Goal: Task Accomplishment & Management: Complete application form

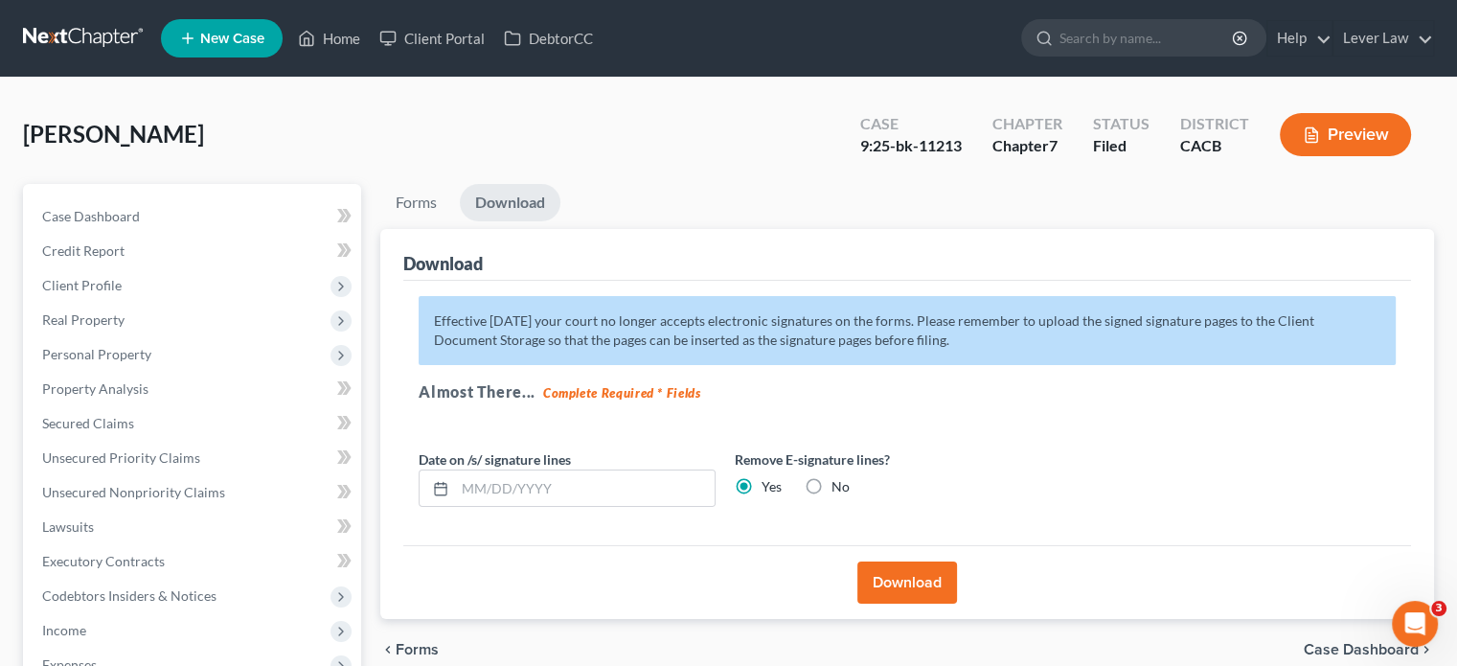
click at [96, 37] on link at bounding box center [84, 38] width 123 height 34
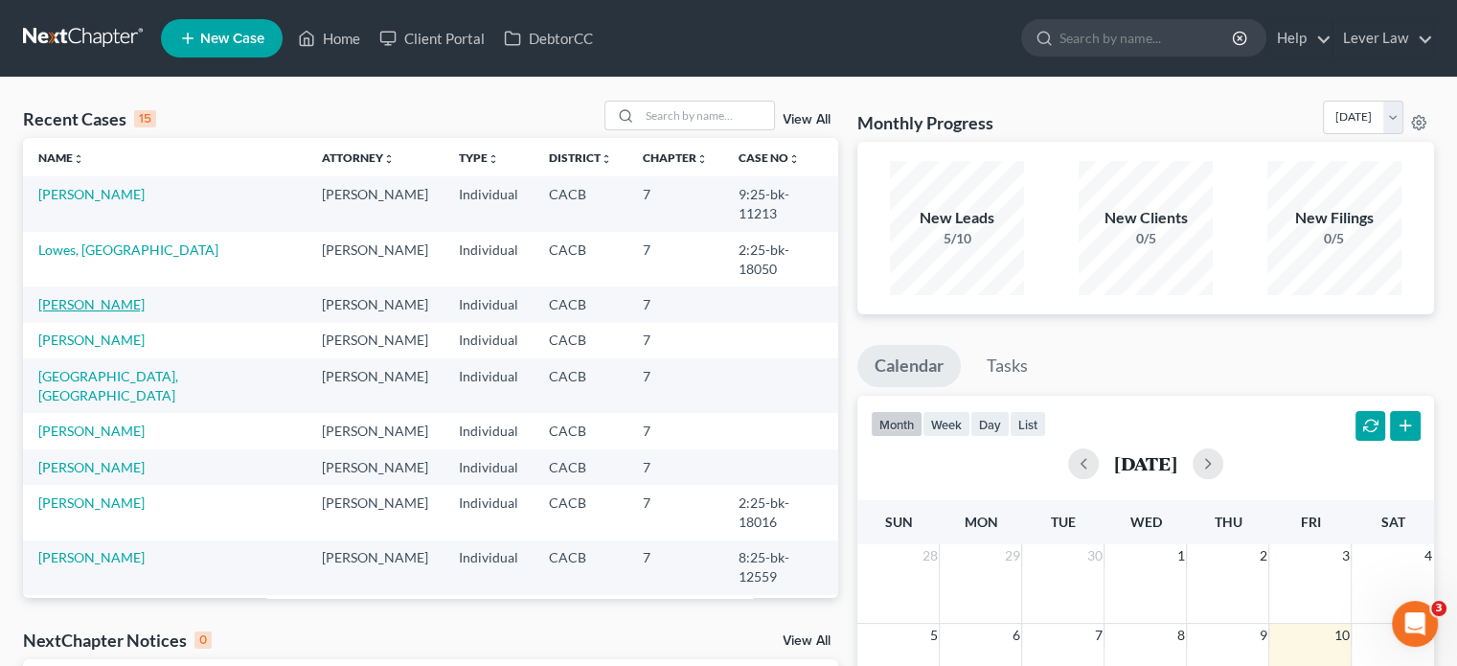
drag, startPoint x: 71, startPoint y: 266, endPoint x: 89, endPoint y: 266, distance: 18.2
click at [71, 296] on link "[PERSON_NAME]" at bounding box center [91, 304] width 106 height 16
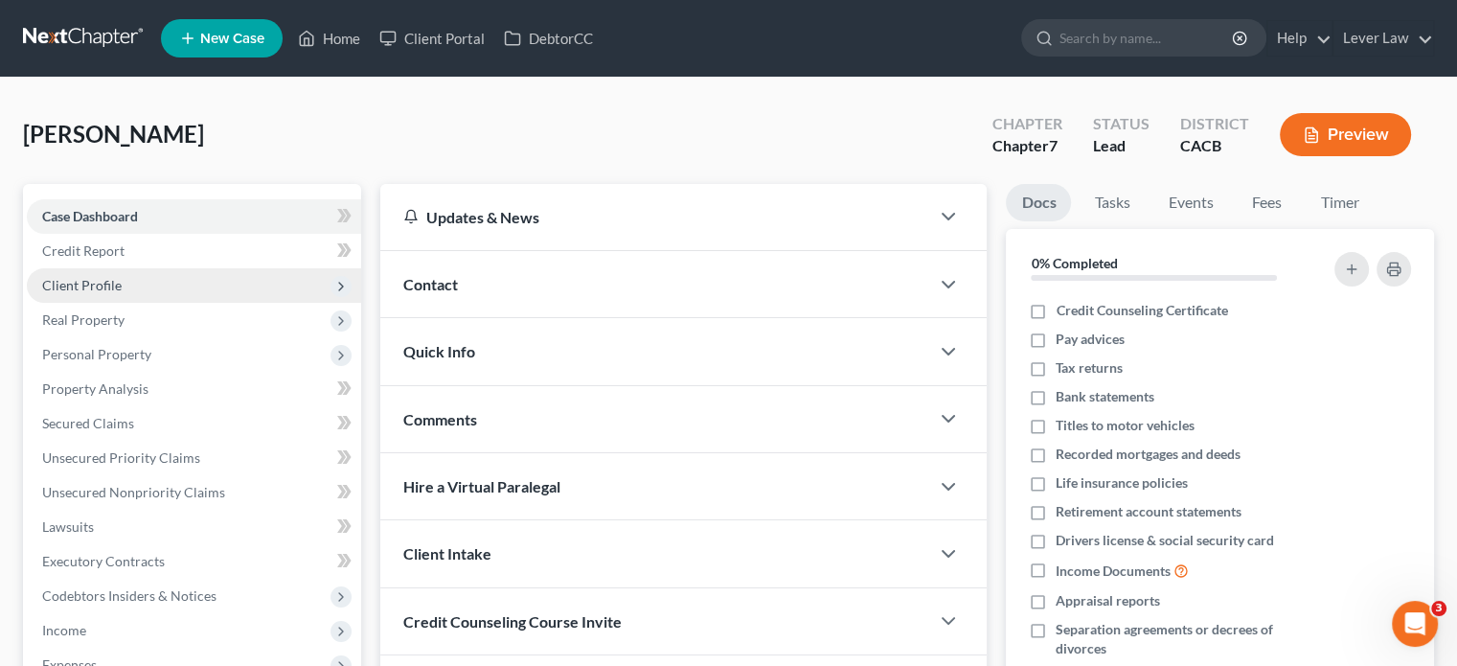
click at [137, 280] on span "Client Profile" at bounding box center [194, 285] width 334 height 34
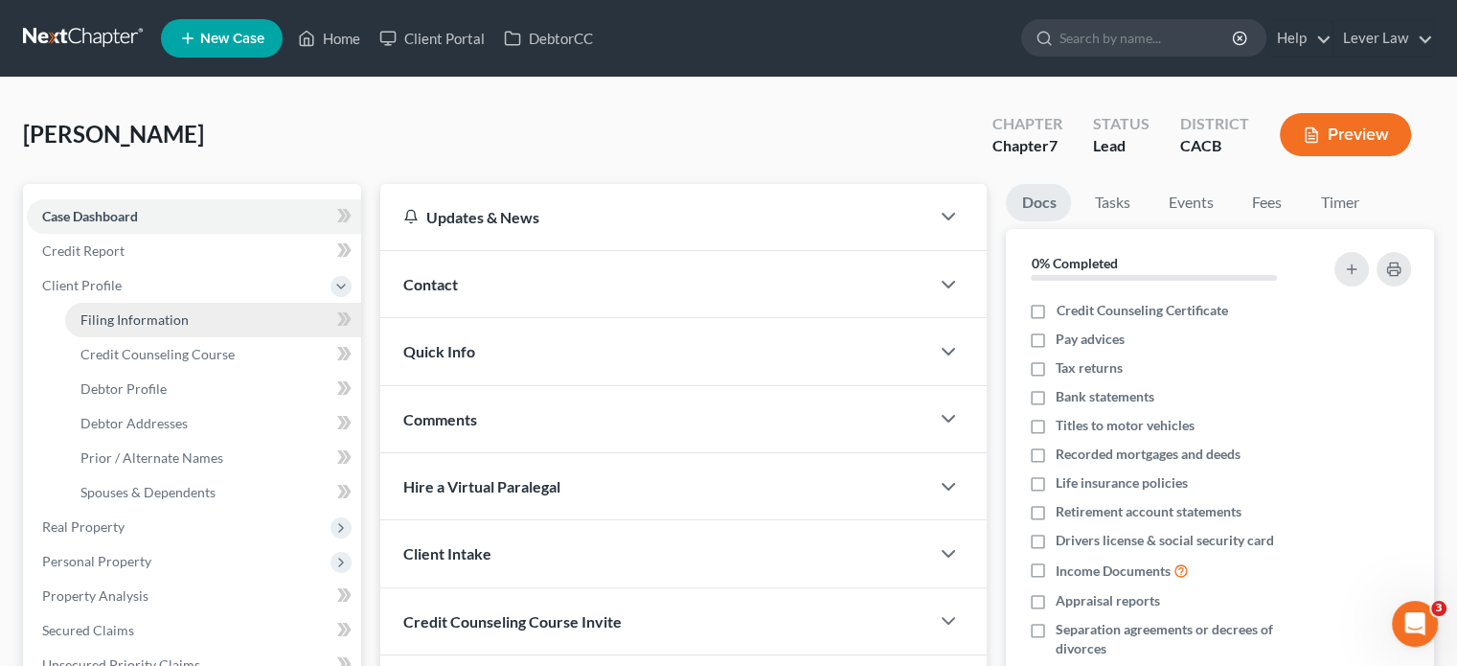
click at [158, 315] on span "Filing Information" at bounding box center [134, 319] width 108 height 16
select select "1"
select select "0"
select select "4"
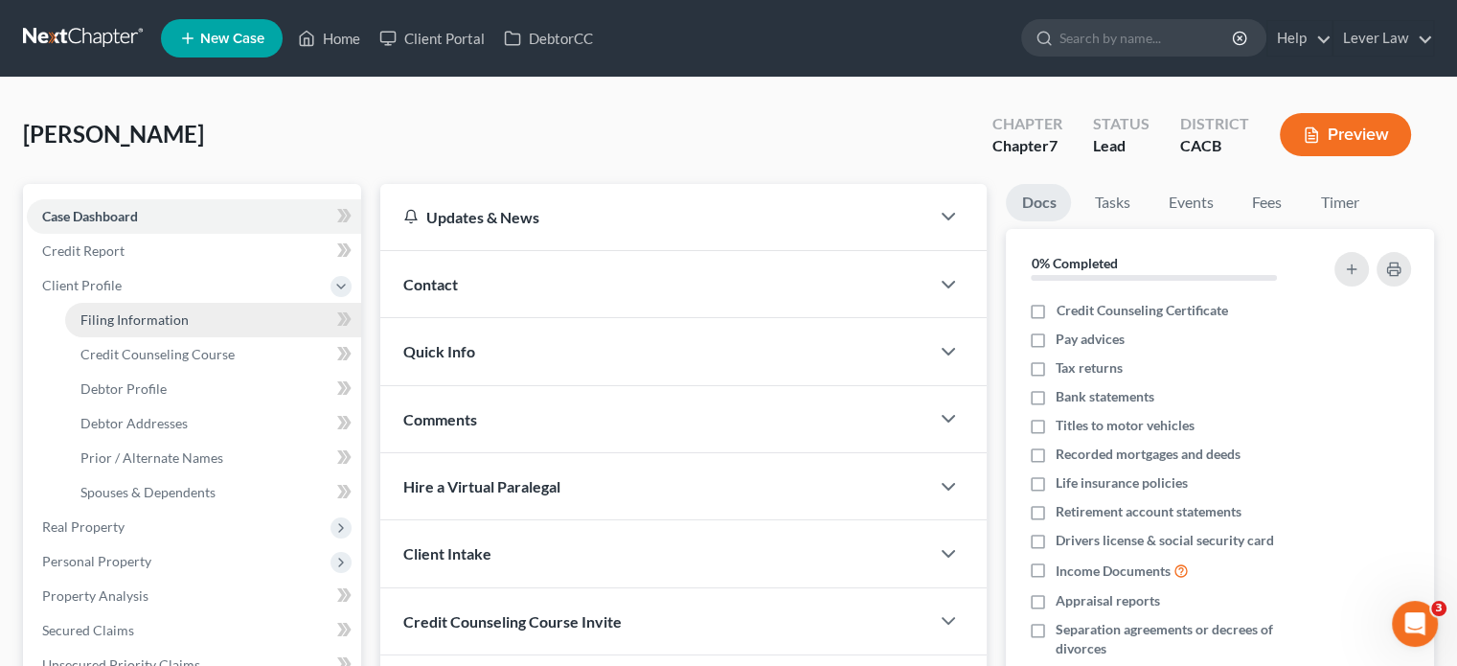
select select "1"
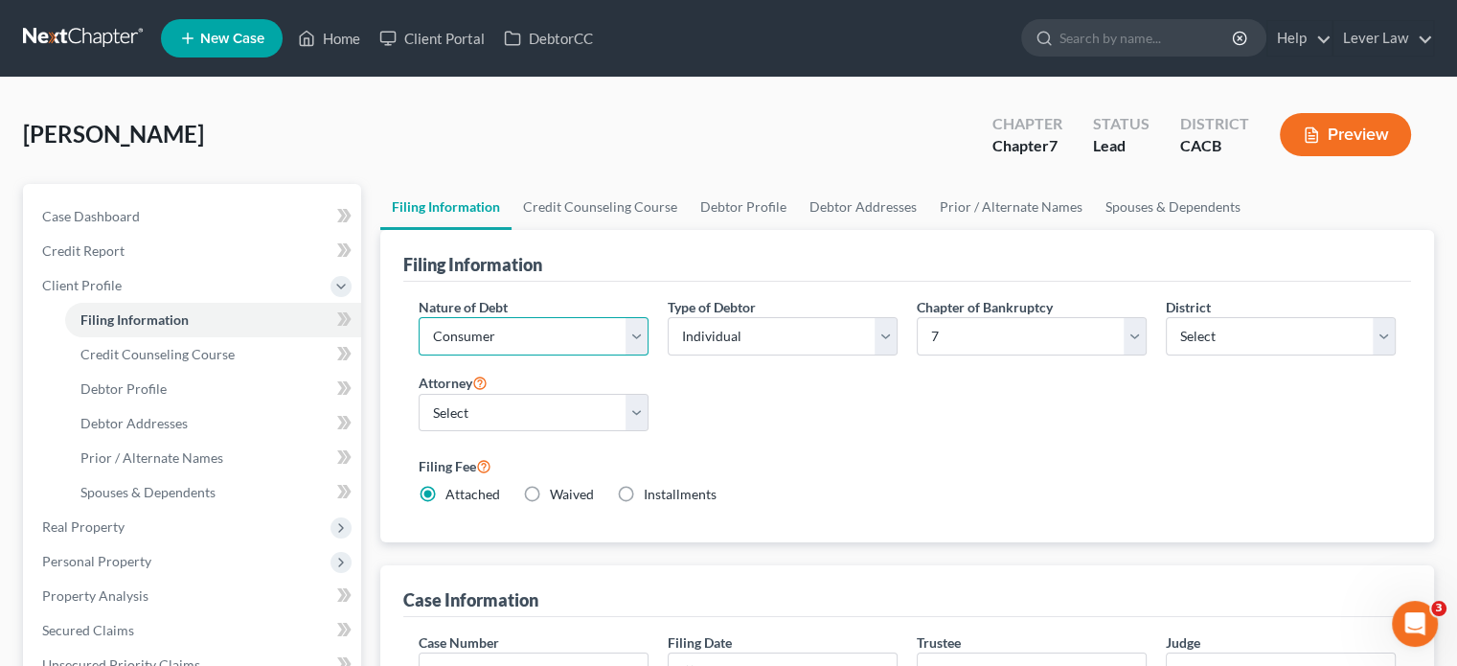
click at [573, 350] on select "Select Business Consumer Other" at bounding box center [534, 336] width 230 height 38
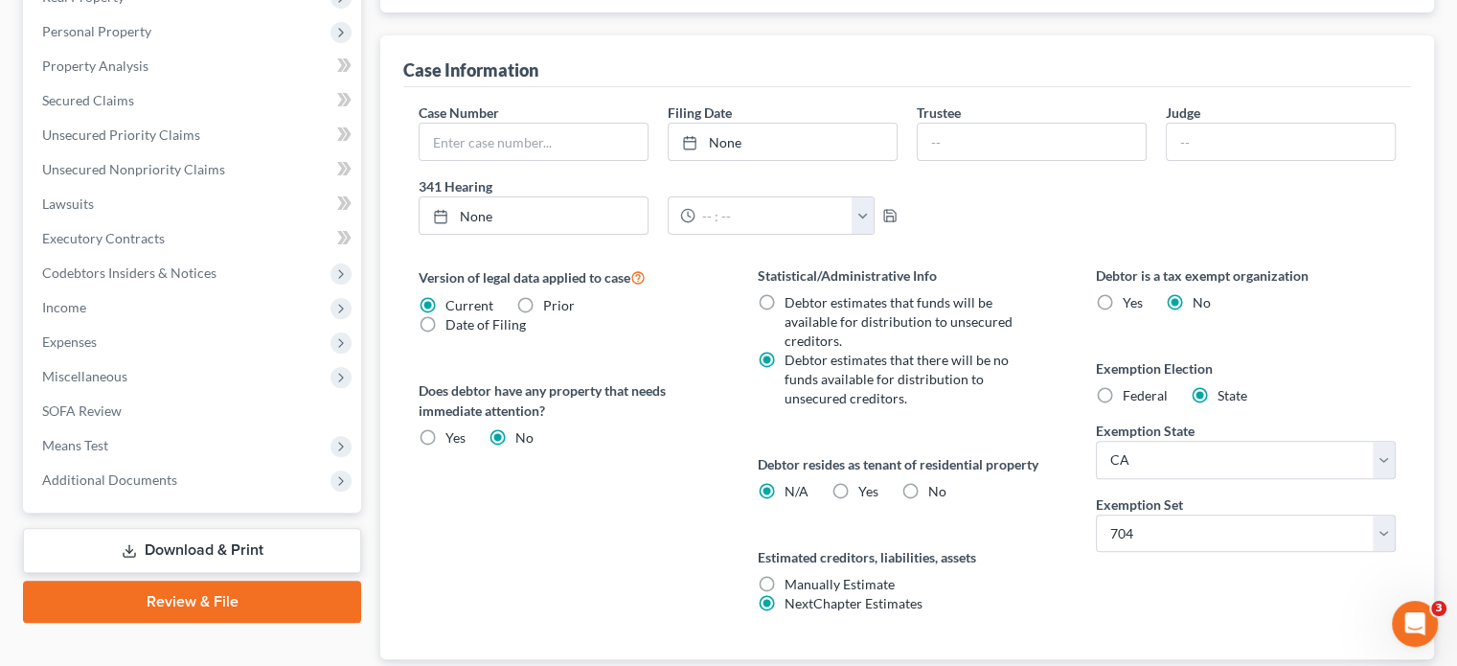
scroll to position [271, 0]
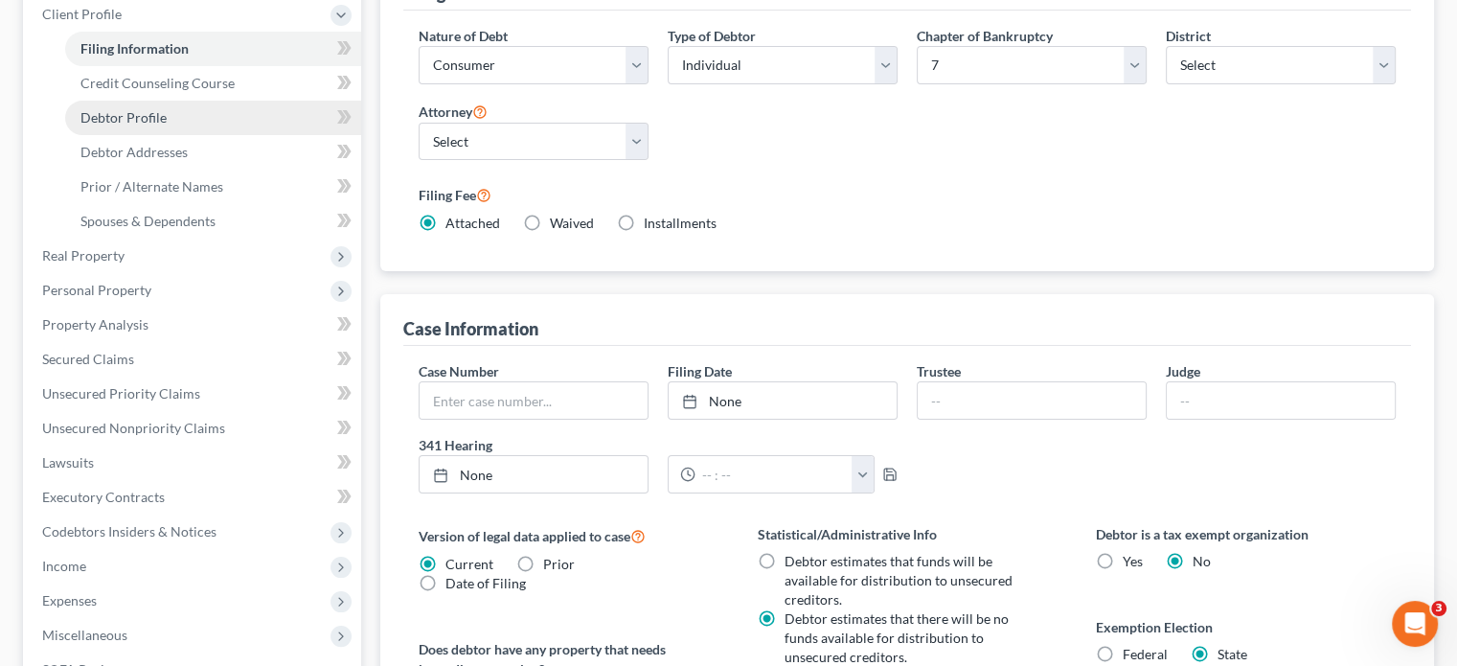
click at [185, 115] on link "Debtor Profile" at bounding box center [213, 118] width 296 height 34
select select "1"
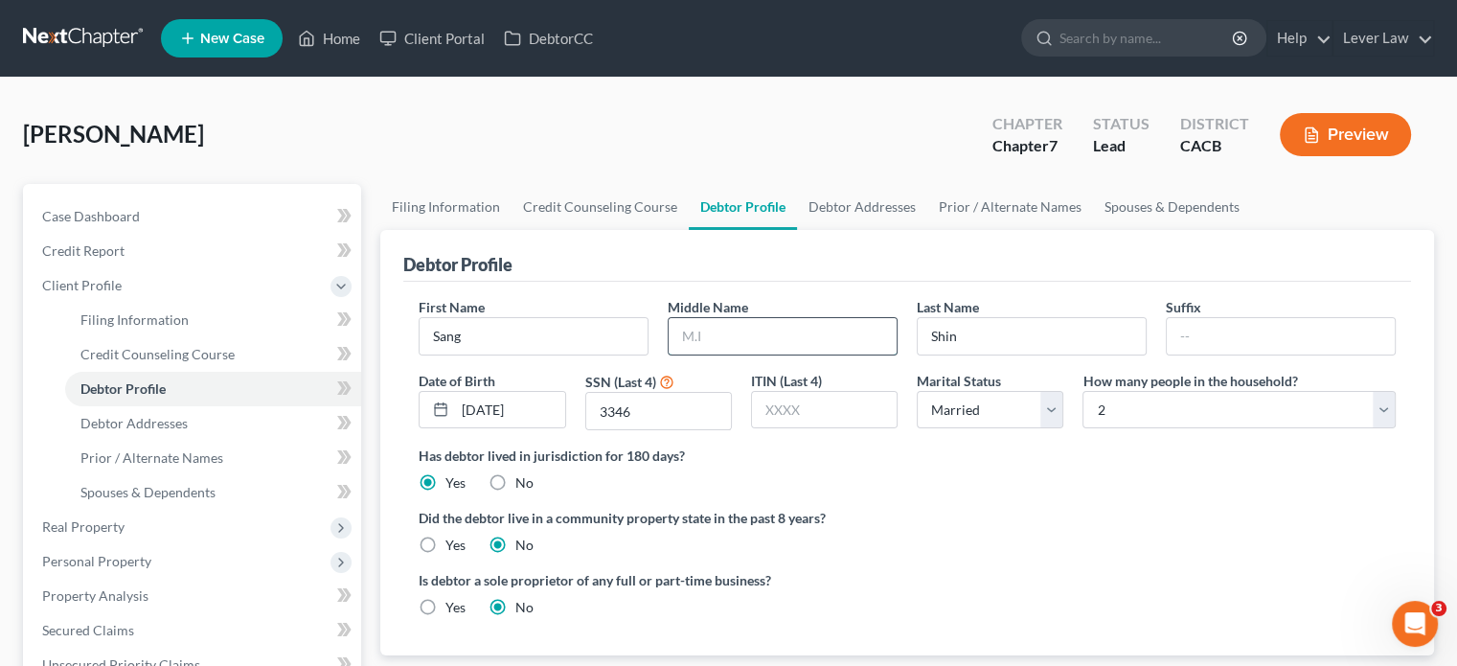
click at [827, 341] on input "text" at bounding box center [783, 336] width 228 height 36
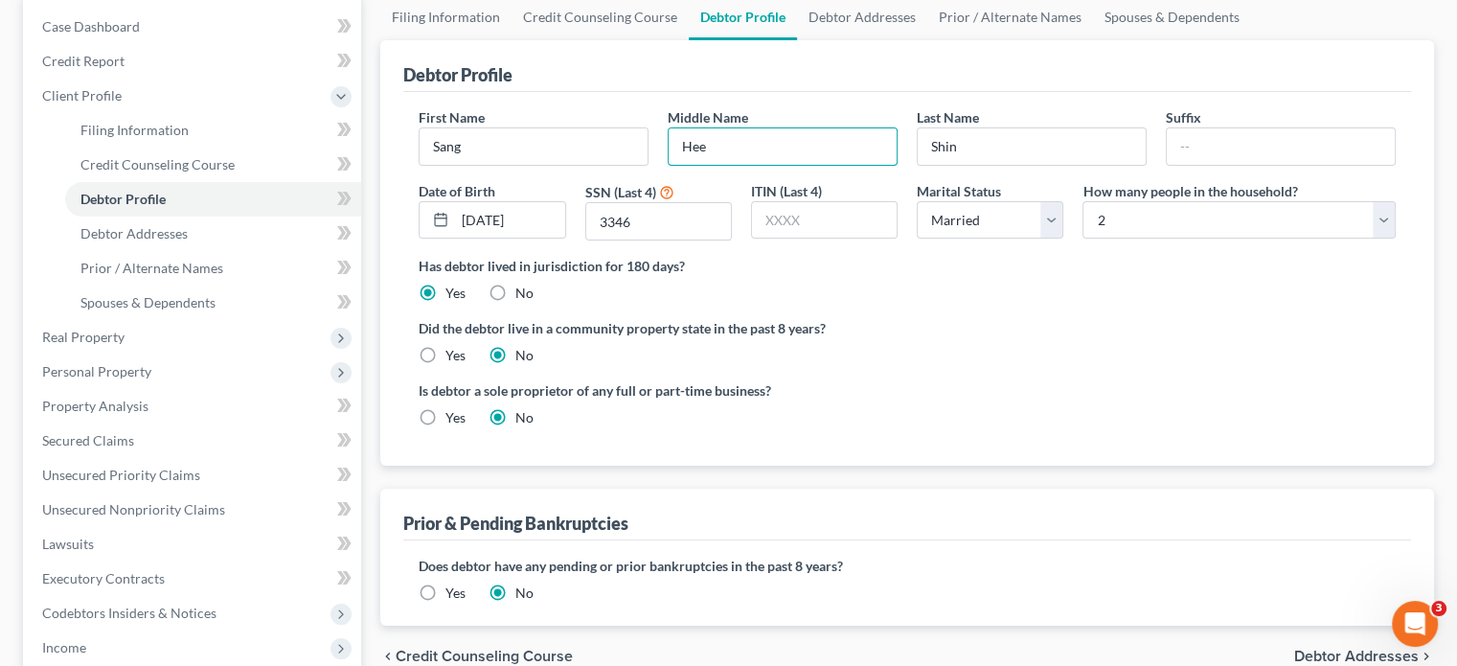
scroll to position [192, 0]
type input "Hee"
click at [445, 359] on label "Yes" at bounding box center [455, 353] width 20 height 19
click at [453, 356] on input "Yes" at bounding box center [459, 350] width 12 height 12
radio input "true"
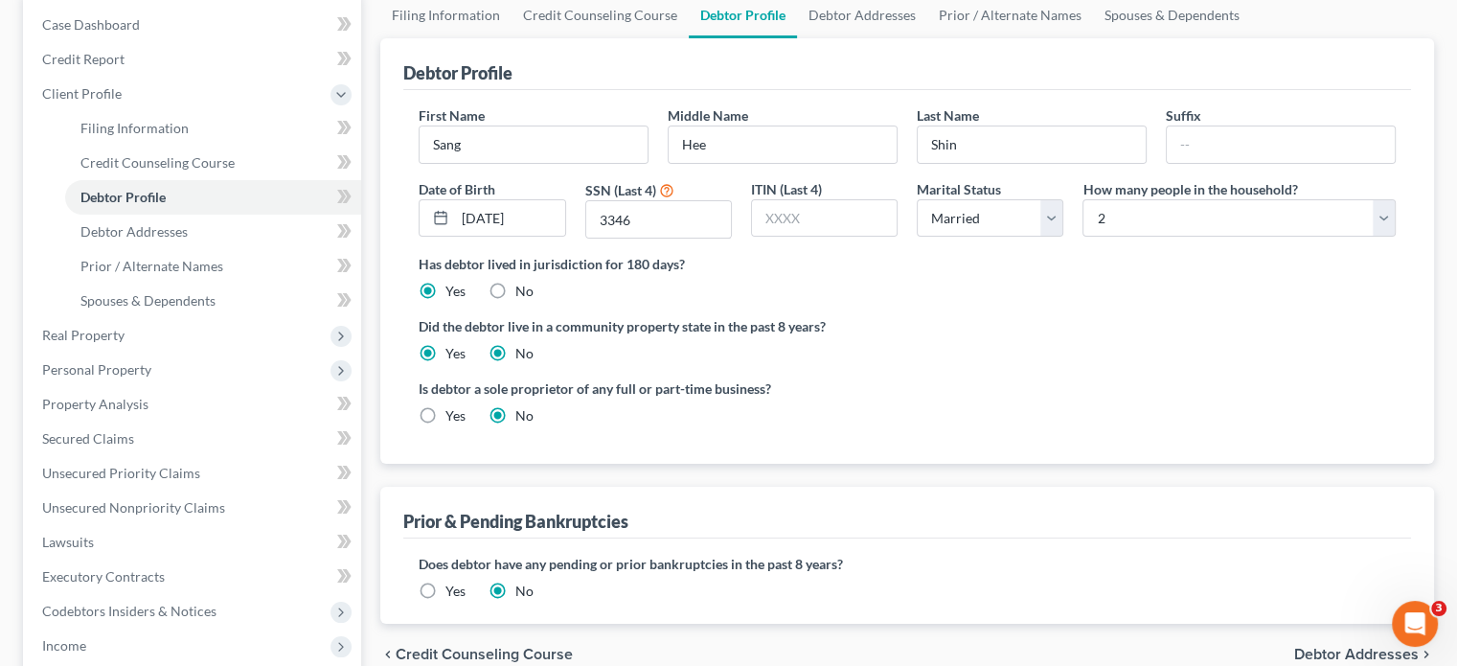
radio input "false"
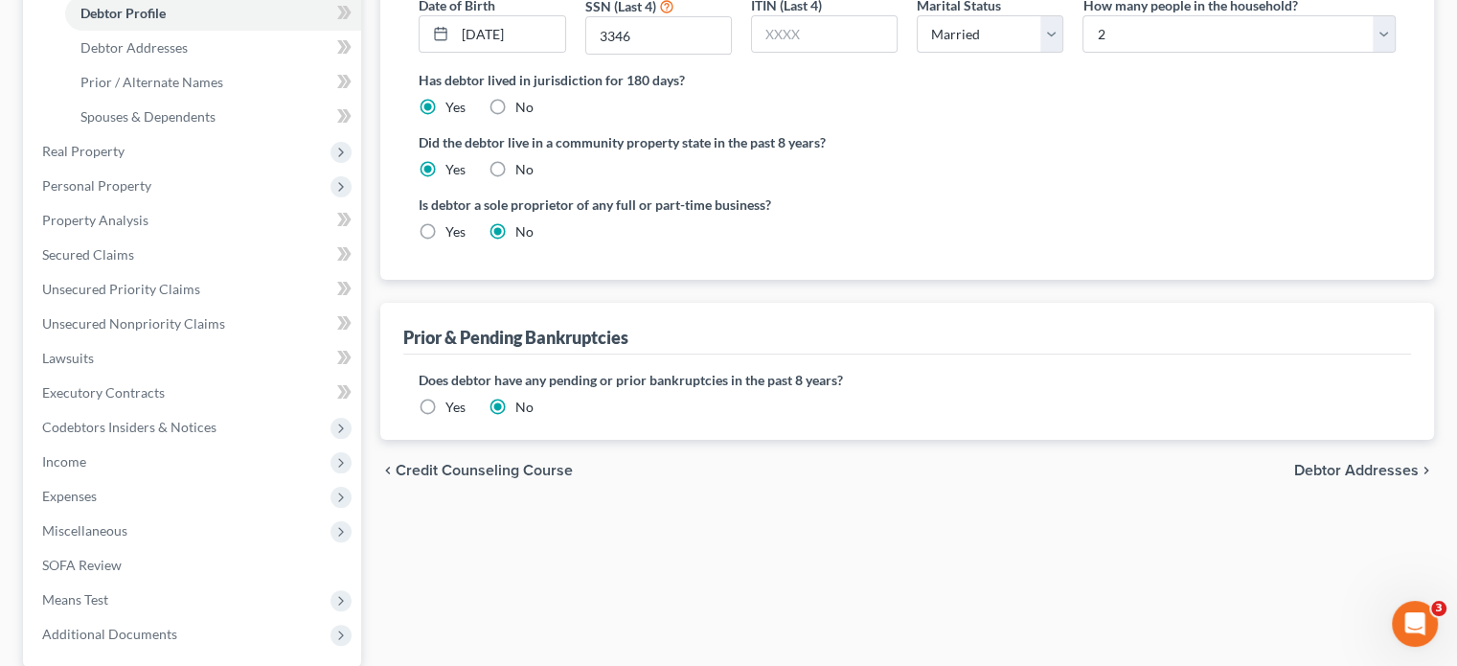
scroll to position [383, 0]
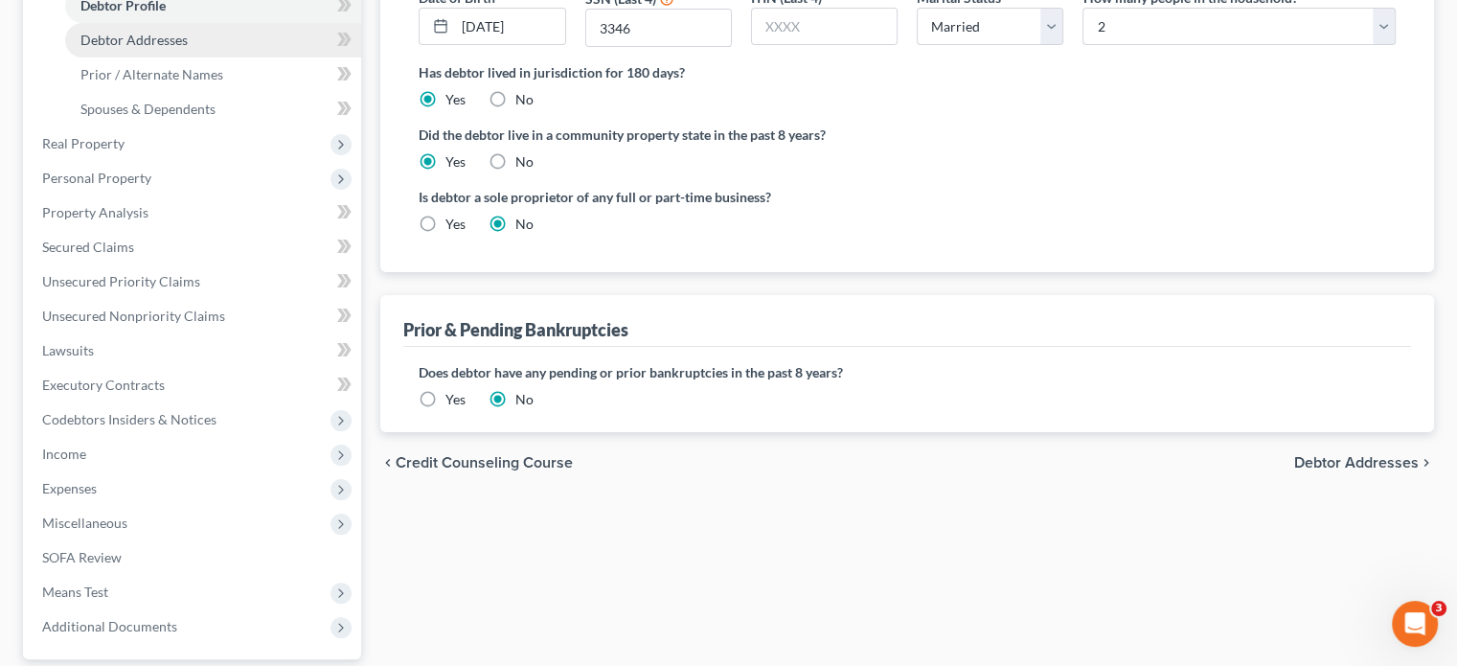
click at [101, 43] on span "Debtor Addresses" at bounding box center [133, 40] width 107 height 16
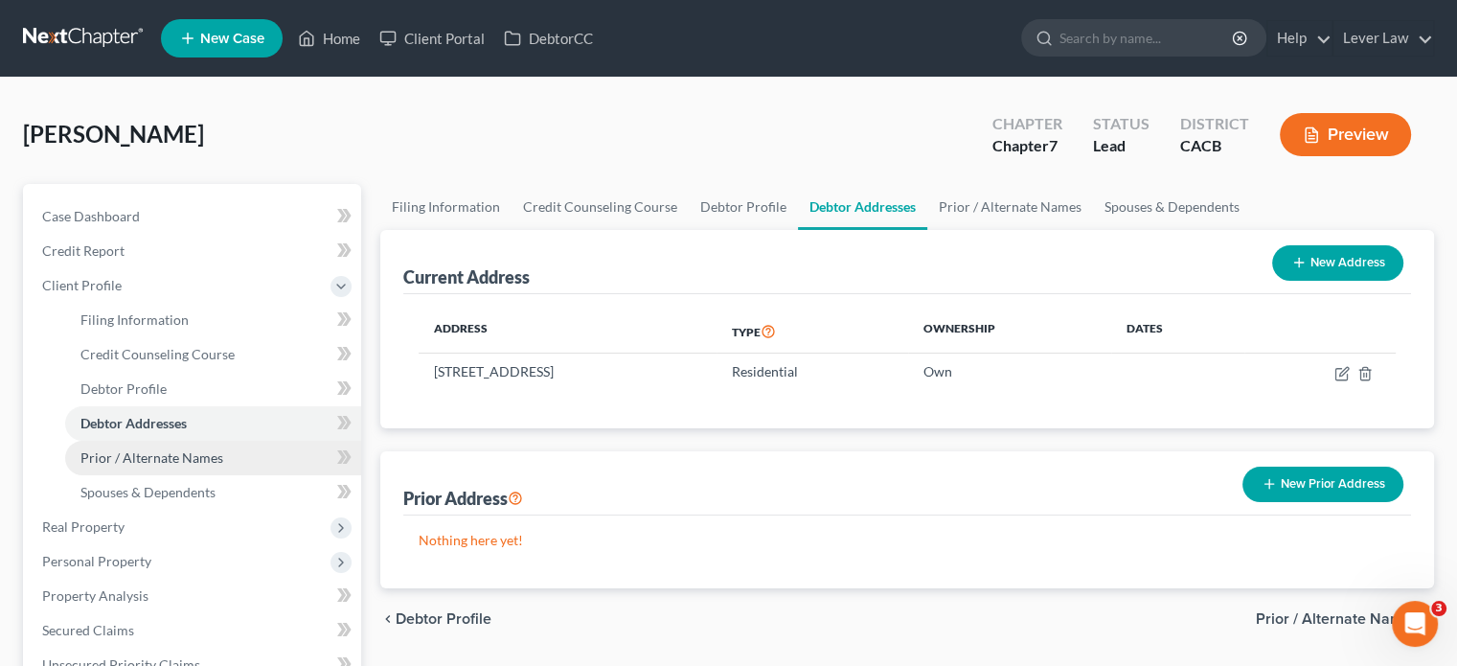
click at [218, 460] on span "Prior / Alternate Names" at bounding box center [151, 457] width 143 height 16
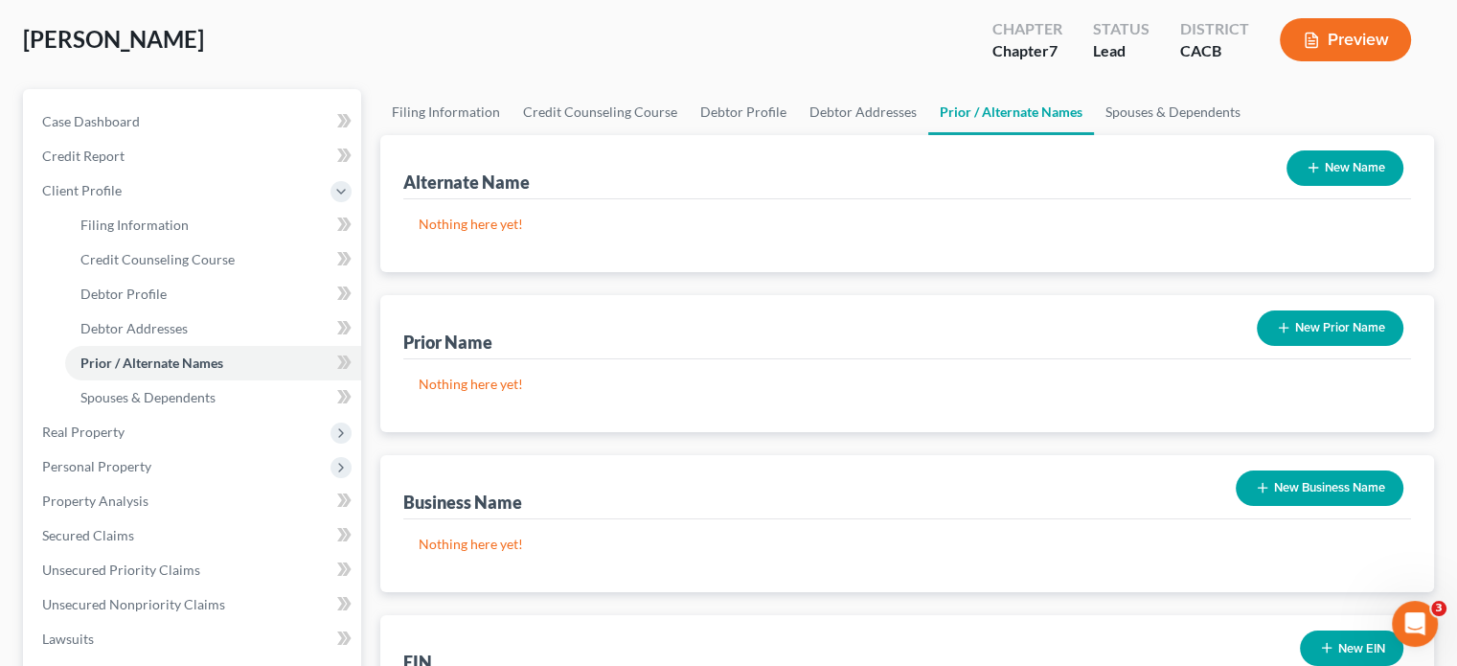
scroll to position [96, 0]
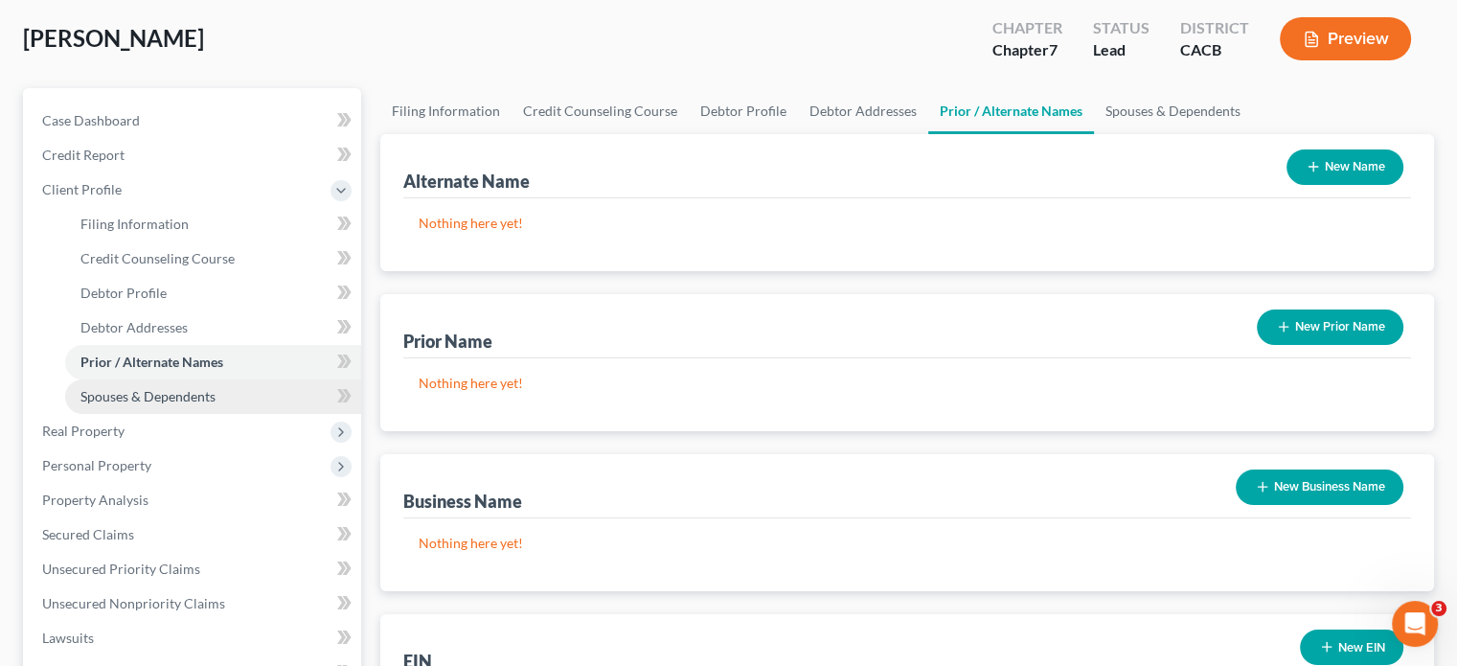
click at [158, 386] on link "Spouses & Dependents" at bounding box center [213, 396] width 296 height 34
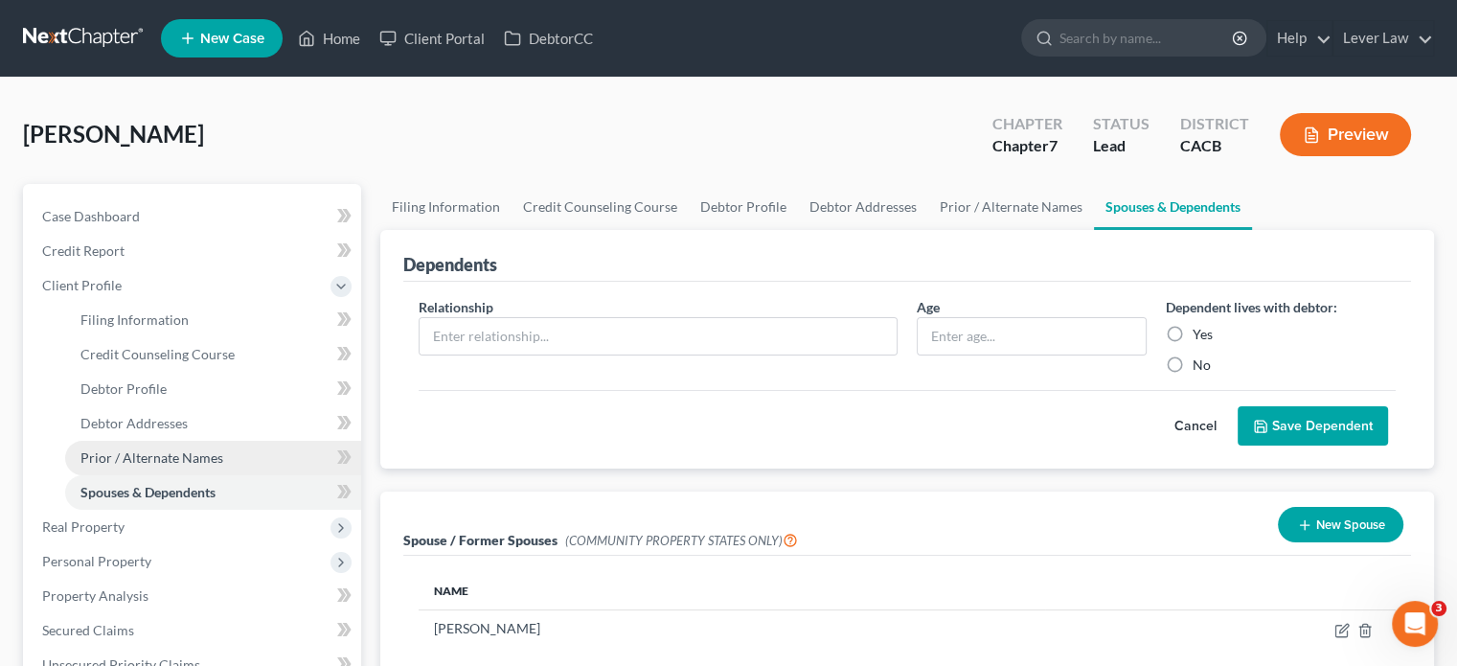
click at [192, 451] on span "Prior / Alternate Names" at bounding box center [151, 457] width 143 height 16
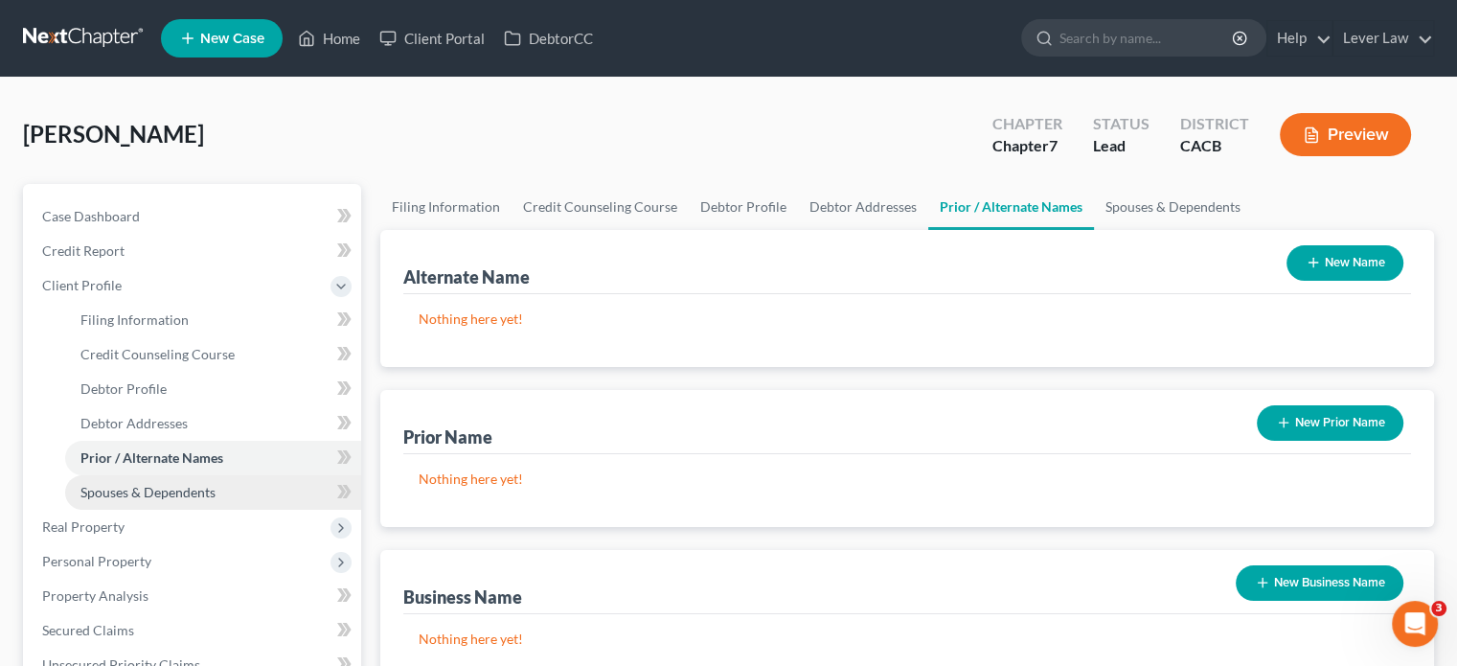
click at [197, 494] on span "Spouses & Dependents" at bounding box center [147, 492] width 135 height 16
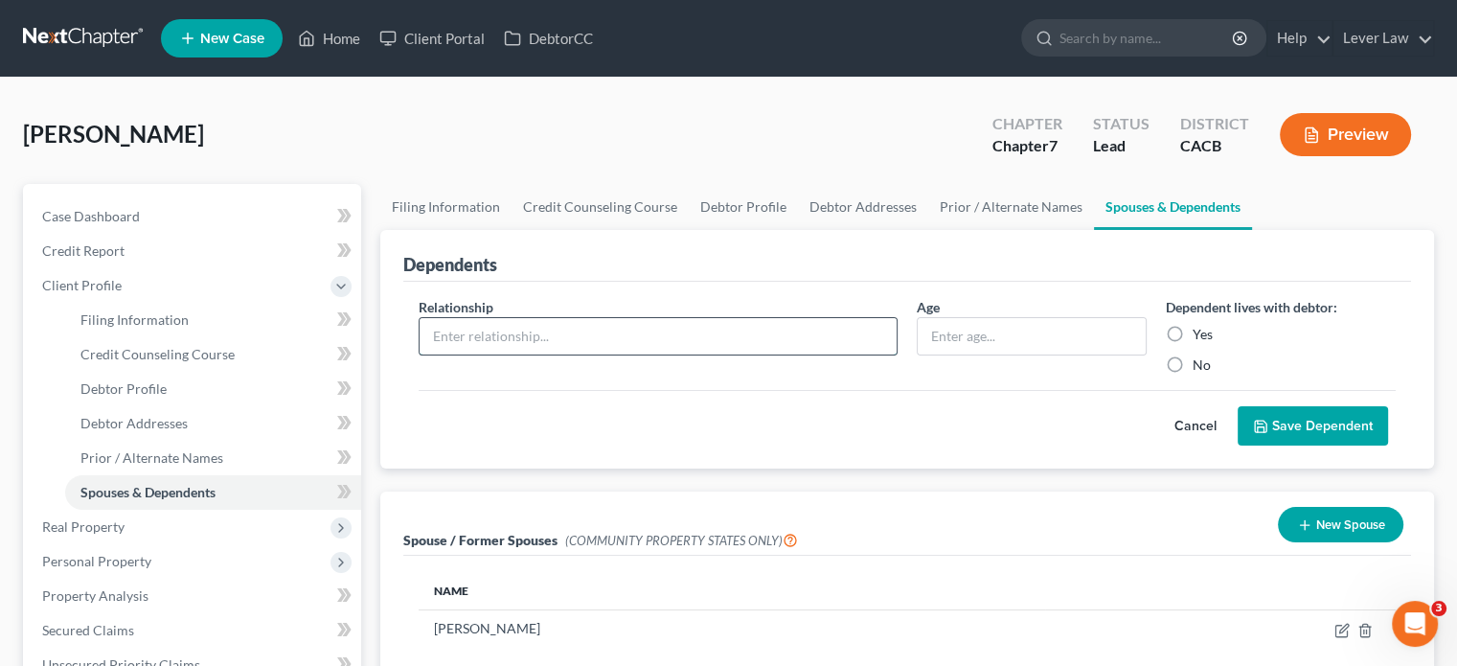
click at [629, 343] on input "text" at bounding box center [657, 336] width 477 height 36
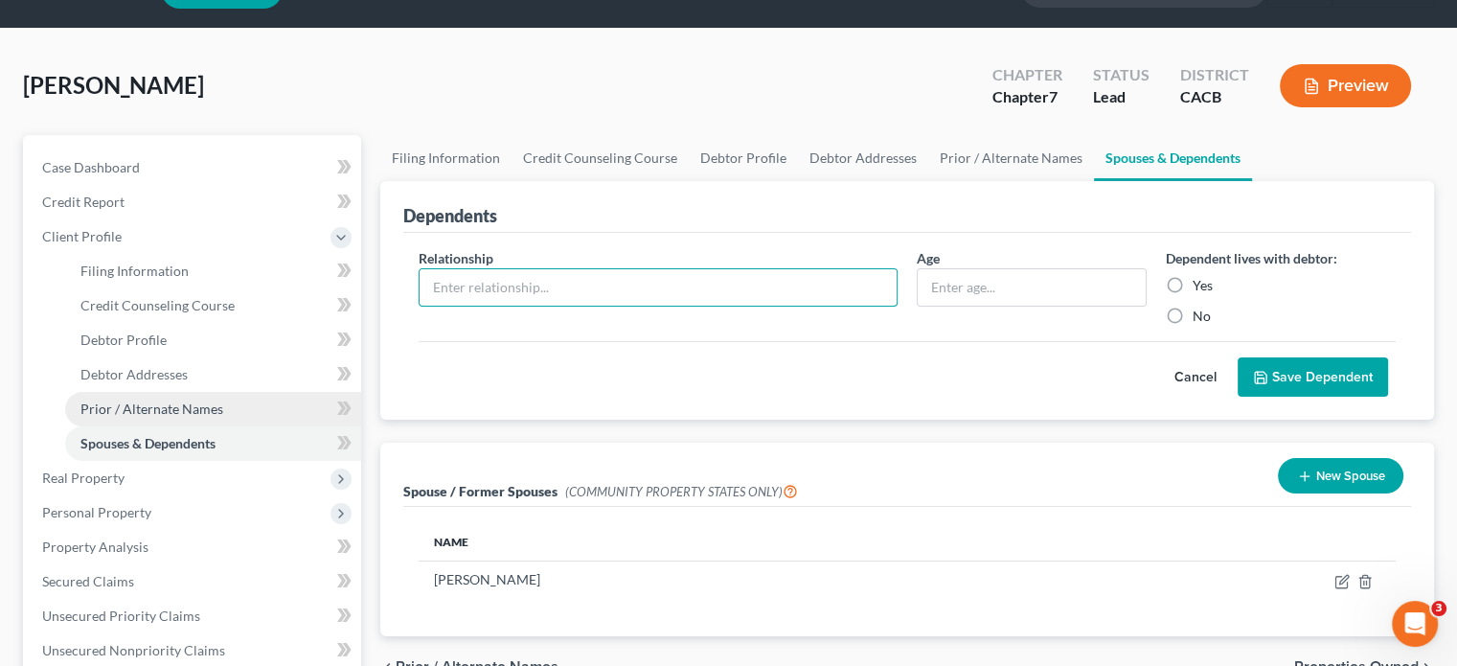
scroll to position [96, 0]
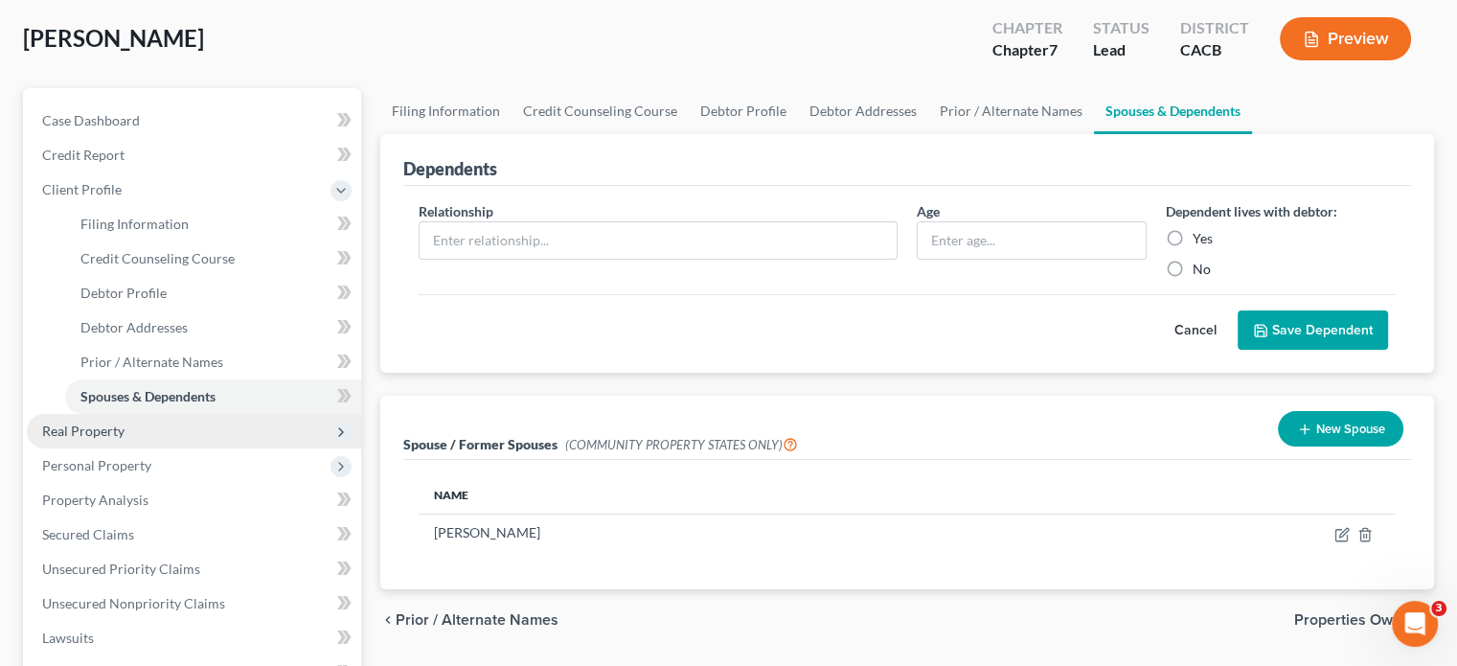
click at [123, 426] on span "Real Property" at bounding box center [83, 430] width 82 height 16
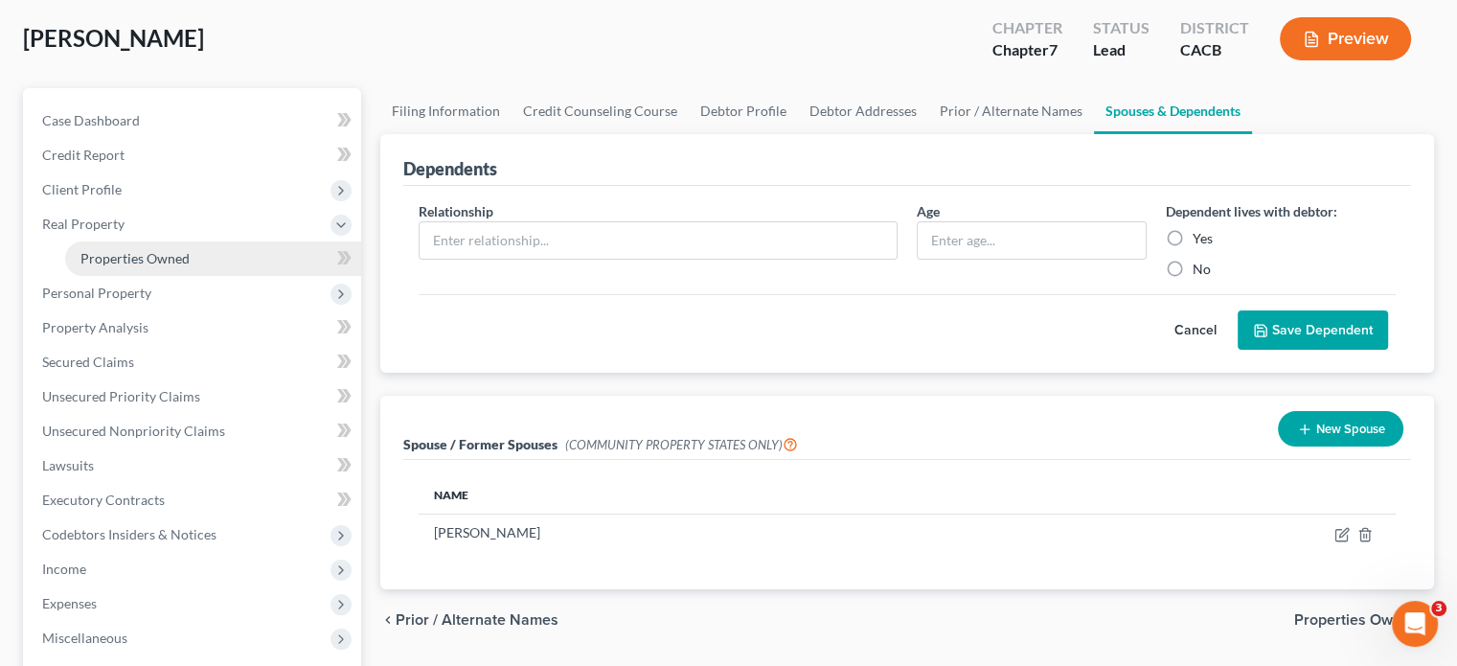
click at [130, 269] on link "Properties Owned" at bounding box center [213, 258] width 296 height 34
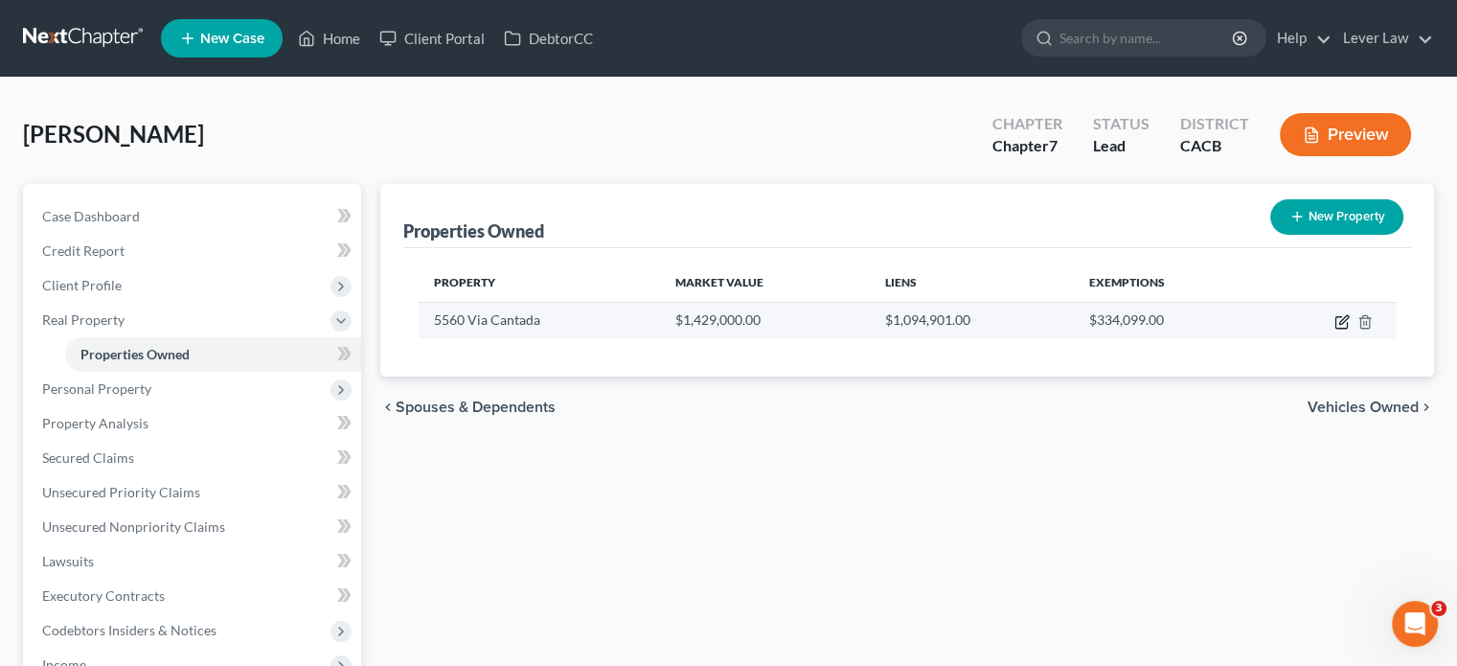
click at [1338, 324] on icon "button" at bounding box center [1341, 321] width 15 height 15
select select "4"
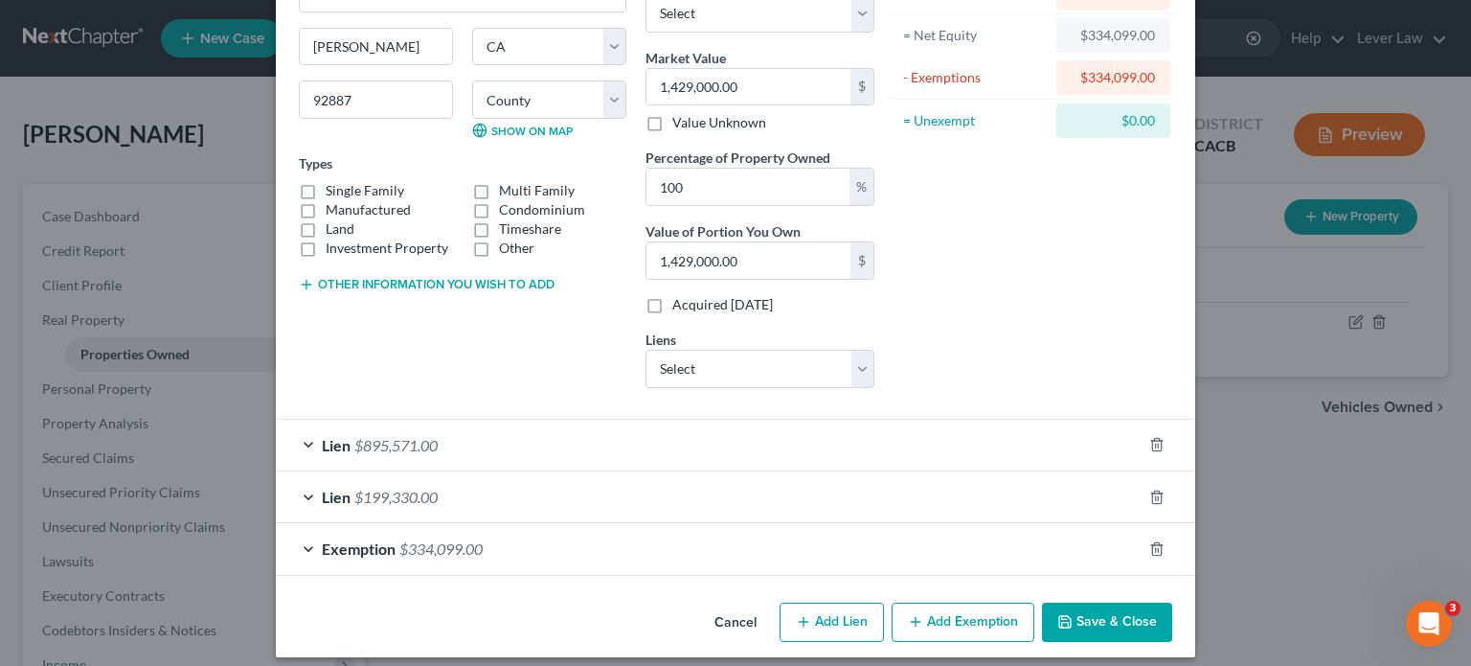
scroll to position [199, 0]
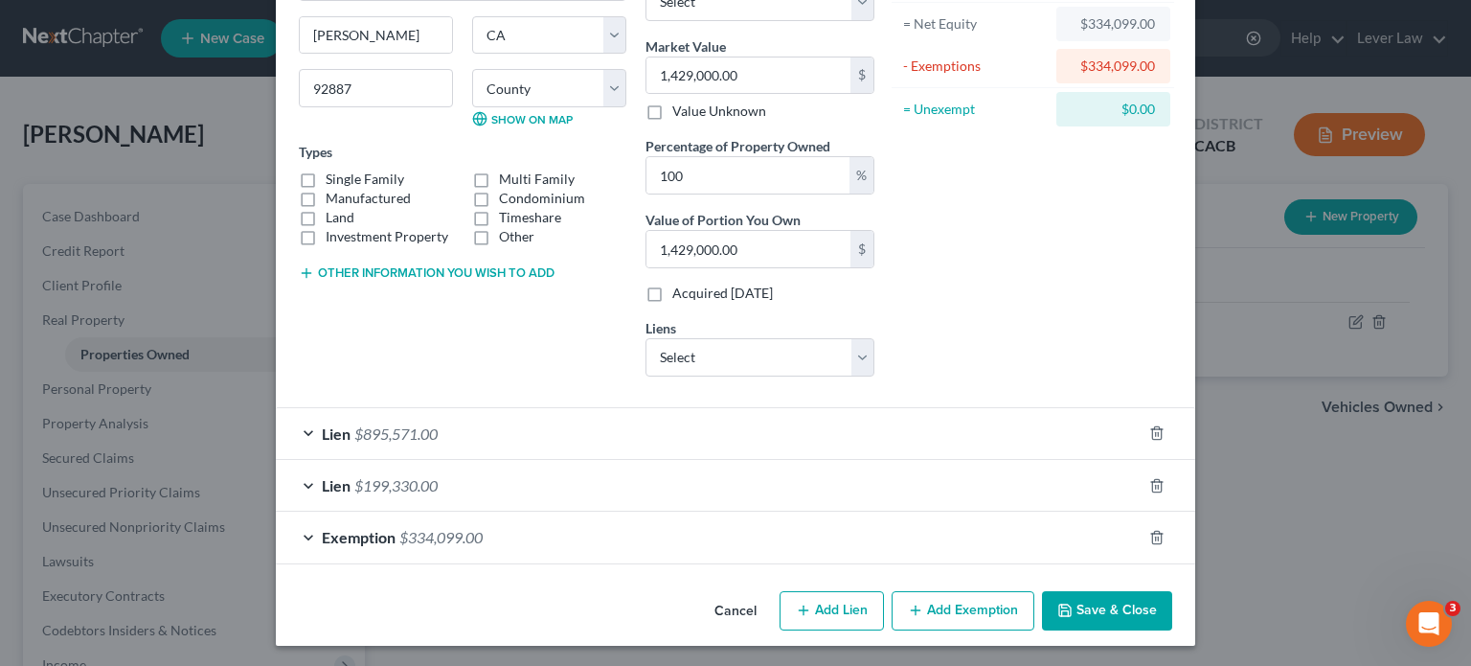
click at [1137, 606] on button "Save & Close" at bounding box center [1107, 611] width 130 height 40
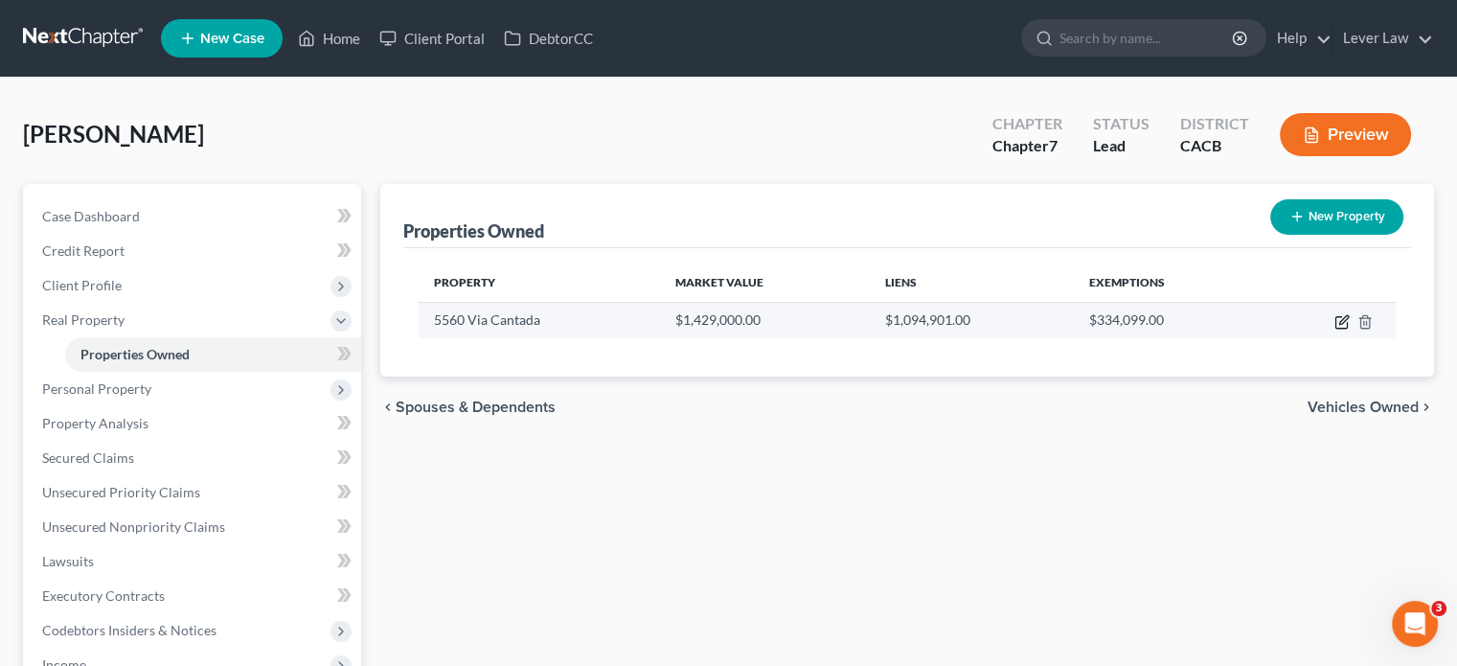
click at [1340, 321] on icon "button" at bounding box center [1343, 319] width 9 height 9
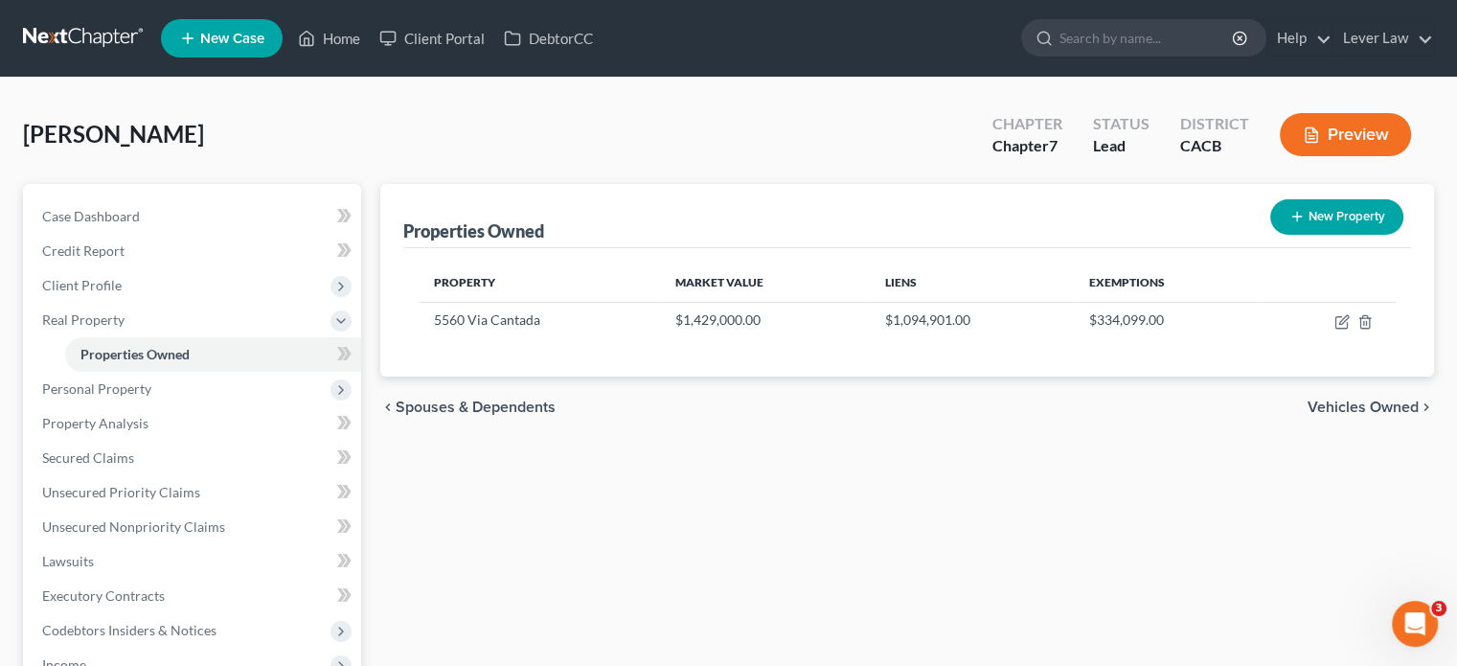
select select "4"
select select "29"
select select "4"
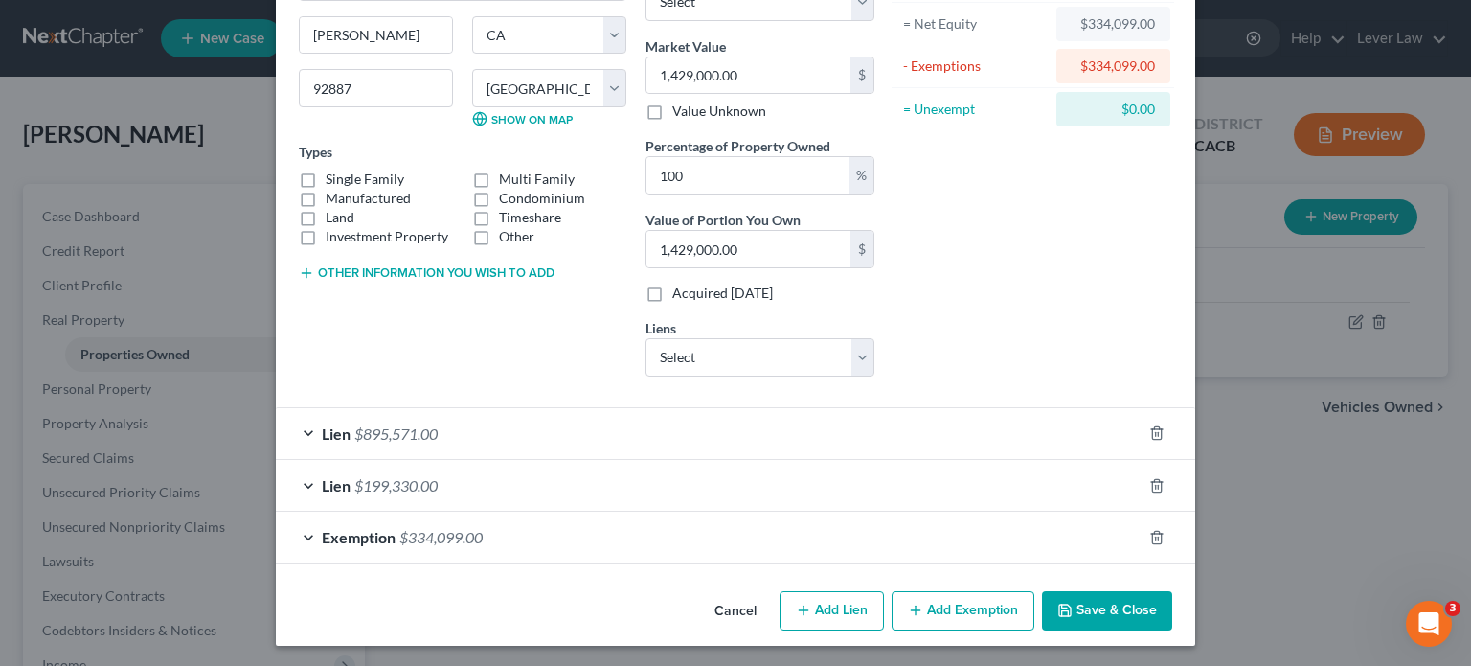
click at [720, 523] on div "Exemption $334,099.00" at bounding box center [709, 536] width 866 height 51
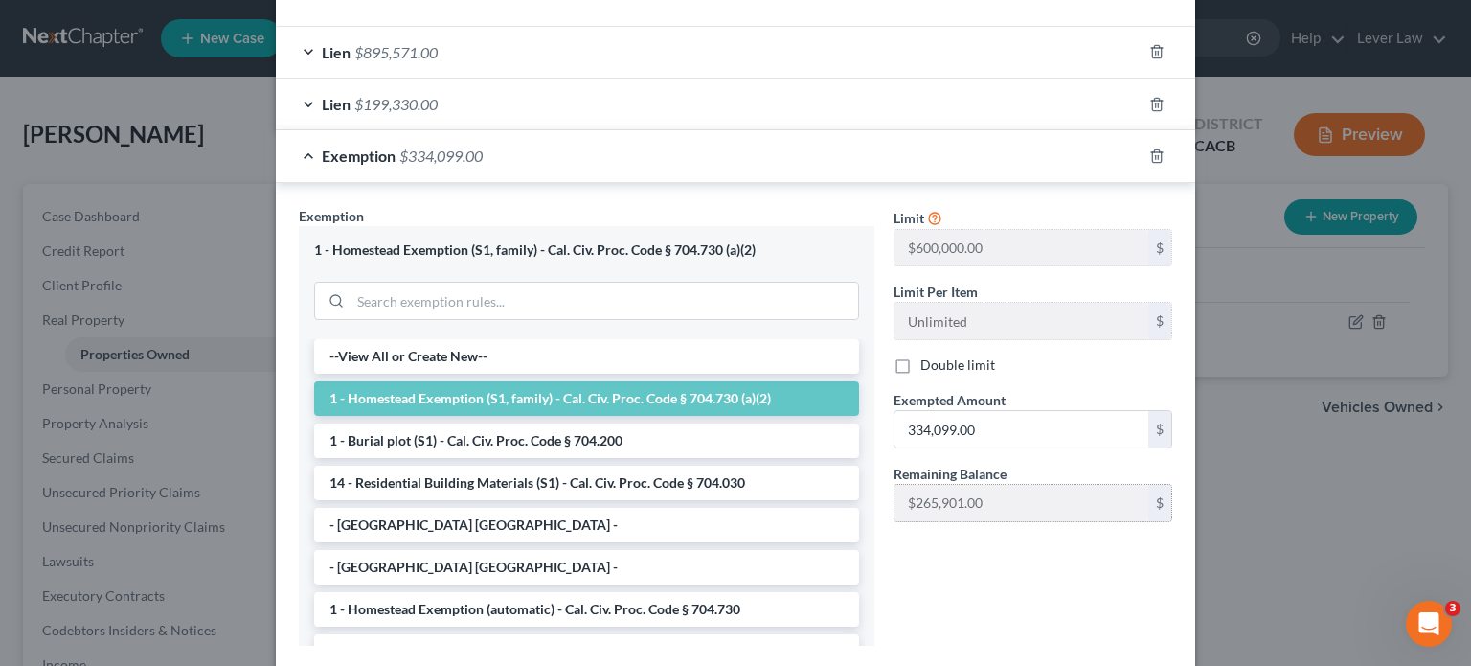
scroll to position [582, 0]
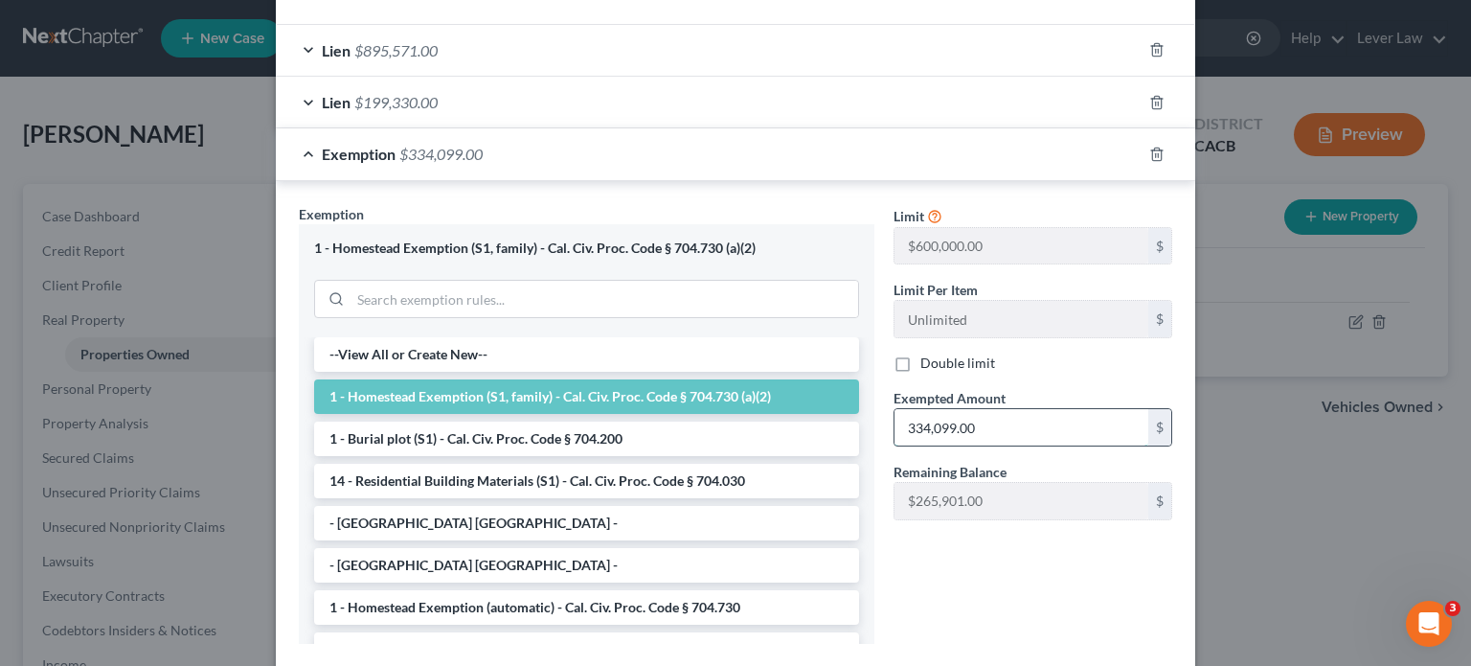
click at [1034, 433] on input "334,099.00" at bounding box center [1022, 427] width 254 height 36
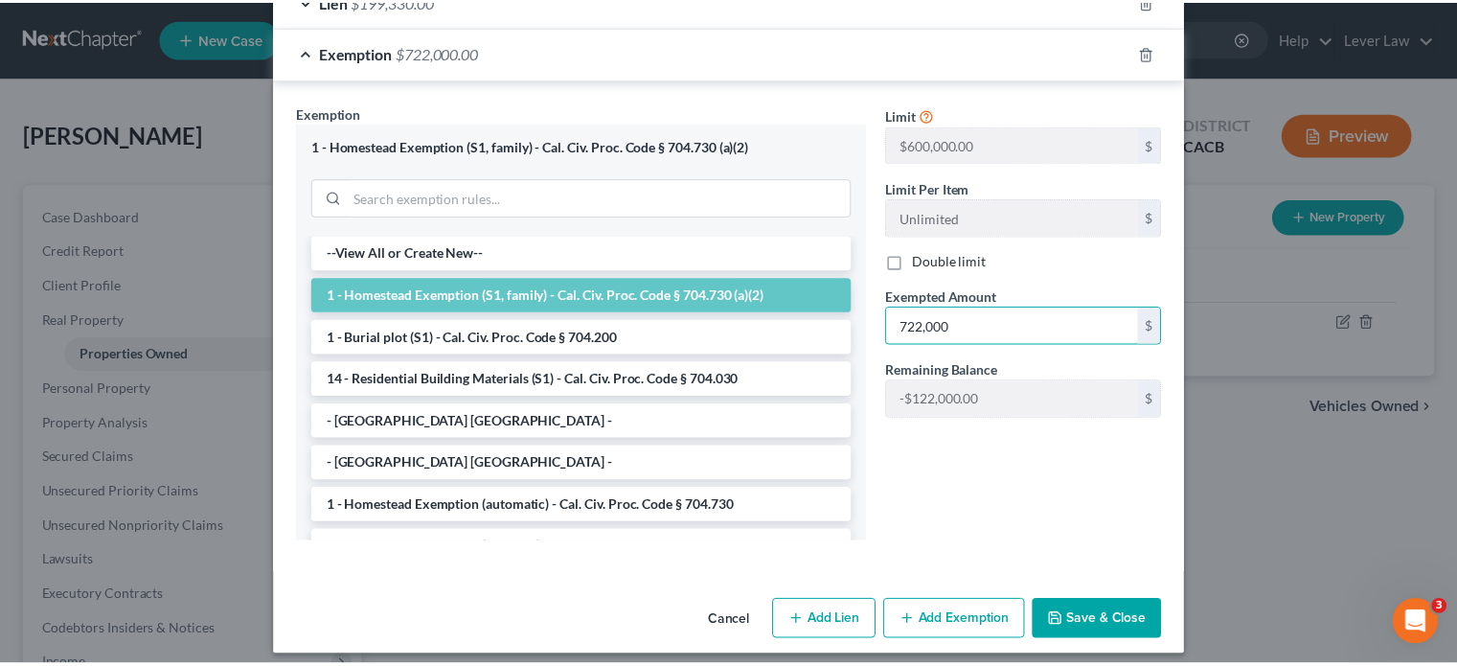
scroll to position [693, 0]
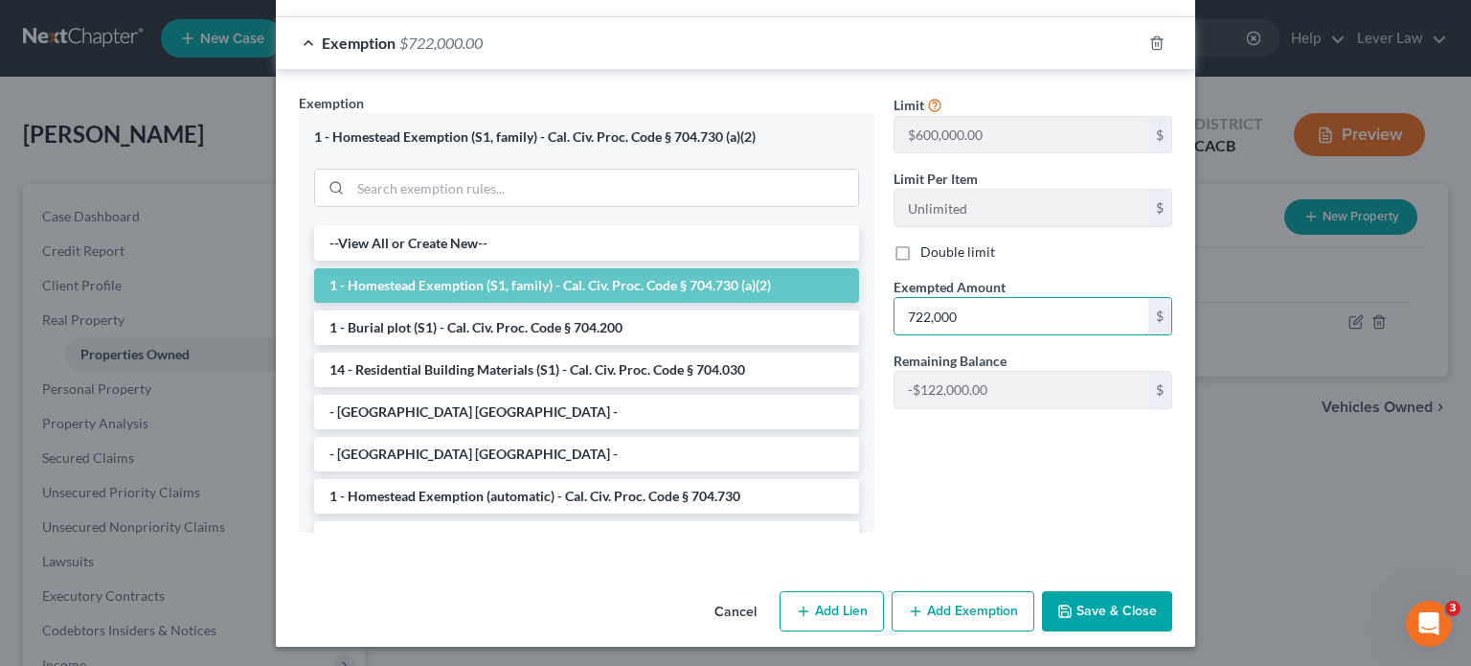
type input "722,000"
click at [1073, 604] on button "Save & Close" at bounding box center [1107, 611] width 130 height 40
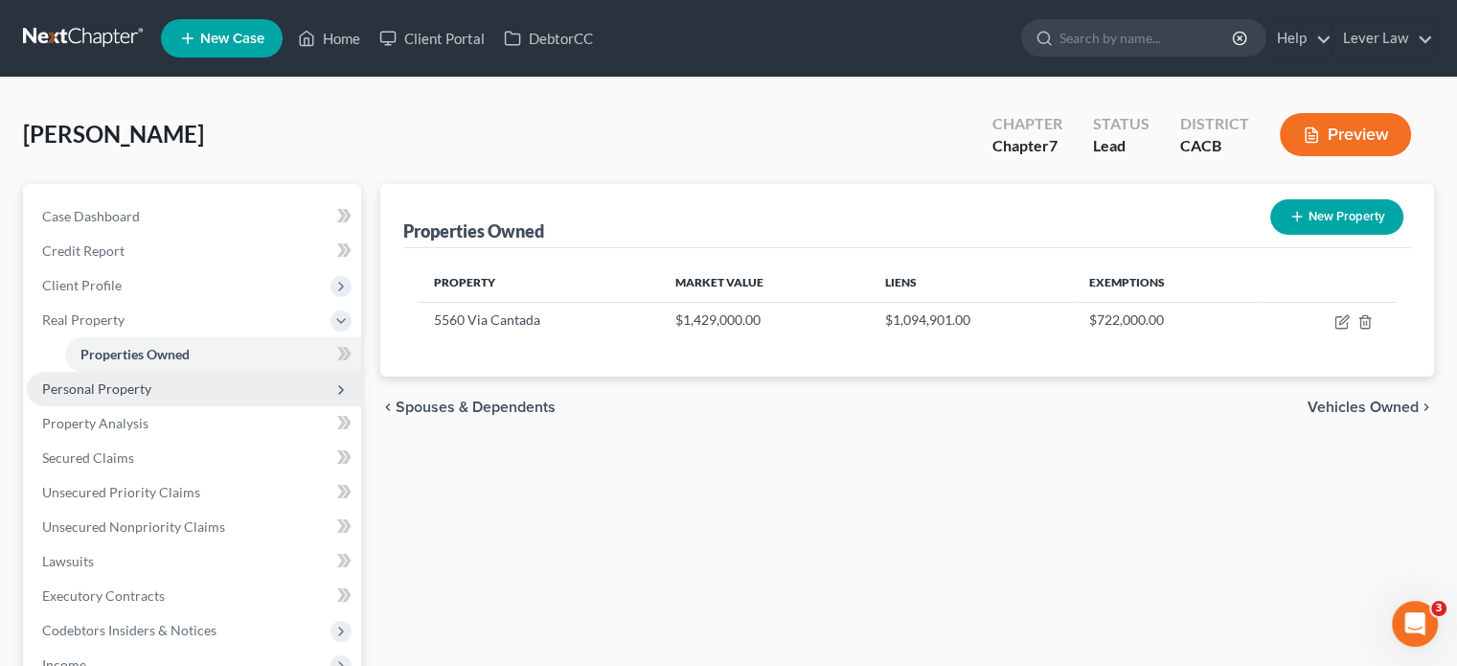
click at [121, 386] on span "Personal Property" at bounding box center [96, 388] width 109 height 16
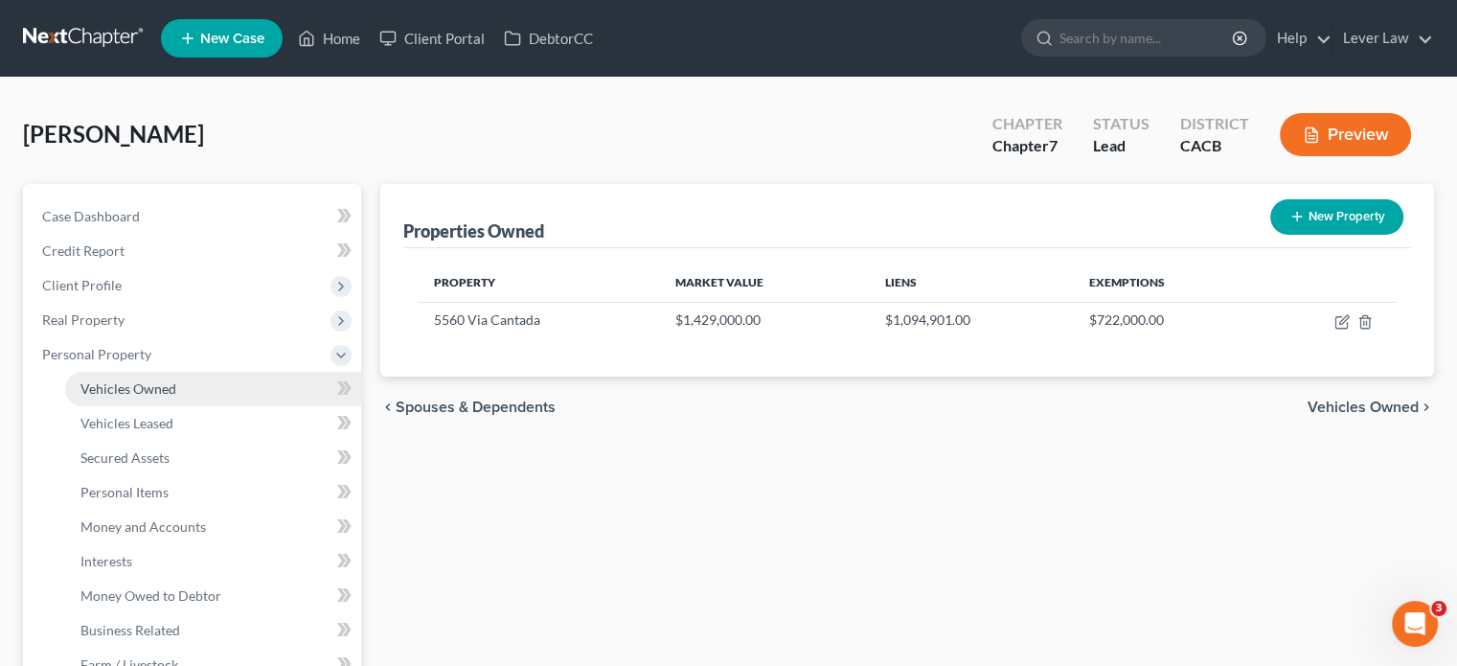
click at [126, 394] on span "Vehicles Owned" at bounding box center [128, 388] width 96 height 16
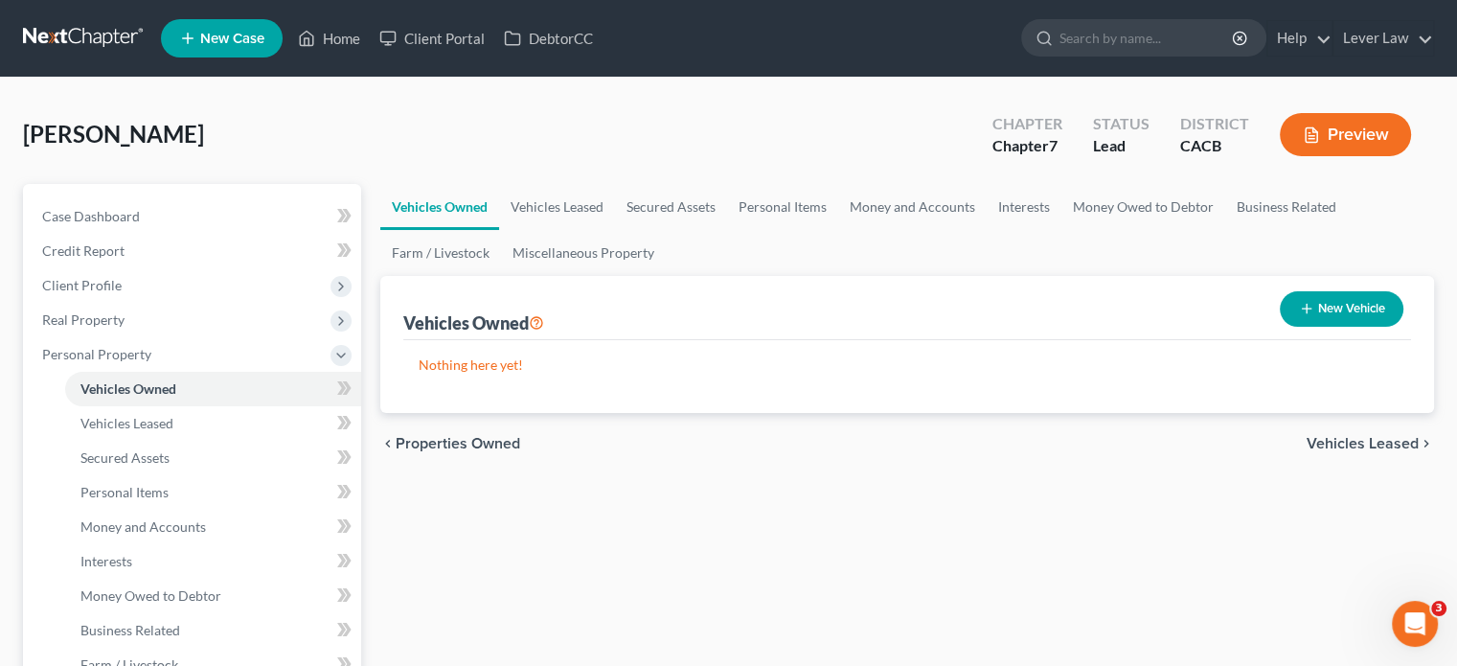
click at [1331, 306] on button "New Vehicle" at bounding box center [1342, 308] width 124 height 35
select select "0"
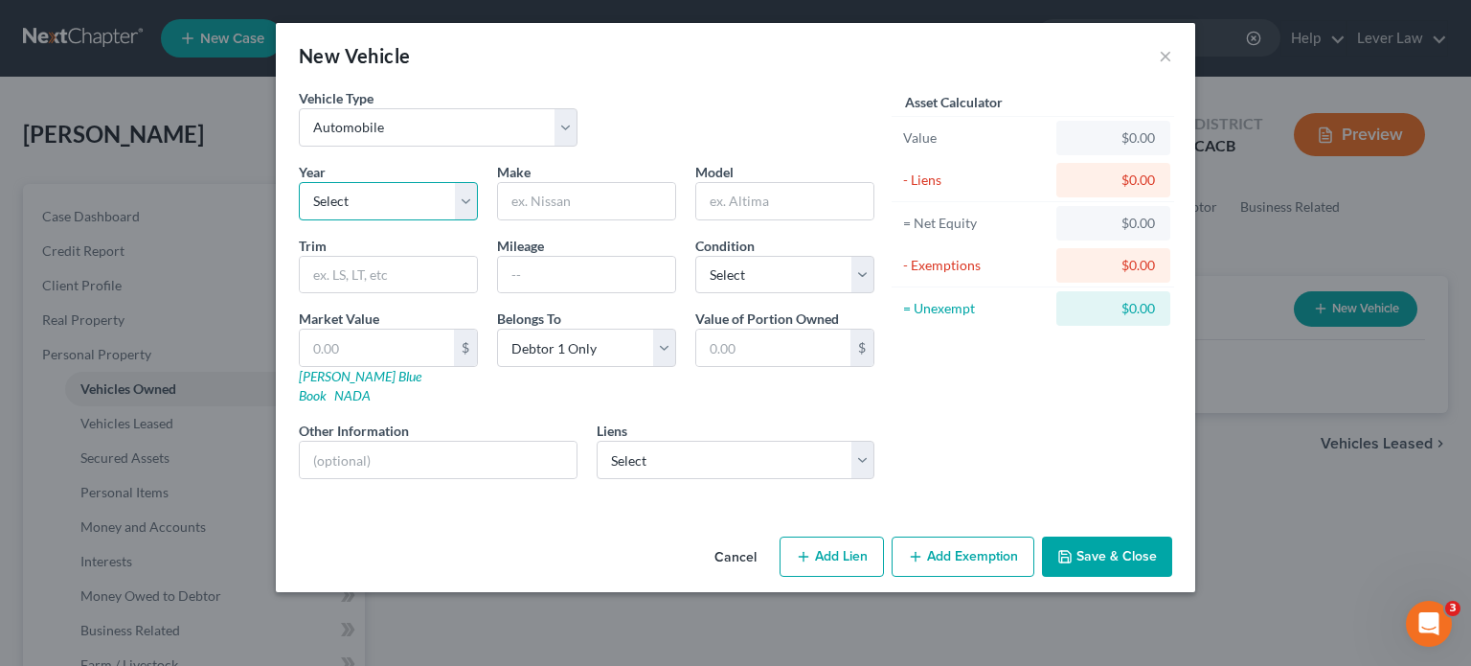
click at [457, 208] on select "Select 2026 2025 2024 2023 2022 2021 2020 2019 2018 2017 2016 2015 2014 2013 20…" at bounding box center [388, 201] width 179 height 38
click at [746, 538] on button "Cancel" at bounding box center [735, 557] width 73 height 38
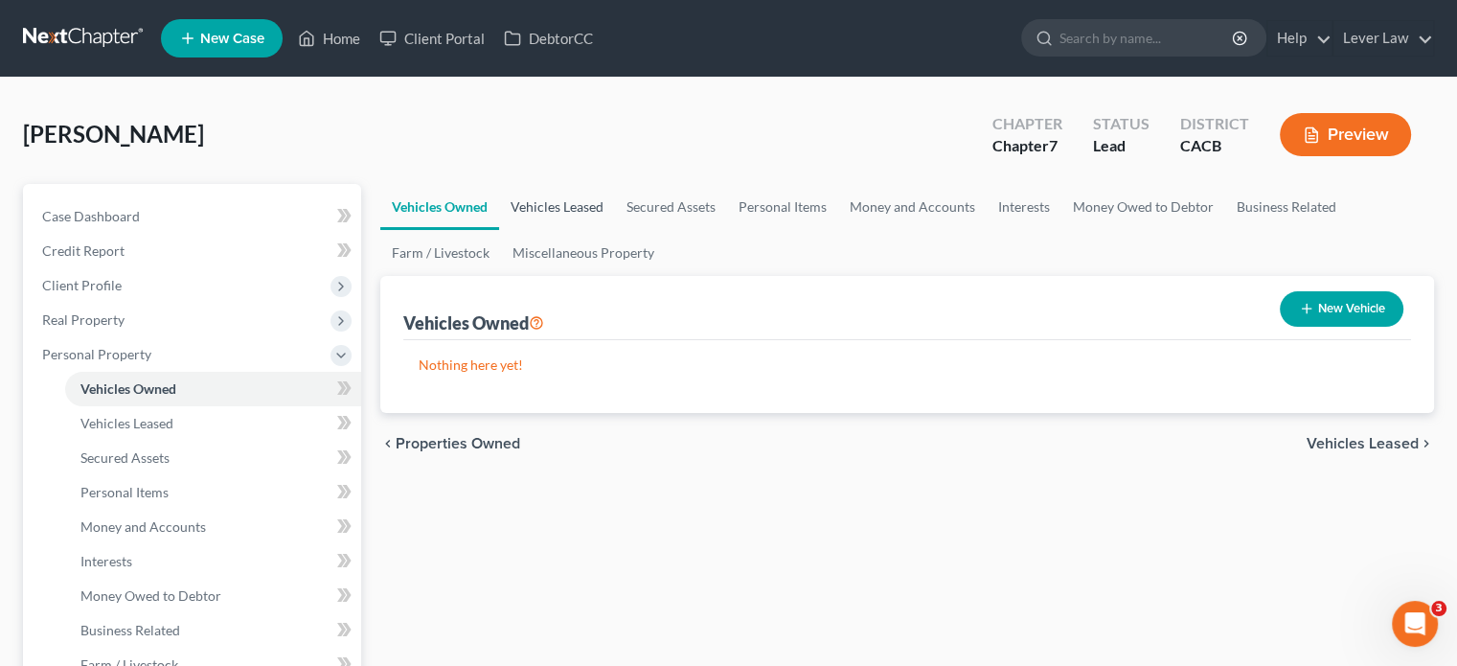
click at [559, 213] on link "Vehicles Leased" at bounding box center [557, 207] width 116 height 46
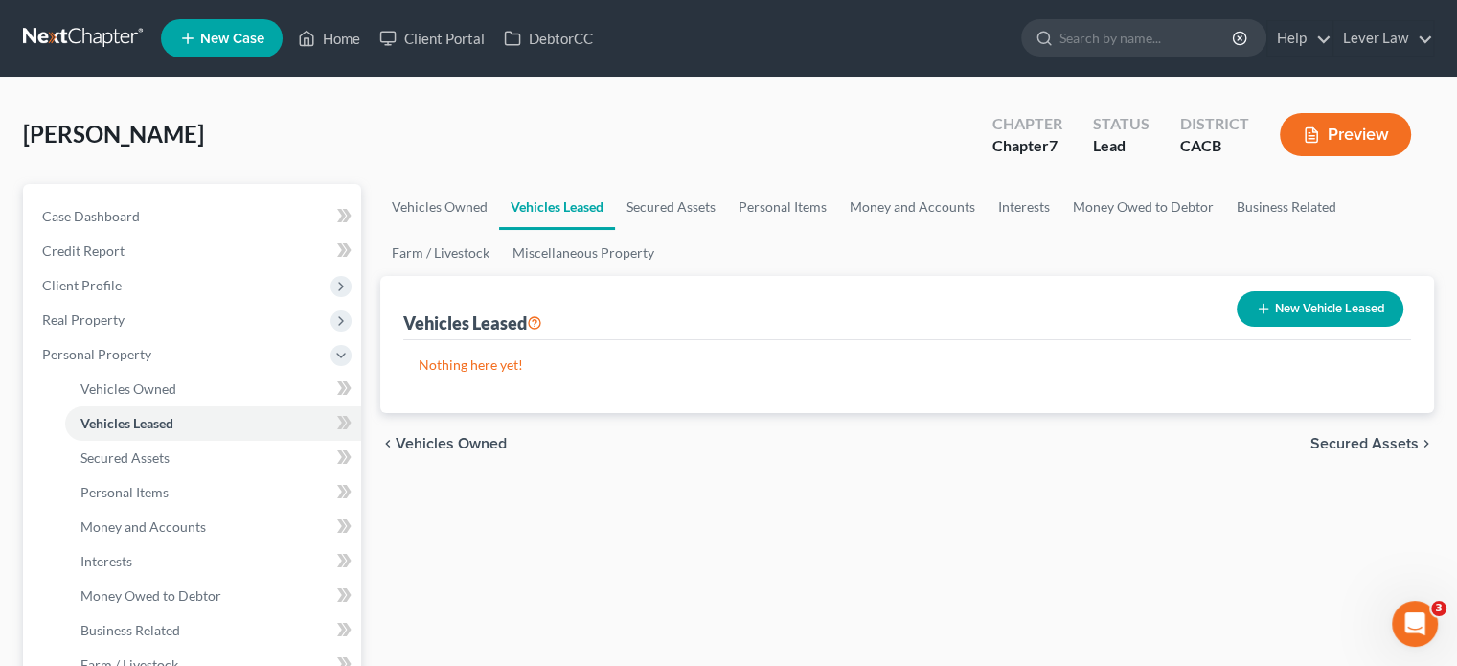
click at [1327, 298] on button "New Vehicle Leased" at bounding box center [1319, 308] width 167 height 35
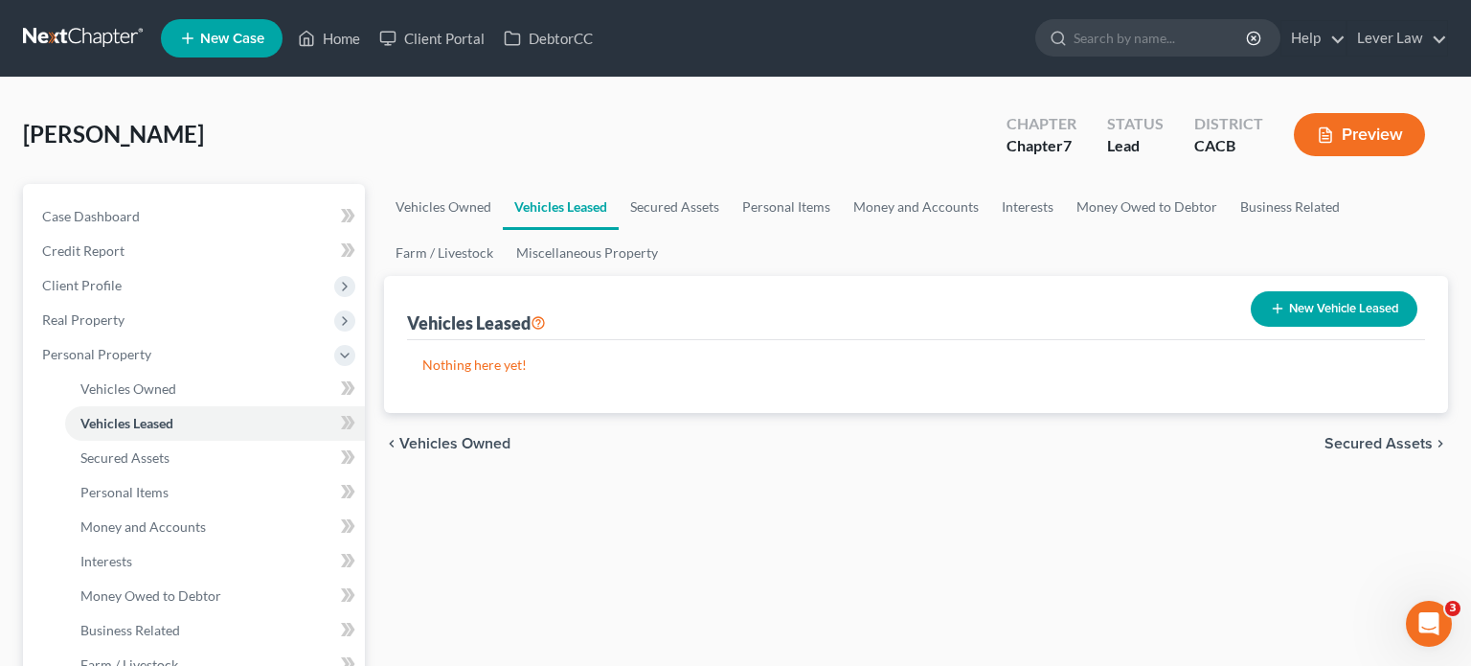
select select "0"
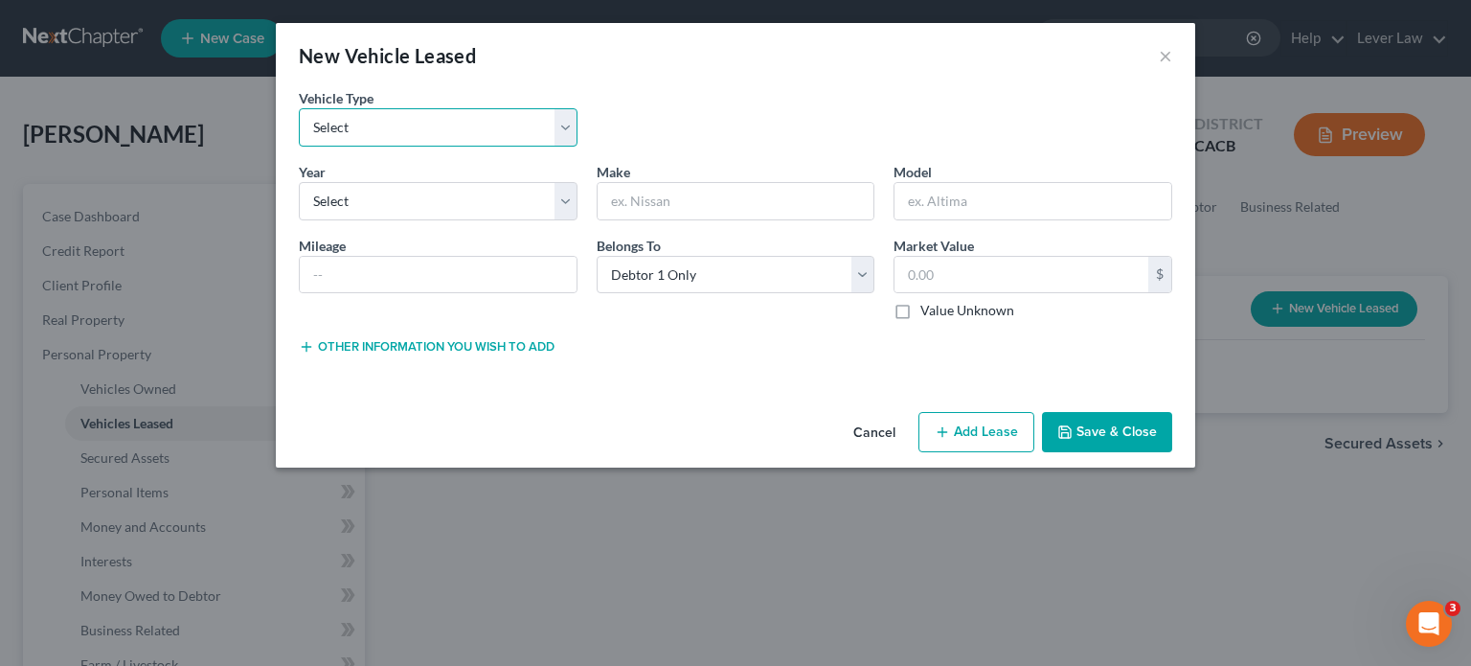
click at [466, 133] on select "Select Automobile Truck Trailer Watercraft Aircraft Motor Home Atv Other Vehicle" at bounding box center [438, 127] width 279 height 38
select select "0"
click at [299, 108] on select "Select Automobile Truck Trailer Watercraft Aircraft Motor Home Atv Other Vehicle" at bounding box center [438, 127] width 279 height 38
click at [418, 215] on select "Select 2026 2025 2024 2023 2022 2021 2020 2019 2018 2017 2016 2015 2014 2013 20…" at bounding box center [438, 201] width 279 height 38
select select "3"
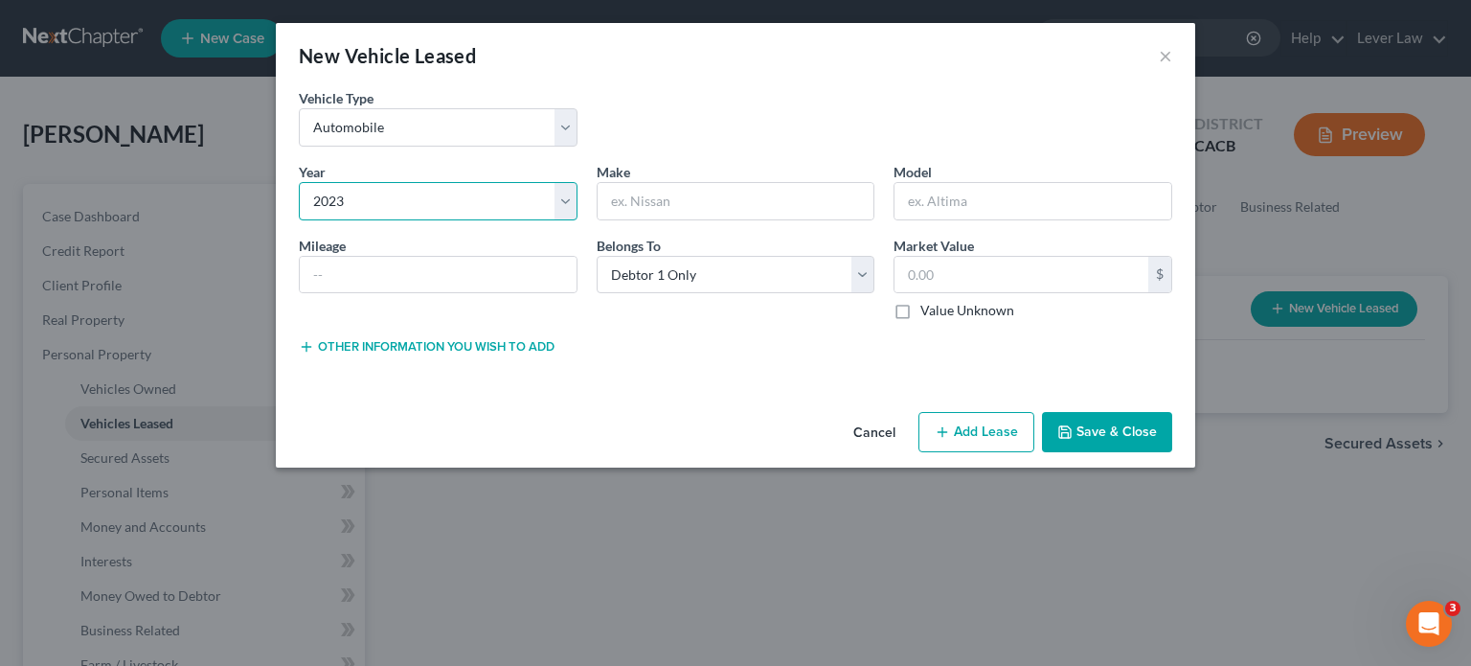
click at [299, 182] on select "Select 2026 2025 2024 2023 2022 2021 2020 2019 2018 2017 2016 2015 2014 2013 20…" at bounding box center [438, 201] width 279 height 38
click at [630, 190] on input "text" at bounding box center [736, 201] width 277 height 36
type input "Mercedes Benz"
click at [979, 202] on input "text" at bounding box center [1033, 201] width 277 height 36
type input "C300"
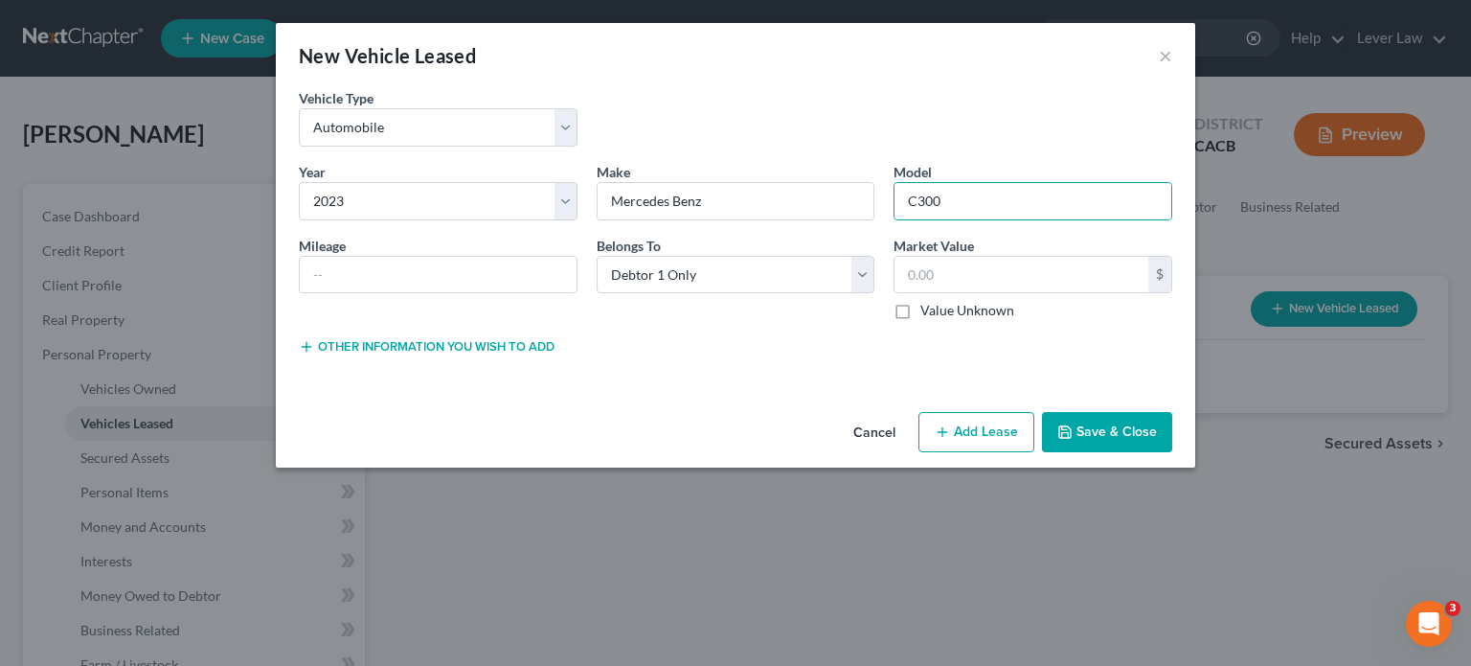
drag, startPoint x: 463, startPoint y: 238, endPoint x: 470, endPoint y: 170, distance: 68.4
click at [478, 200] on div "Year * Select 2026 2025 2024 2023 2022 2021 2020 2019 2018 2017 2016 2015 2014 …" at bounding box center [735, 249] width 893 height 174
click at [381, 281] on input "text" at bounding box center [438, 275] width 277 height 36
type input "45000"
click at [610, 367] on div "Other information you wish to add Lease Select" at bounding box center [735, 352] width 893 height 34
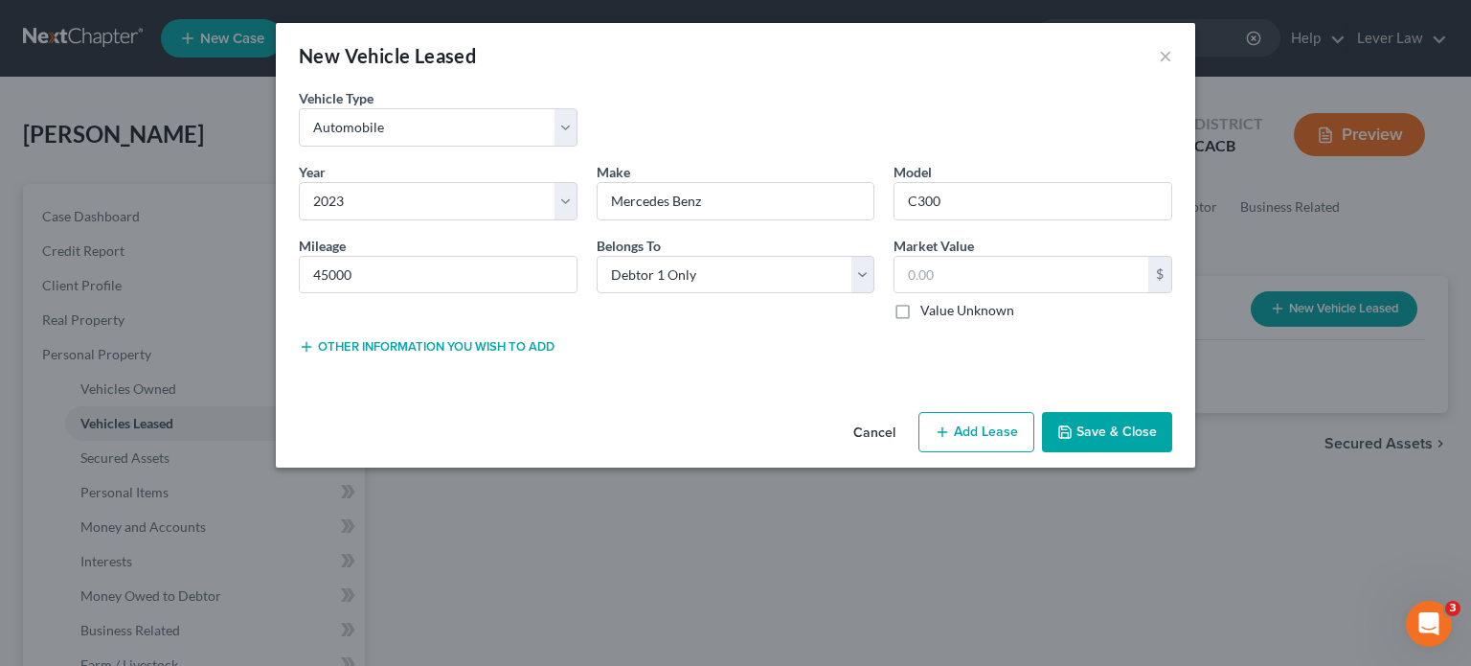
click at [1096, 417] on button "Save & Close" at bounding box center [1107, 432] width 130 height 40
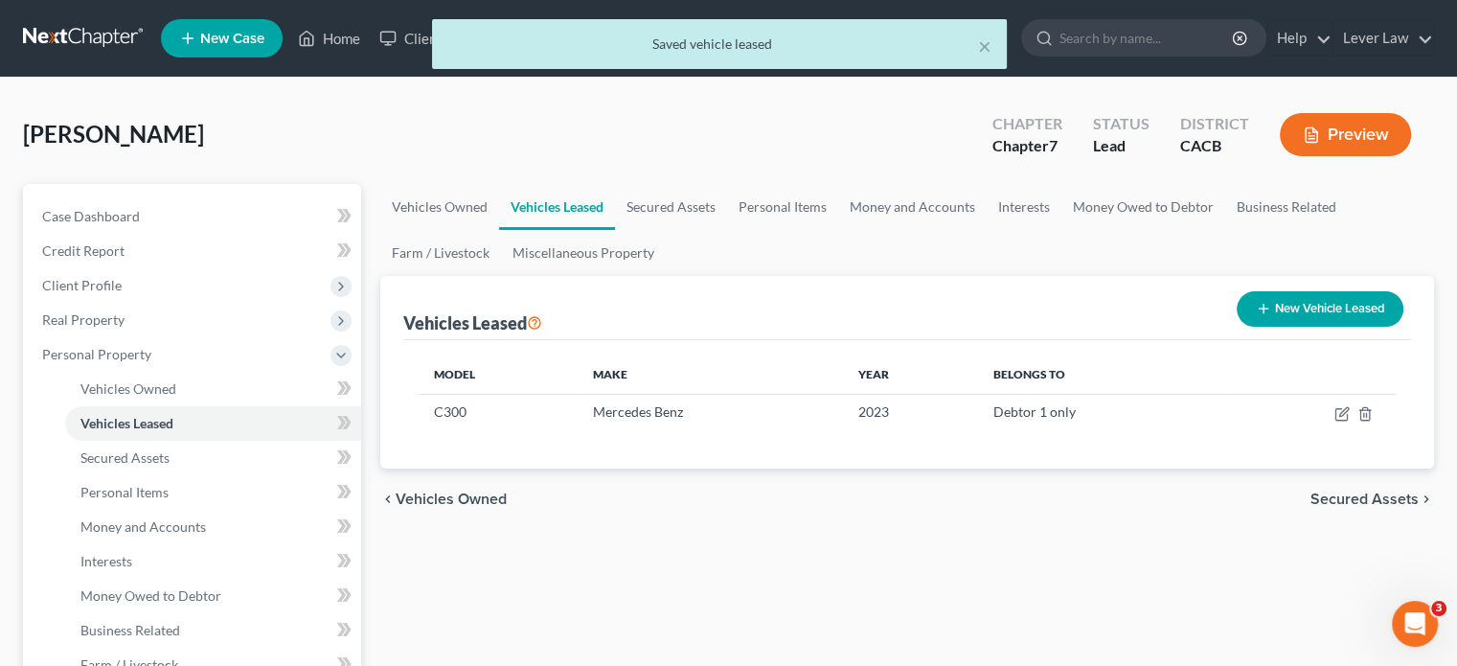
click at [1333, 307] on button "New Vehicle Leased" at bounding box center [1319, 308] width 167 height 35
select select "0"
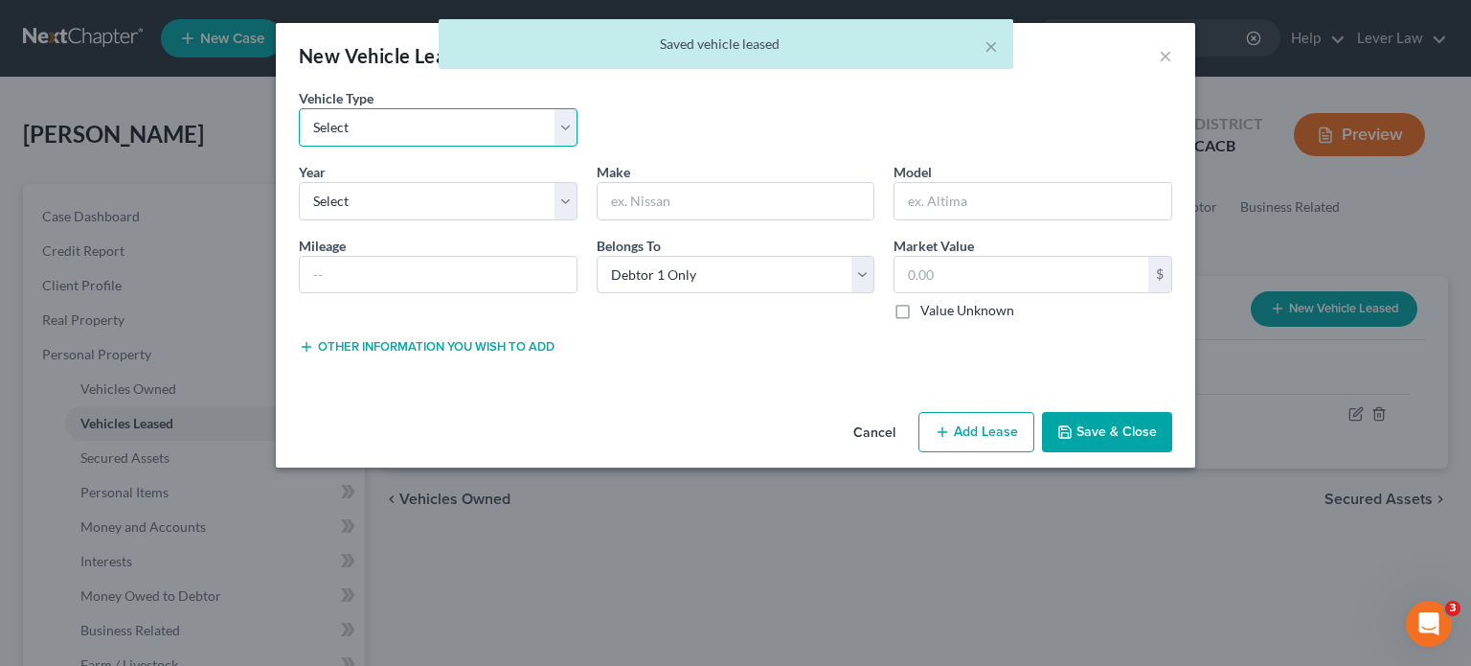
drag, startPoint x: 434, startPoint y: 120, endPoint x: 426, endPoint y: 135, distance: 17.1
click at [434, 120] on select "Select Automobile Truck Trailer Watercraft Aircraft Motor Home Atv Other Vehicle" at bounding box center [438, 127] width 279 height 38
click at [299, 108] on select "Select Automobile Truck Trailer Watercraft Aircraft Motor Home Atv Other Vehicle" at bounding box center [438, 127] width 279 height 38
click at [420, 135] on select "Select Automobile Truck Trailer Watercraft Aircraft Motor Home Atv Other Vehicle" at bounding box center [438, 127] width 279 height 38
select select "0"
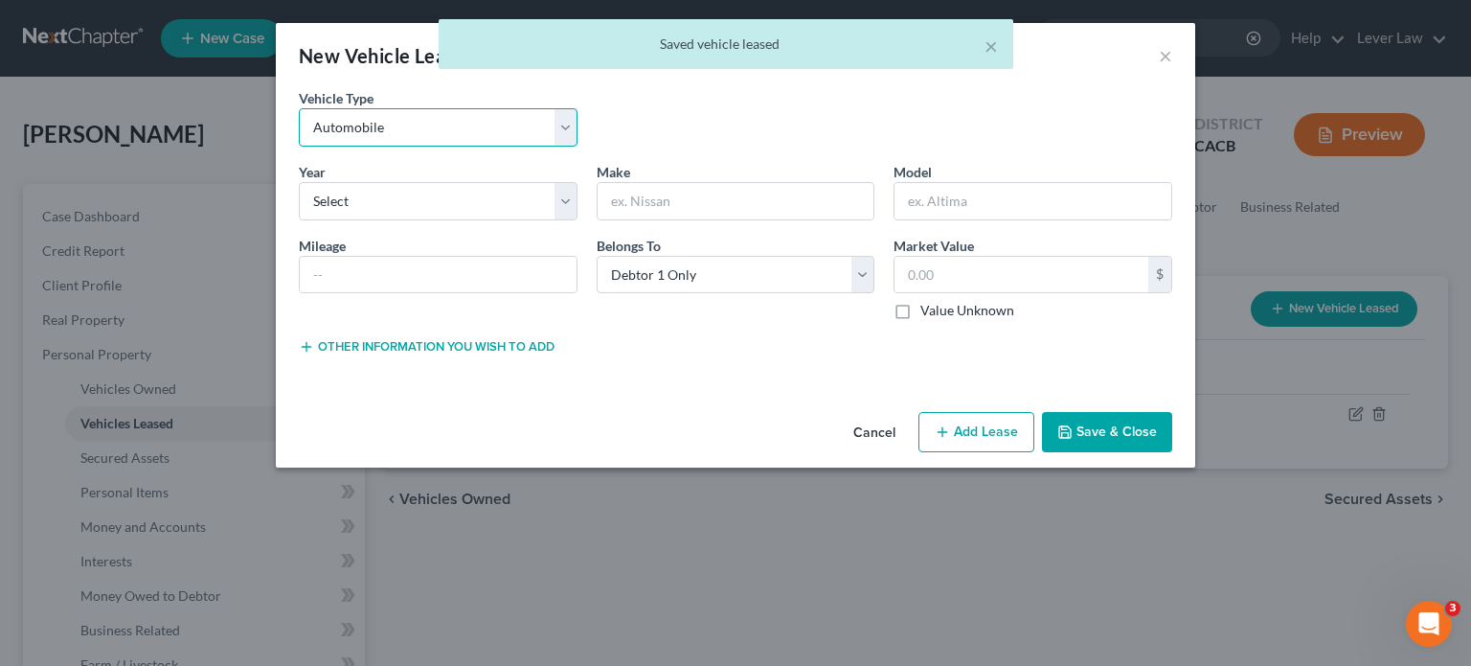
click at [299, 108] on select "Select Automobile Truck Trailer Watercraft Aircraft Motor Home Atv Other Vehicle" at bounding box center [438, 127] width 279 height 38
drag, startPoint x: 409, startPoint y: 195, endPoint x: 408, endPoint y: 211, distance: 15.4
click at [409, 195] on select "Select 2026 2025 2024 2023 2022 2021 2020 2019 2018 2017 2016 2015 2014 2013 20…" at bounding box center [438, 201] width 279 height 38
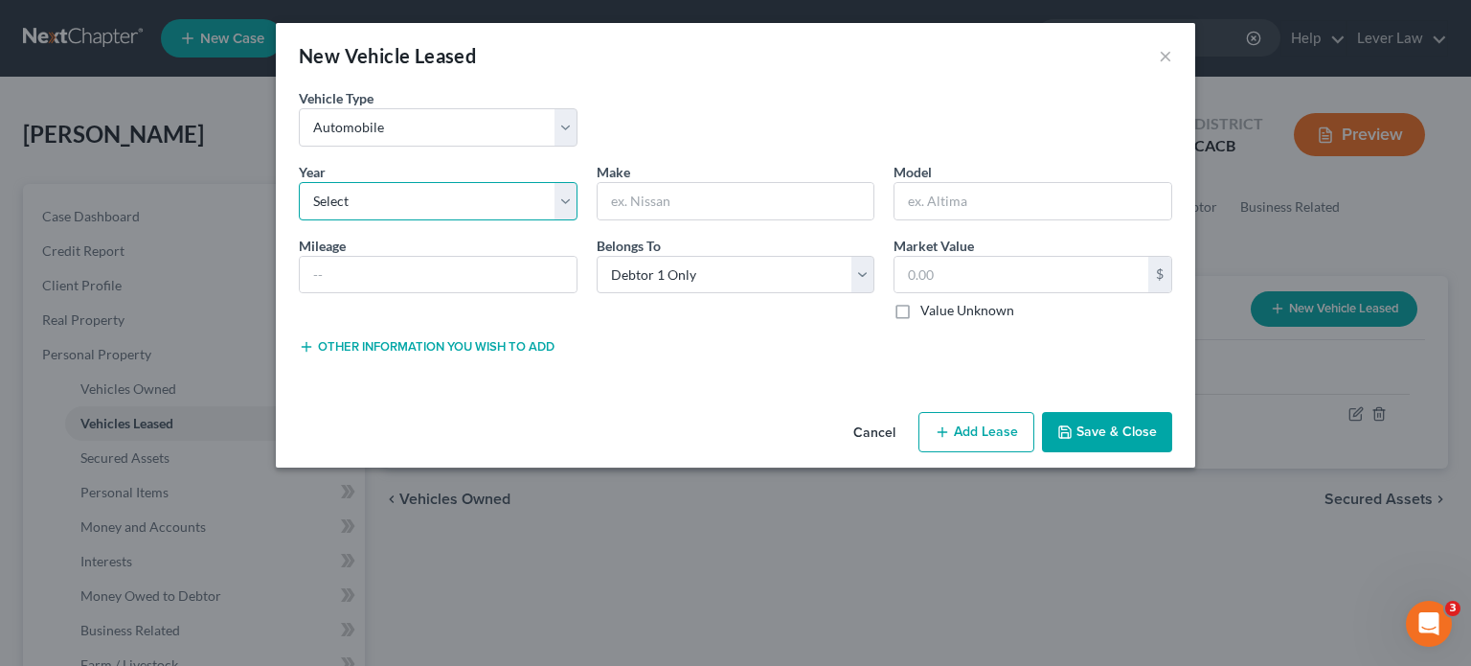
select select "3"
click at [299, 182] on select "Select 2026 2025 2024 2023 2022 2021 2020 2019 2018 2017 2016 2015 2014 2013 20…" at bounding box center [438, 201] width 279 height 38
click at [680, 186] on input "text" at bounding box center [736, 201] width 277 height 36
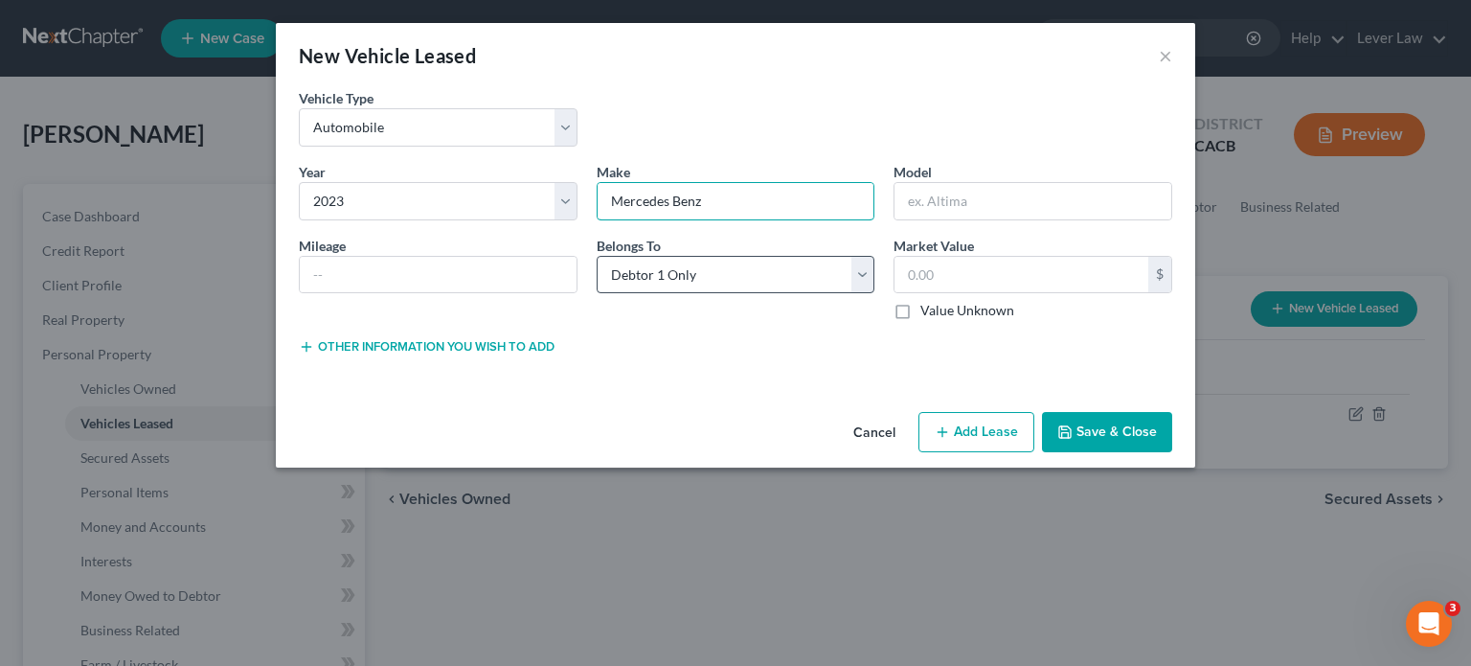
type input "Mercedes Benz"
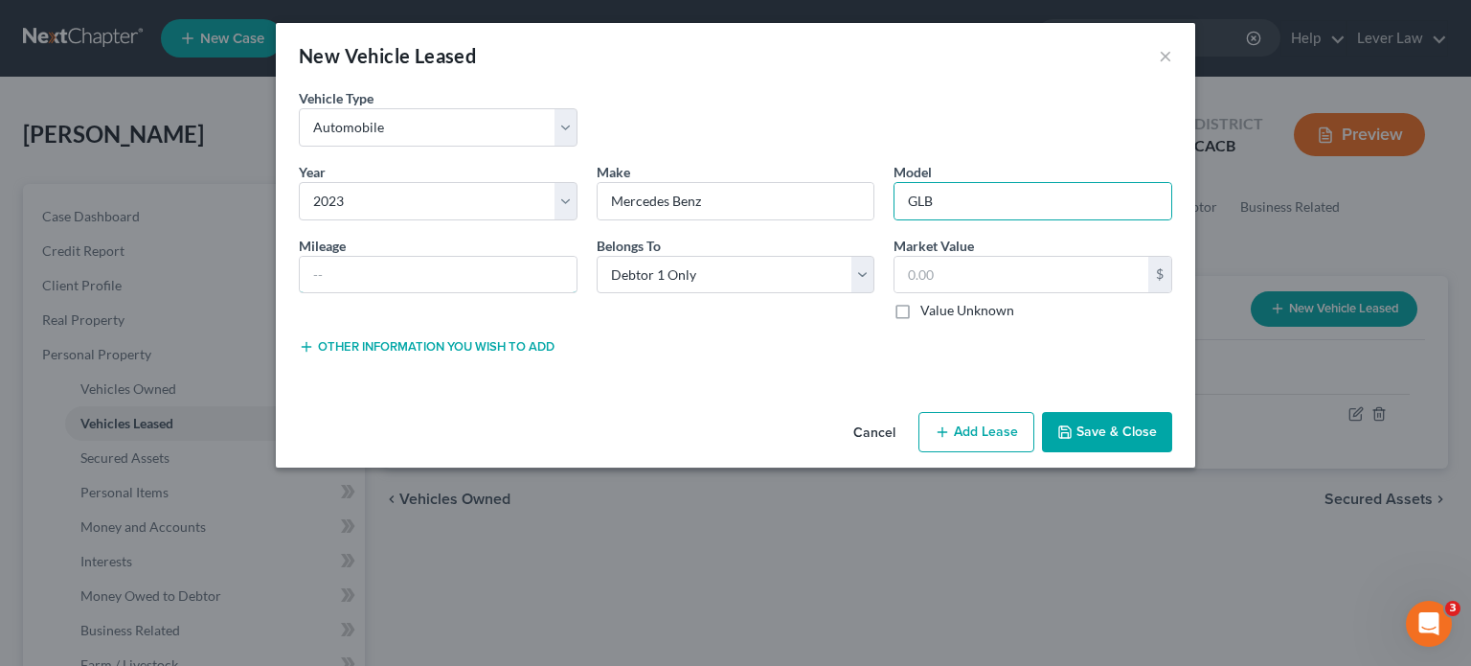
drag, startPoint x: 391, startPoint y: 290, endPoint x: 571, endPoint y: 240, distance: 186.8
click at [391, 290] on input "text" at bounding box center [438, 275] width 277 height 36
click at [1029, 199] on input "GLB" at bounding box center [1033, 201] width 277 height 36
type input "GLB250"
click at [410, 280] on input "text" at bounding box center [438, 275] width 277 height 36
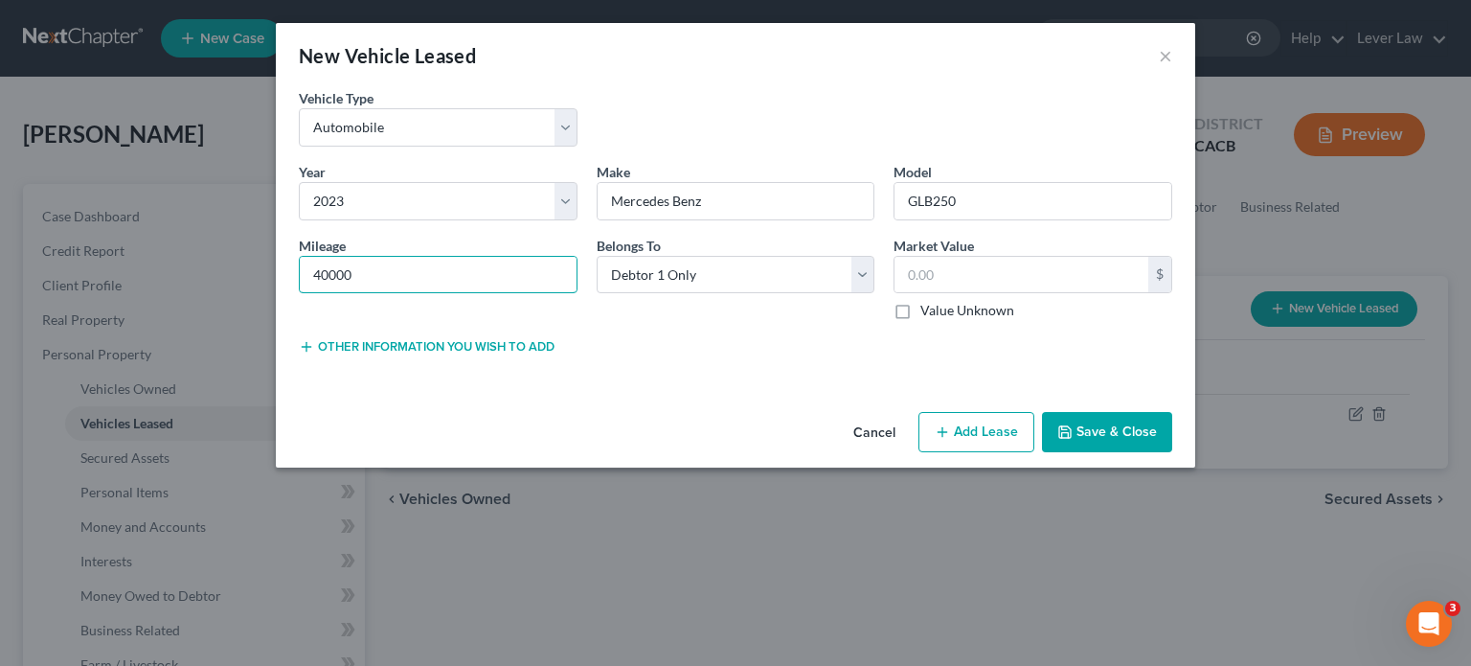
type input "40000"
click at [1082, 425] on button "Save & Close" at bounding box center [1107, 432] width 130 height 40
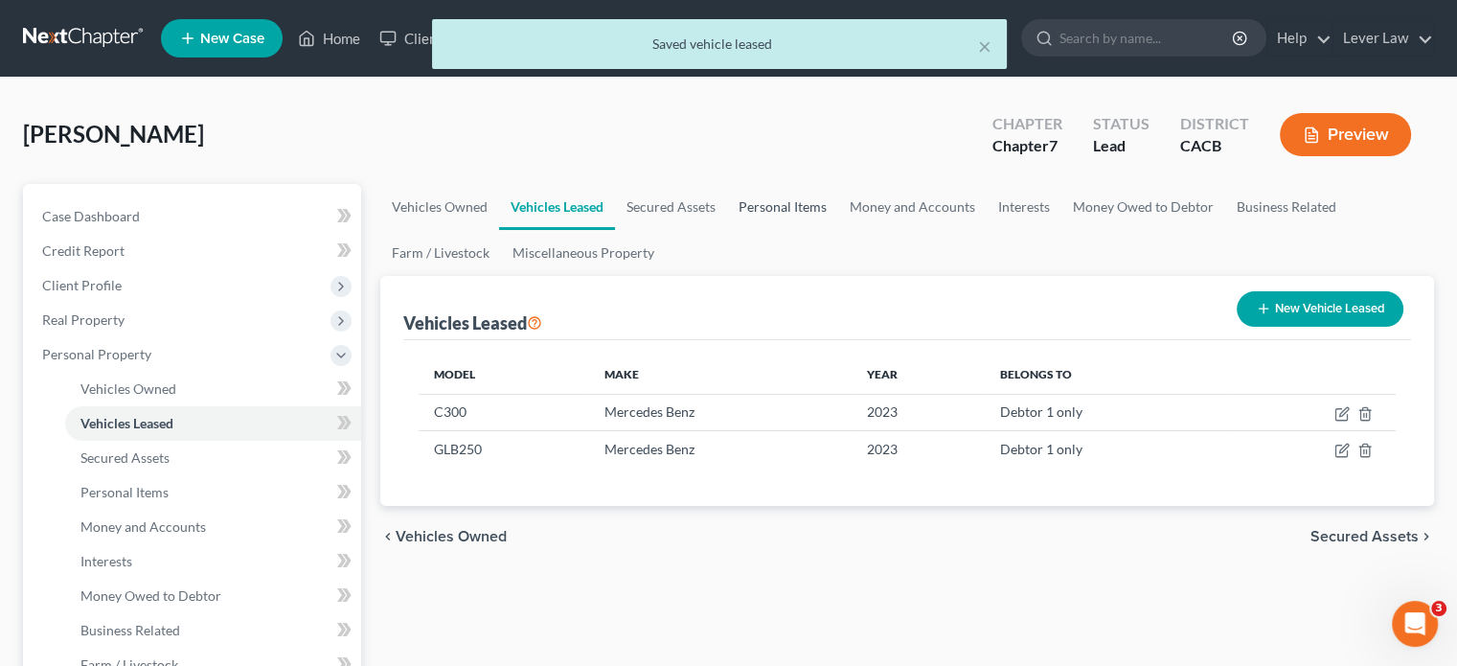
click at [810, 215] on link "Personal Items" at bounding box center [782, 207] width 111 height 46
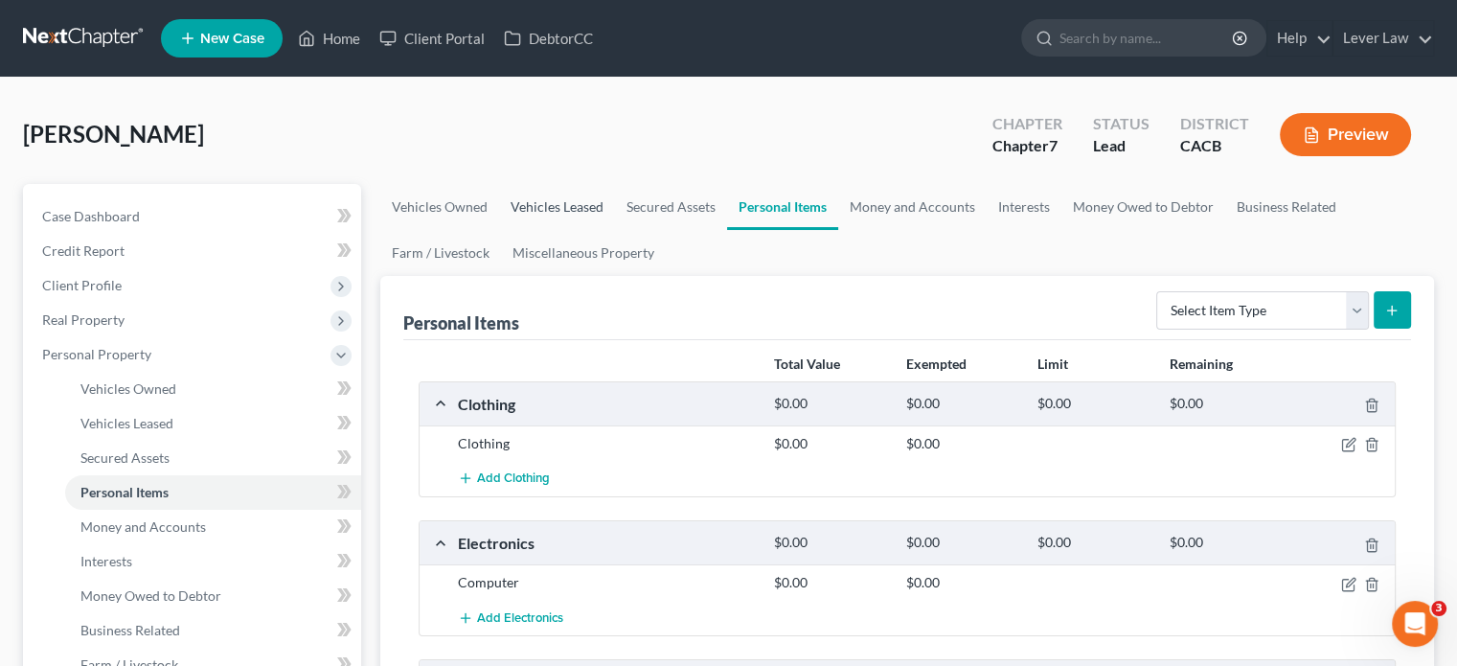
click at [555, 210] on link "Vehicles Leased" at bounding box center [557, 207] width 116 height 46
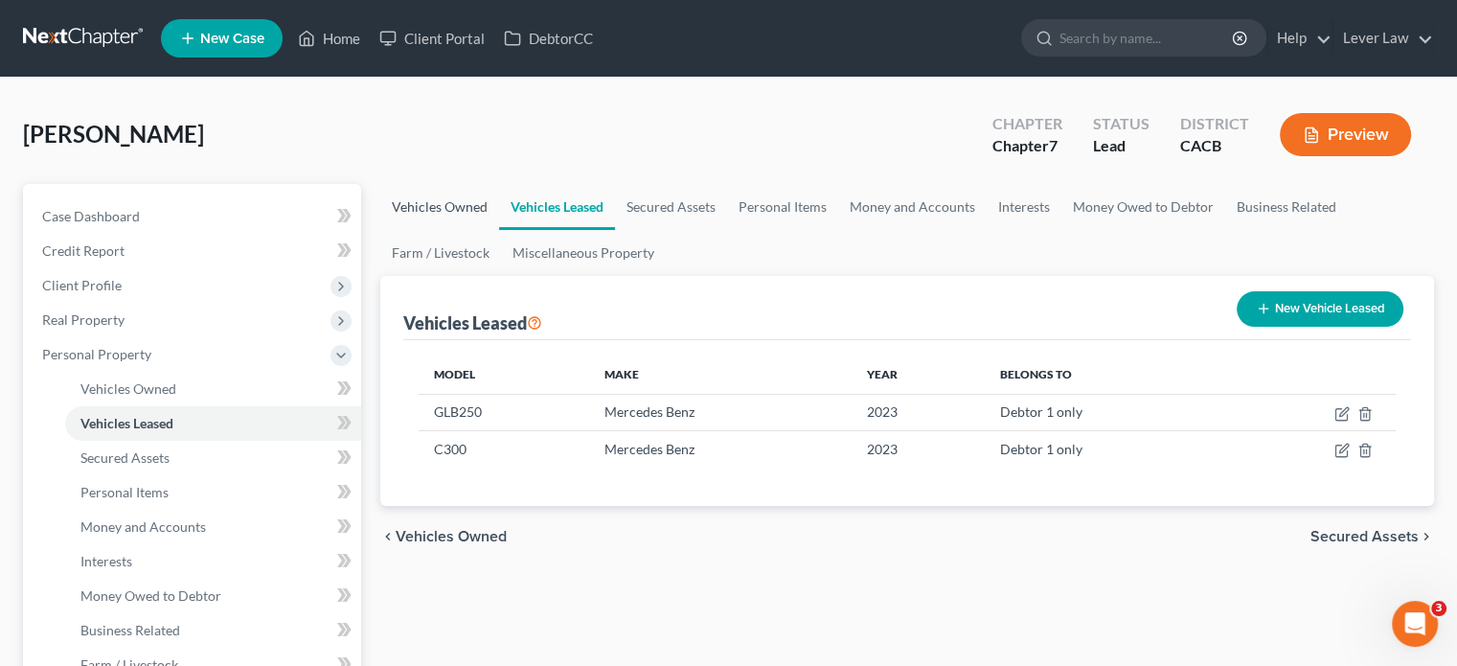
click at [469, 212] on link "Vehicles Owned" at bounding box center [439, 207] width 119 height 46
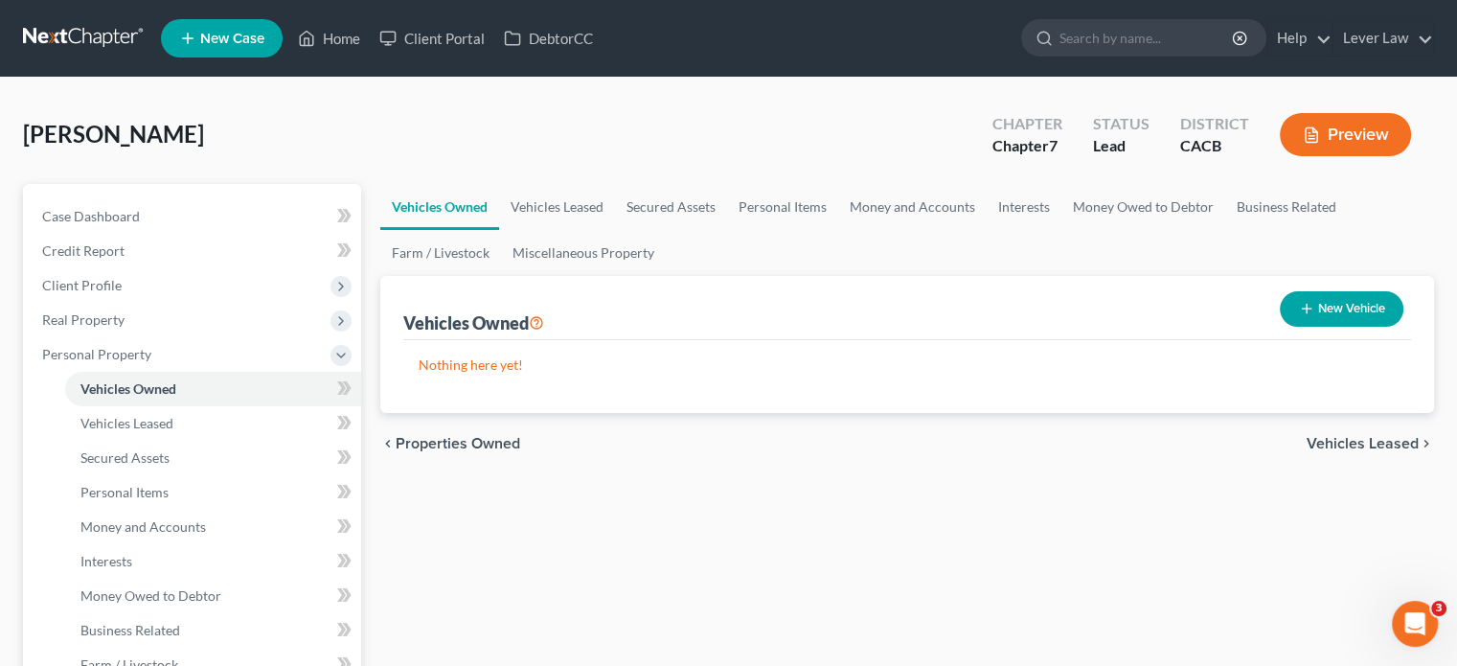
click at [1341, 306] on button "New Vehicle" at bounding box center [1342, 308] width 124 height 35
select select "0"
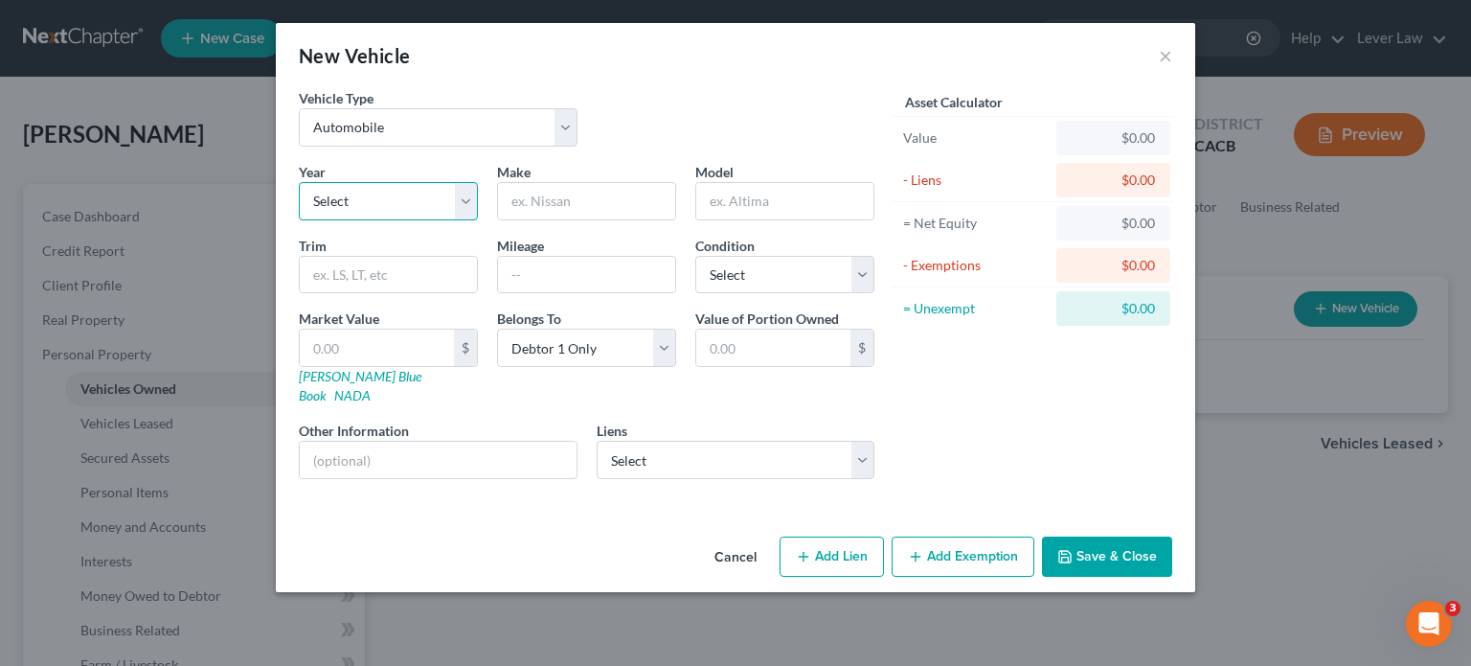
click at [446, 194] on select "Select 2026 2025 2024 2023 2022 2021 2020 2019 2018 2017 2016 2015 2014 2013 20…" at bounding box center [388, 201] width 179 height 38
select select "12"
click at [299, 182] on select "Select 2026 2025 2024 2023 2022 2021 2020 2019 2018 2017 2016 2015 2014 2013 20…" at bounding box center [388, 201] width 179 height 38
click at [577, 183] on input "text" at bounding box center [586, 201] width 177 height 36
type input "Hyundai"
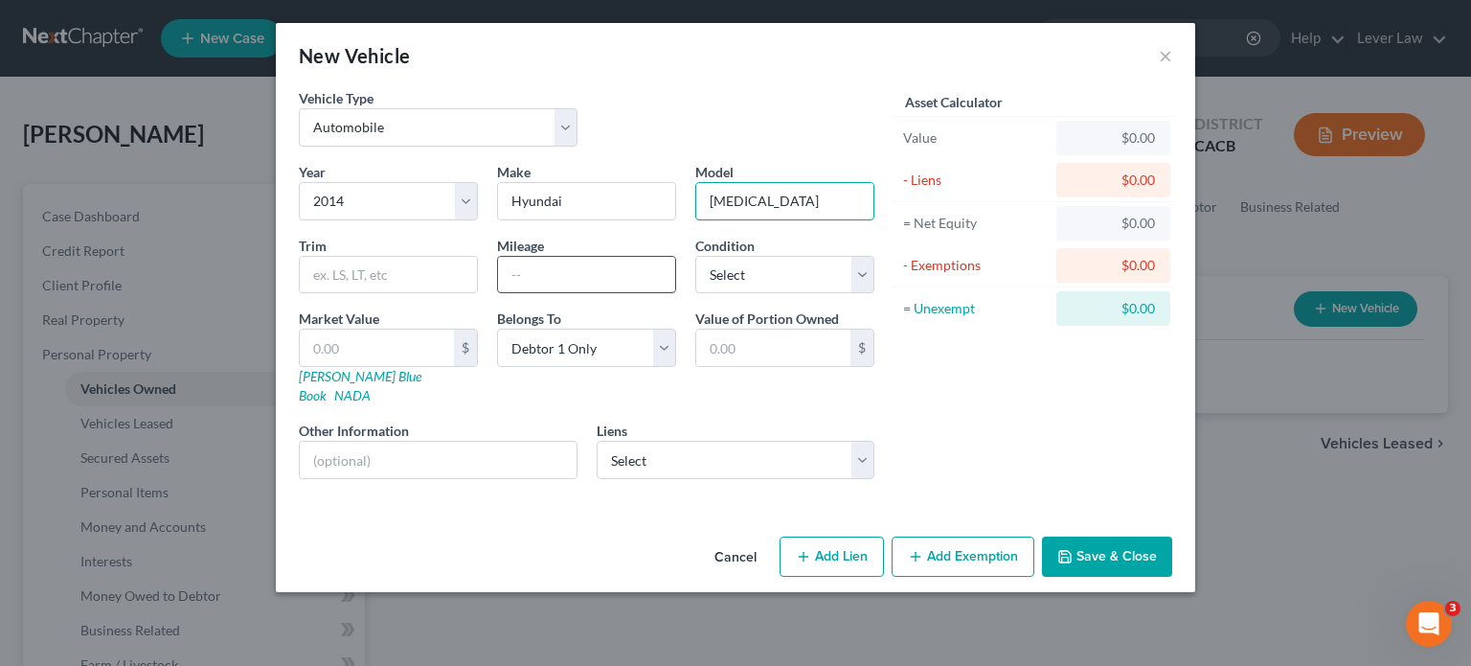
type input "Sonata"
click at [545, 261] on input "text" at bounding box center [586, 275] width 177 height 36
type input "150000"
click at [362, 344] on input "text" at bounding box center [377, 347] width 154 height 36
type input "1"
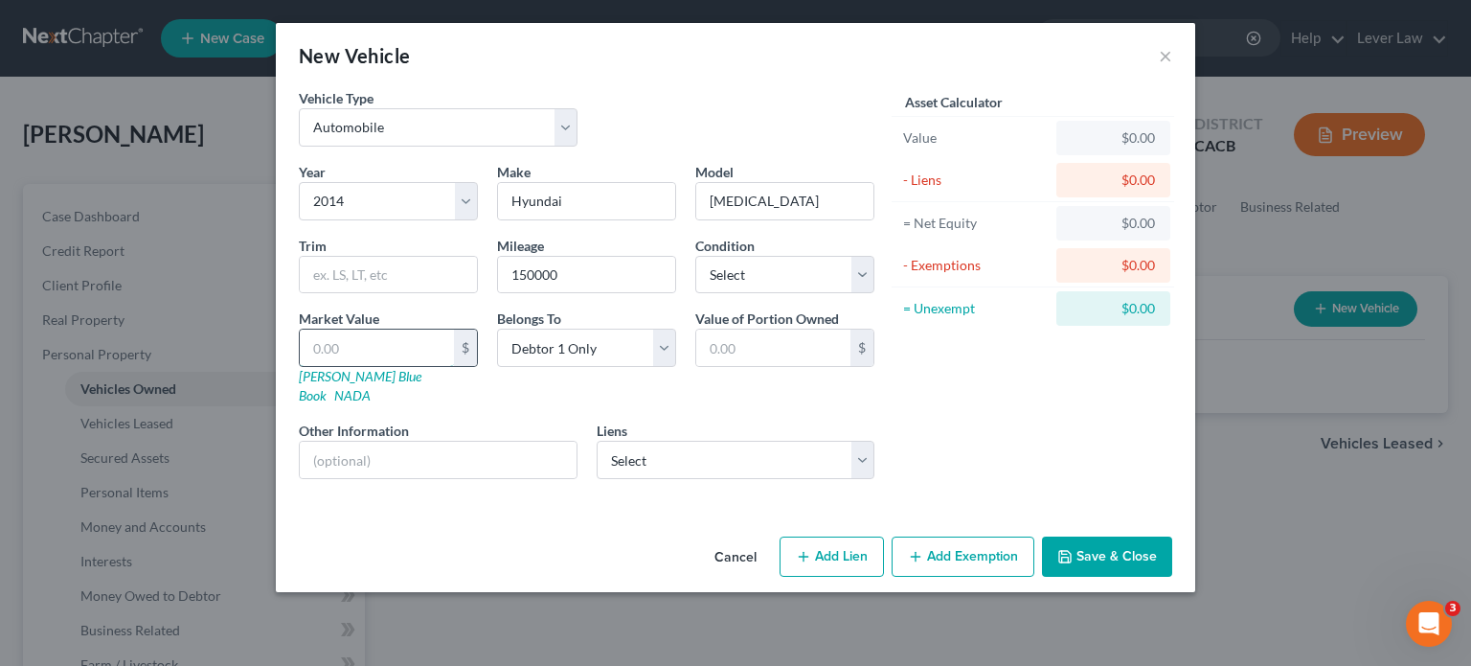
type input "1.00"
type input "10"
type input "10.00"
type input "100"
type input "100.00"
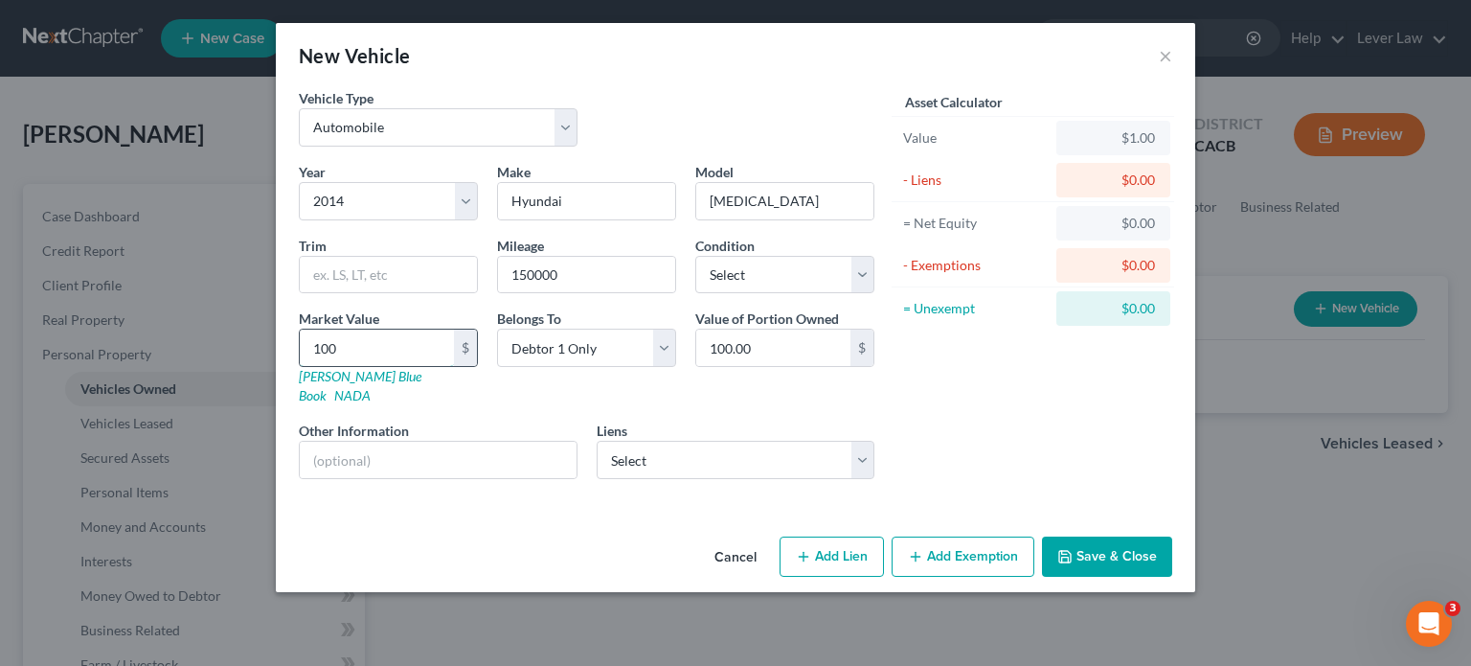
type input "1000"
type input "1,000.00"
type input "1,000"
click at [1007, 536] on button "Add Exemption" at bounding box center [963, 556] width 143 height 40
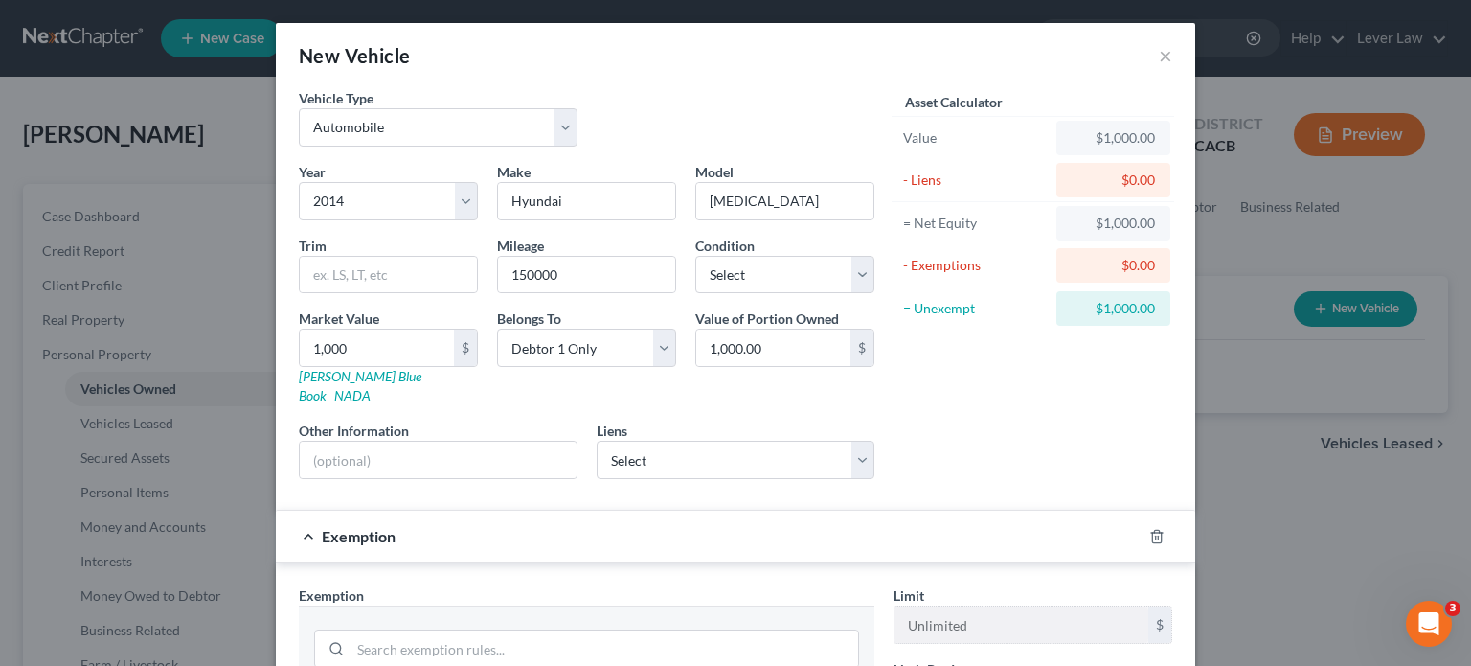
scroll to position [192, 0]
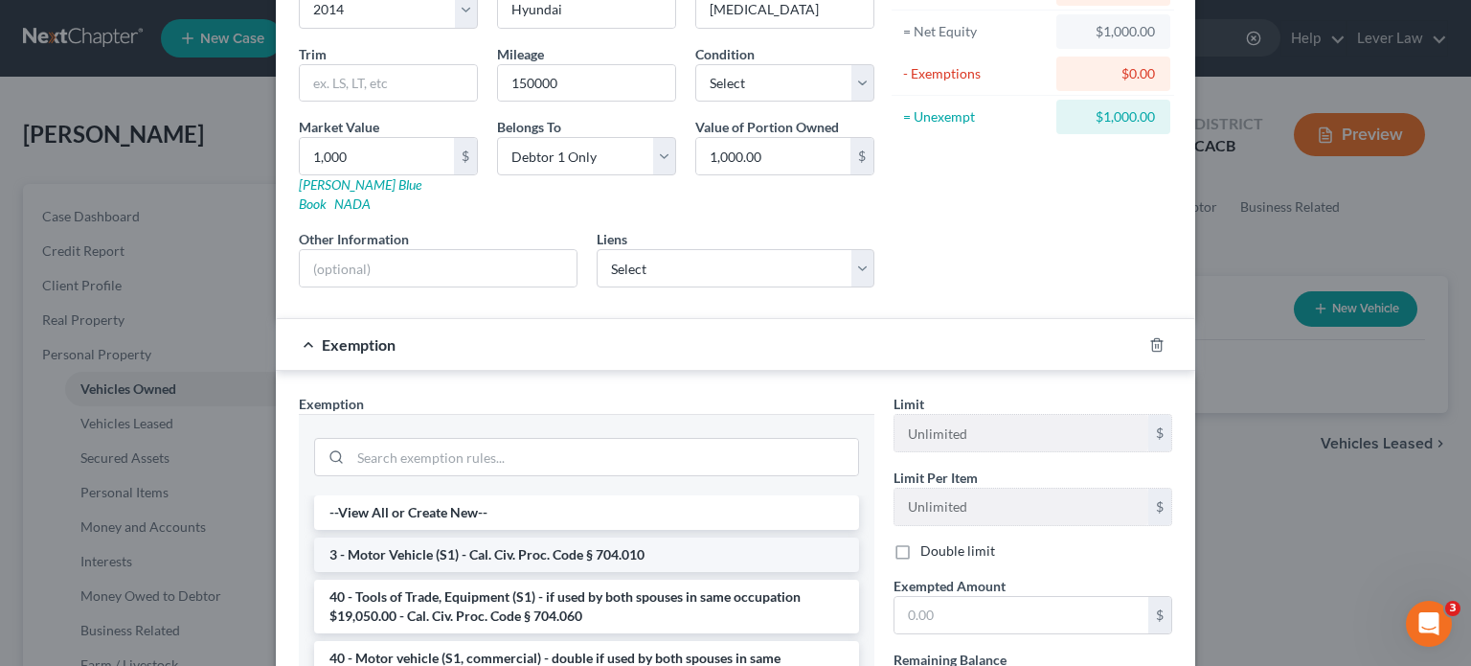
click at [414, 537] on li "3 - Motor Vehicle (S1) - Cal. Civ. Proc. Code § 704.010" at bounding box center [586, 554] width 545 height 34
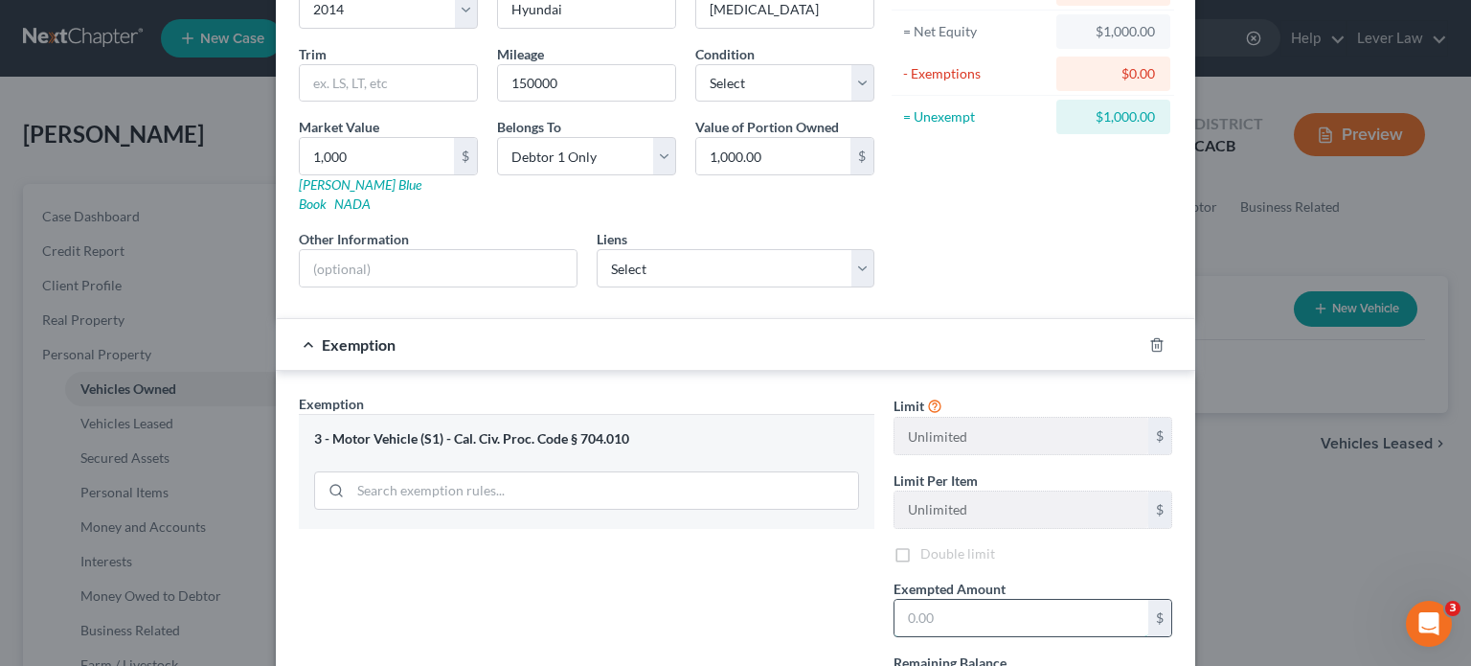
click at [988, 600] on input "text" at bounding box center [1022, 618] width 254 height 36
type input "1,000"
drag, startPoint x: 526, startPoint y: 271, endPoint x: 532, endPoint y: 256, distance: 16.4
click at [526, 271] on div "Year Select 2026 2025 2024 2023 2022 2021 2020 2019 2018 2017 2016 2015 2014 20…" at bounding box center [586, 136] width 595 height 332
click at [533, 255] on input "text" at bounding box center [438, 268] width 277 height 36
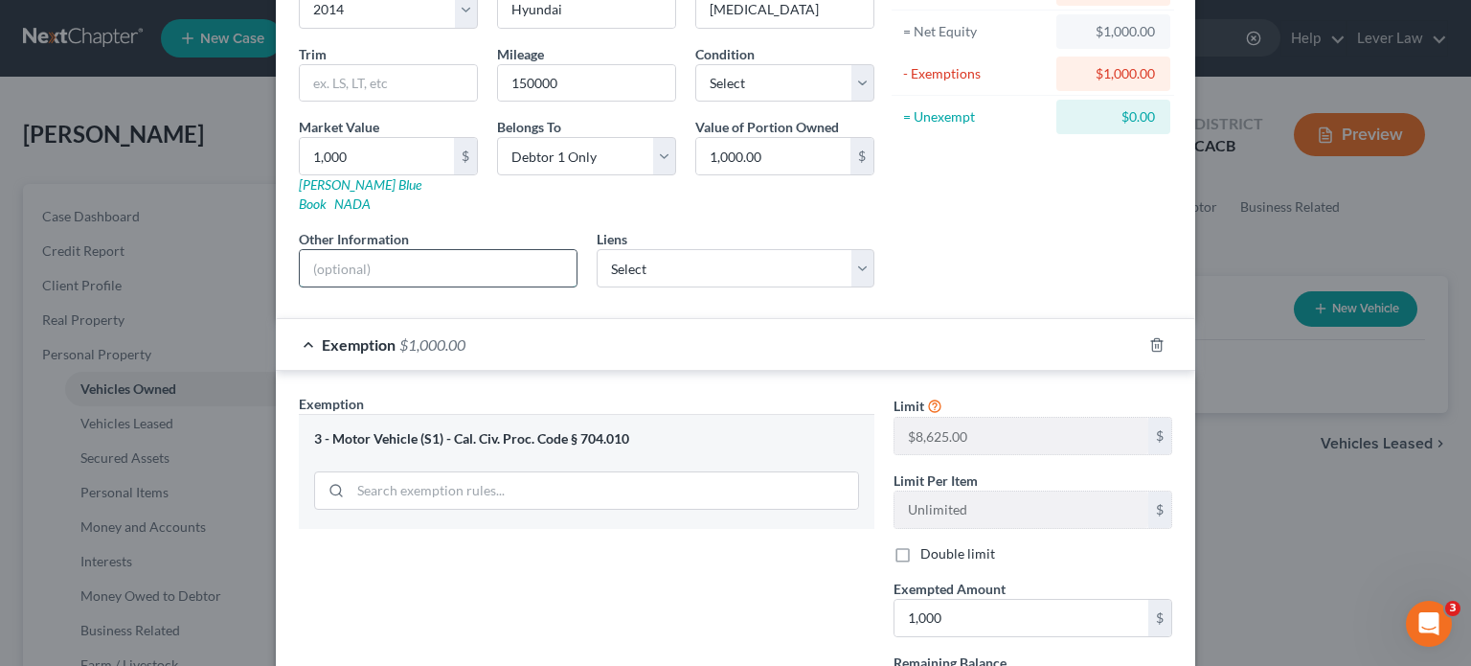
click at [501, 258] on input "text" at bounding box center [438, 268] width 277 height 36
type input "S"
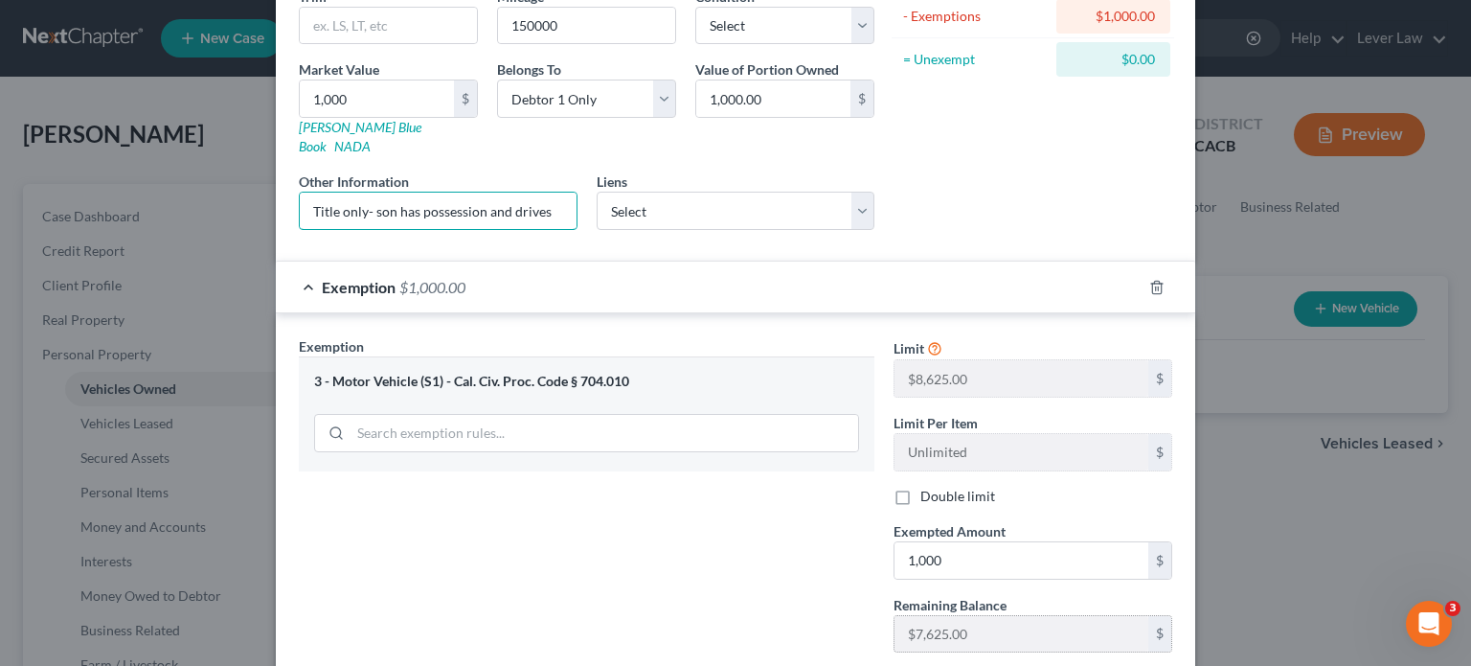
scroll to position [349, 0]
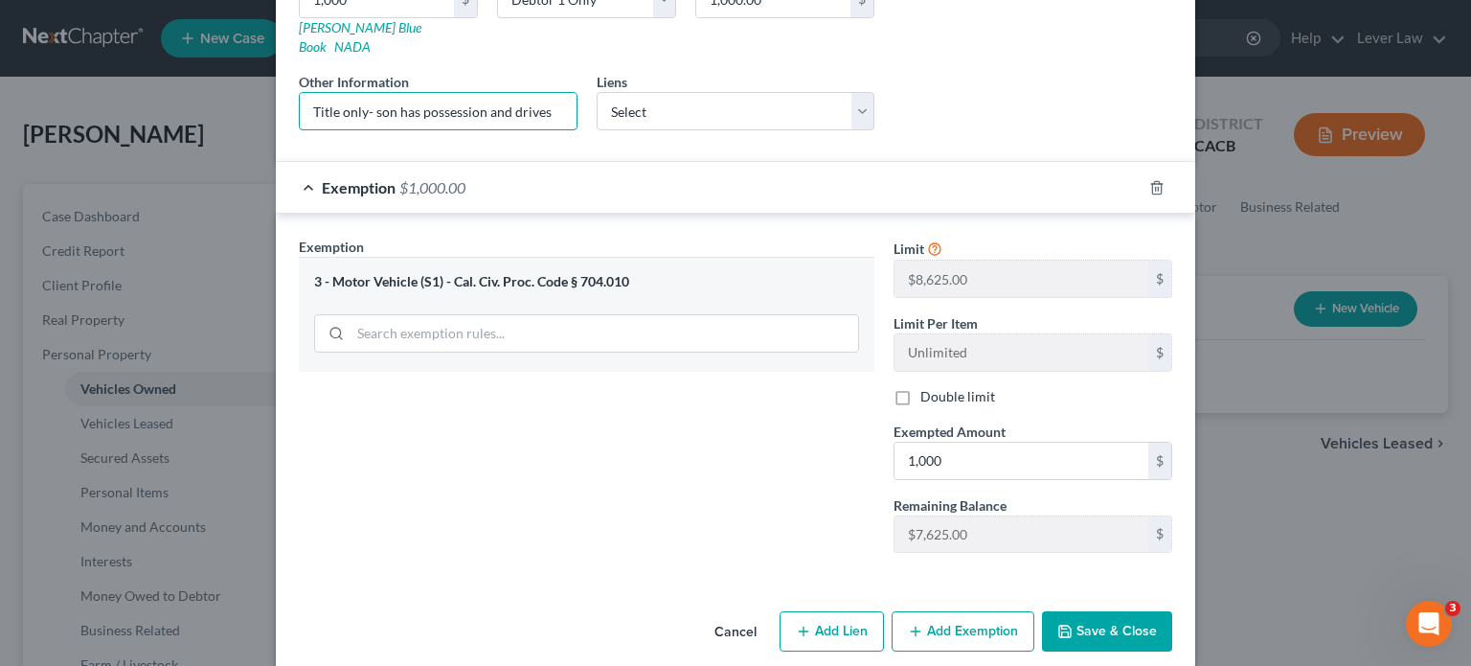
type input "Title only- son has possession and drives"
click at [1063, 620] on button "Save & Close" at bounding box center [1107, 631] width 130 height 40
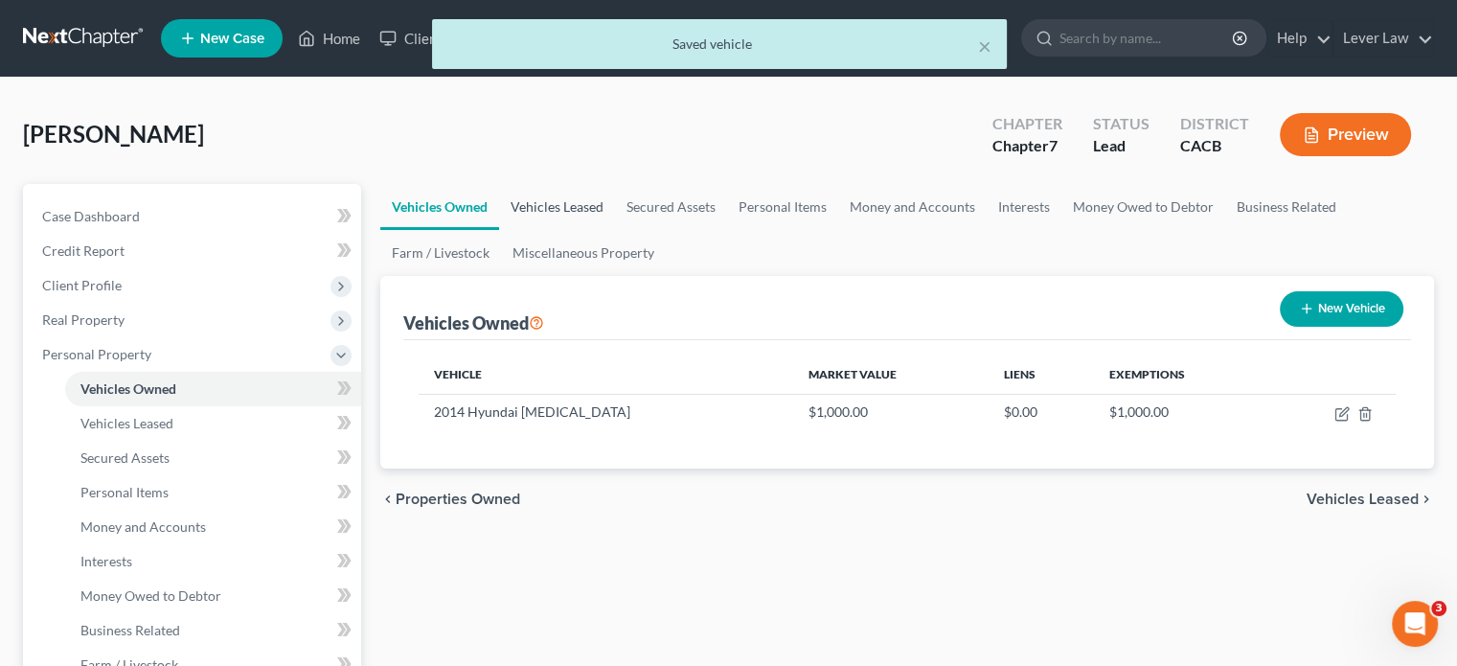
click at [593, 210] on link "Vehicles Leased" at bounding box center [557, 207] width 116 height 46
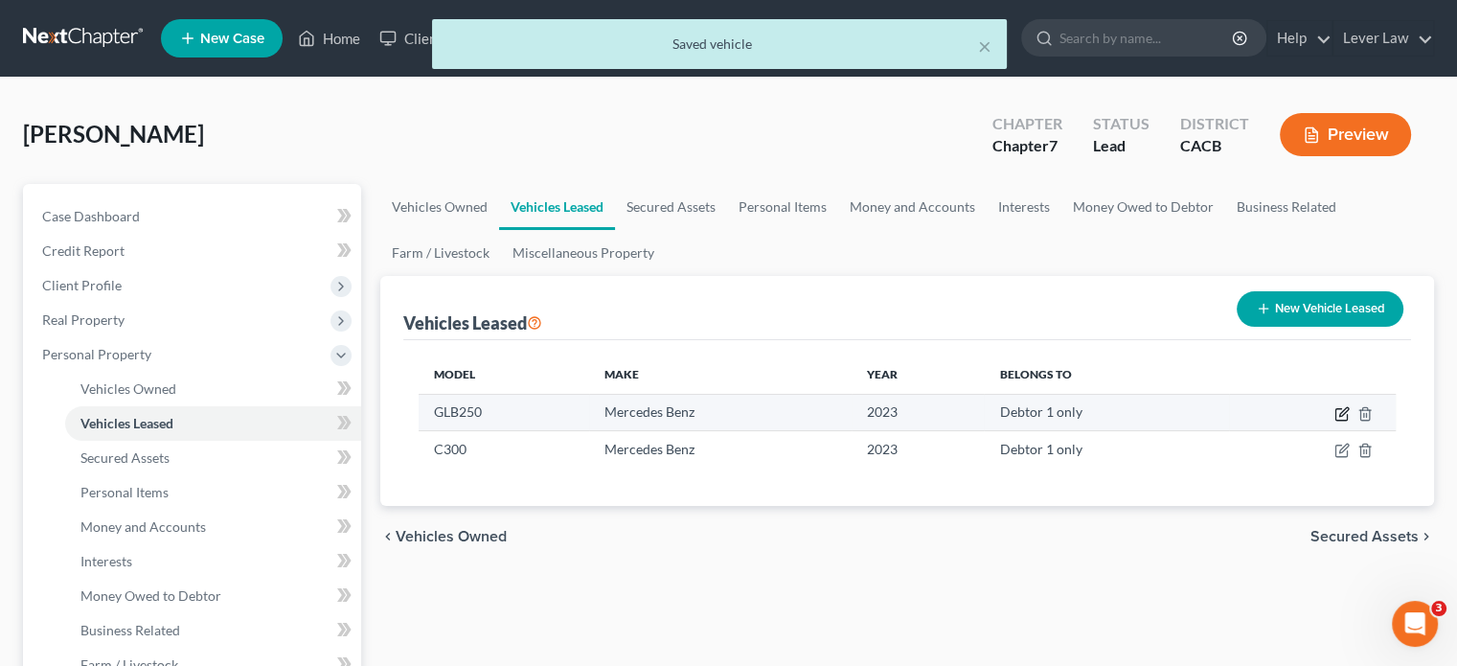
click at [1348, 410] on icon "button" at bounding box center [1341, 413] width 15 height 15
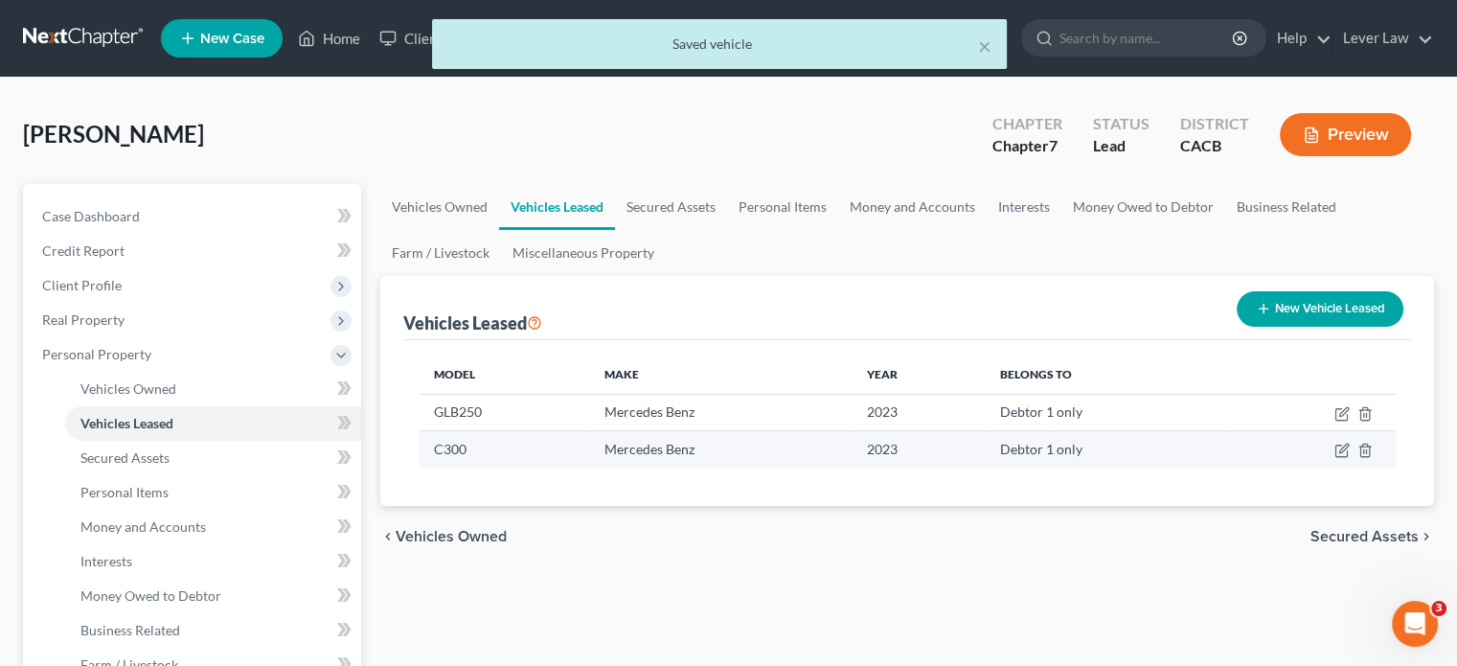
select select "0"
select select "3"
select select "0"
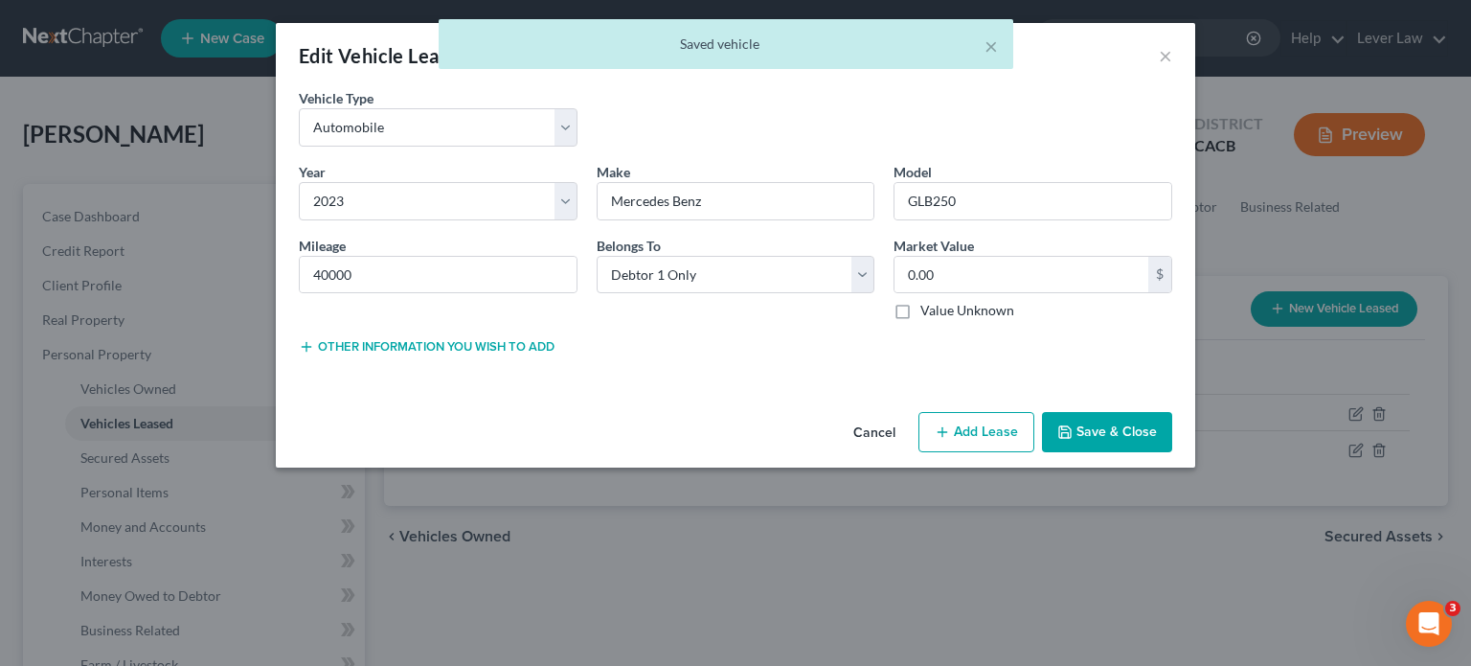
click at [963, 435] on button "Add Lease" at bounding box center [976, 432] width 116 height 40
select select "0"
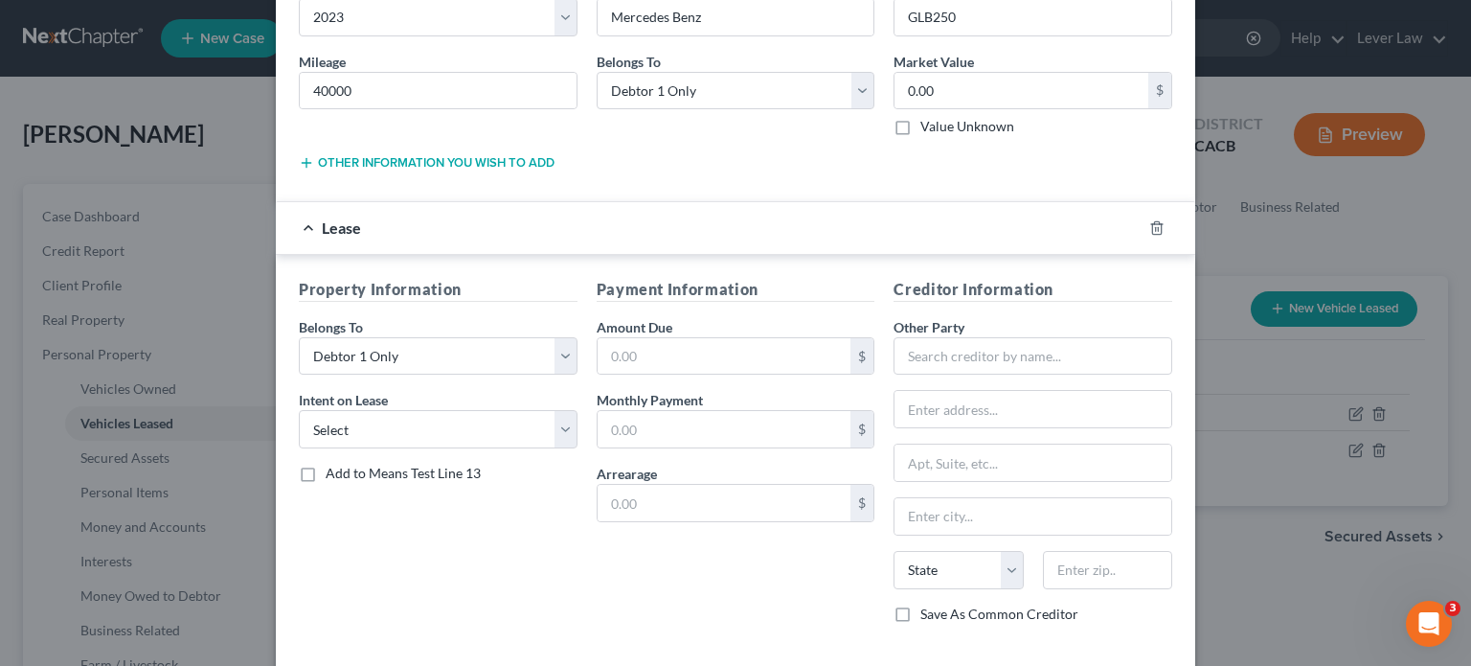
scroll to position [192, 0]
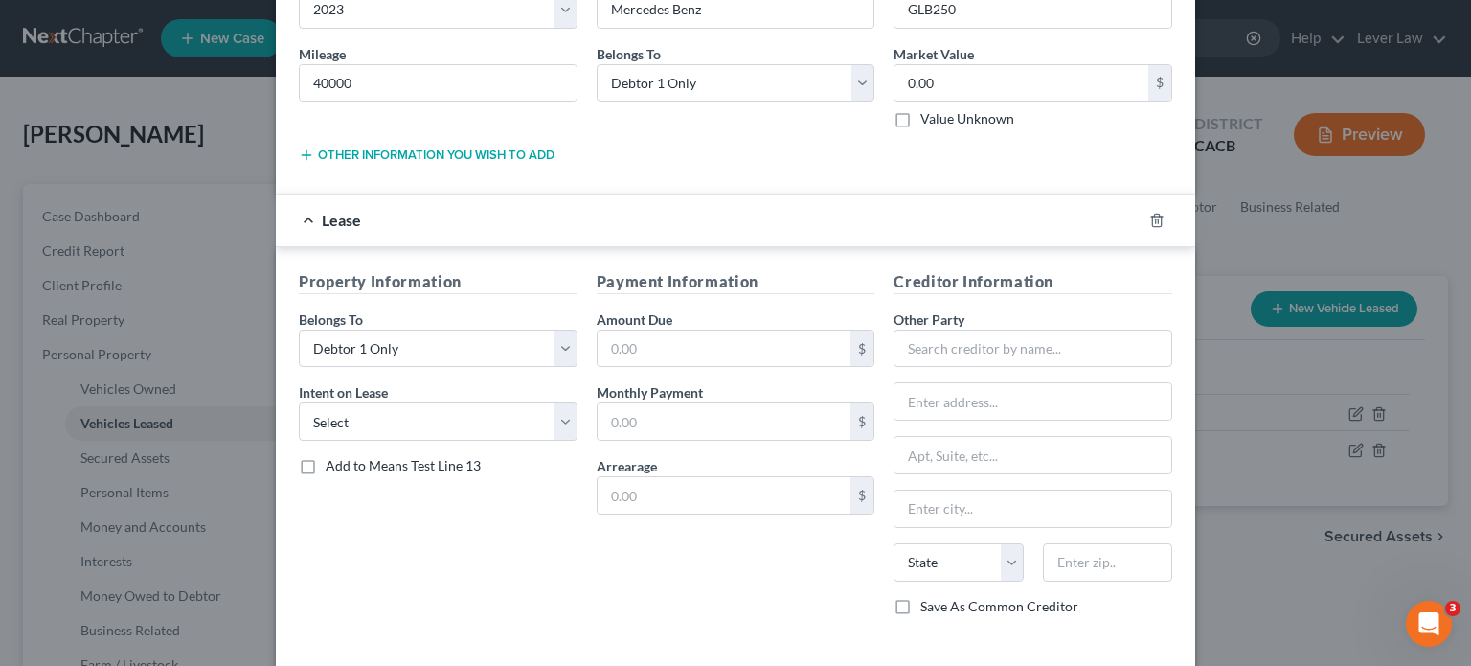
click at [1158, 219] on div at bounding box center [1169, 220] width 54 height 31
click at [1142, 221] on div at bounding box center [1169, 220] width 54 height 31
click at [1155, 220] on icon "button" at bounding box center [1156, 220] width 15 height 15
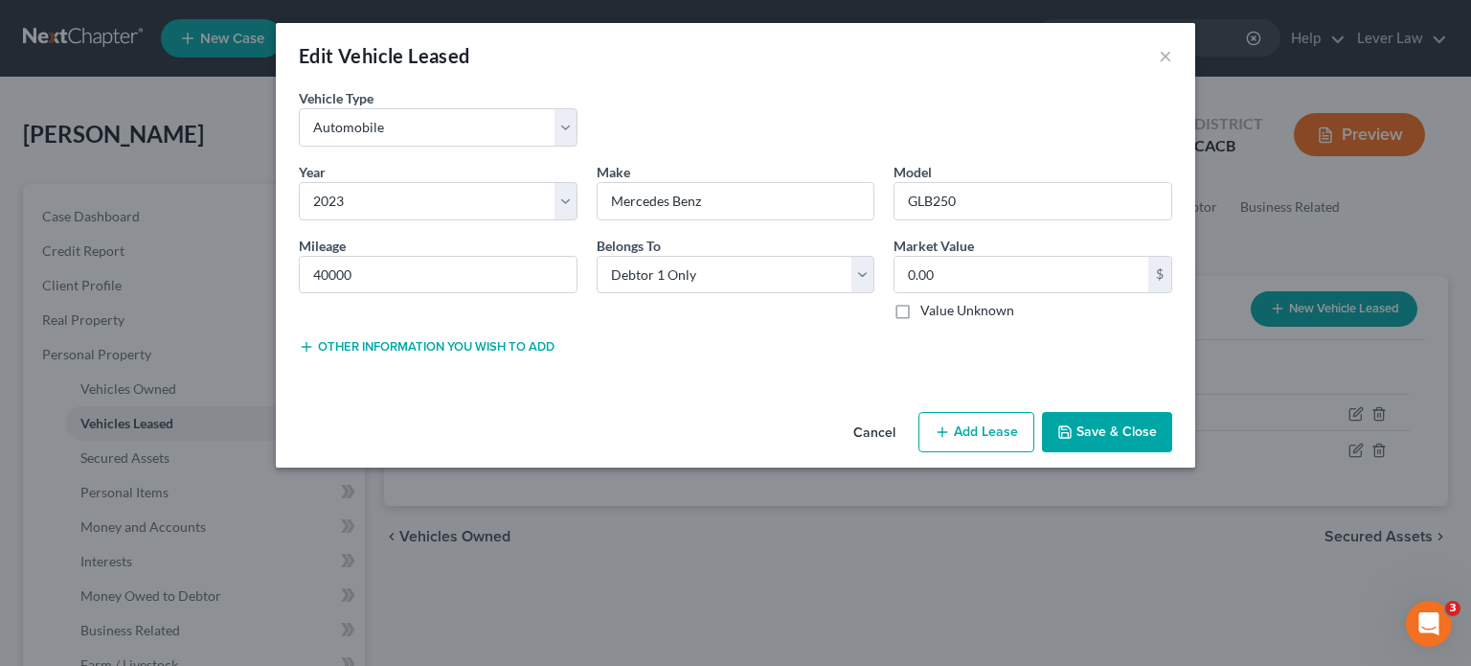
scroll to position [0, 0]
click at [1114, 419] on button "Save & Close" at bounding box center [1107, 432] width 130 height 40
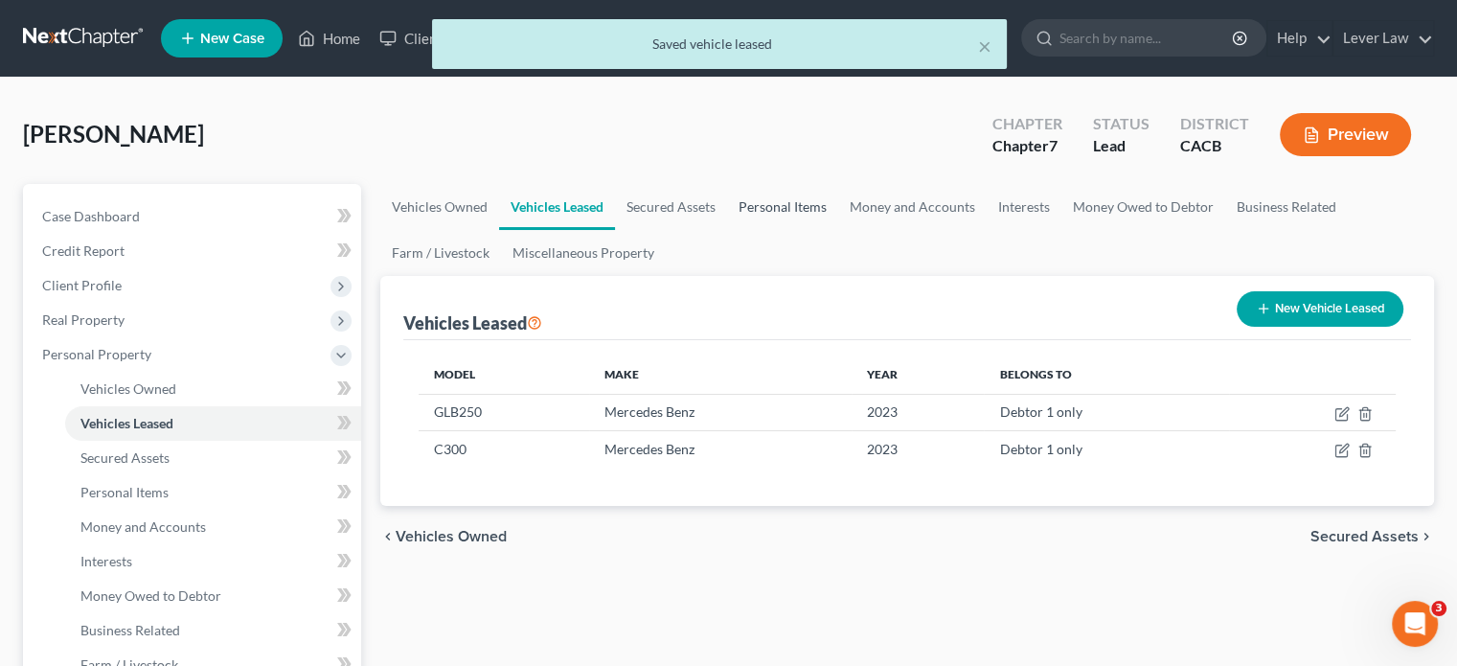
click at [772, 213] on link "Personal Items" at bounding box center [782, 207] width 111 height 46
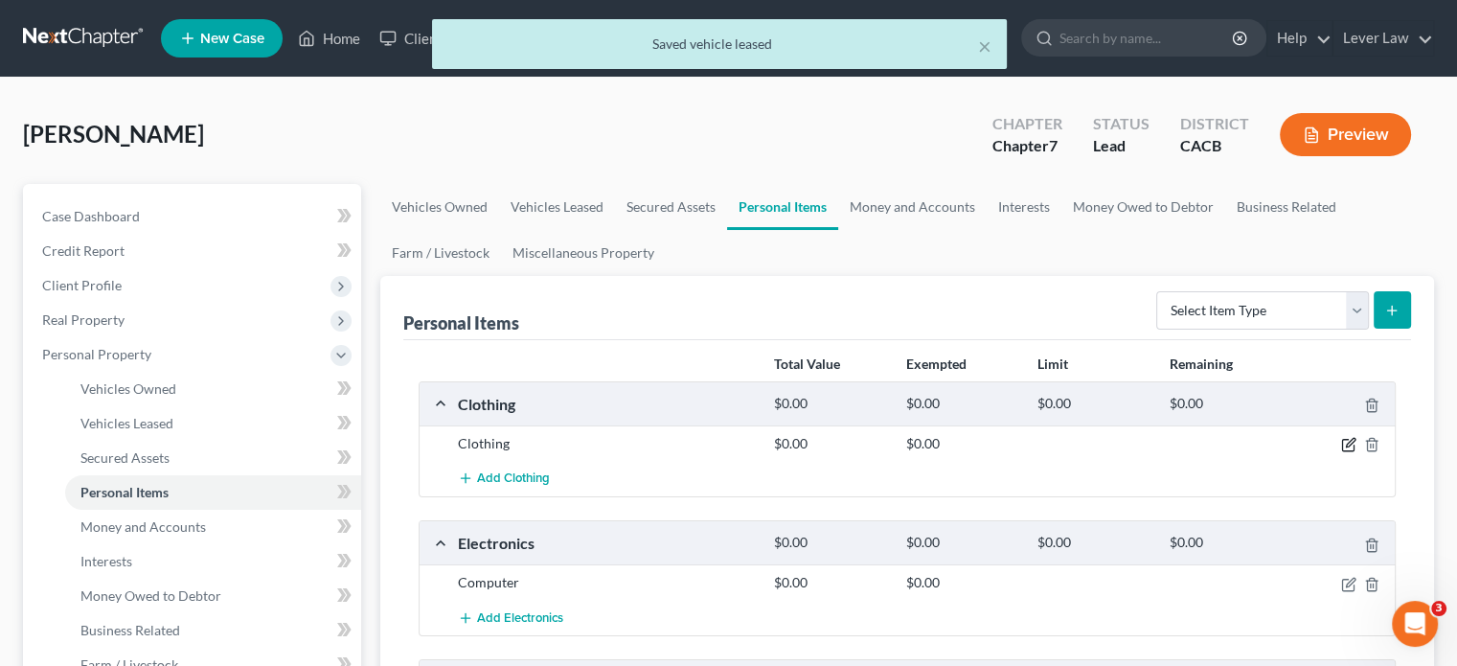
click at [1344, 441] on icon "button" at bounding box center [1348, 444] width 15 height 15
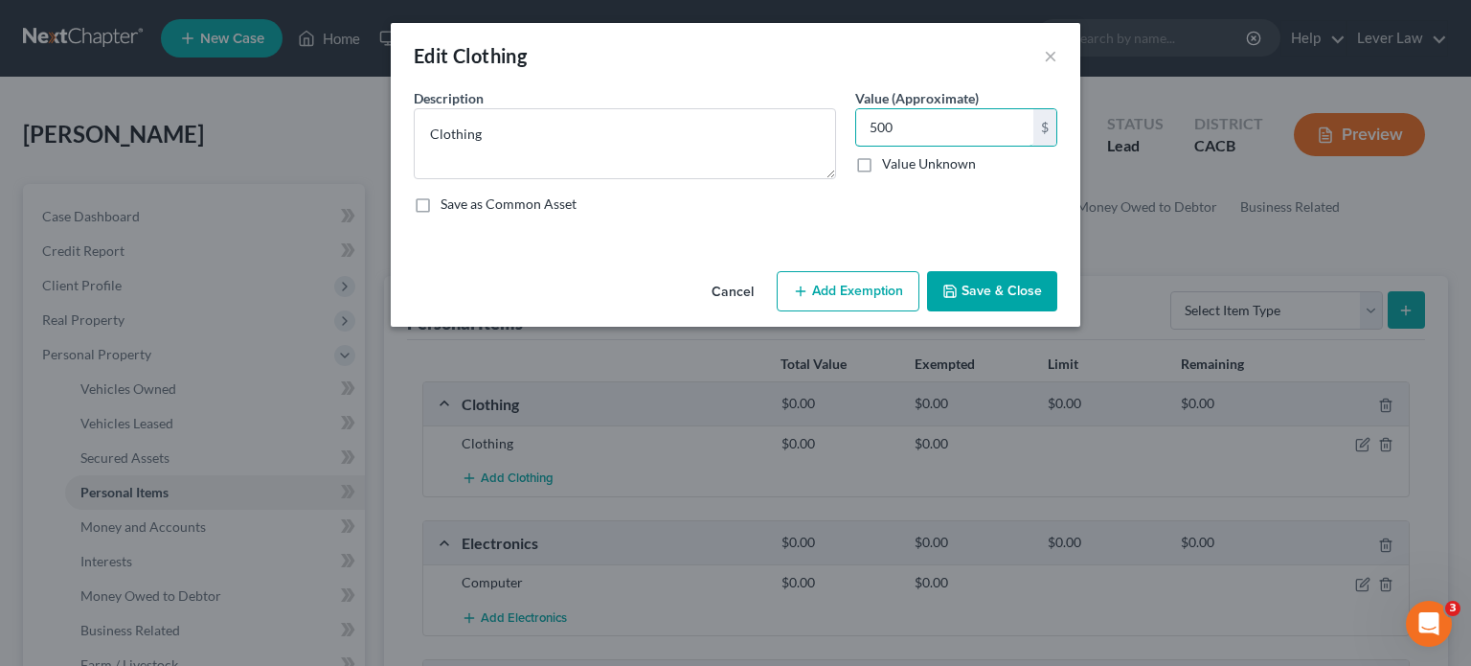
type input "500"
click at [893, 294] on button "Add Exemption" at bounding box center [848, 291] width 143 height 40
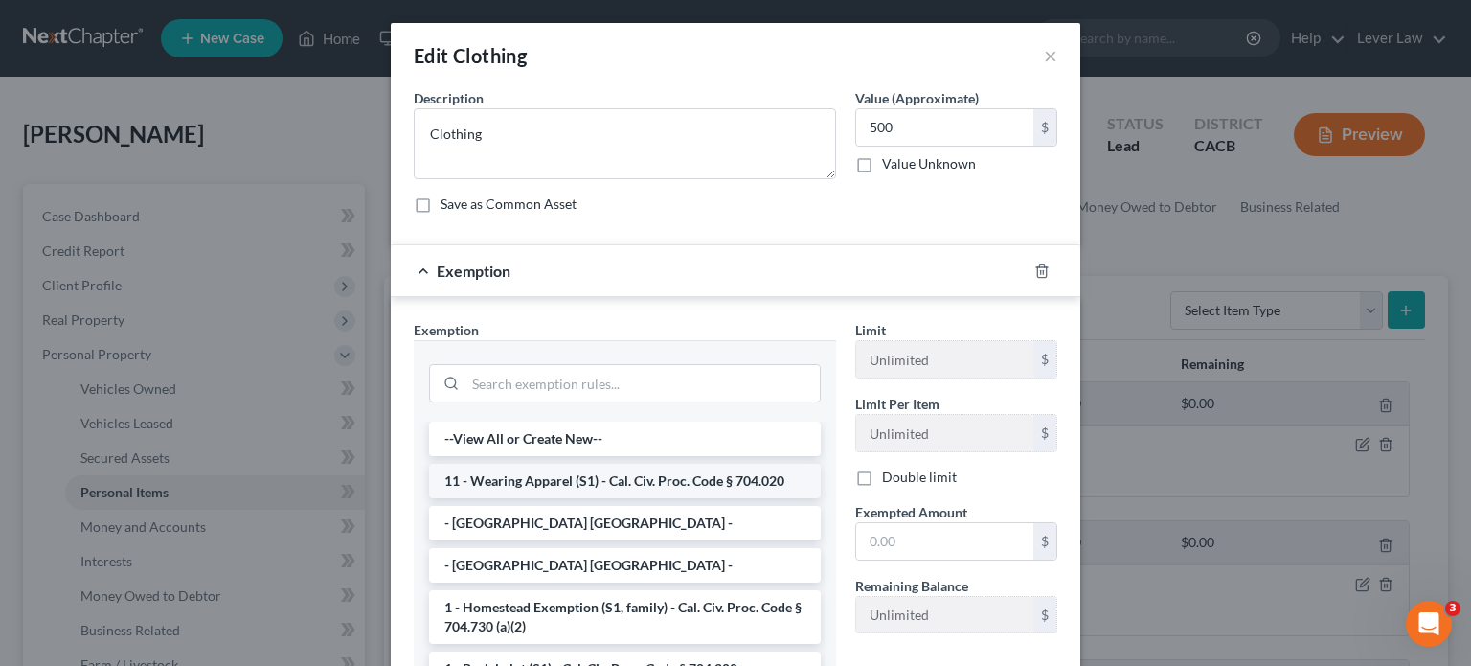
click at [603, 476] on li "11 - Wearing Apparel (S1) - Cal. Civ. Proc. Code § 704.020" at bounding box center [625, 481] width 392 height 34
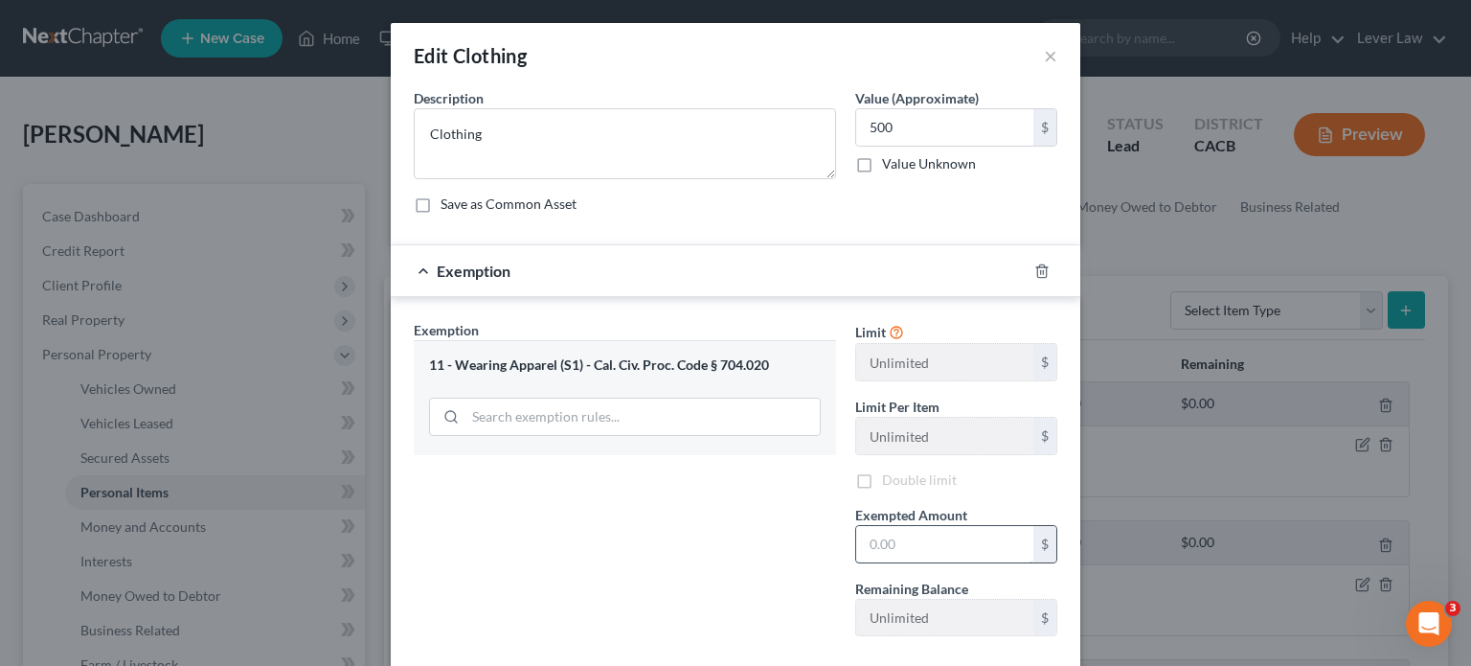
click at [953, 552] on input "text" at bounding box center [944, 544] width 177 height 36
type input "500"
click at [601, 526] on div "Exemption Set must be selected for CA. Exemption * 11 - Wearing Apparel (S1) - …" at bounding box center [625, 485] width 442 height 331
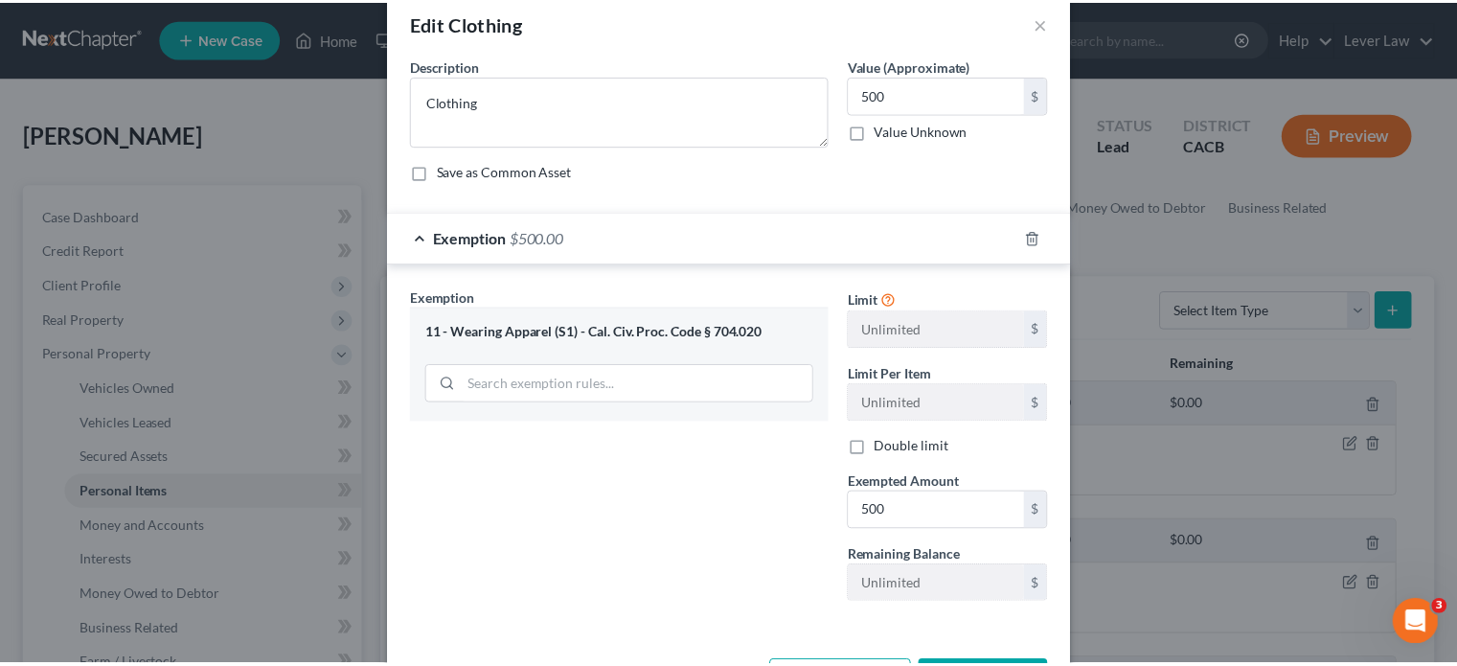
scroll to position [104, 0]
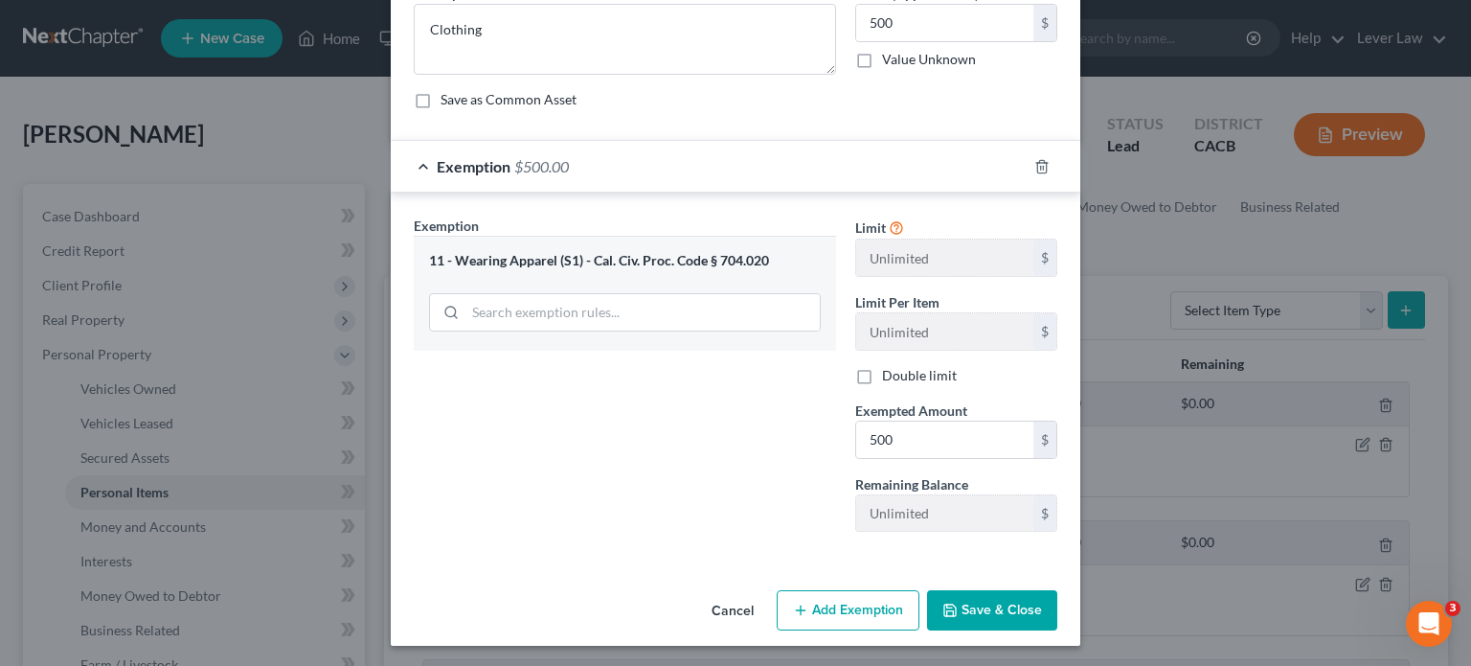
click at [961, 605] on button "Save & Close" at bounding box center [992, 610] width 130 height 40
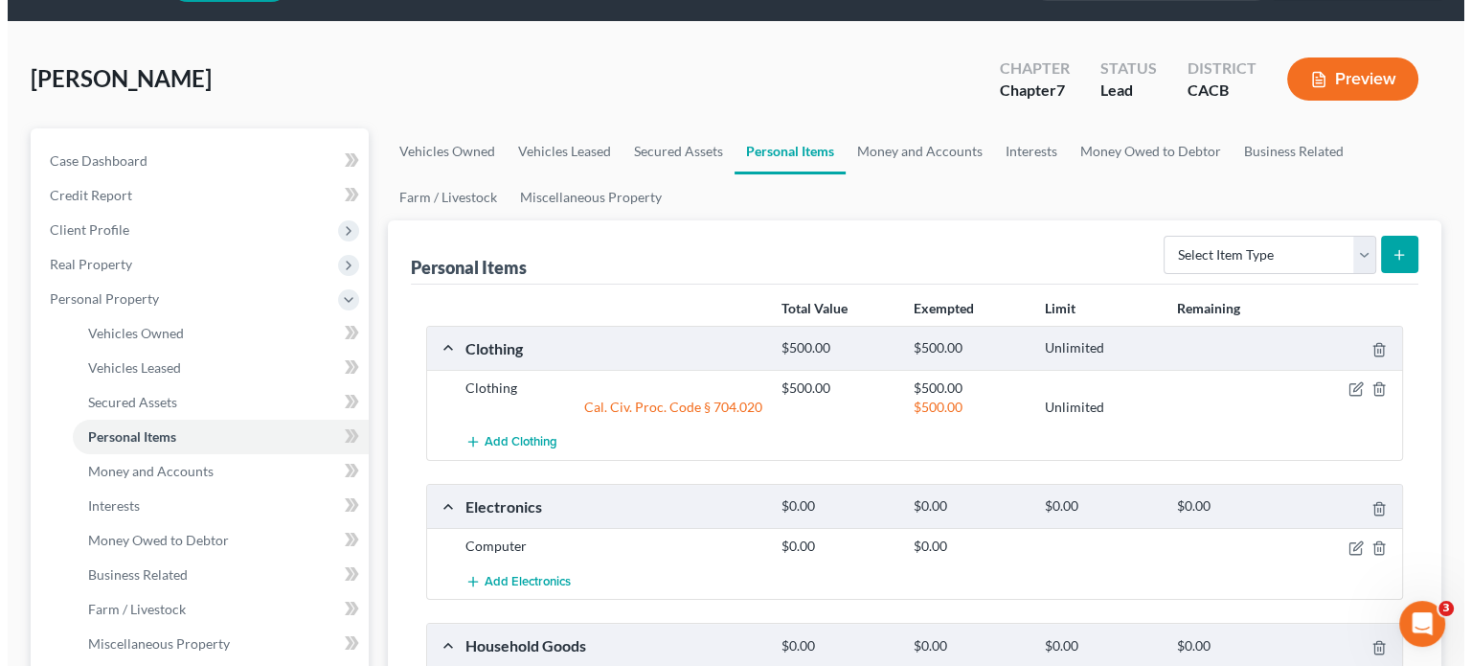
scroll to position [287, 0]
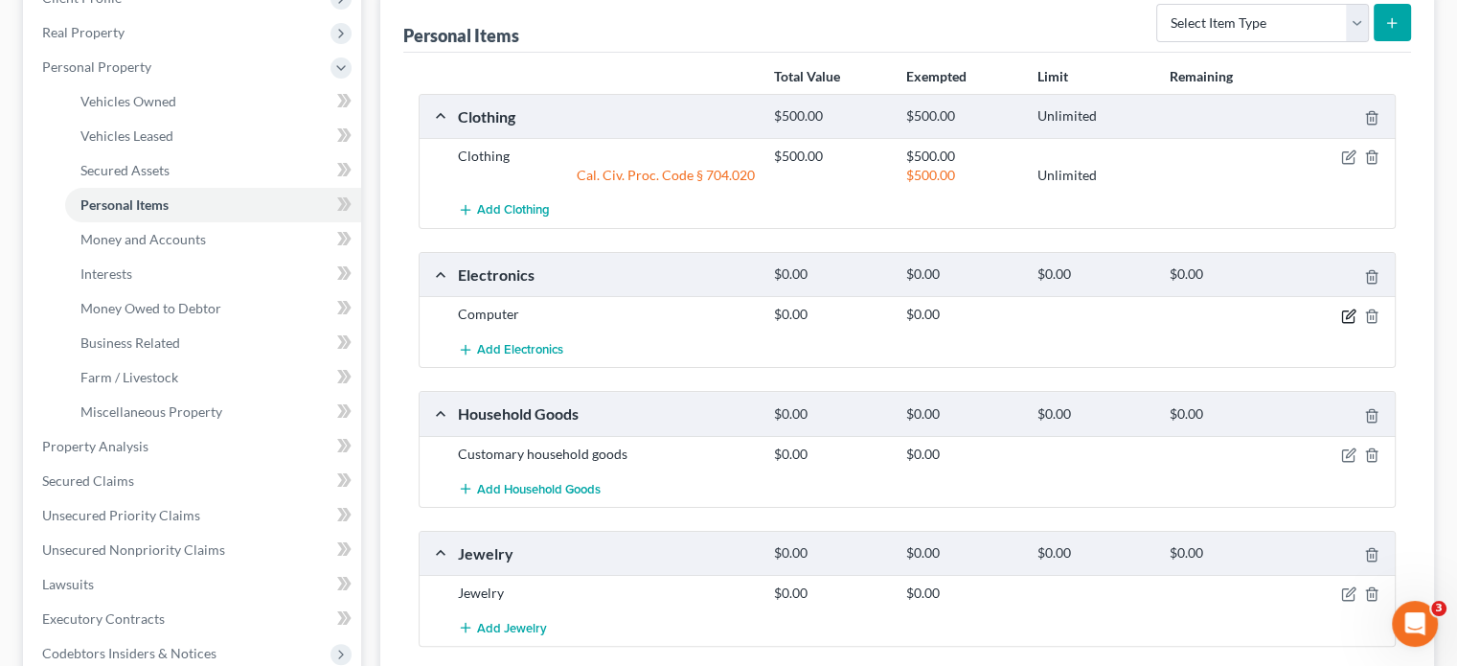
click at [1348, 318] on icon "button" at bounding box center [1348, 315] width 15 height 15
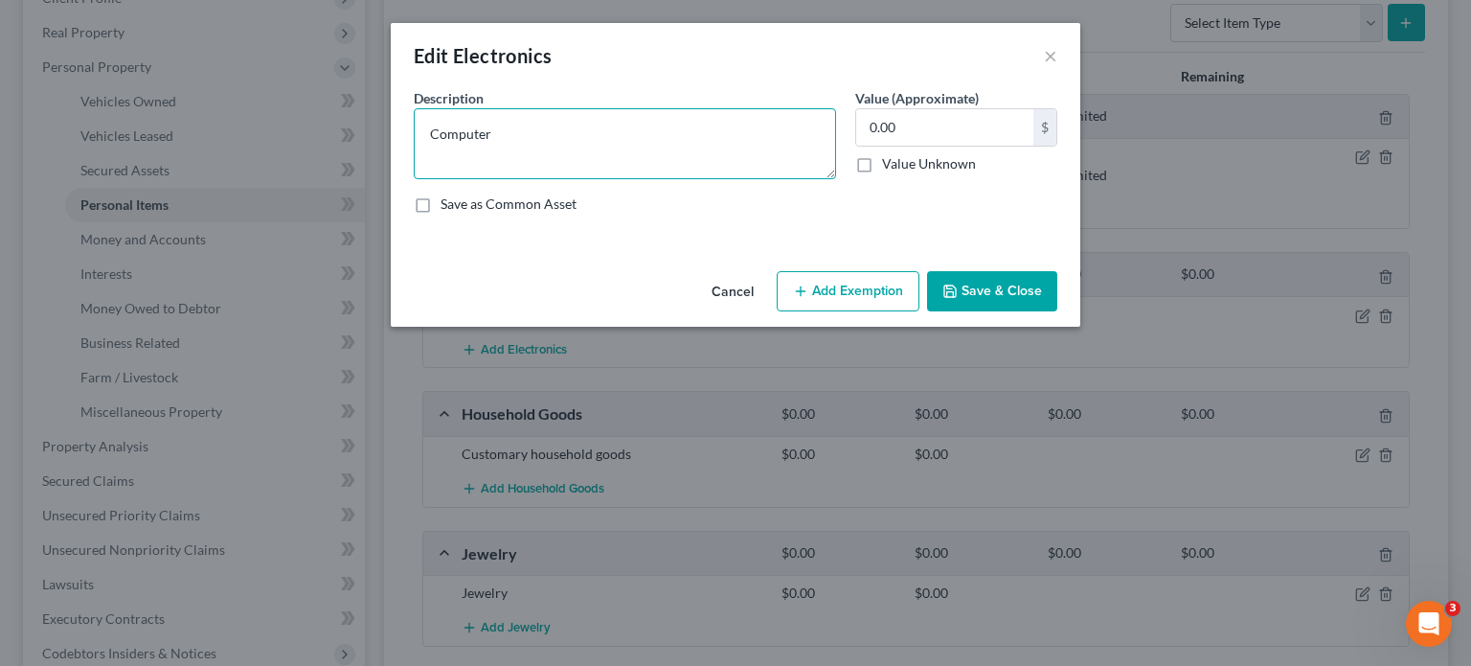
click at [563, 143] on textarea "Computer" at bounding box center [625, 143] width 422 height 71
type textarea "C"
type textarea "Laptop and TV"
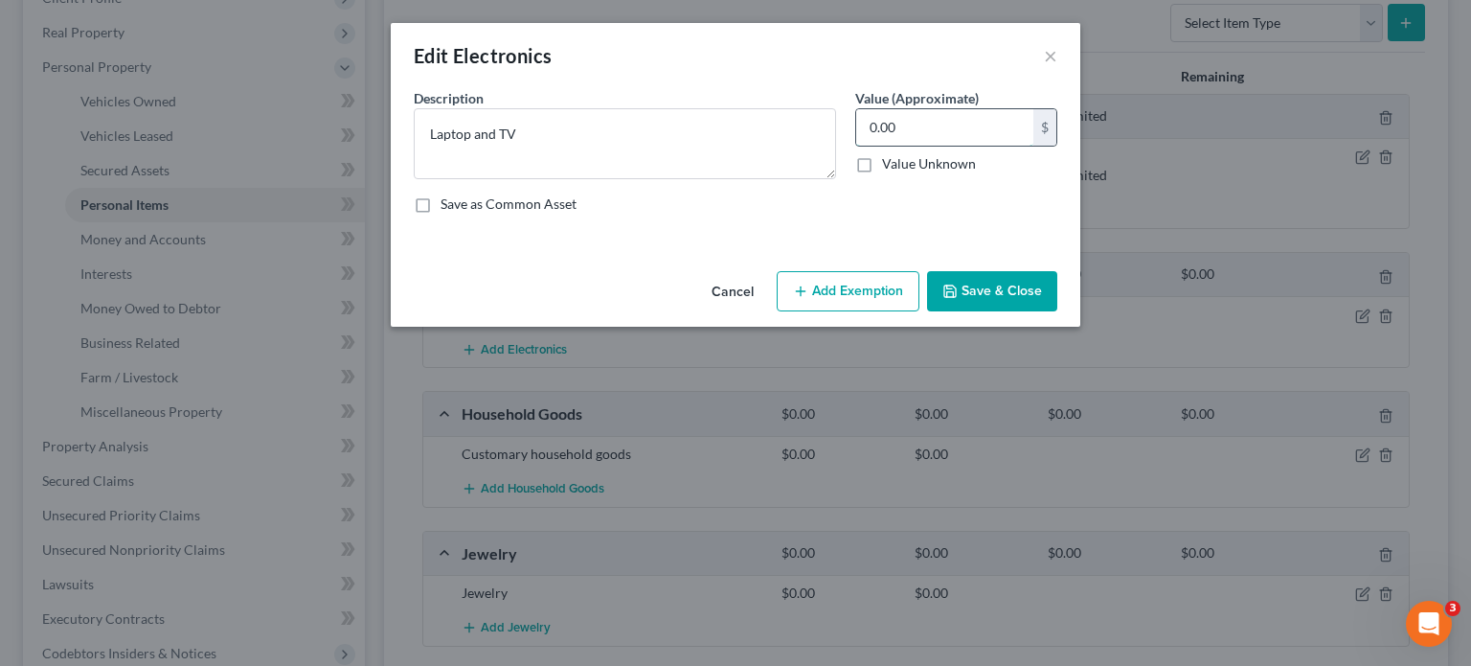
click at [936, 133] on input "0.00" at bounding box center [944, 127] width 177 height 36
type input "500"
drag, startPoint x: 857, startPoint y: 295, endPoint x: 839, endPoint y: 313, distance: 25.7
click at [857, 294] on button "Add Exemption" at bounding box center [848, 291] width 143 height 40
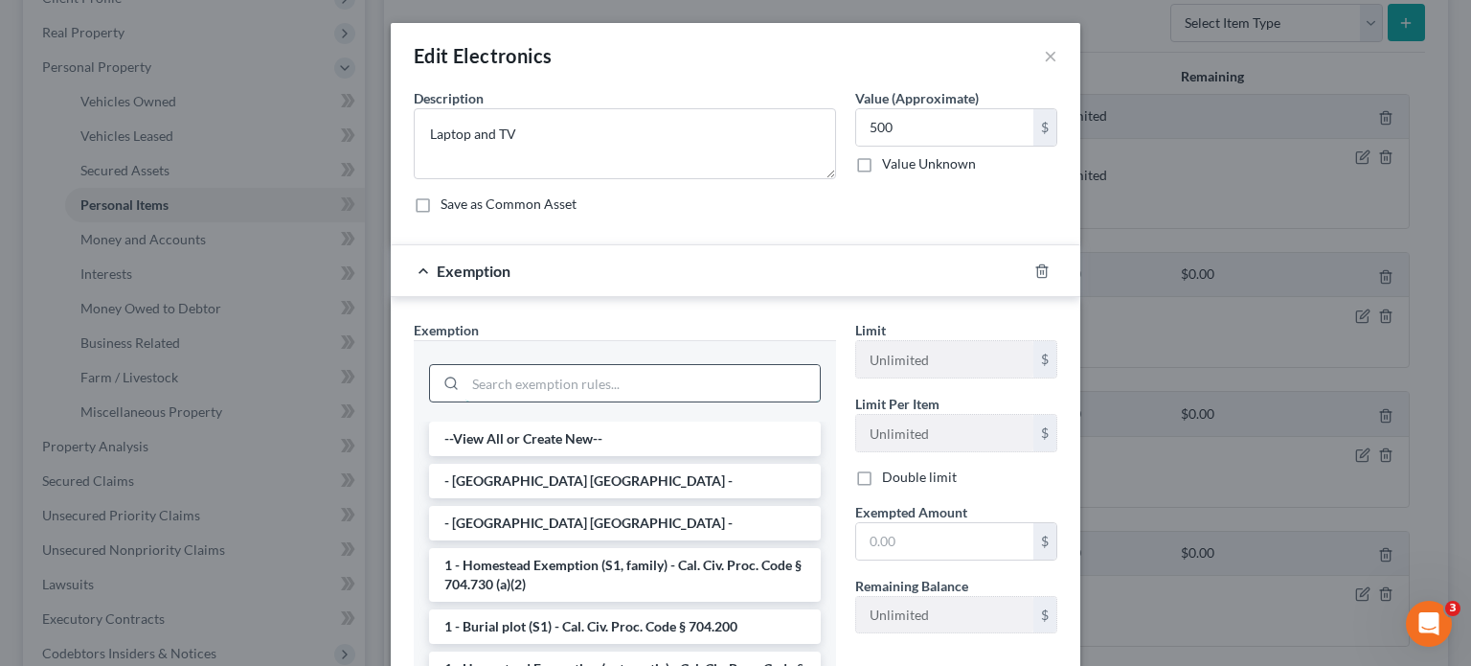
click at [592, 389] on input "search" at bounding box center [642, 383] width 354 height 36
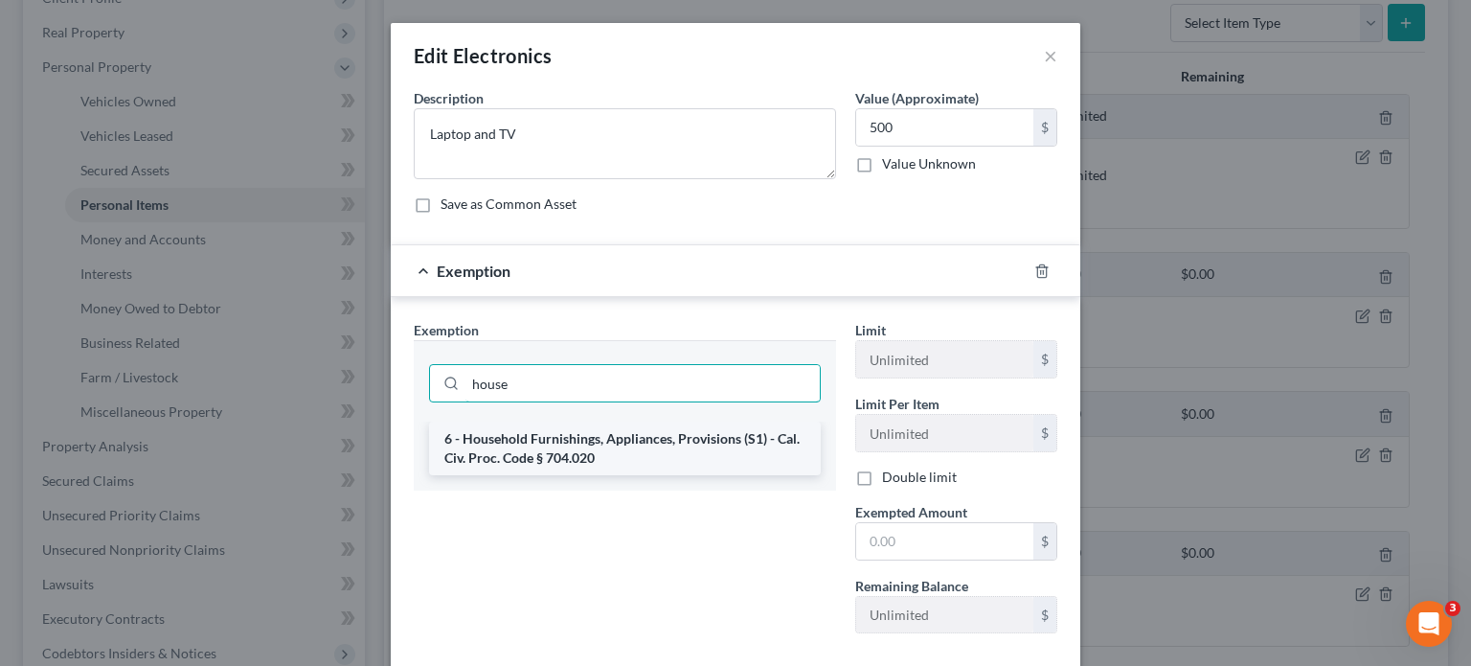
type input "house"
click at [596, 452] on li "6 - Household Furnishings, Appliances, Provisions (S1) - Cal. Civ. Proc. Code §…" at bounding box center [625, 448] width 392 height 54
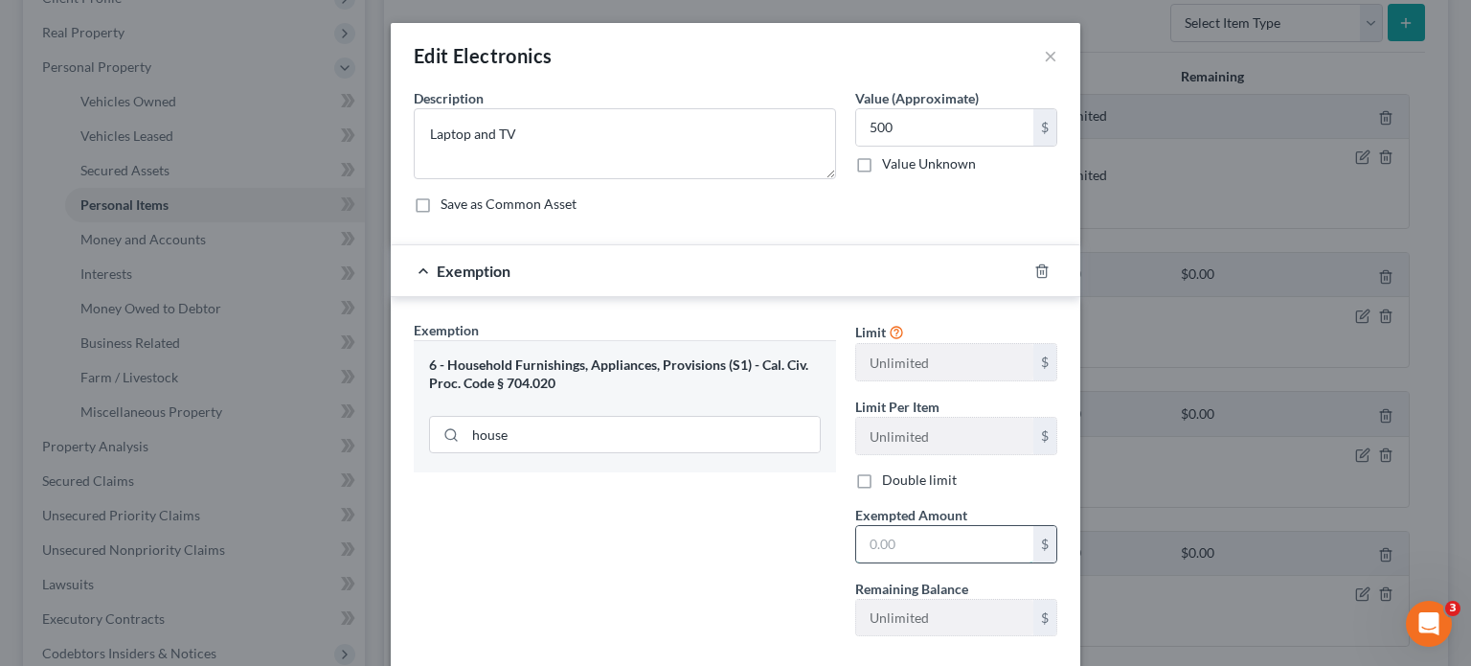
click at [997, 548] on input "text" at bounding box center [944, 544] width 177 height 36
type input "500"
click at [686, 545] on div "Exemption Set must be selected for CA. Exemption * 6 - Household Furnishings, A…" at bounding box center [625, 485] width 442 height 331
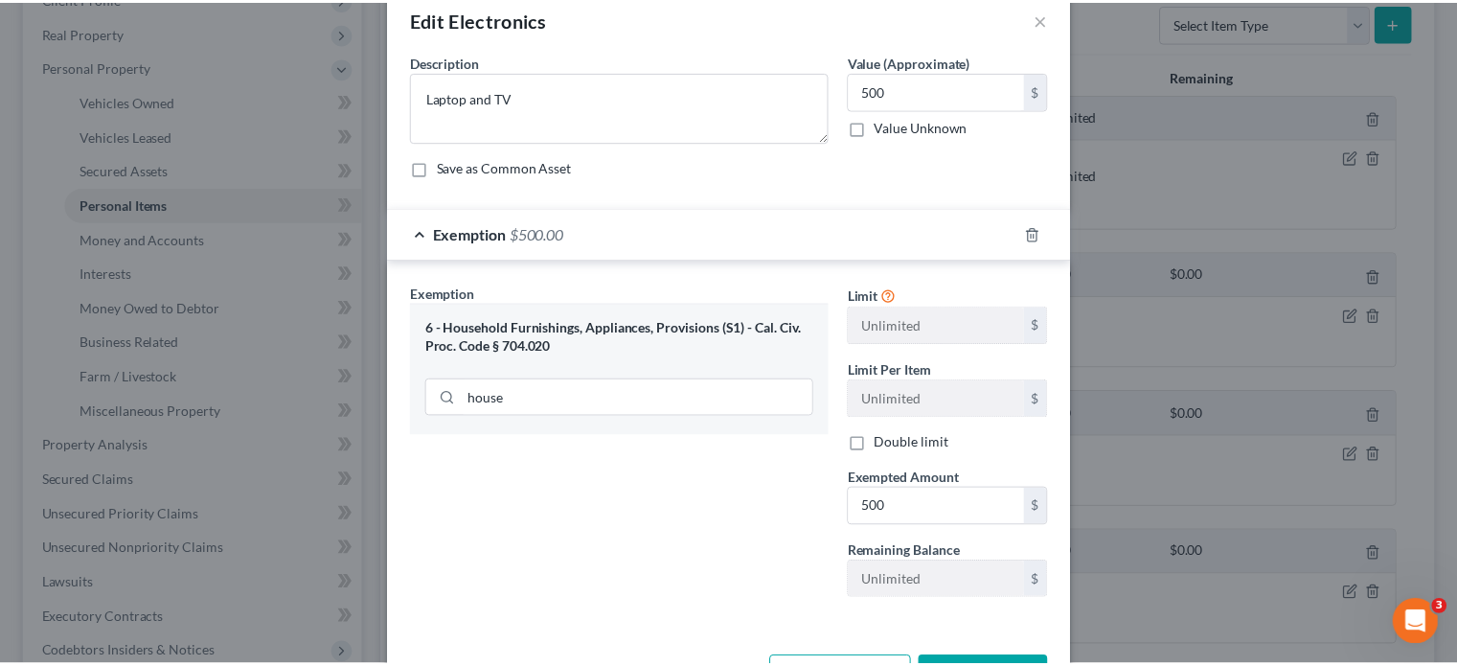
scroll to position [104, 0]
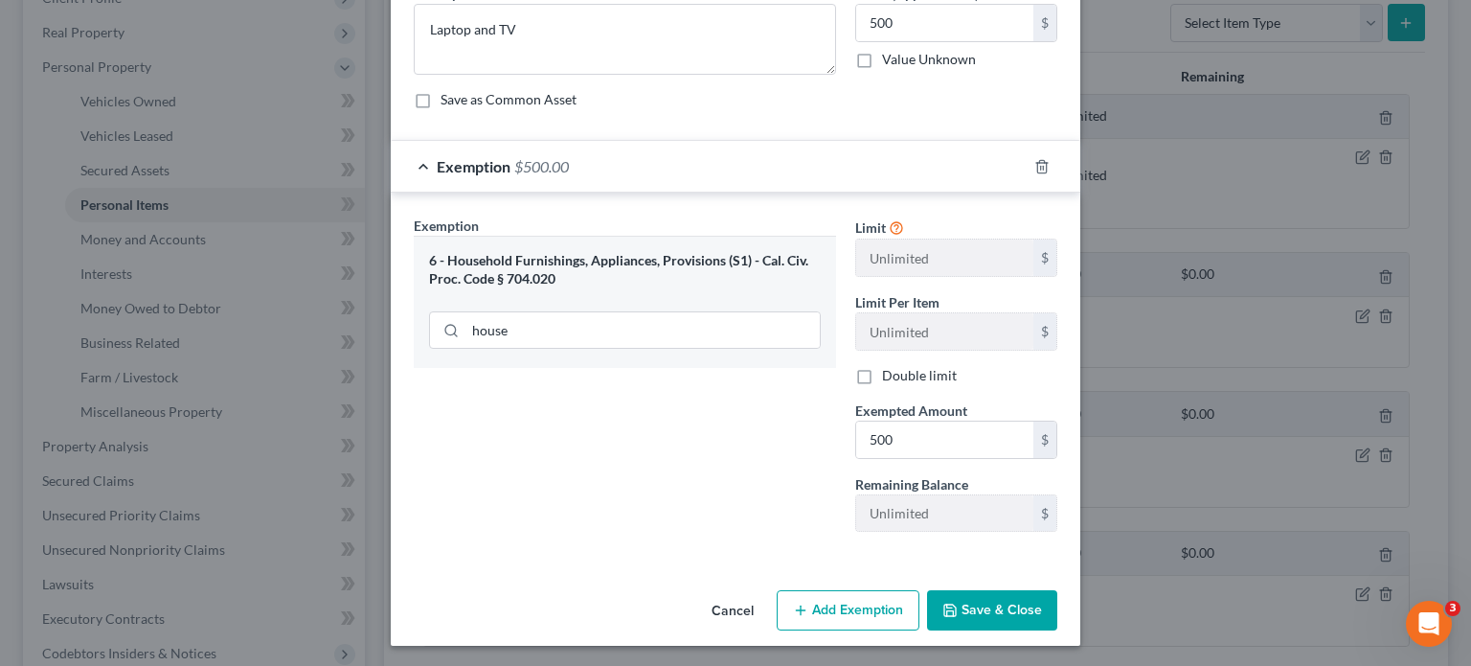
click at [1005, 614] on button "Save & Close" at bounding box center [992, 610] width 130 height 40
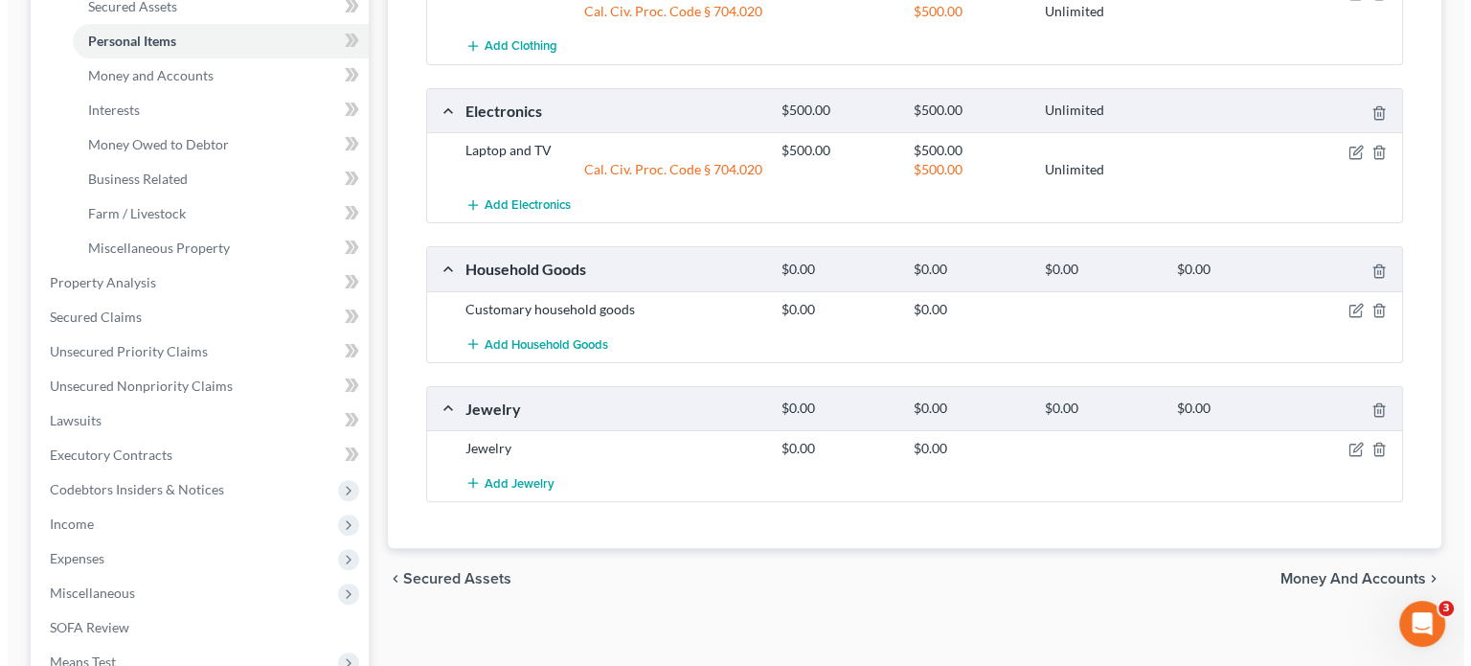
scroll to position [479, 0]
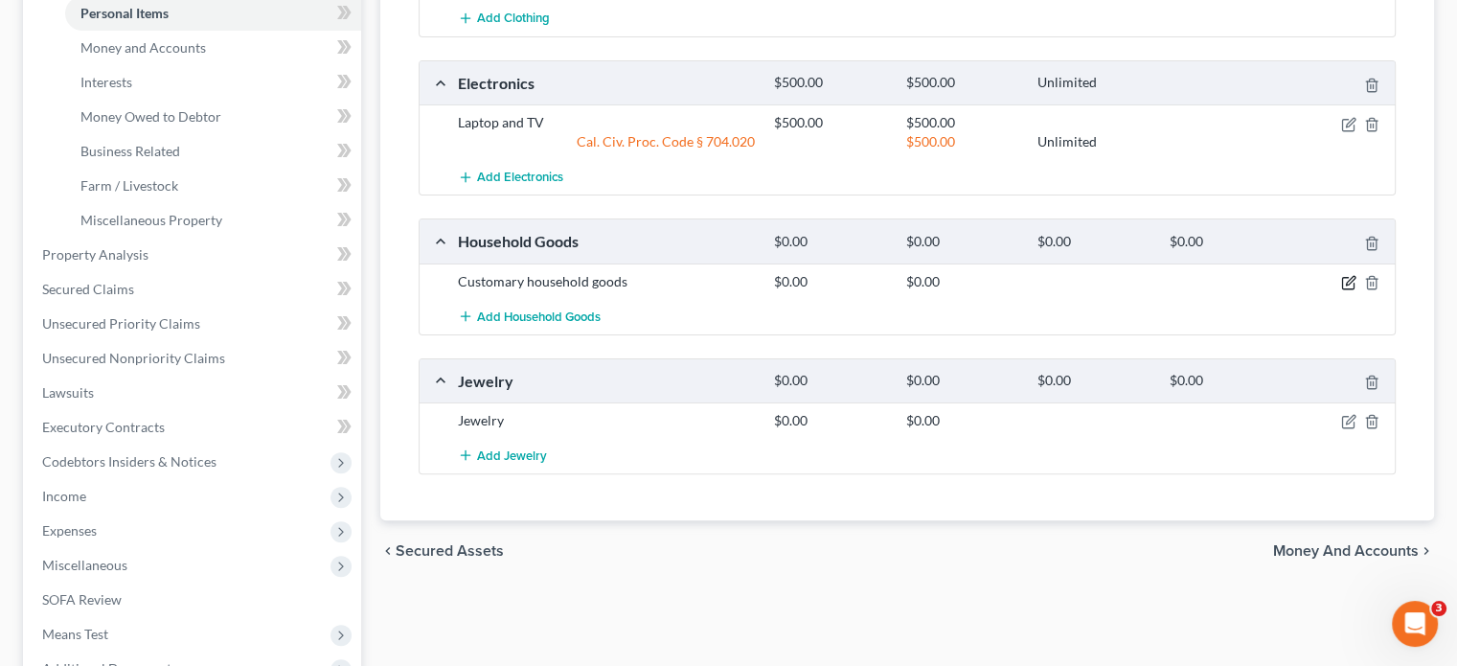
click at [1346, 281] on icon "button" at bounding box center [1350, 280] width 9 height 9
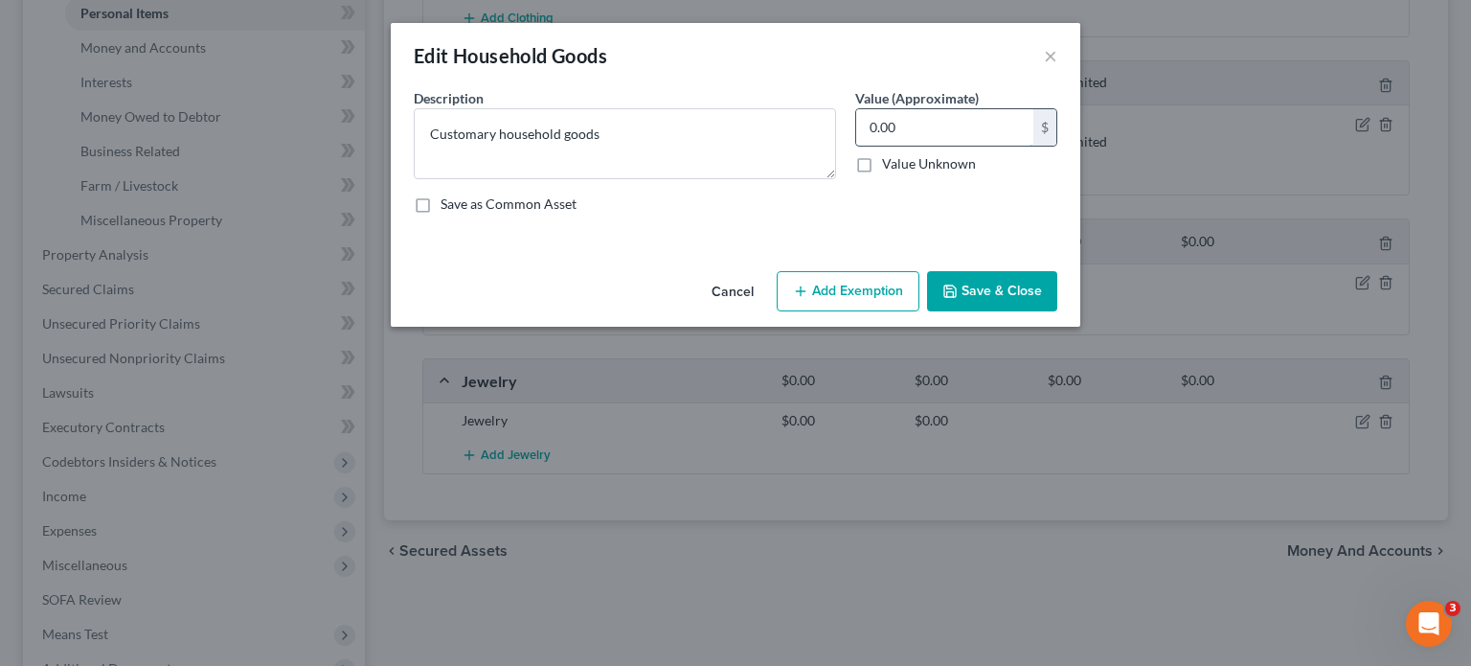
click at [954, 140] on input "0.00" at bounding box center [944, 127] width 177 height 36
type input "1,500"
click at [863, 287] on button "Add Exemption" at bounding box center [848, 291] width 143 height 40
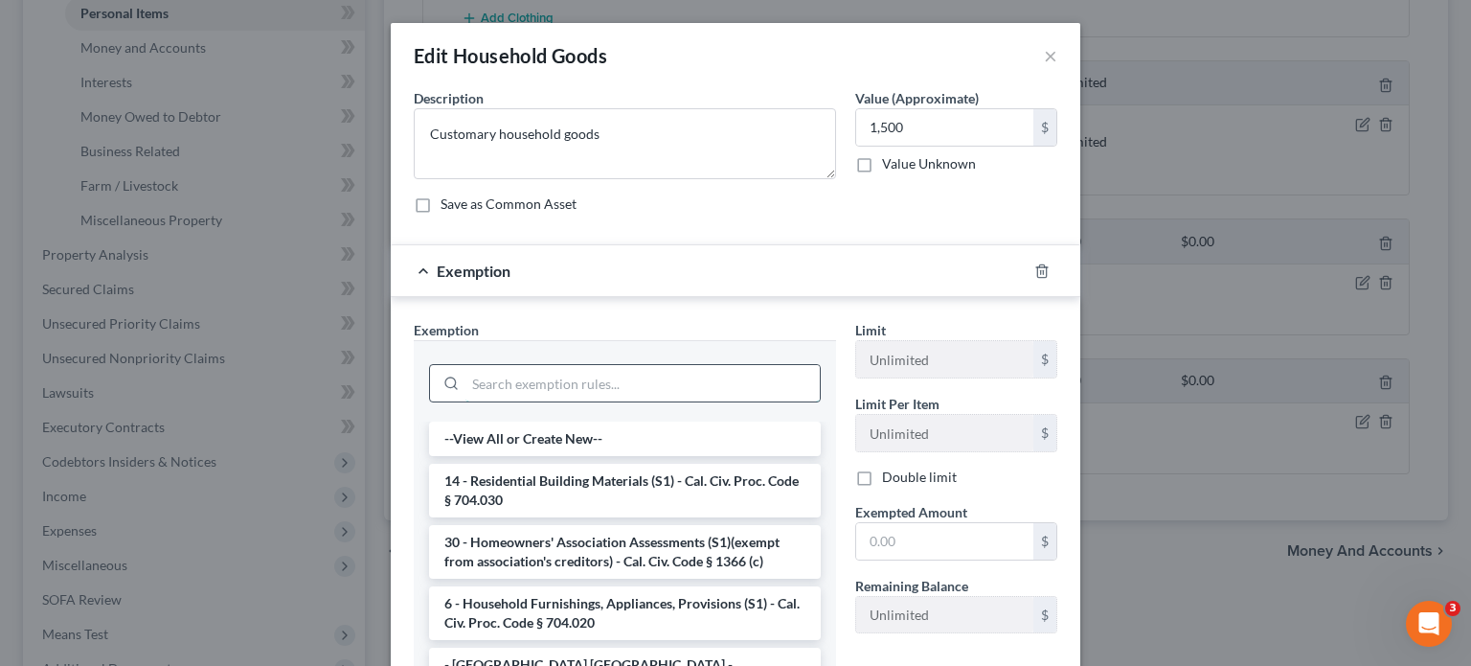
click at [567, 380] on input "search" at bounding box center [642, 383] width 354 height 36
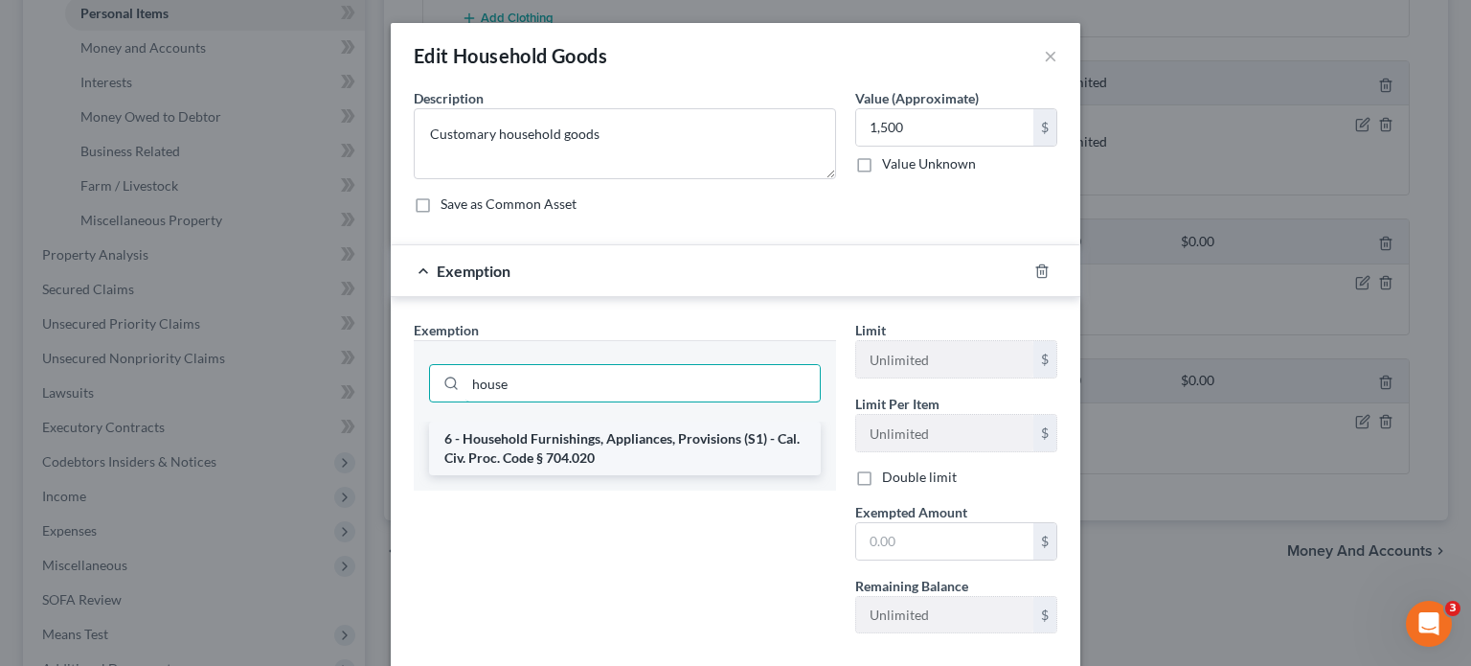
type input "house"
click at [719, 441] on li "6 - Household Furnishings, Appliances, Provisions (S1) - Cal. Civ. Proc. Code §…" at bounding box center [625, 448] width 392 height 54
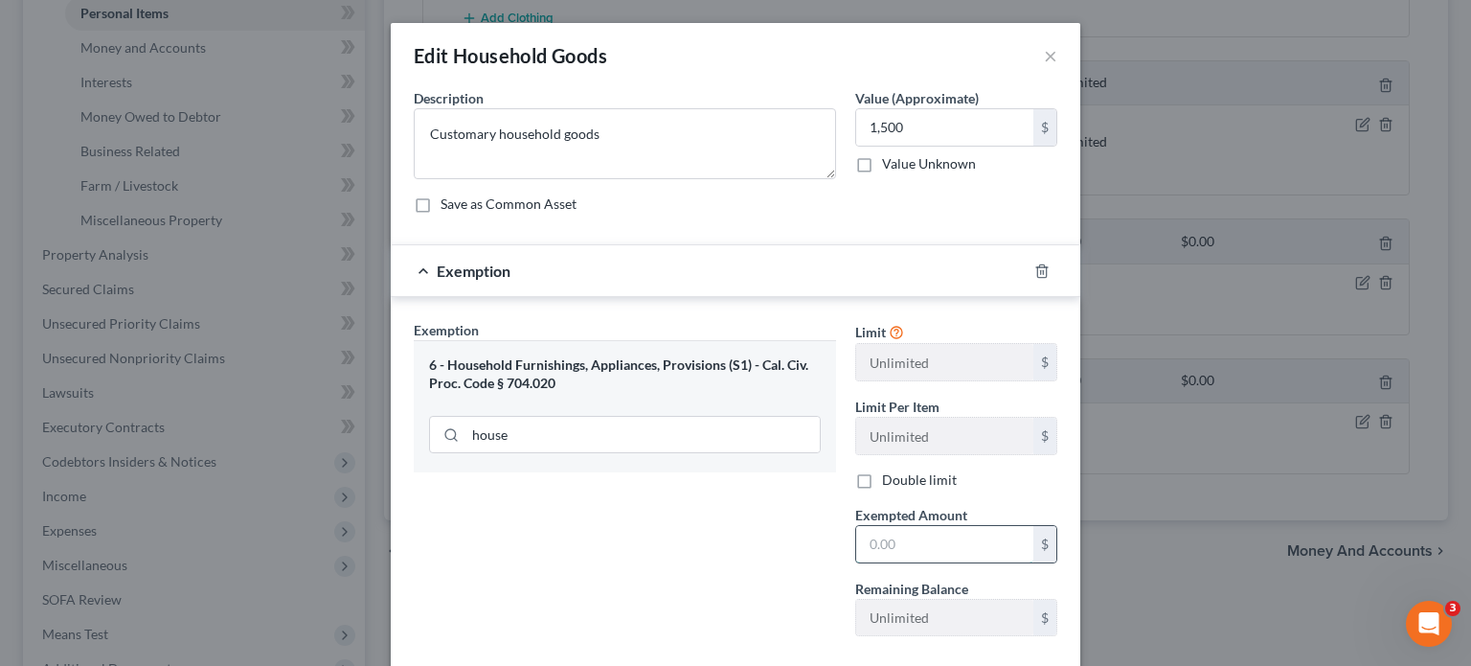
click at [923, 559] on input "text" at bounding box center [944, 544] width 177 height 36
type input "1,500"
click at [600, 536] on div "Exemption Set must be selected for CA. Exemption * 6 - Household Furnishings, A…" at bounding box center [625, 485] width 442 height 331
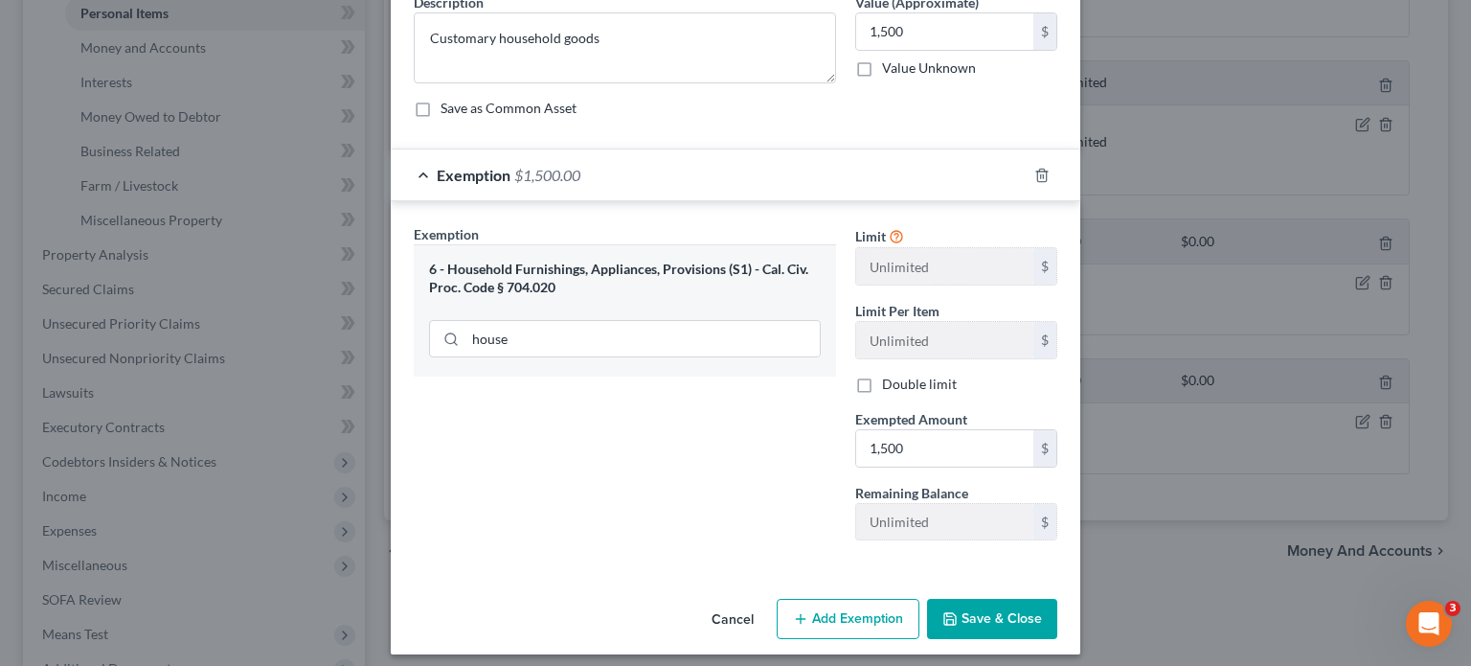
scroll to position [104, 0]
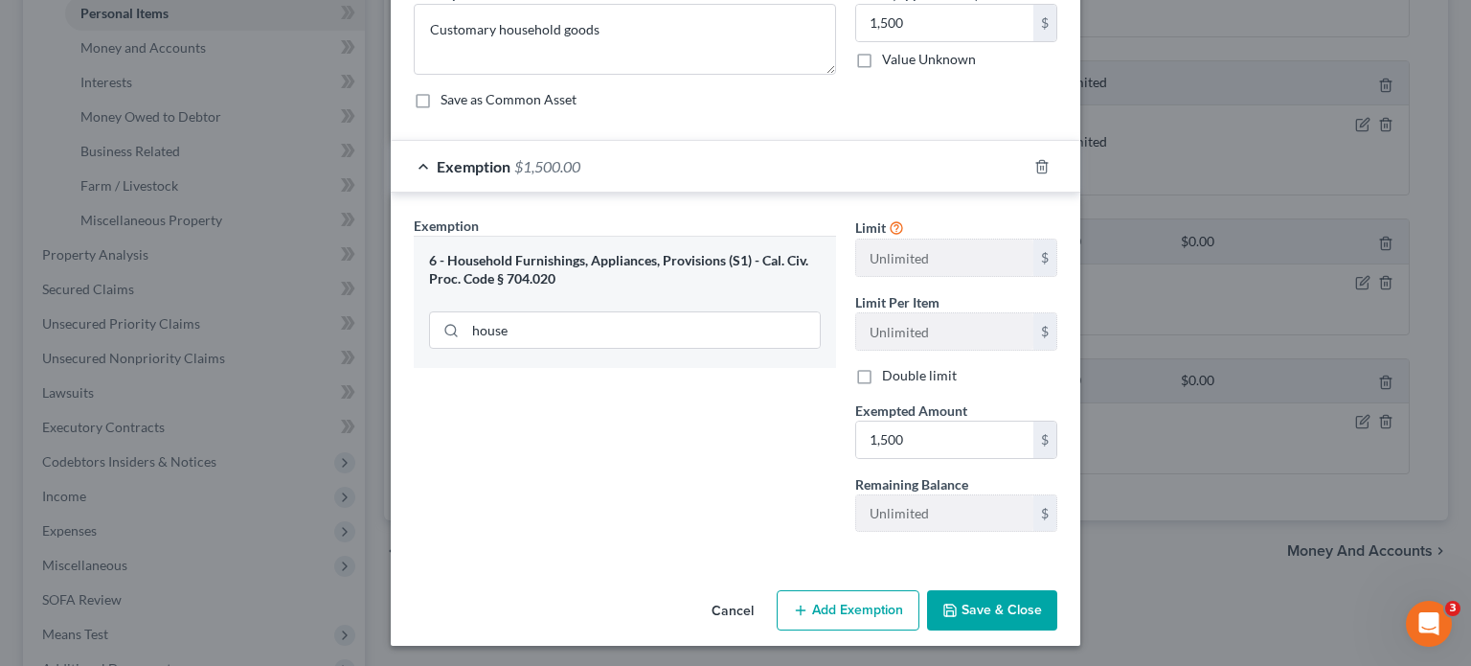
drag, startPoint x: 977, startPoint y: 613, endPoint x: 962, endPoint y: 600, distance: 20.4
click at [977, 612] on button "Save & Close" at bounding box center [992, 610] width 130 height 40
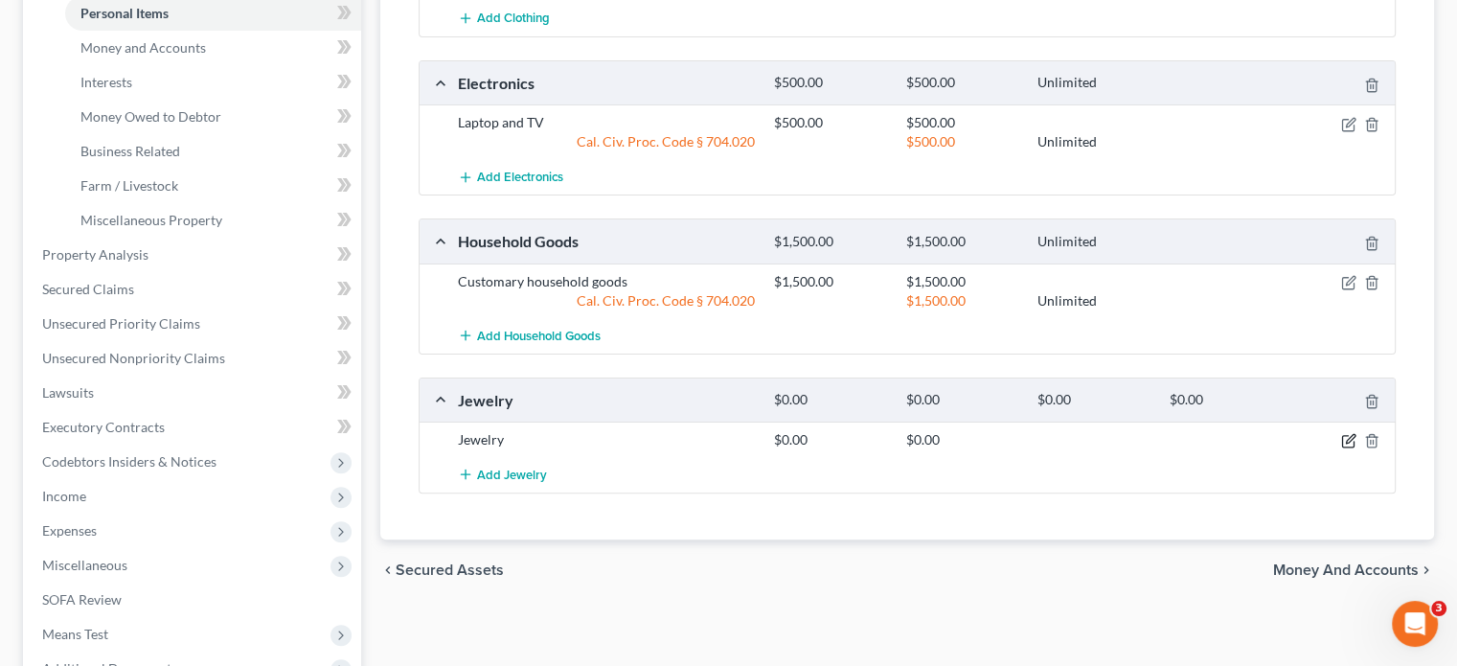
click at [1350, 442] on icon "button" at bounding box center [1348, 440] width 15 height 15
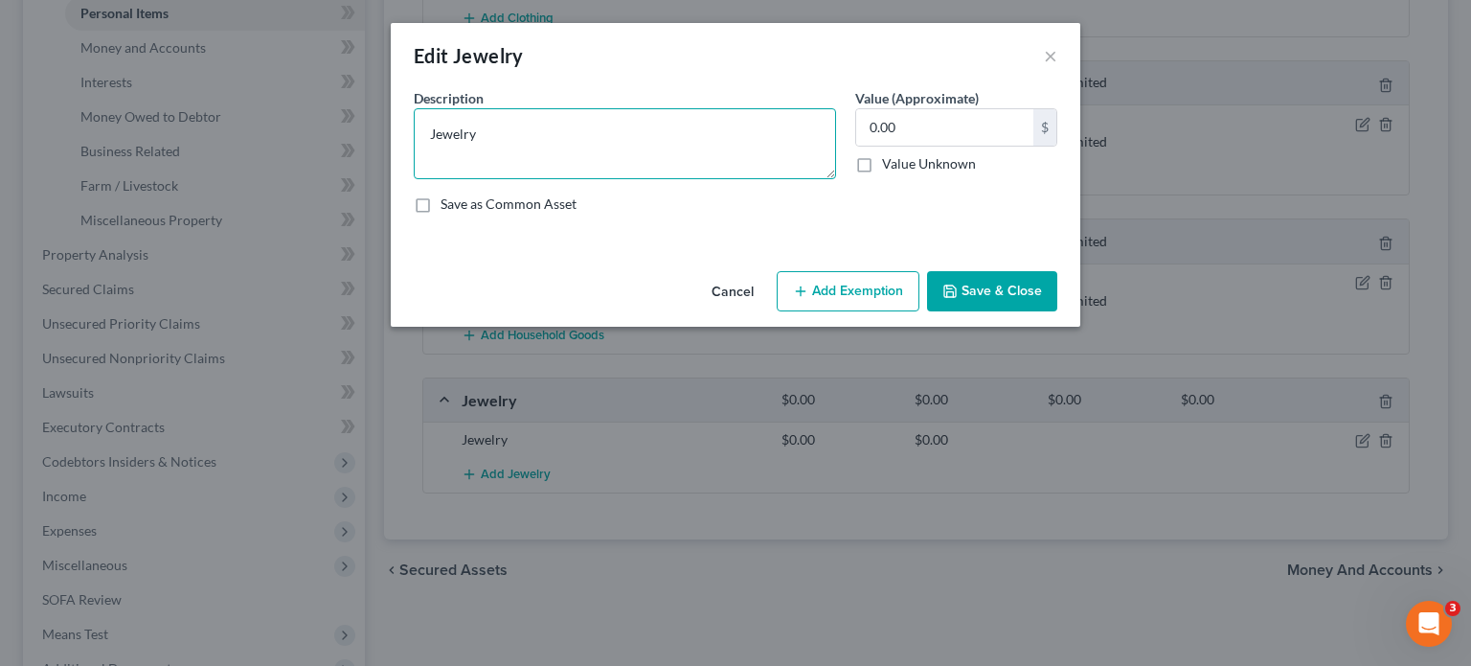
click at [690, 138] on textarea "Jewelry" at bounding box center [625, 143] width 422 height 71
drag, startPoint x: 690, startPoint y: 138, endPoint x: 390, endPoint y: 145, distance: 299.8
click at [390, 145] on div "Edit Jewelry × An exemption set must first be selected from the Filing Informat…" at bounding box center [735, 333] width 1471 height 666
type textarea "W"
type textarea "Jewelry"
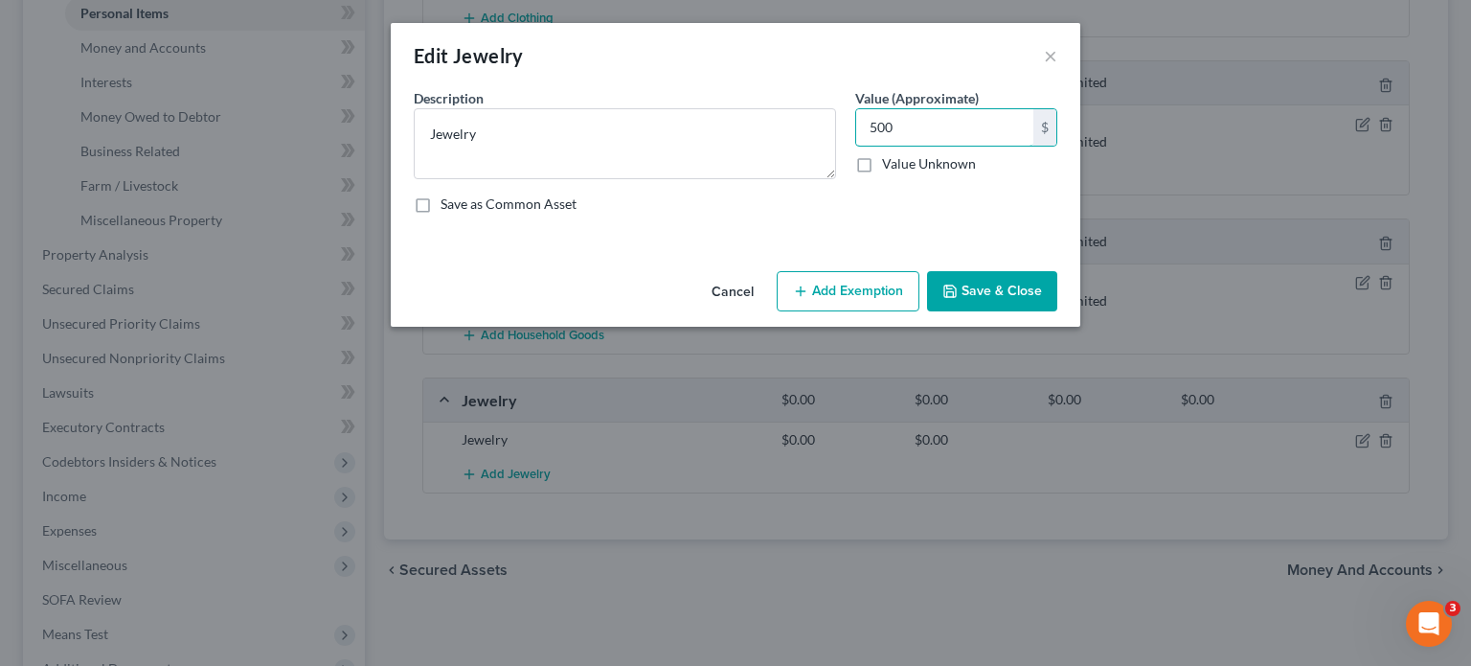
type input "500"
click at [830, 298] on button "Add Exemption" at bounding box center [848, 291] width 143 height 40
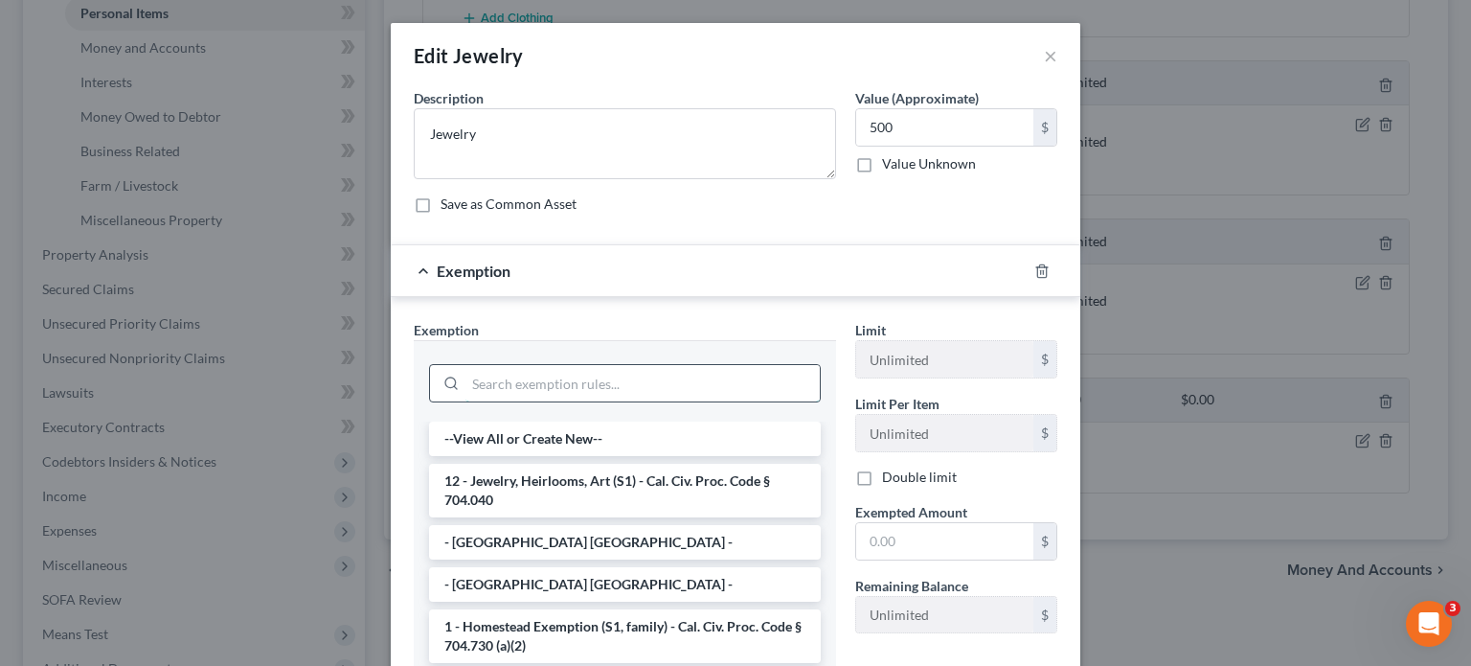
click at [655, 392] on input "search" at bounding box center [642, 383] width 354 height 36
click at [621, 471] on li "12 - Jewelry, Heirlooms, Art (S1) - Cal. Civ. Proc. Code § 704.040" at bounding box center [625, 491] width 392 height 54
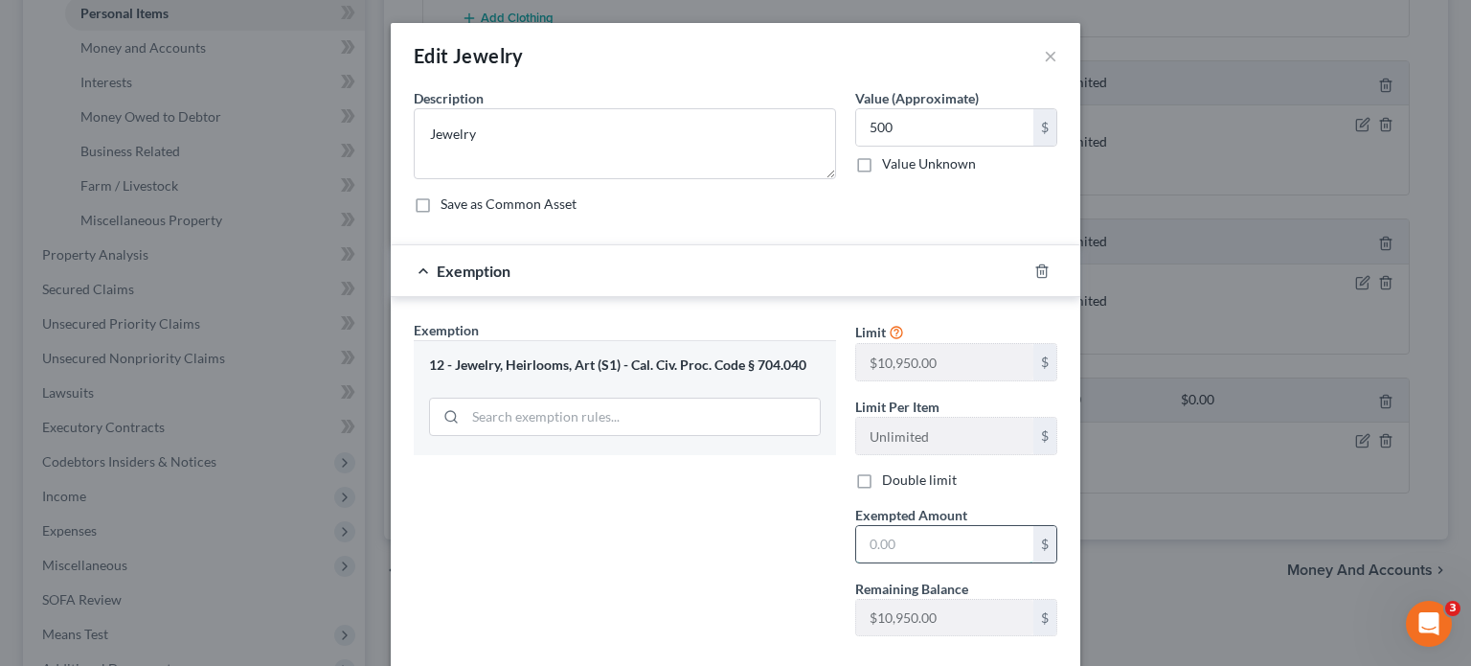
click at [891, 540] on input "text" at bounding box center [944, 544] width 177 height 36
type input "500"
click at [666, 507] on div "Exemption Set must be selected for CA. Exemption * 12 - Jewelry, Heirlooms, Art…" at bounding box center [625, 485] width 442 height 331
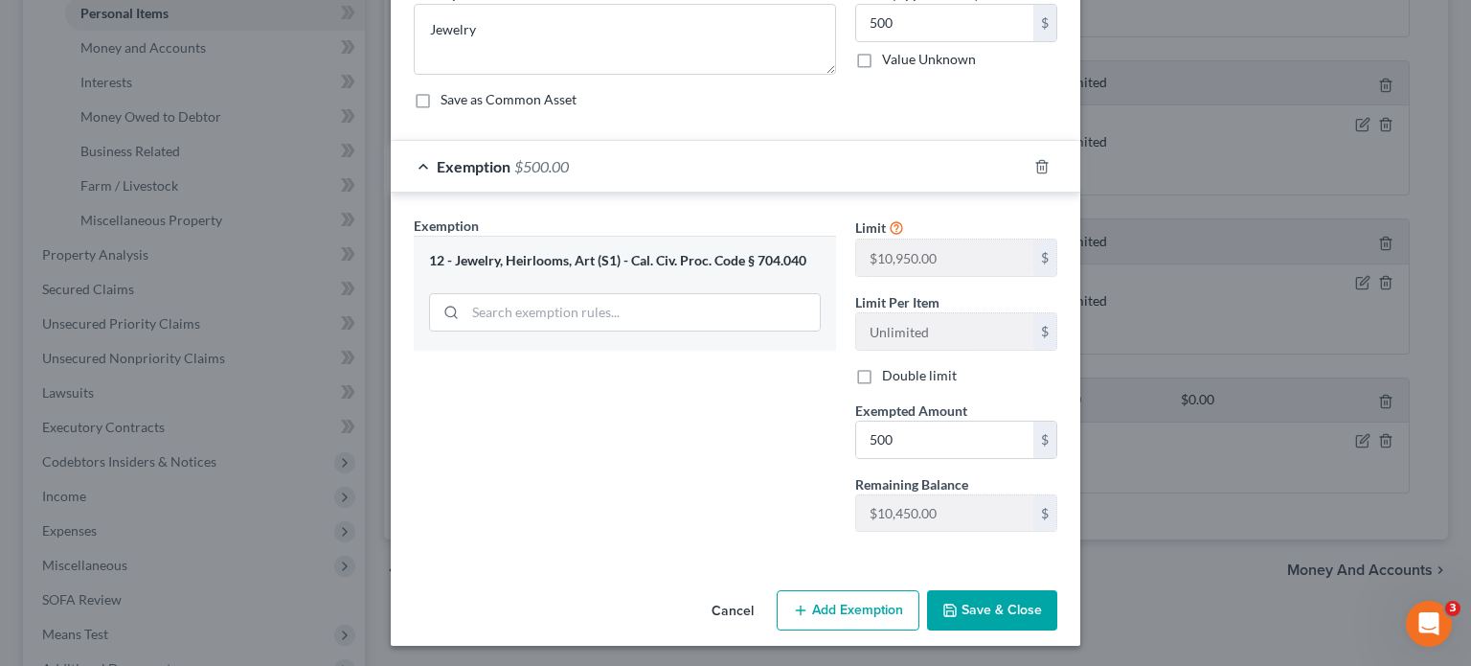
click at [985, 601] on button "Save & Close" at bounding box center [992, 610] width 130 height 40
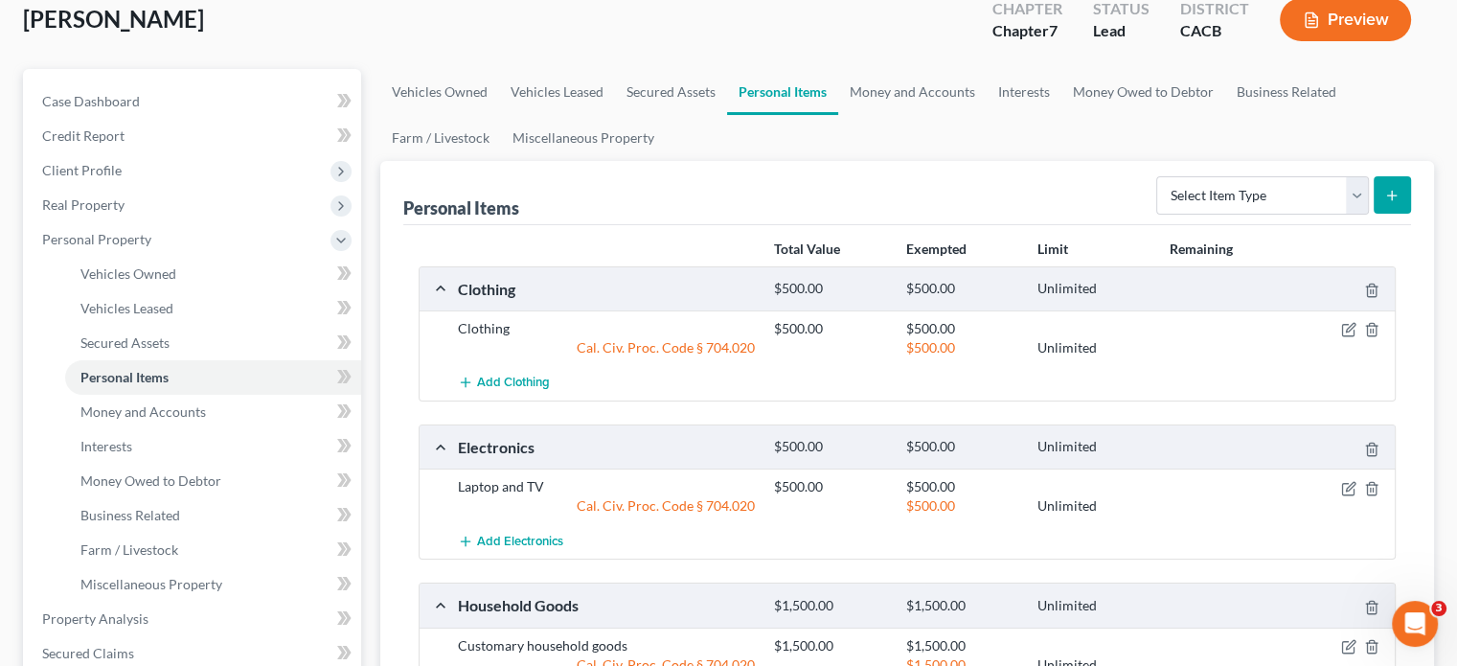
scroll to position [0, 0]
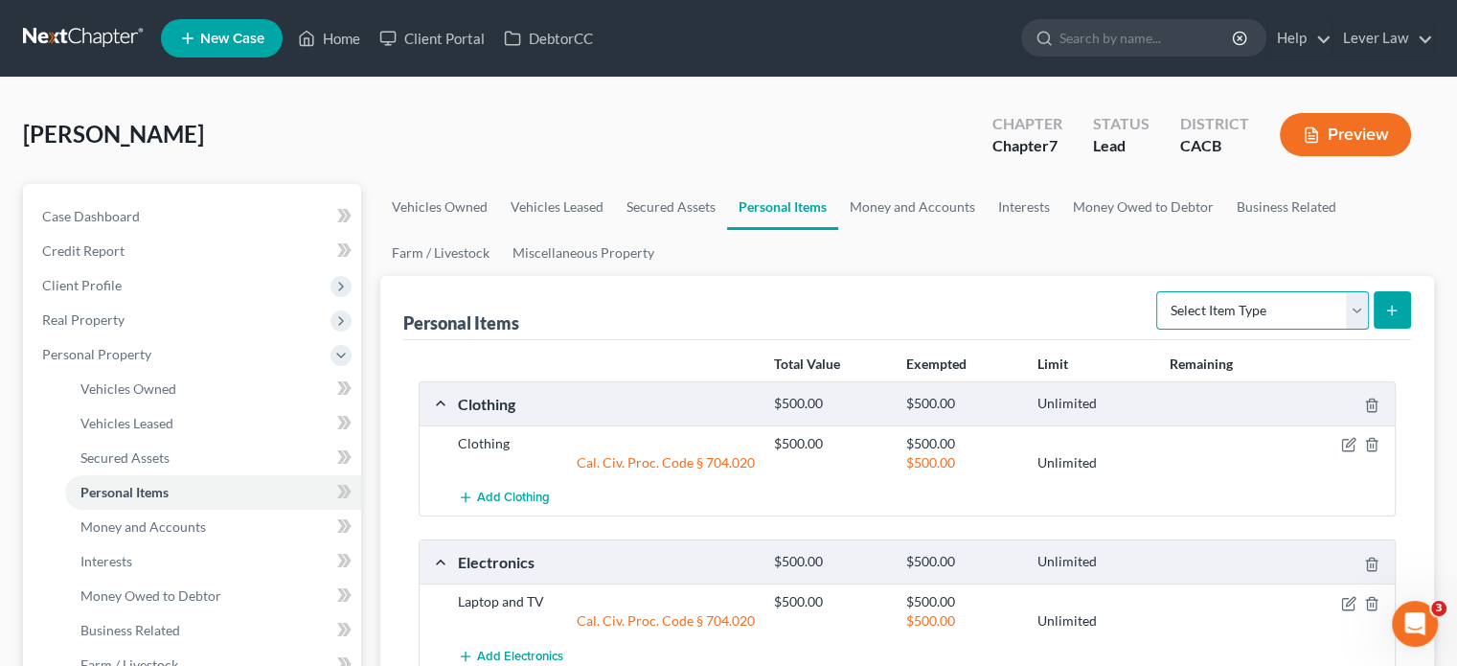
drag, startPoint x: 1245, startPoint y: 306, endPoint x: 1258, endPoint y: 318, distance: 17.6
click at [1245, 306] on select "Select Item Type Clothing Collectibles Of Value Electronics Firearms Household …" at bounding box center [1262, 310] width 213 height 38
click at [917, 203] on link "Money and Accounts" at bounding box center [912, 207] width 148 height 46
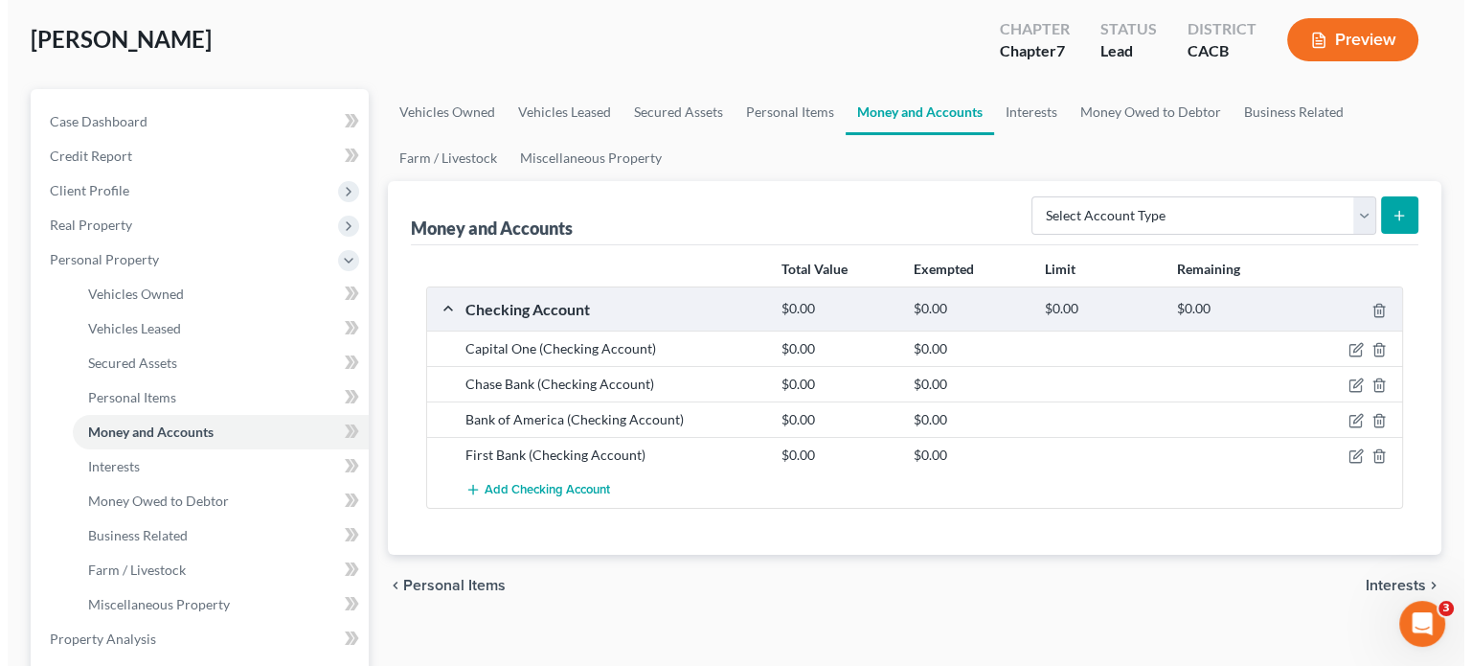
scroll to position [96, 0]
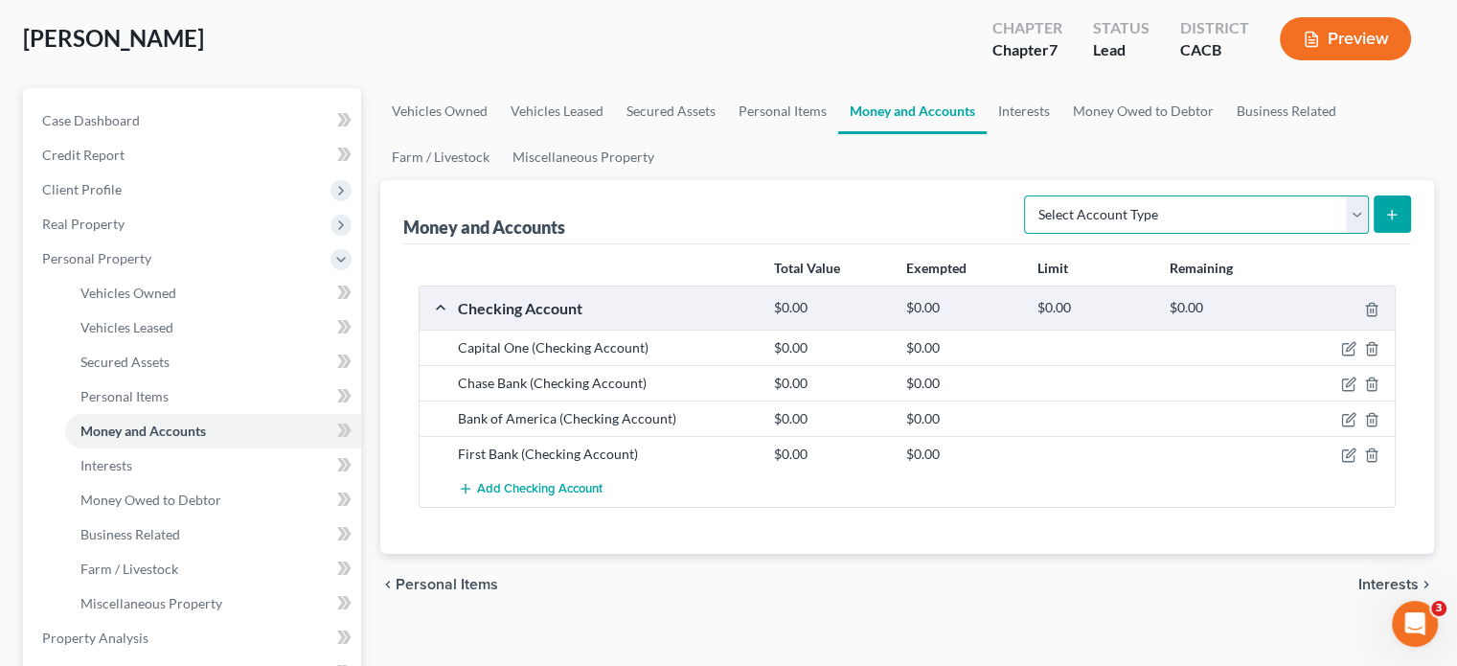
click at [1175, 217] on select "Select Account Type Brokerage Cash on Hand Certificates of Deposit Checking Acc…" at bounding box center [1196, 214] width 345 height 38
select select "savings"
click at [1028, 195] on select "Select Account Type Brokerage Cash on Hand Certificates of Deposit Checking Acc…" at bounding box center [1196, 214] width 345 height 38
click at [1398, 215] on icon "submit" at bounding box center [1391, 214] width 15 height 15
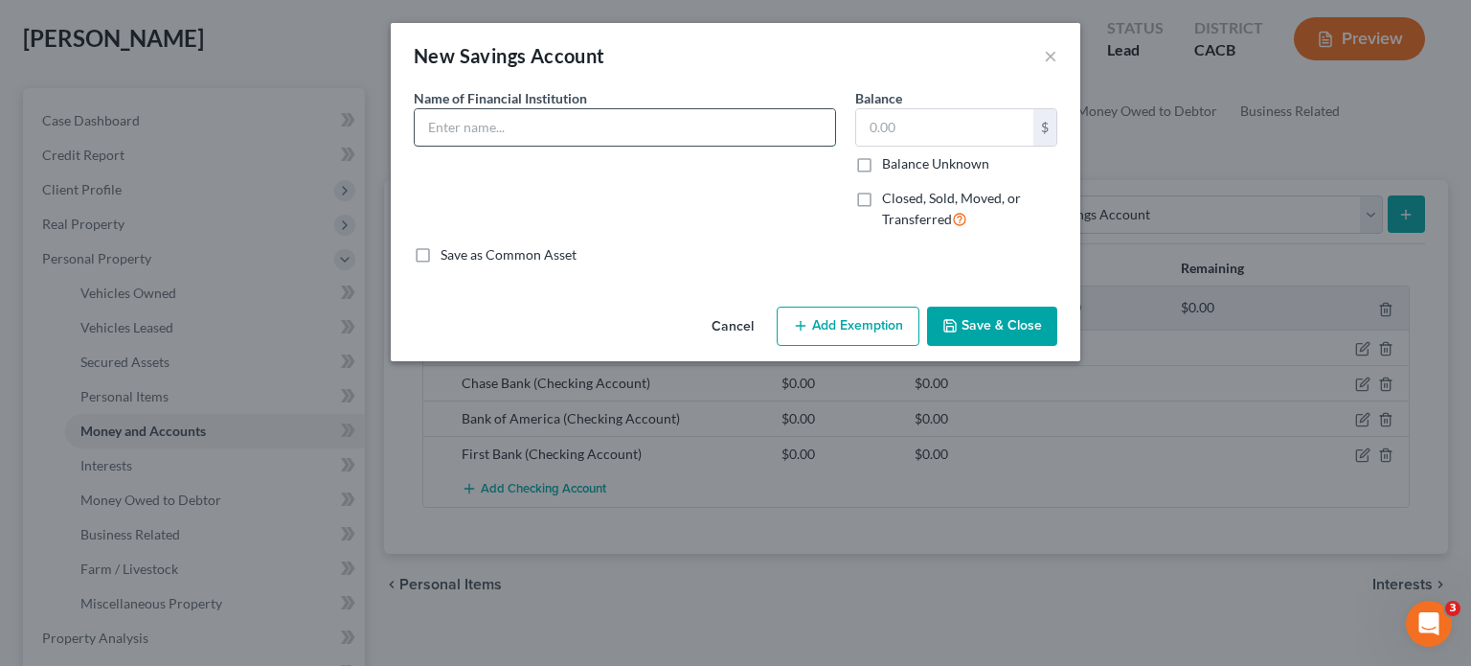
click at [748, 125] on input "text" at bounding box center [625, 127] width 420 height 36
type input "Chase"
click at [973, 325] on button "Save & Close" at bounding box center [992, 326] width 130 height 40
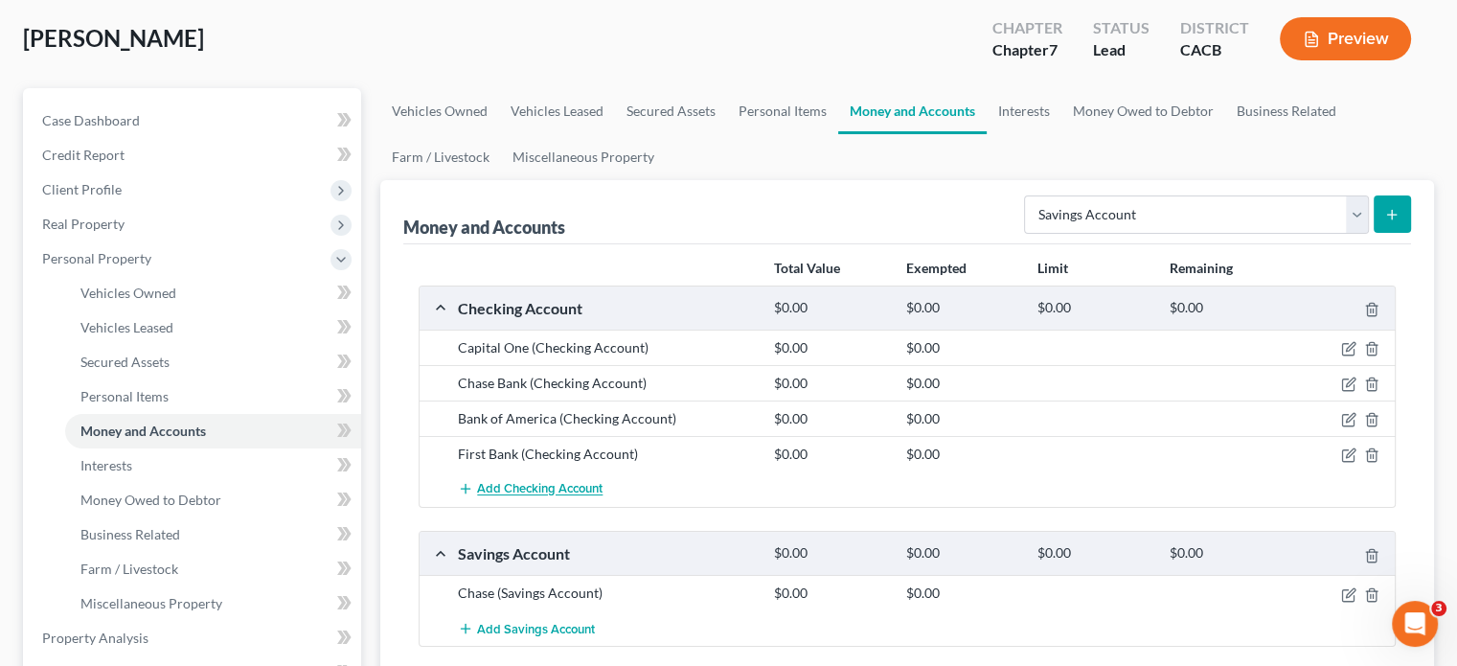
click at [546, 493] on span "Add Checking Account" at bounding box center [539, 489] width 125 height 15
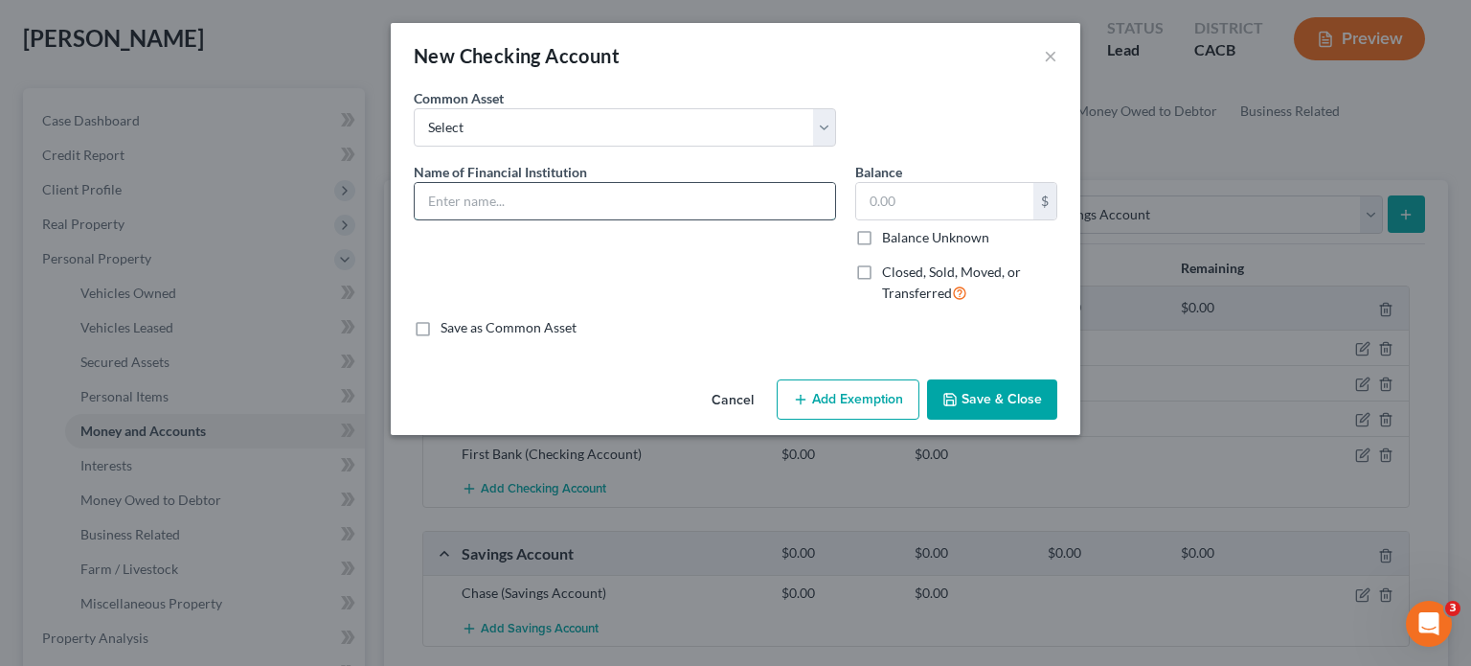
click at [555, 195] on input "text" at bounding box center [625, 201] width 420 height 36
type input "Discover"
click at [1004, 393] on button "Save & Close" at bounding box center [992, 399] width 130 height 40
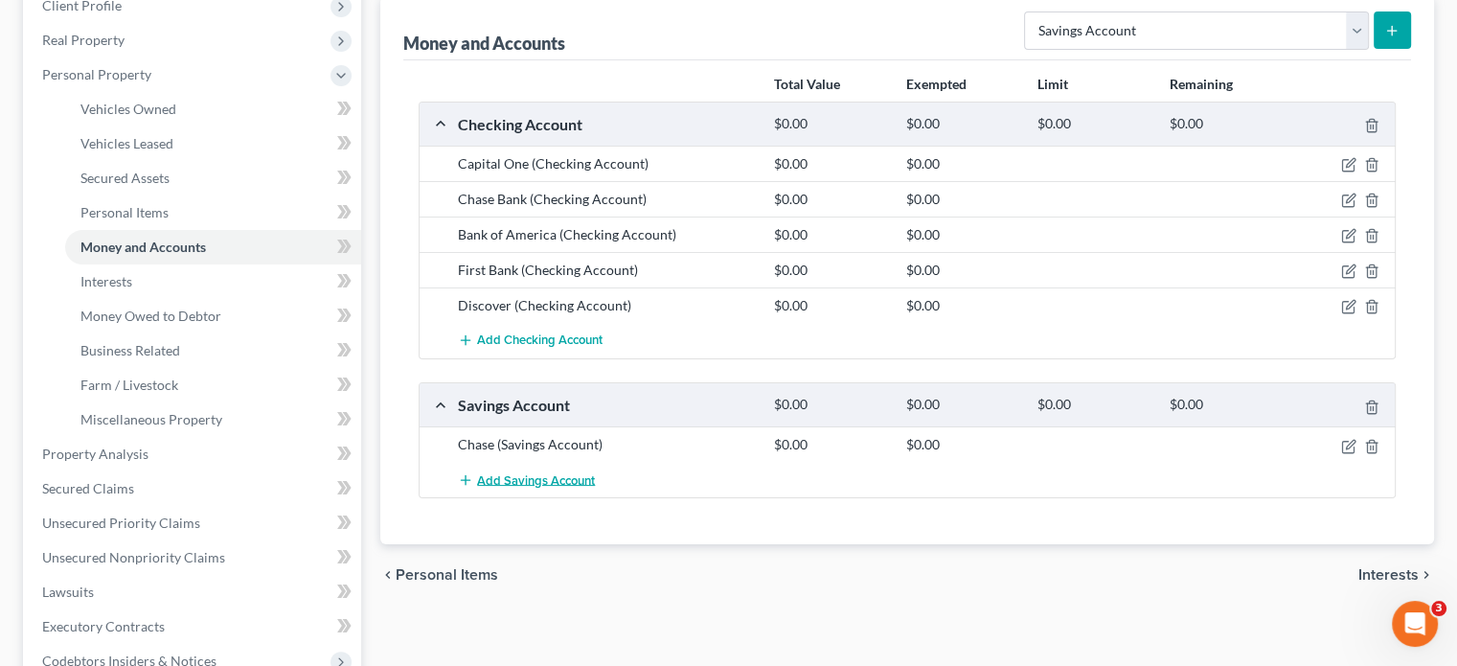
scroll to position [287, 0]
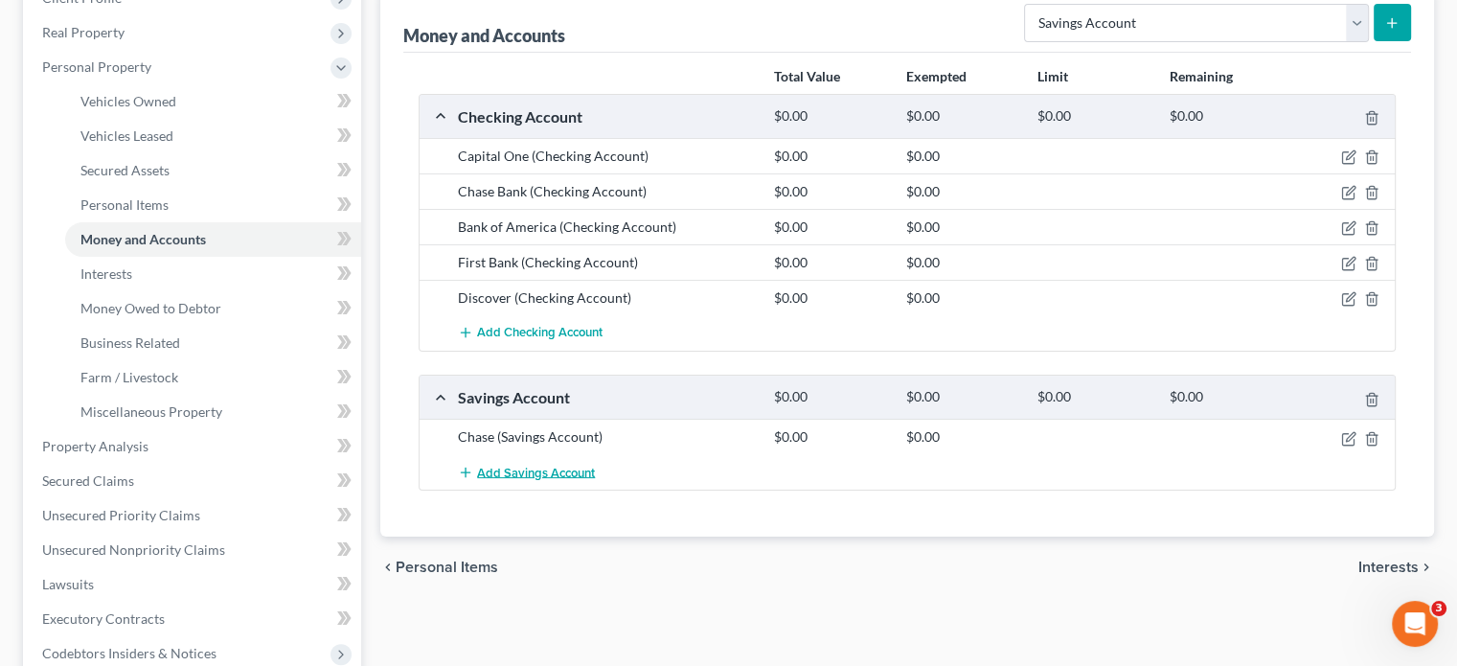
click at [581, 467] on span "Add Savings Account" at bounding box center [536, 472] width 118 height 15
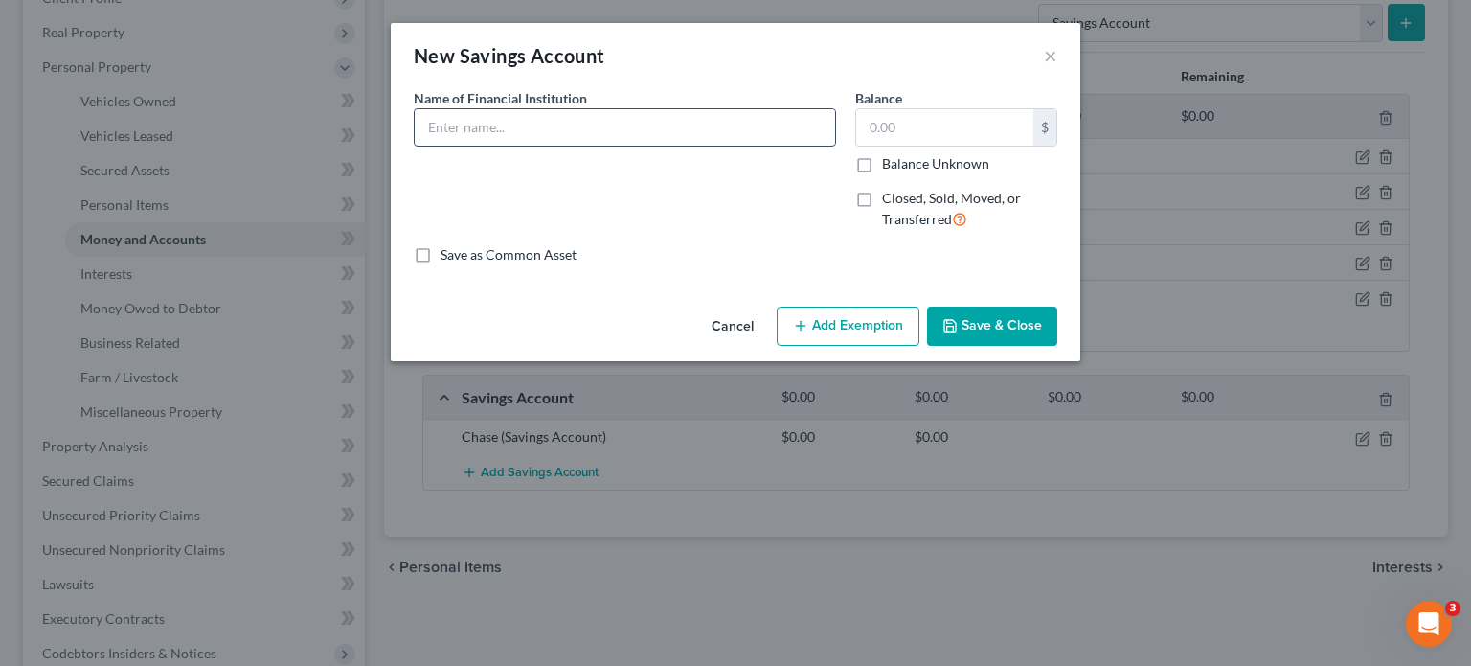
click at [665, 142] on input "text" at bounding box center [625, 127] width 420 height 36
type input "Discover"
click at [993, 325] on button "Save & Close" at bounding box center [992, 326] width 130 height 40
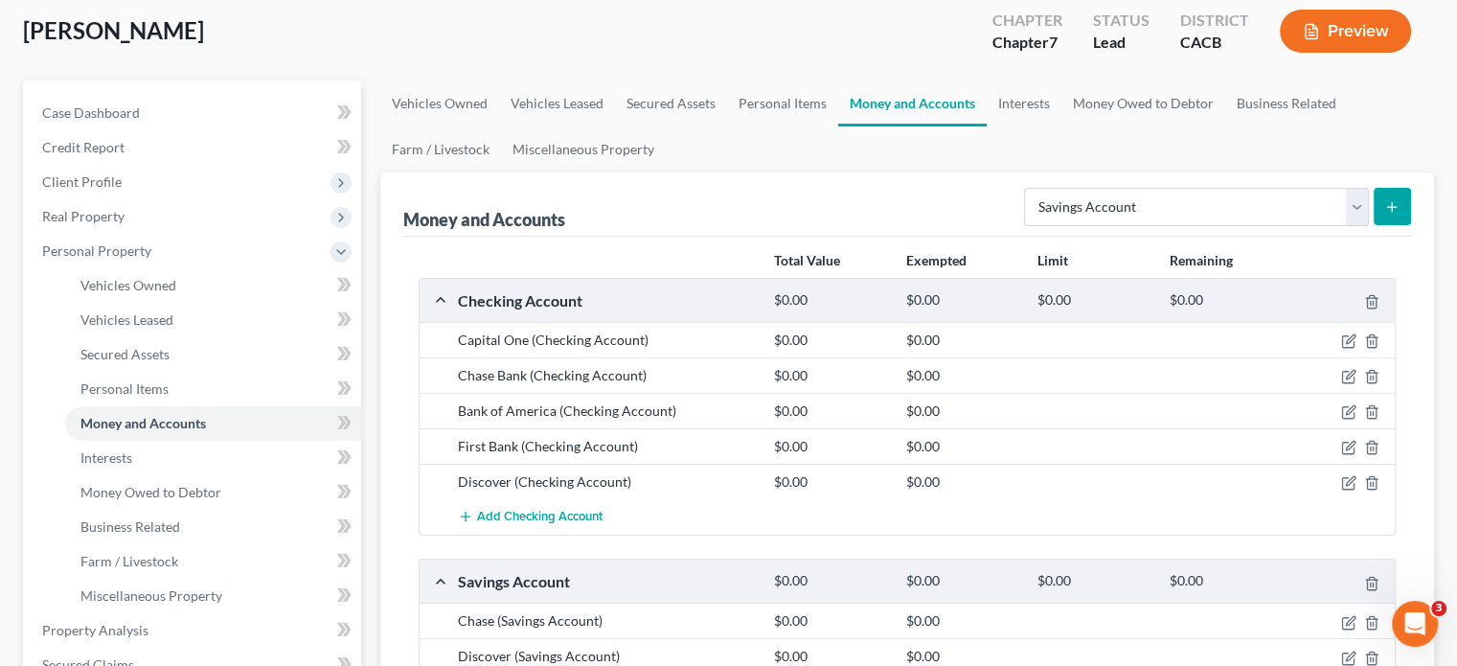
scroll to position [96, 0]
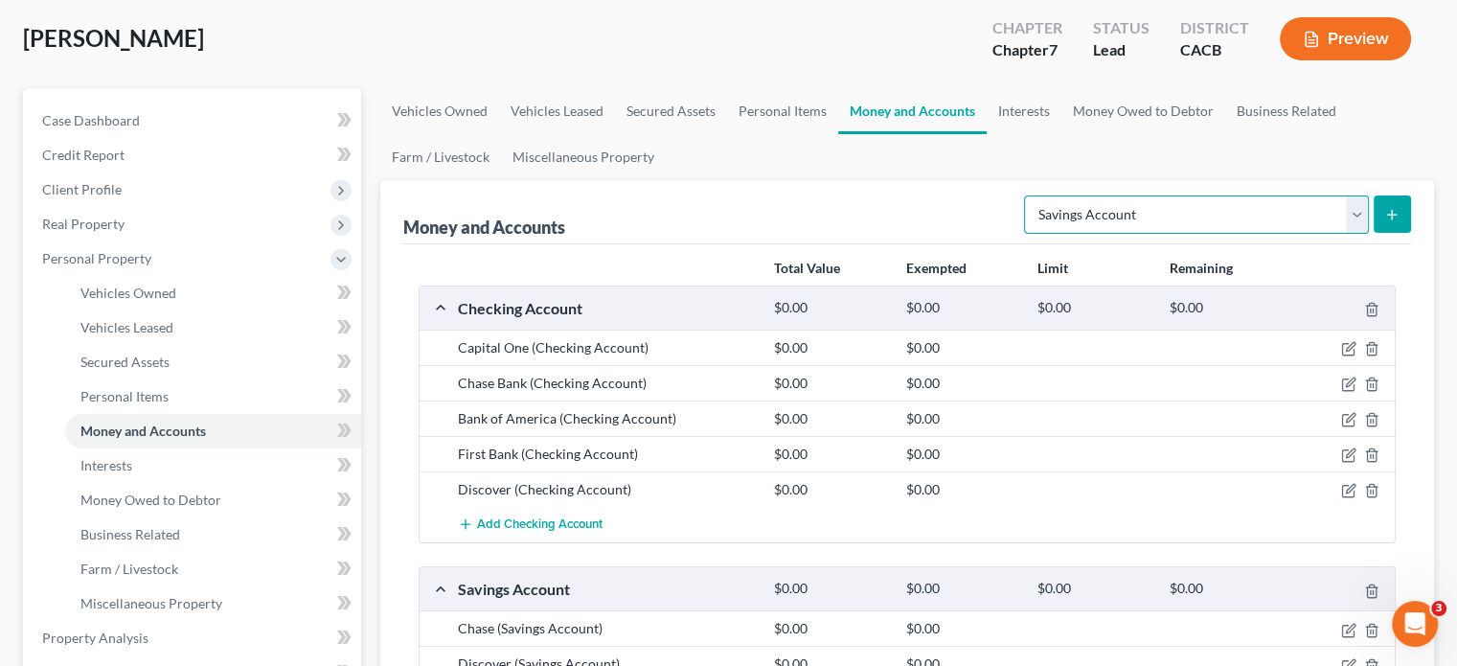
click at [1090, 206] on select "Select Account Type Brokerage Cash on Hand Certificates of Deposit Checking Acc…" at bounding box center [1196, 214] width 345 height 38
click at [912, 228] on div "Money and Accounts Select Account Type Brokerage Cash on Hand Certificates of D…" at bounding box center [907, 212] width 1008 height 64
click at [1023, 115] on link "Interests" at bounding box center [1023, 111] width 75 height 46
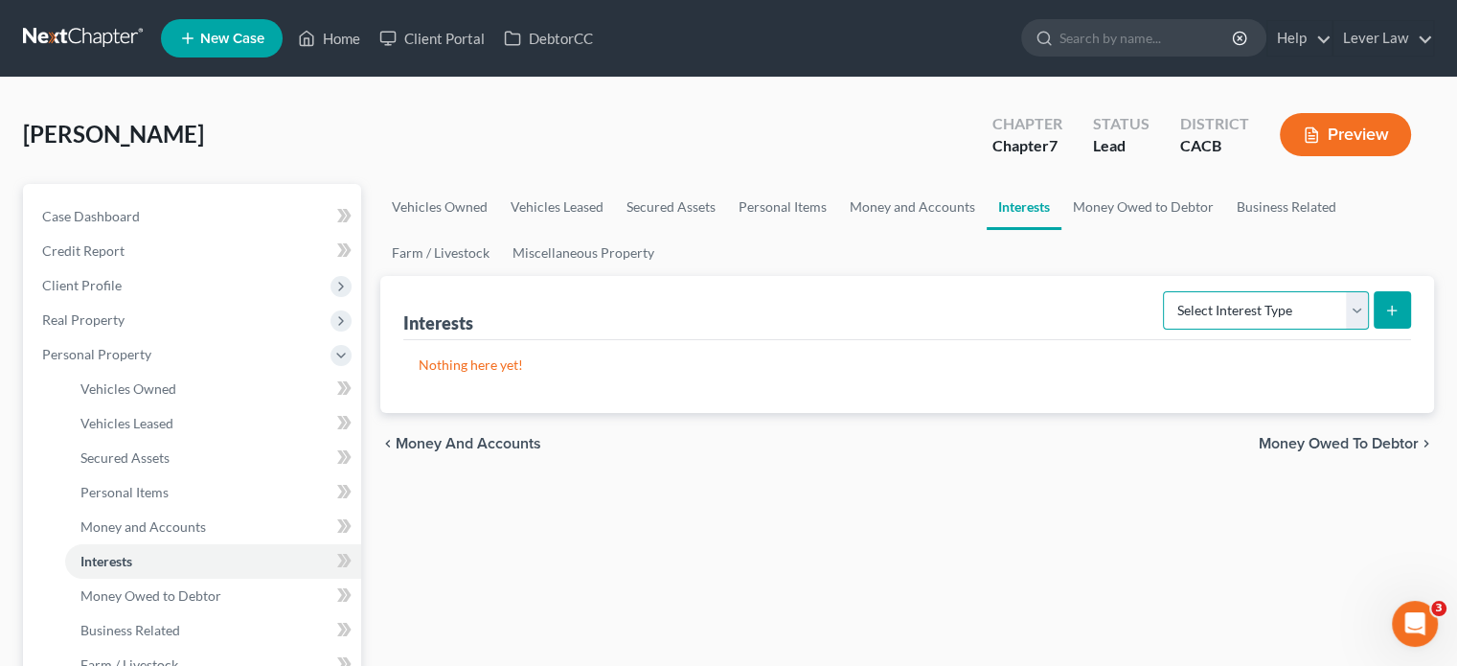
click at [1223, 316] on select "Select Interest Type 401K Annuity Bond Education IRA Government Bond Government…" at bounding box center [1266, 310] width 206 height 38
drag, startPoint x: 1126, startPoint y: 306, endPoint x: 1138, endPoint y: 300, distance: 12.8
click at [1126, 306] on div "Interests Select Interest Type 401K Annuity Bond Education IRA Government Bond …" at bounding box center [907, 308] width 1008 height 64
drag, startPoint x: 1161, startPoint y: 198, endPoint x: 1219, endPoint y: 214, distance: 60.4
click at [1161, 198] on link "Money Owed to Debtor" at bounding box center [1143, 207] width 164 height 46
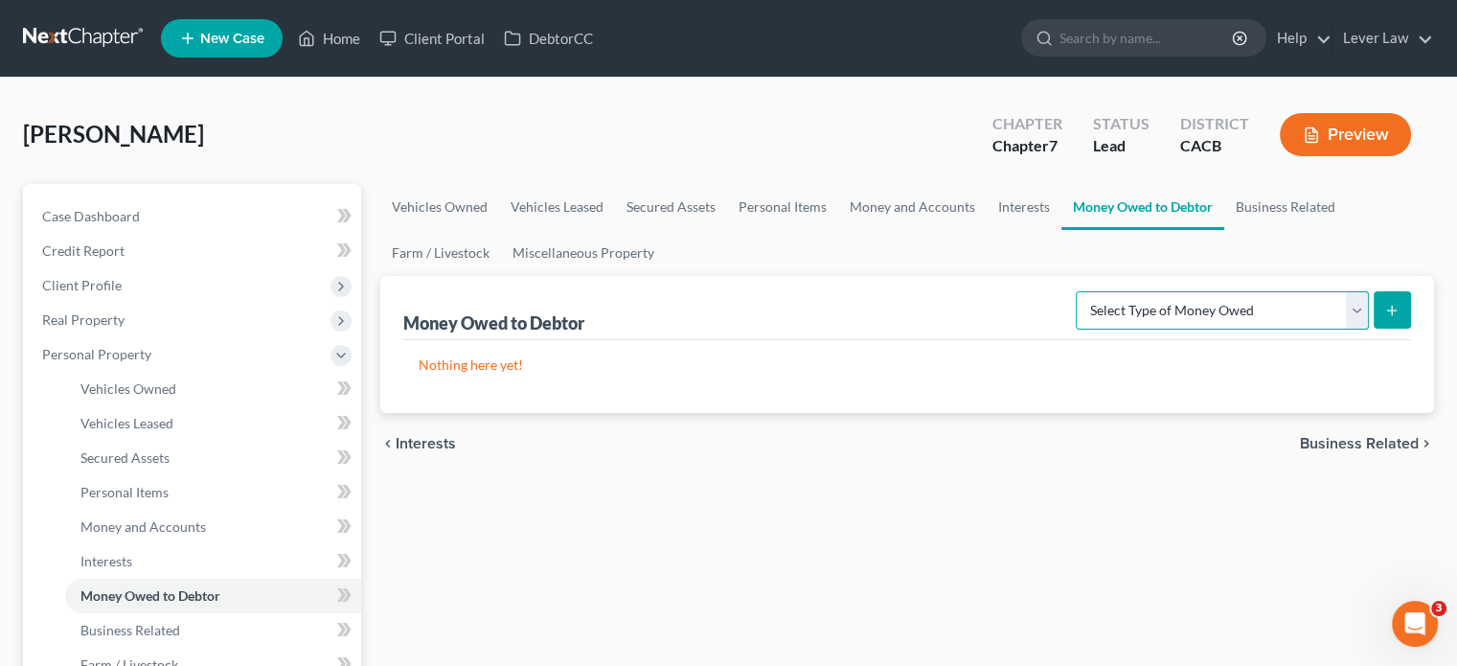
click at [1186, 325] on select "Select Type of Money Owed Accounts Receivable Alimony Child Support Claims Agai…" at bounding box center [1222, 310] width 293 height 38
select select "expected_tax_refund"
click at [1079, 291] on select "Select Type of Money Owed Accounts Receivable Alimony Child Support Claims Agai…" at bounding box center [1222, 310] width 293 height 38
drag, startPoint x: 1392, startPoint y: 321, endPoint x: 1204, endPoint y: 409, distance: 207.4
click at [1204, 409] on div "Money Owed to Debtor (Net Operating Losses) Select Type of Money Owed Accounts …" at bounding box center [907, 344] width 1054 height 137
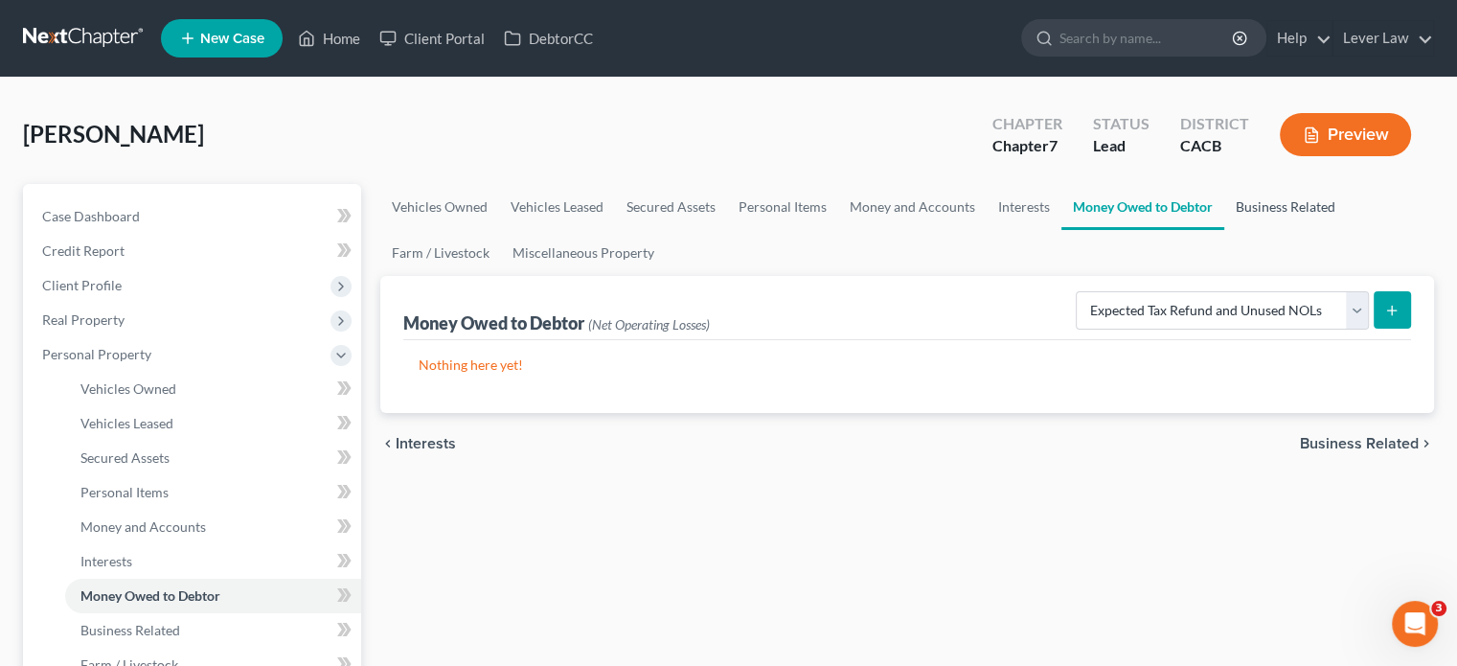
click at [1257, 218] on link "Business Related" at bounding box center [1285, 207] width 123 height 46
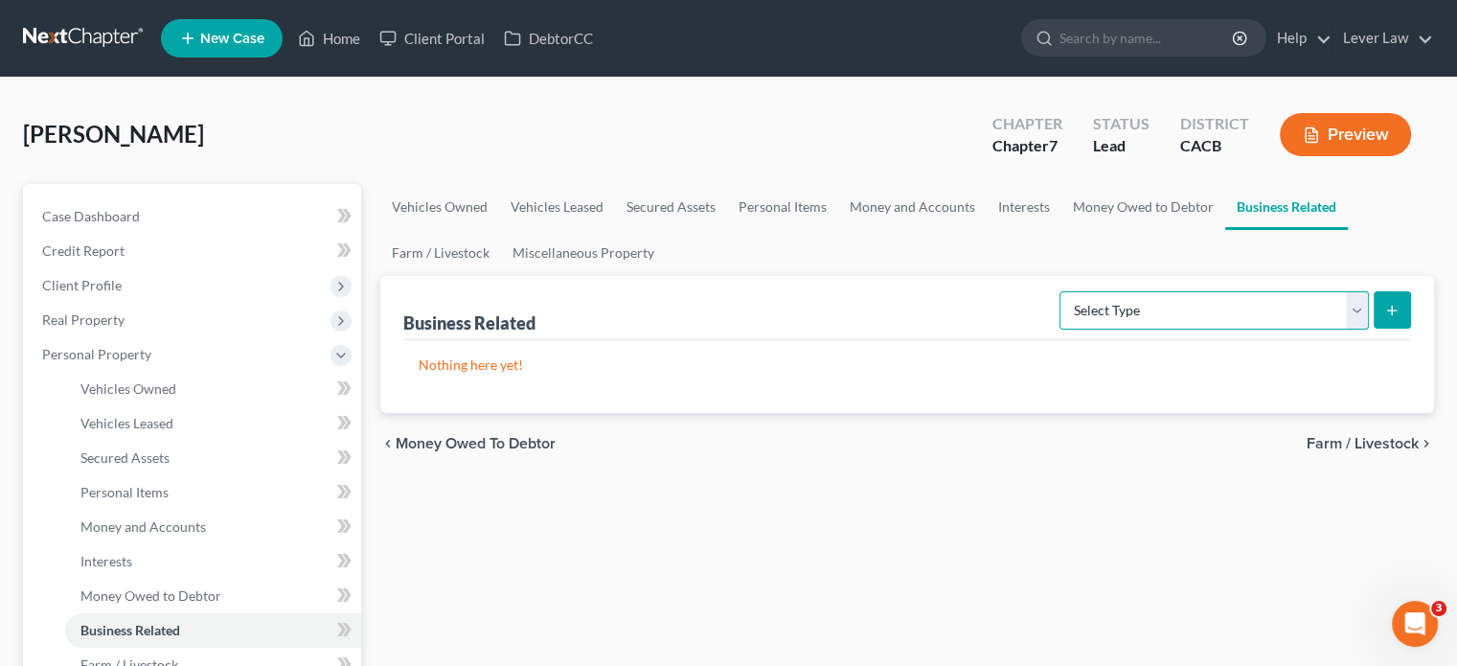
click at [1234, 327] on select "Select Type Customer Lists Franchises Inventory Licenses Machinery Office Equip…" at bounding box center [1213, 310] width 309 height 38
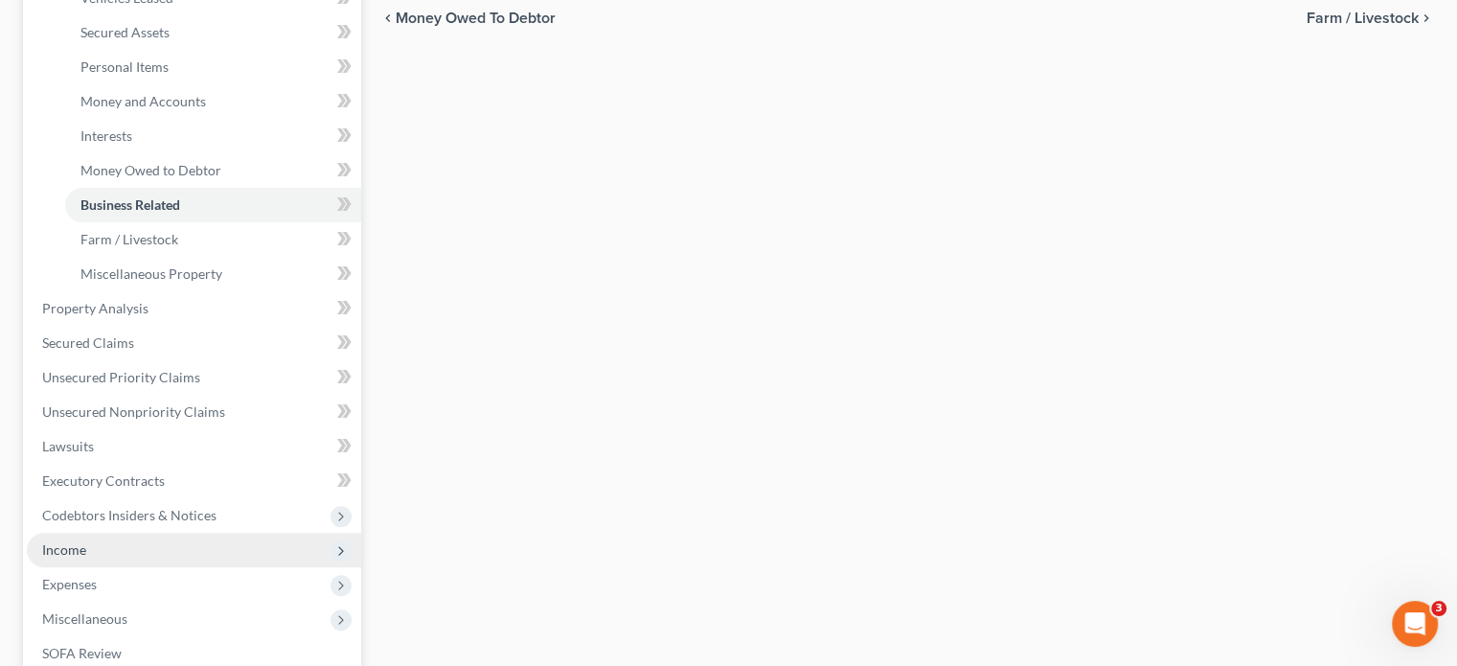
scroll to position [479, 0]
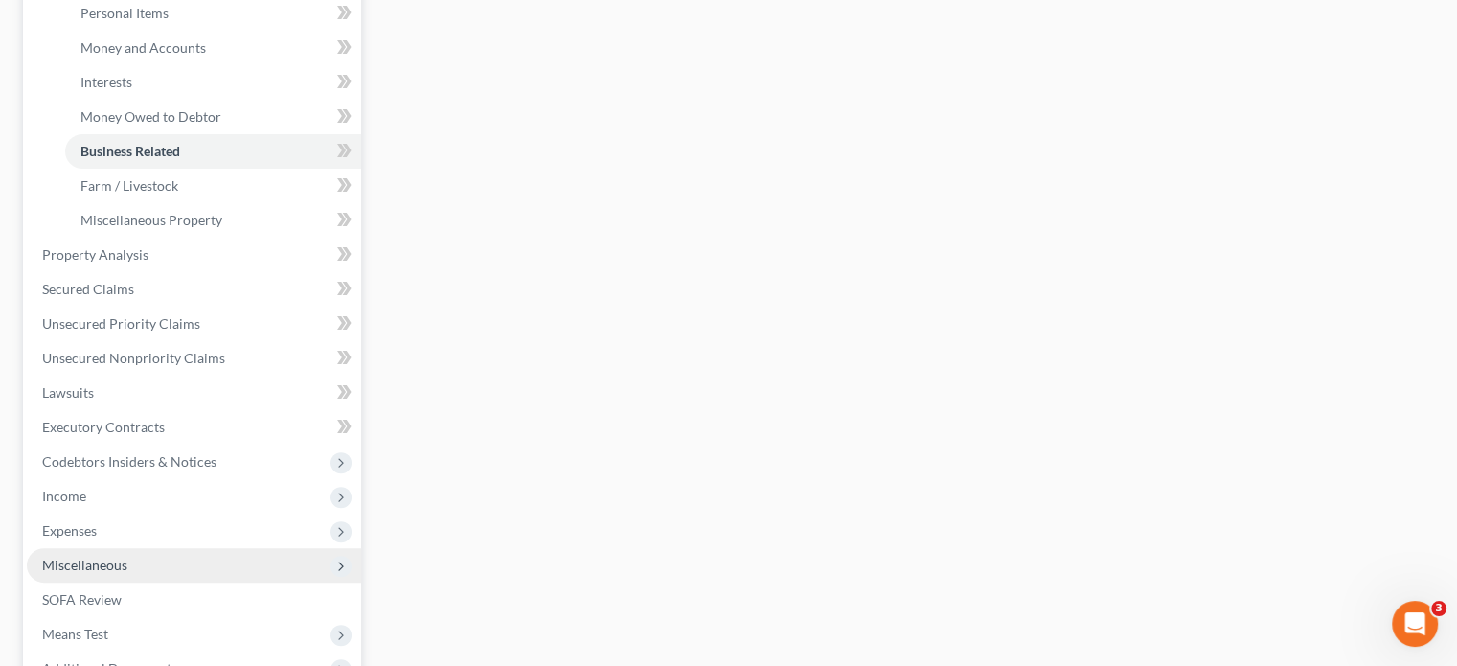
click at [106, 577] on span "Miscellaneous" at bounding box center [194, 565] width 334 height 34
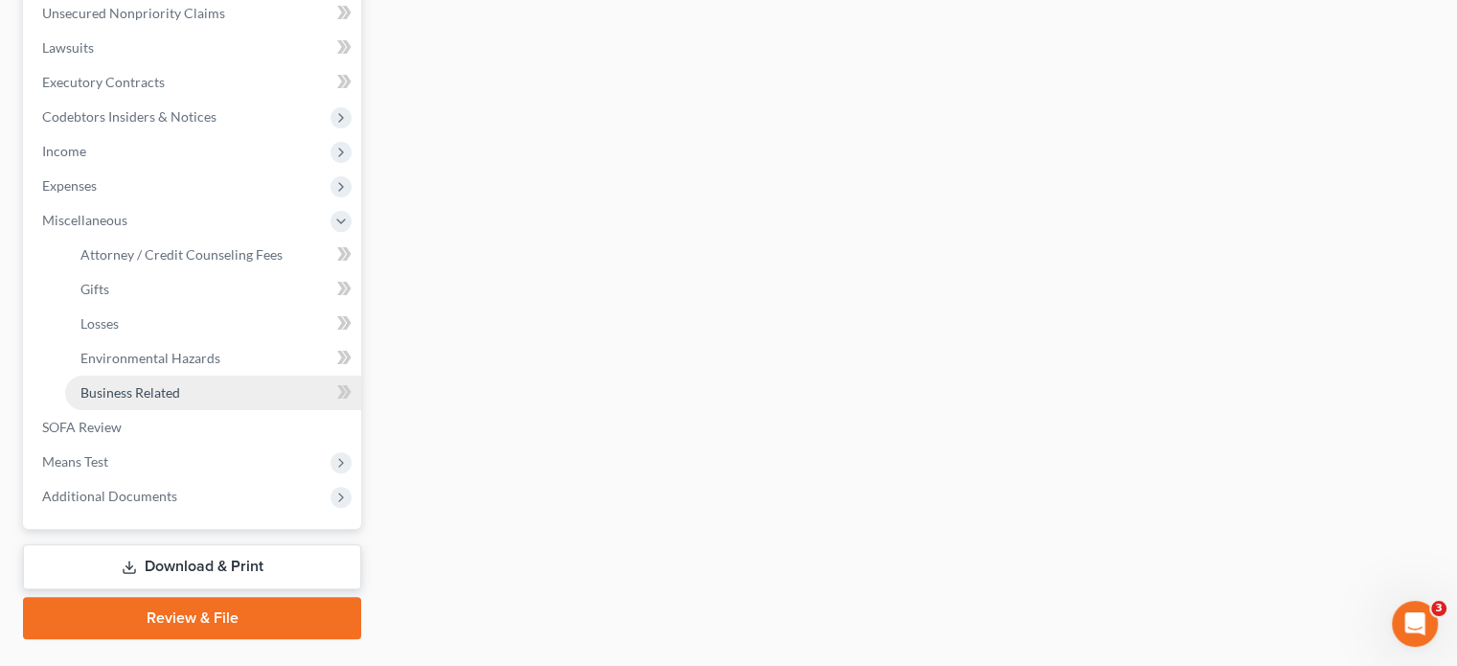
click at [142, 393] on span "Business Related" at bounding box center [130, 392] width 100 height 16
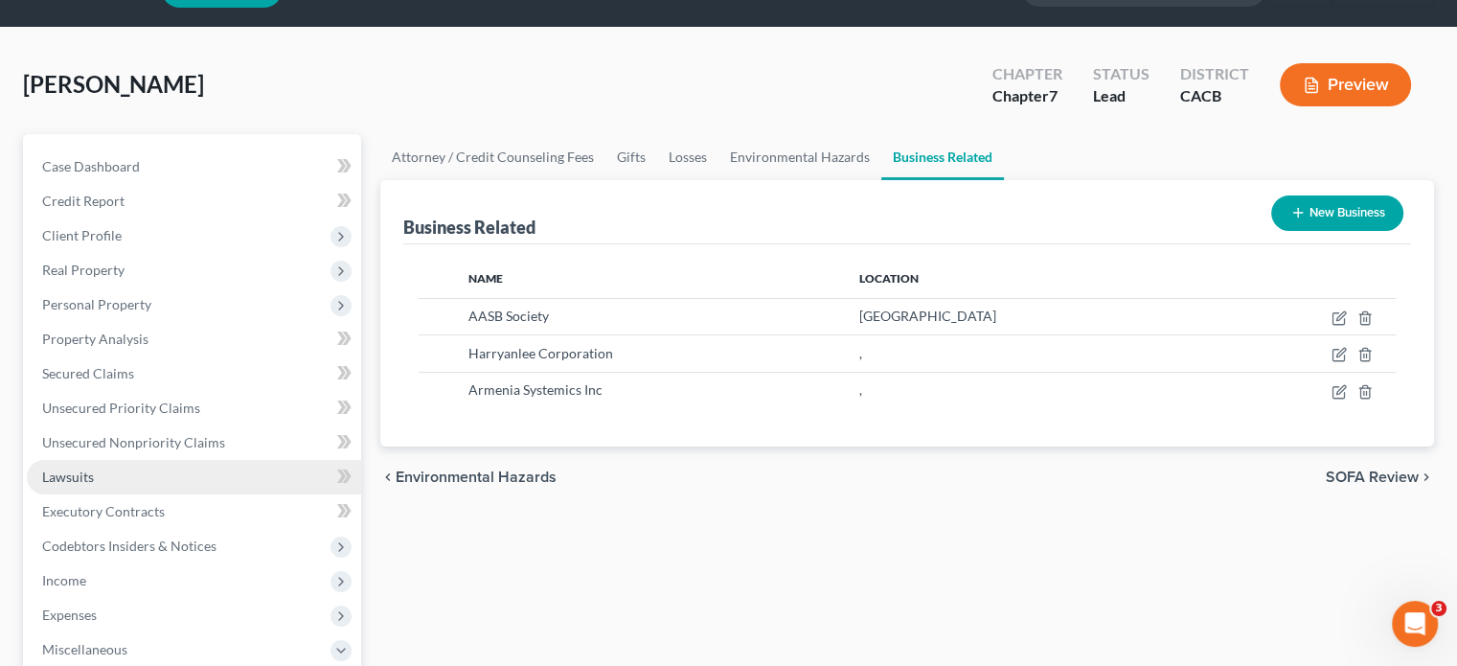
scroll to position [96, 0]
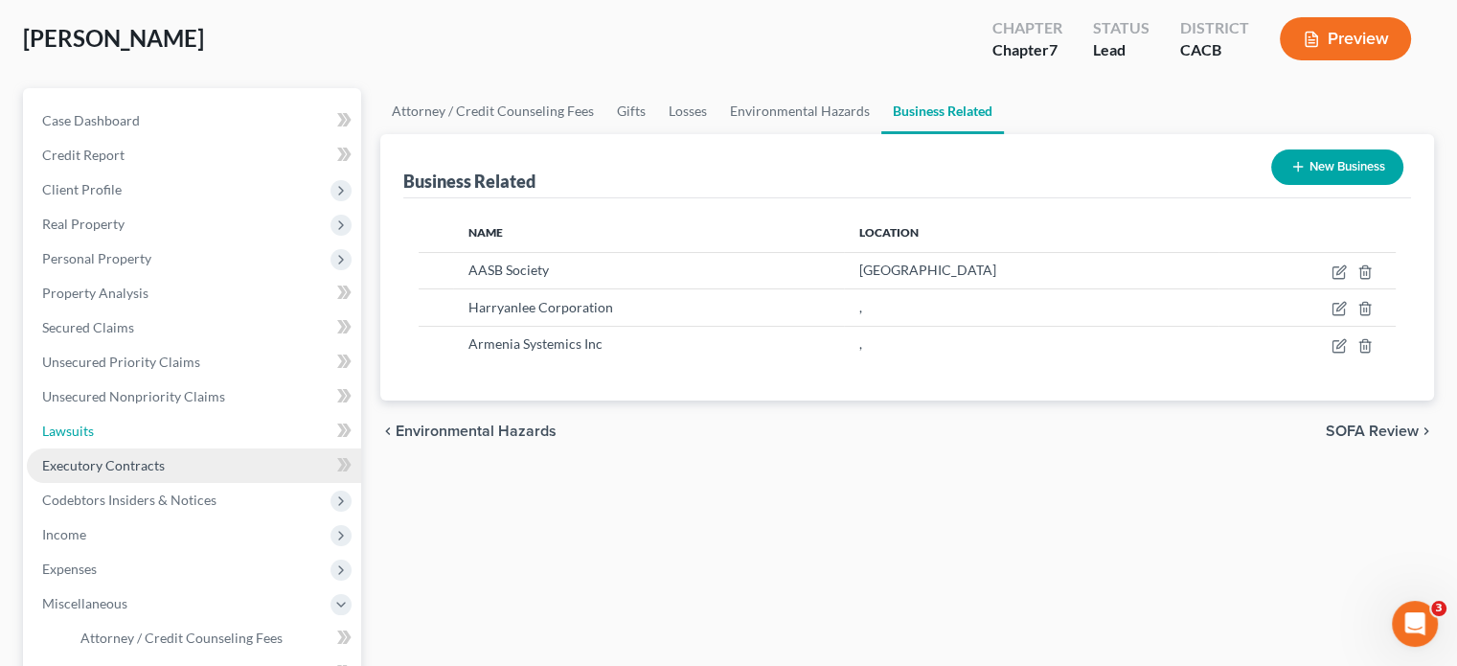
drag, startPoint x: 96, startPoint y: 435, endPoint x: 104, endPoint y: 447, distance: 15.1
click at [96, 435] on link "Lawsuits" at bounding box center [194, 431] width 334 height 34
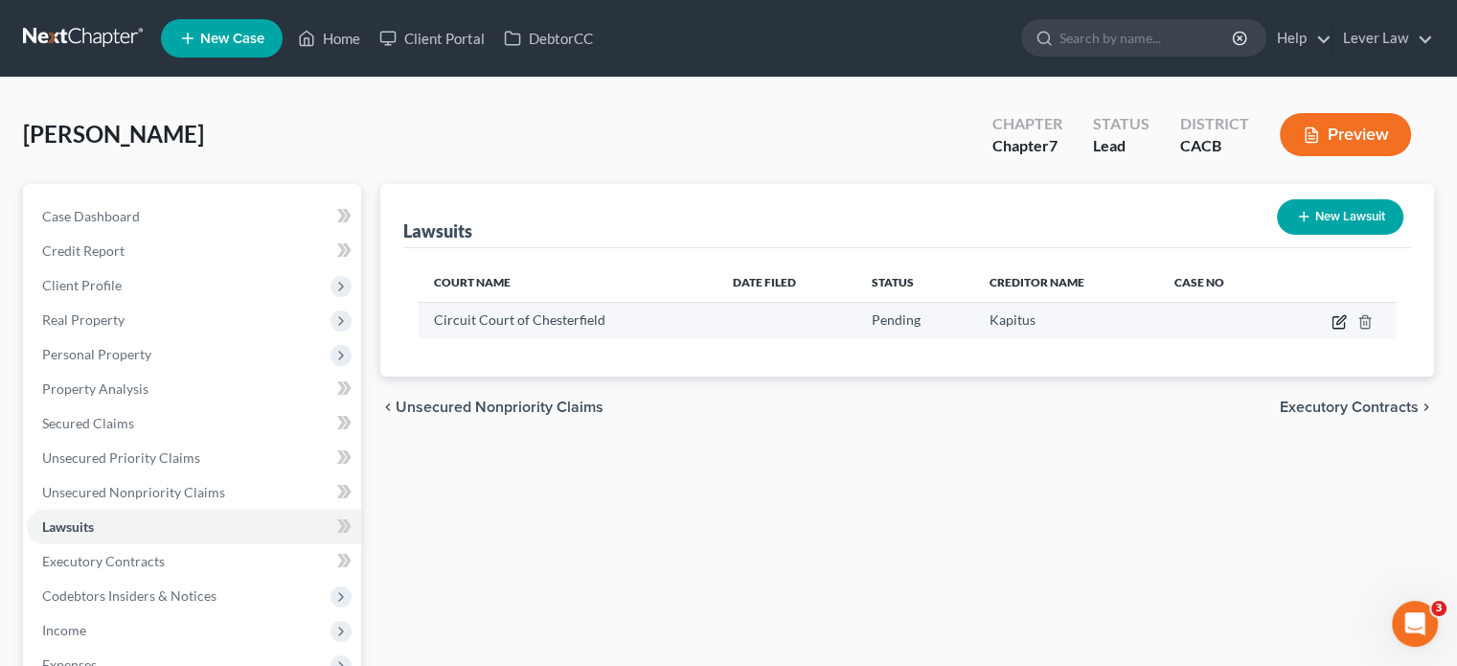
click at [1335, 317] on icon "button" at bounding box center [1338, 321] width 15 height 15
select select "0"
select select "4"
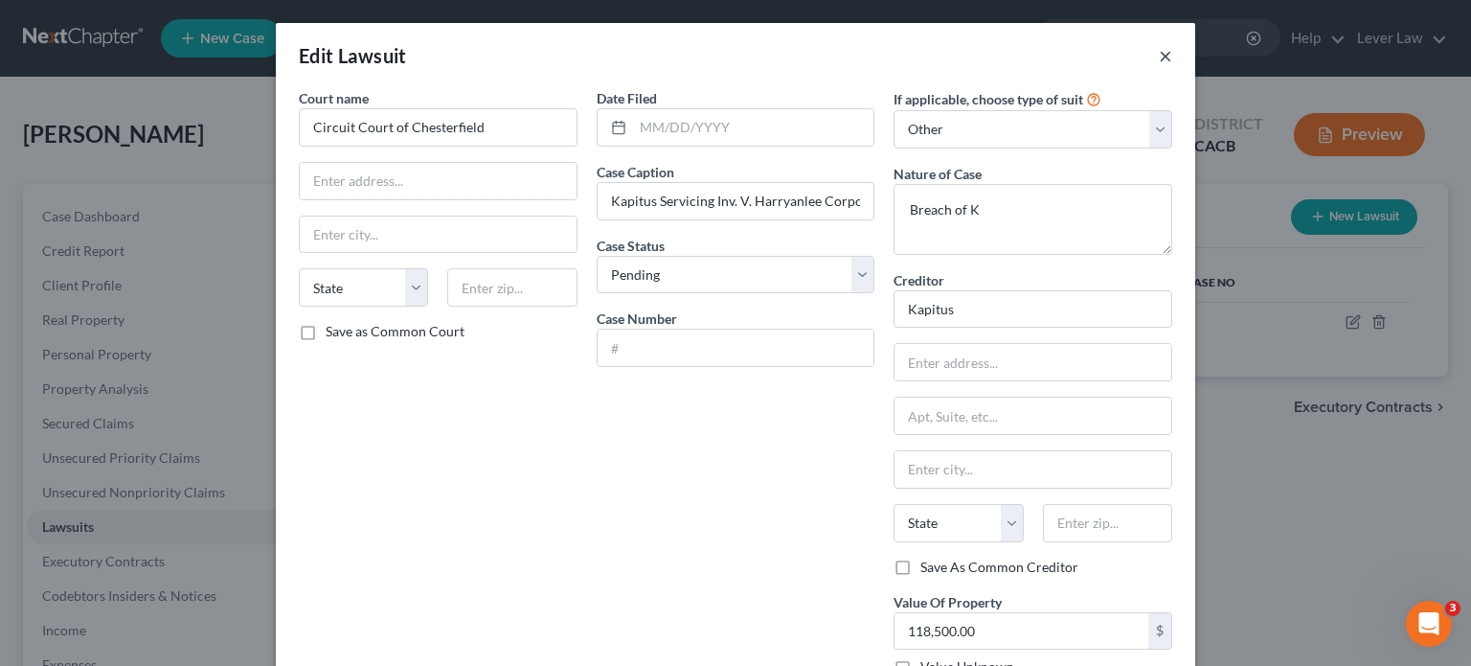
click at [1159, 60] on button "×" at bounding box center [1165, 55] width 13 height 23
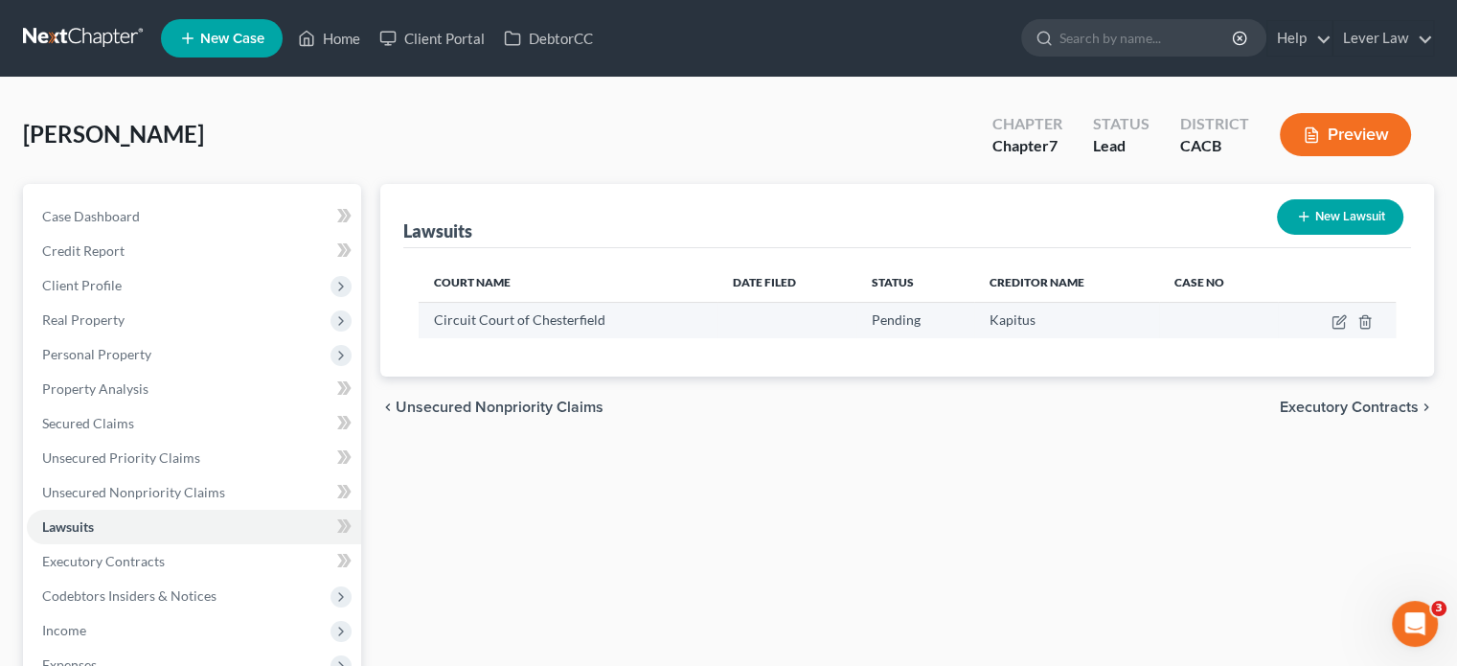
scroll to position [96, 0]
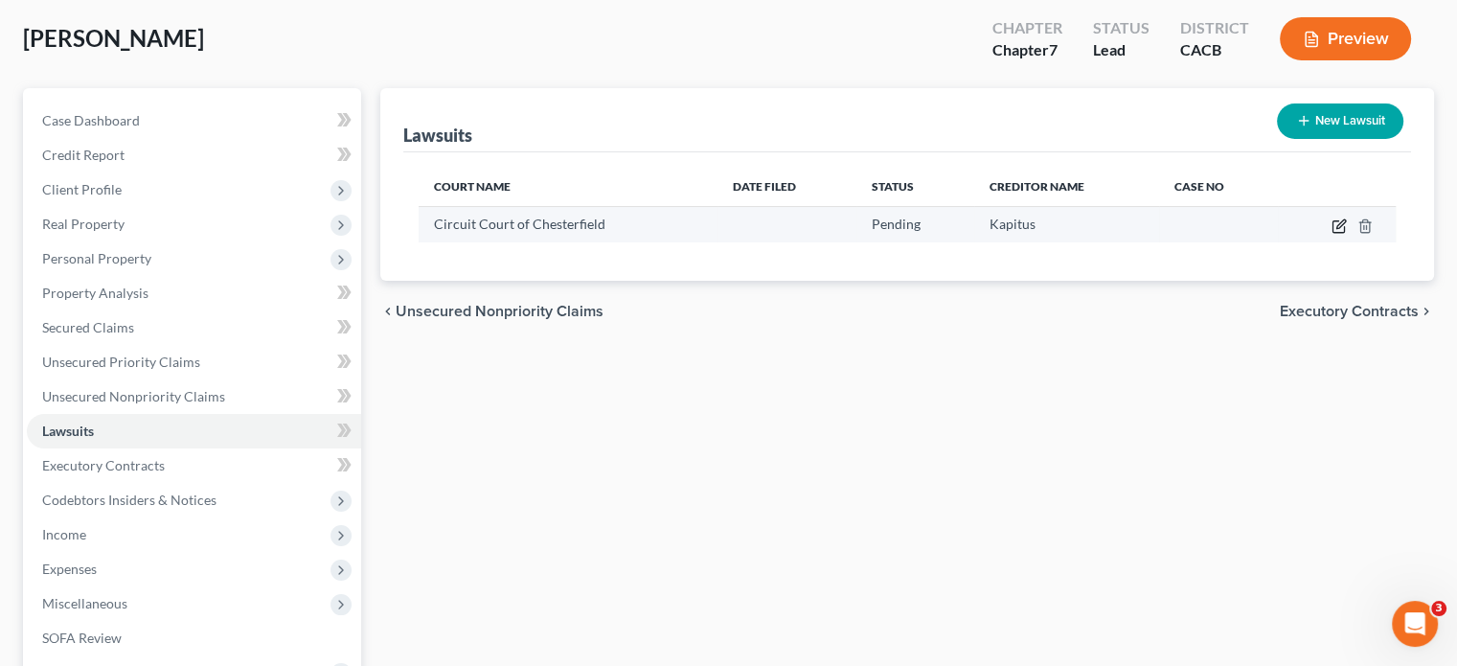
click at [1337, 229] on icon "button" at bounding box center [1338, 225] width 15 height 15
select select "0"
select select "4"
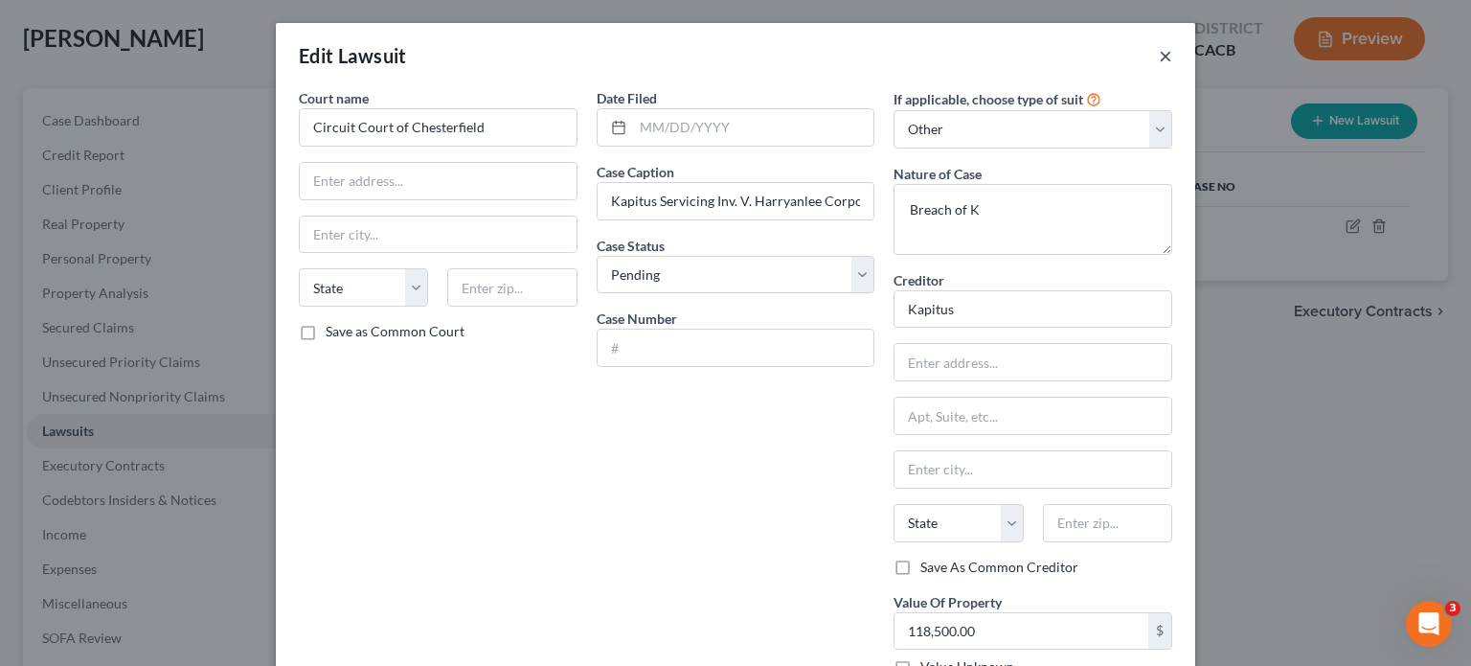
click at [1159, 58] on button "×" at bounding box center [1165, 55] width 13 height 23
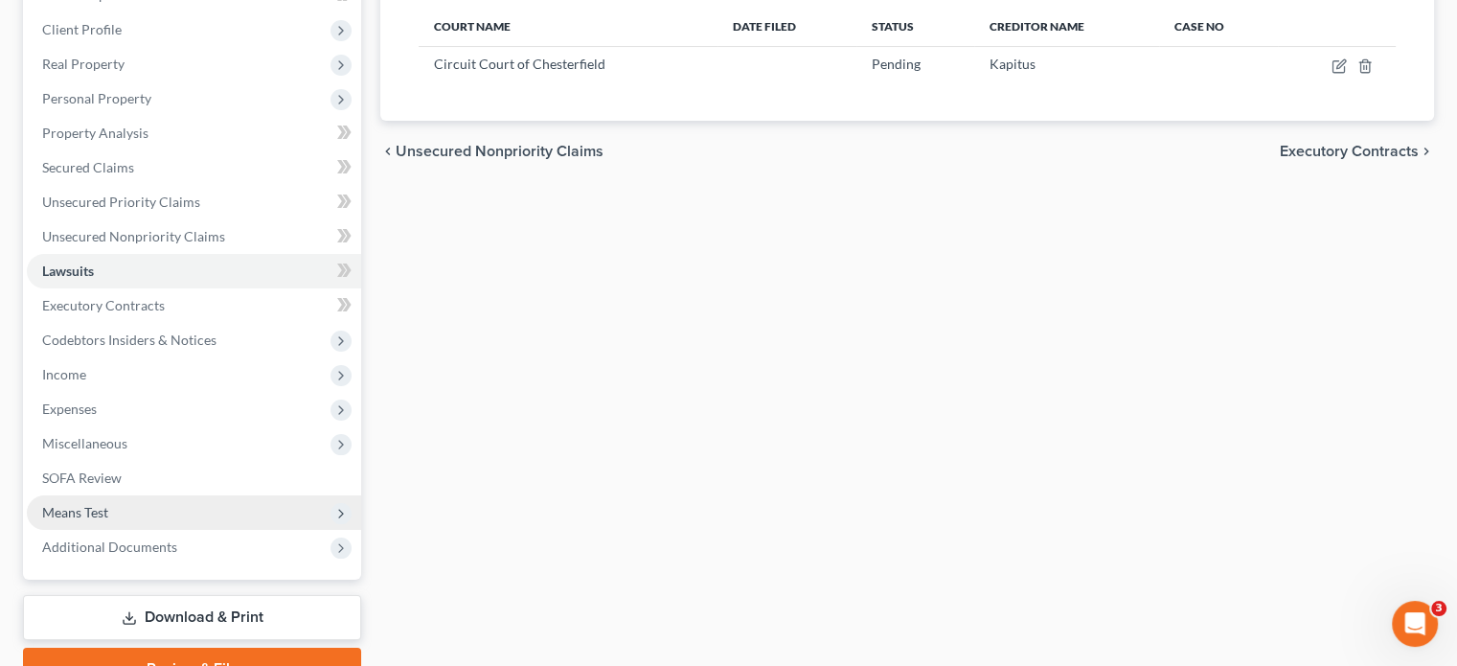
scroll to position [287, 0]
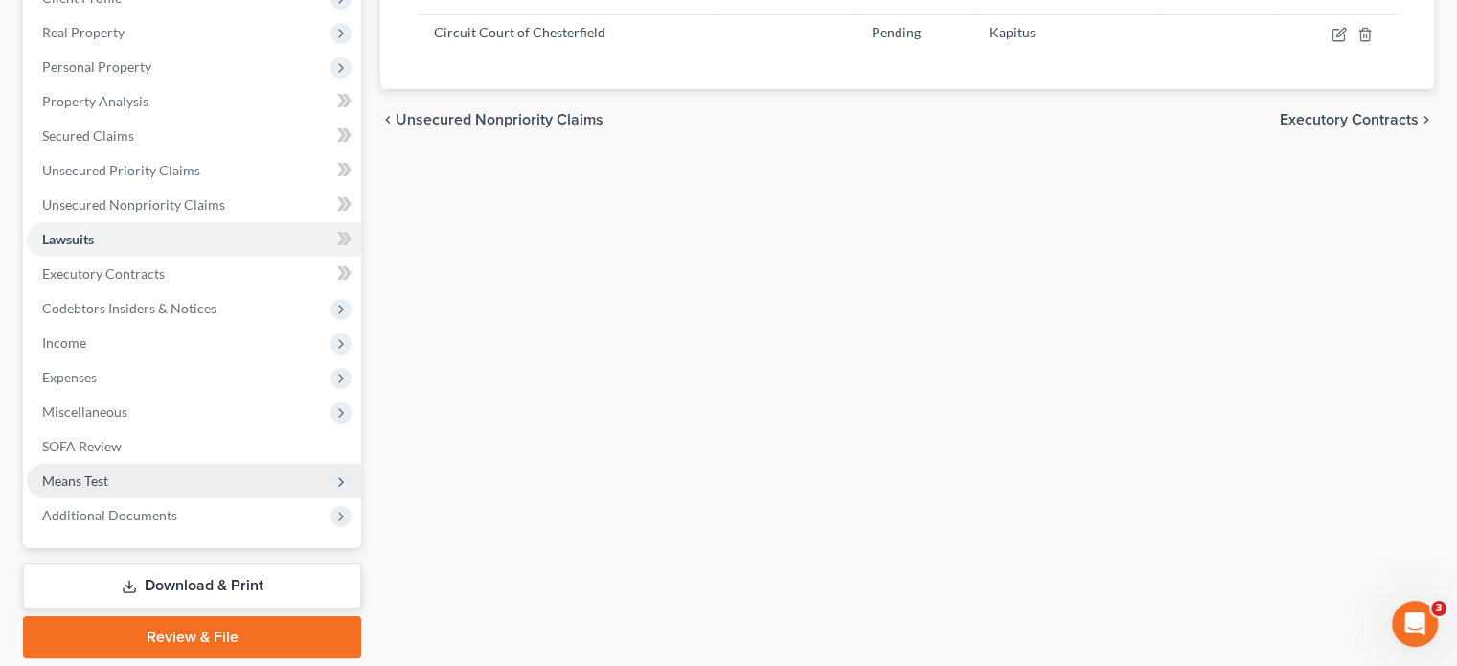
click at [110, 470] on span "Means Test" at bounding box center [194, 481] width 334 height 34
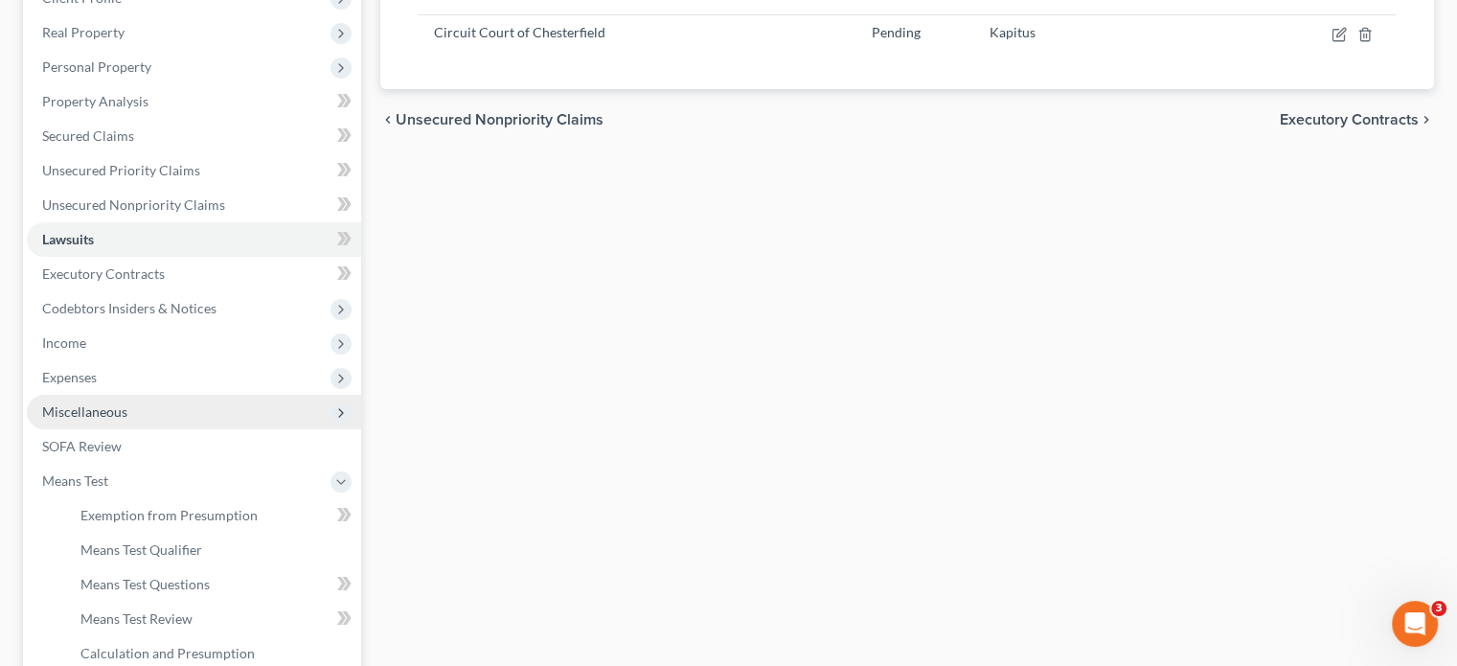
click at [125, 408] on span "Miscellaneous" at bounding box center [84, 411] width 85 height 16
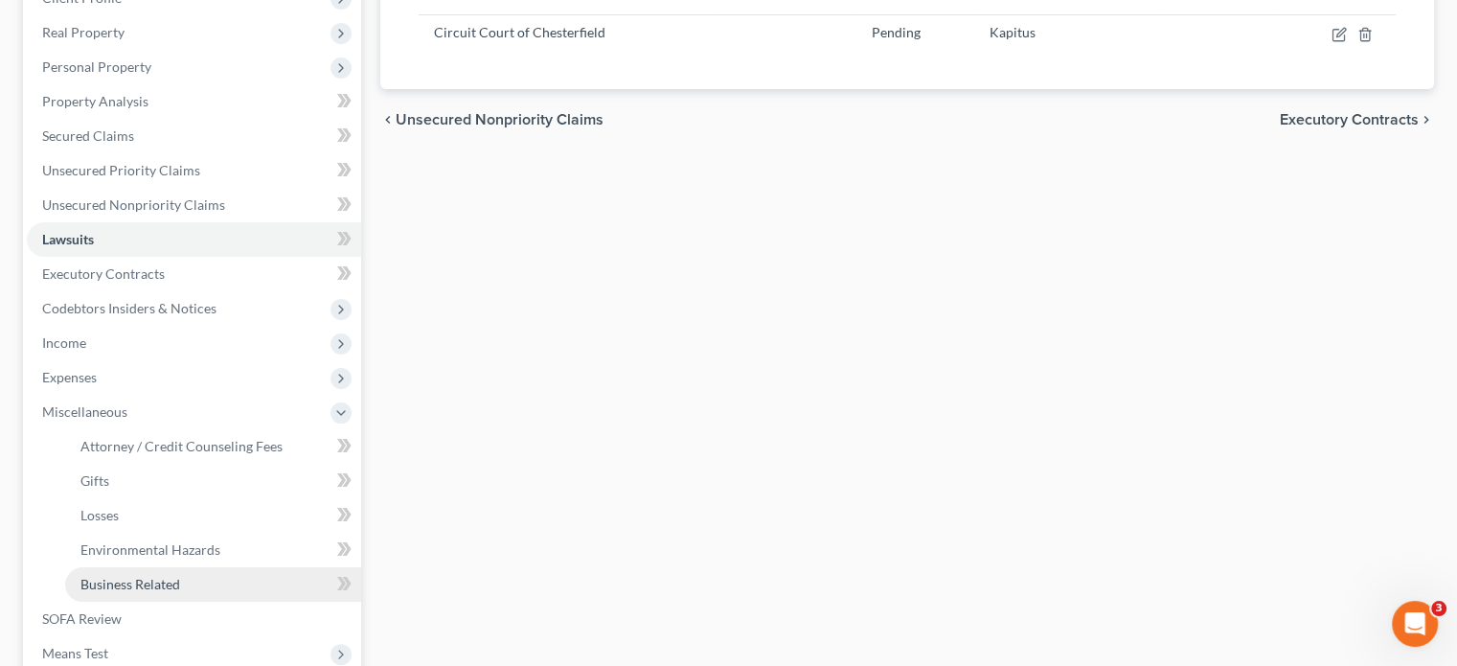
click at [125, 587] on span "Business Related" at bounding box center [130, 584] width 100 height 16
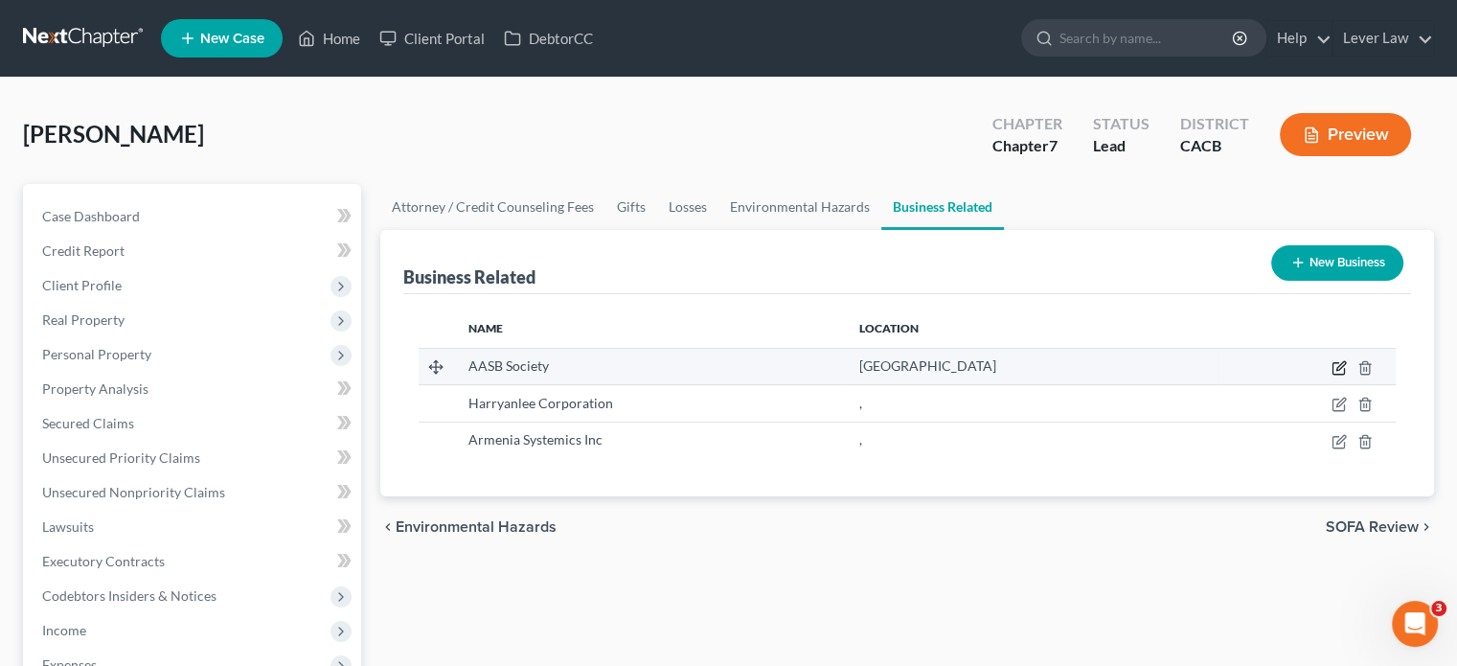
click at [1341, 368] on icon "button" at bounding box center [1338, 367] width 15 height 15
select select "officer"
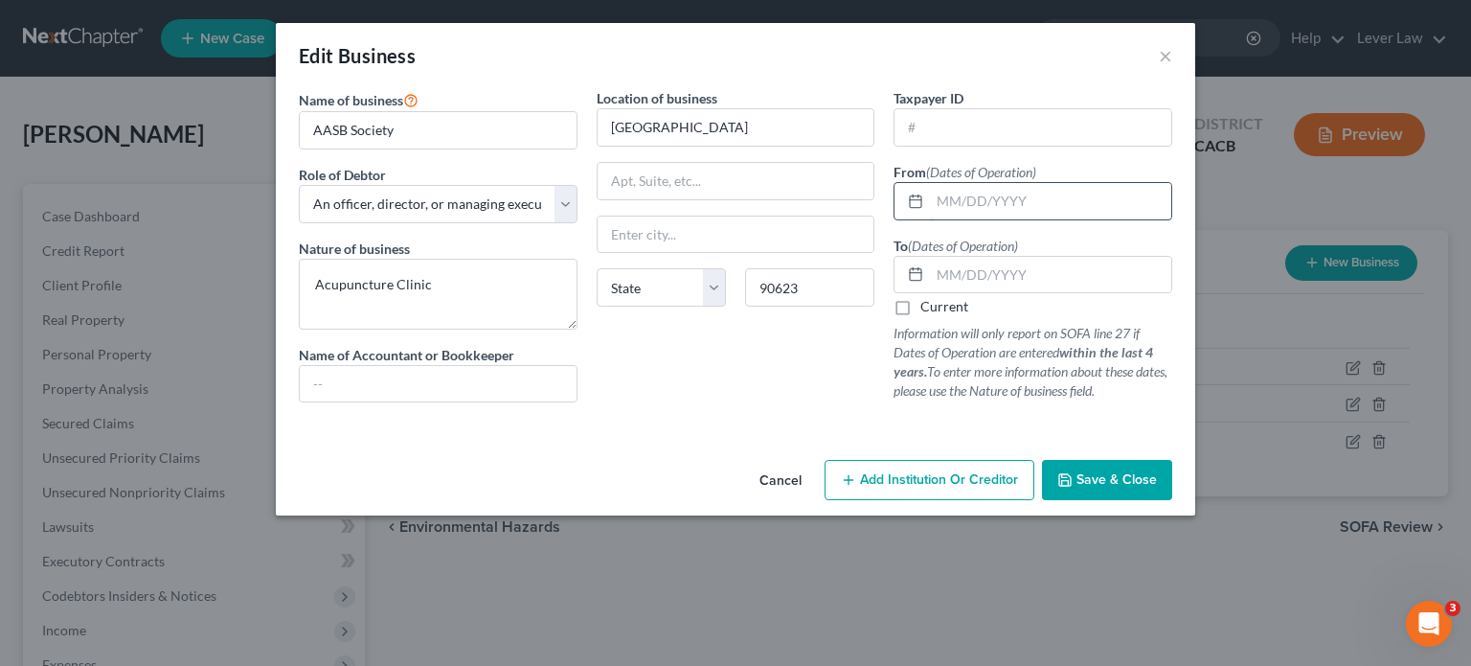
click at [1116, 198] on input "text" at bounding box center [1050, 201] width 241 height 36
type input "10/19/2021"
click at [1175, 466] on div "Cancel Add Institution Or Creditor Save & Close" at bounding box center [735, 483] width 919 height 63
click at [1070, 478] on icon "button" at bounding box center [1064, 479] width 15 height 15
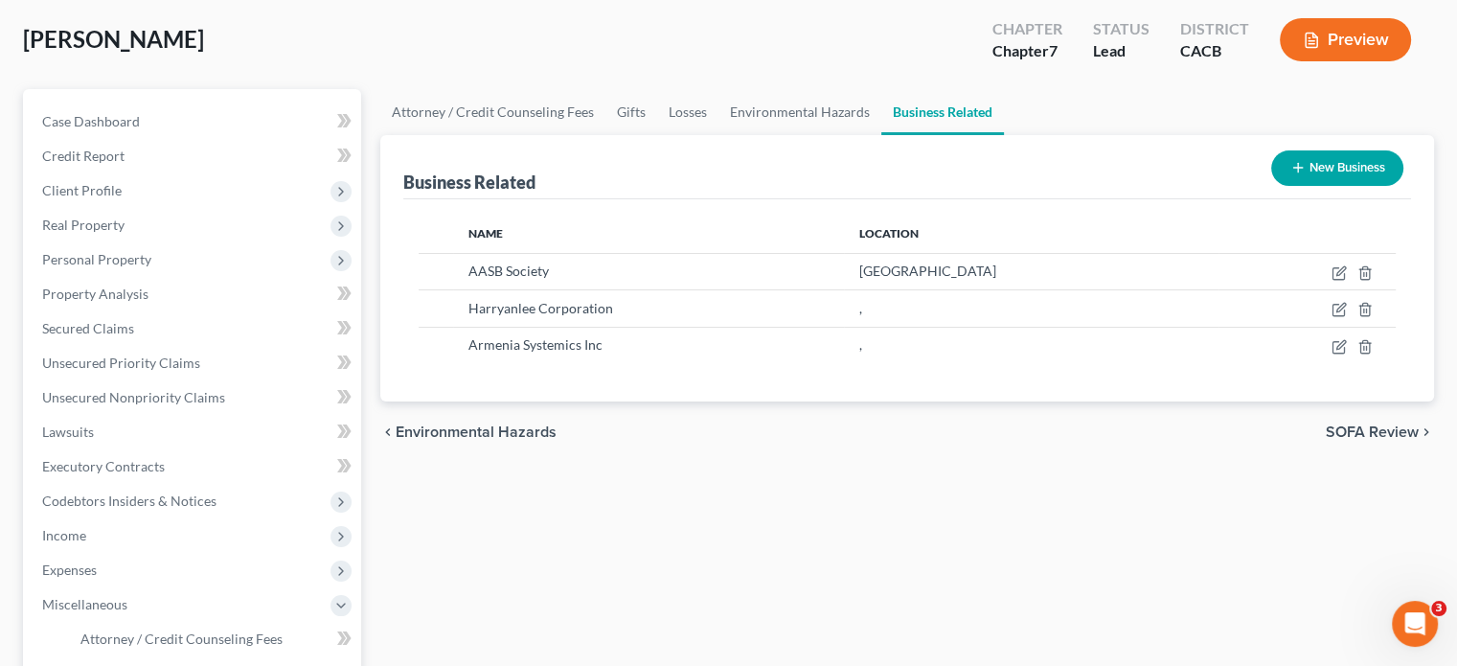
scroll to position [96, 0]
drag, startPoint x: 188, startPoint y: 397, endPoint x: 617, endPoint y: 392, distance: 429.1
click at [188, 397] on span "Unsecured Nonpriority Claims" at bounding box center [133, 396] width 183 height 16
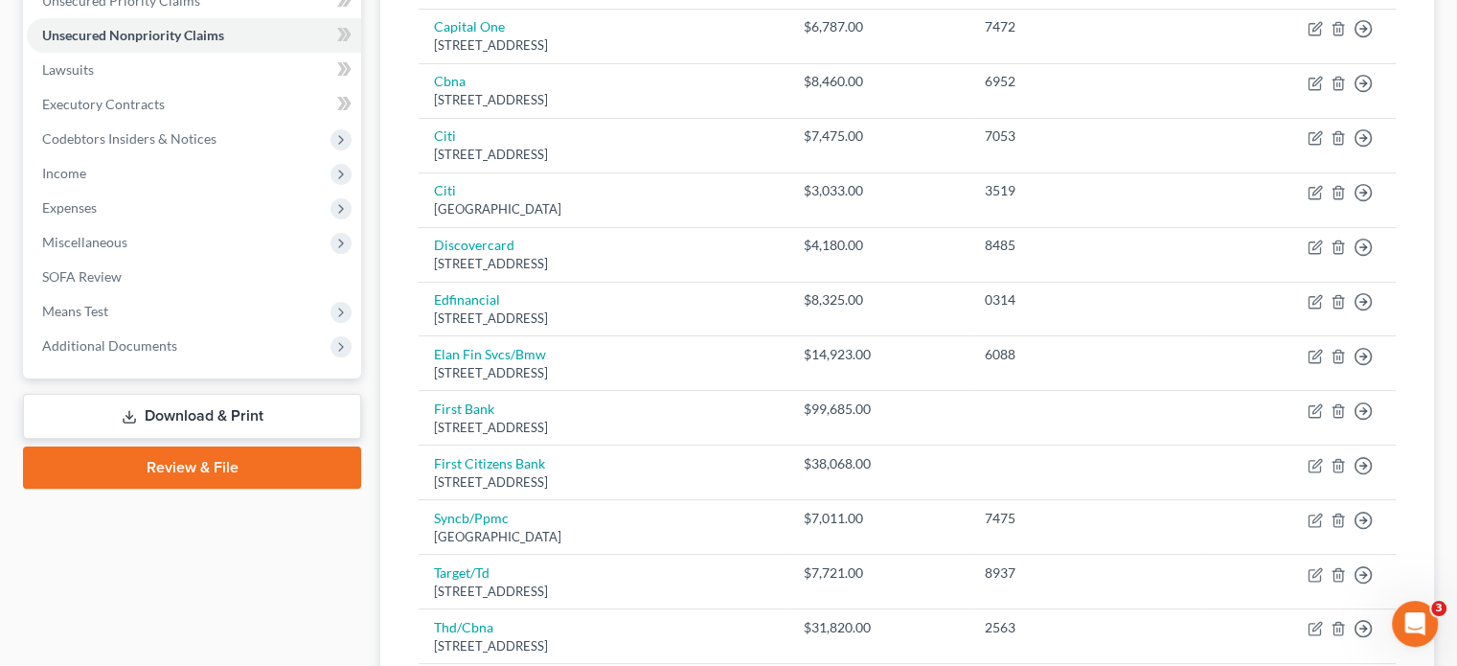
scroll to position [479, 0]
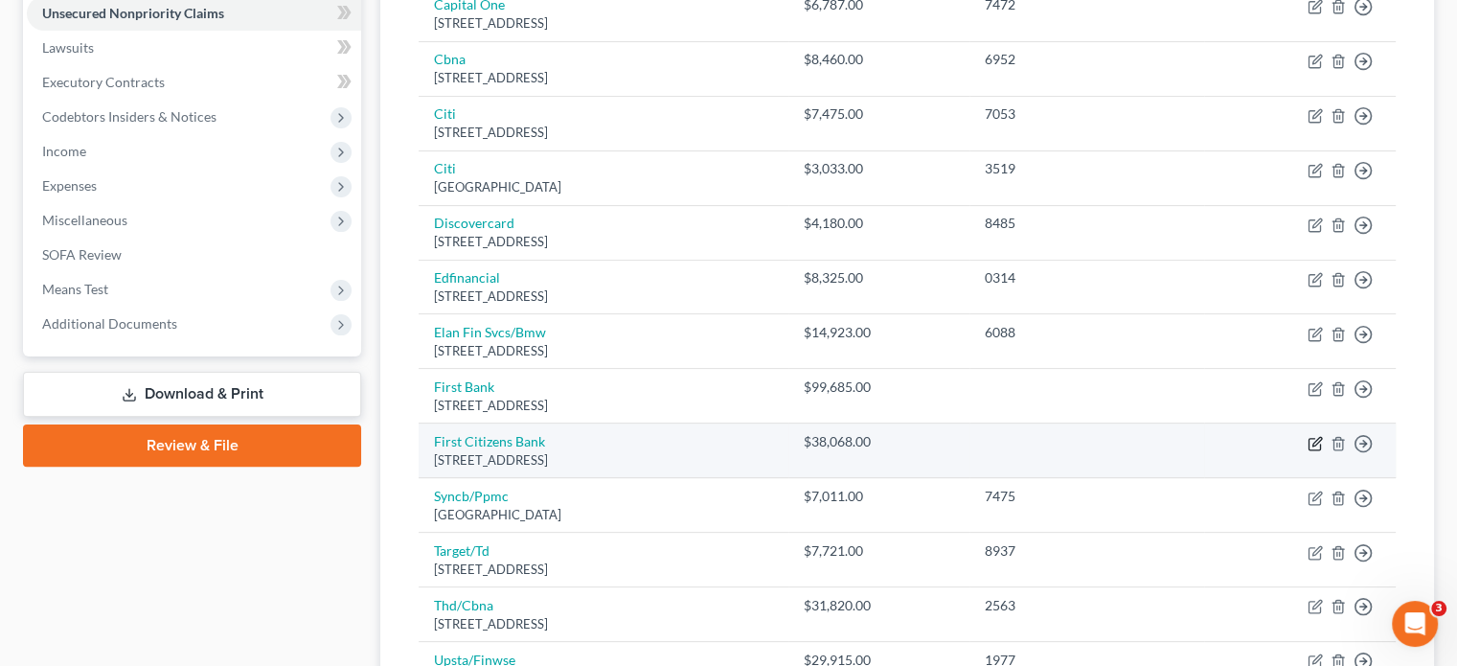
click at [1317, 442] on icon "button" at bounding box center [1314, 443] width 15 height 15
select select "28"
select select "10"
select select "3"
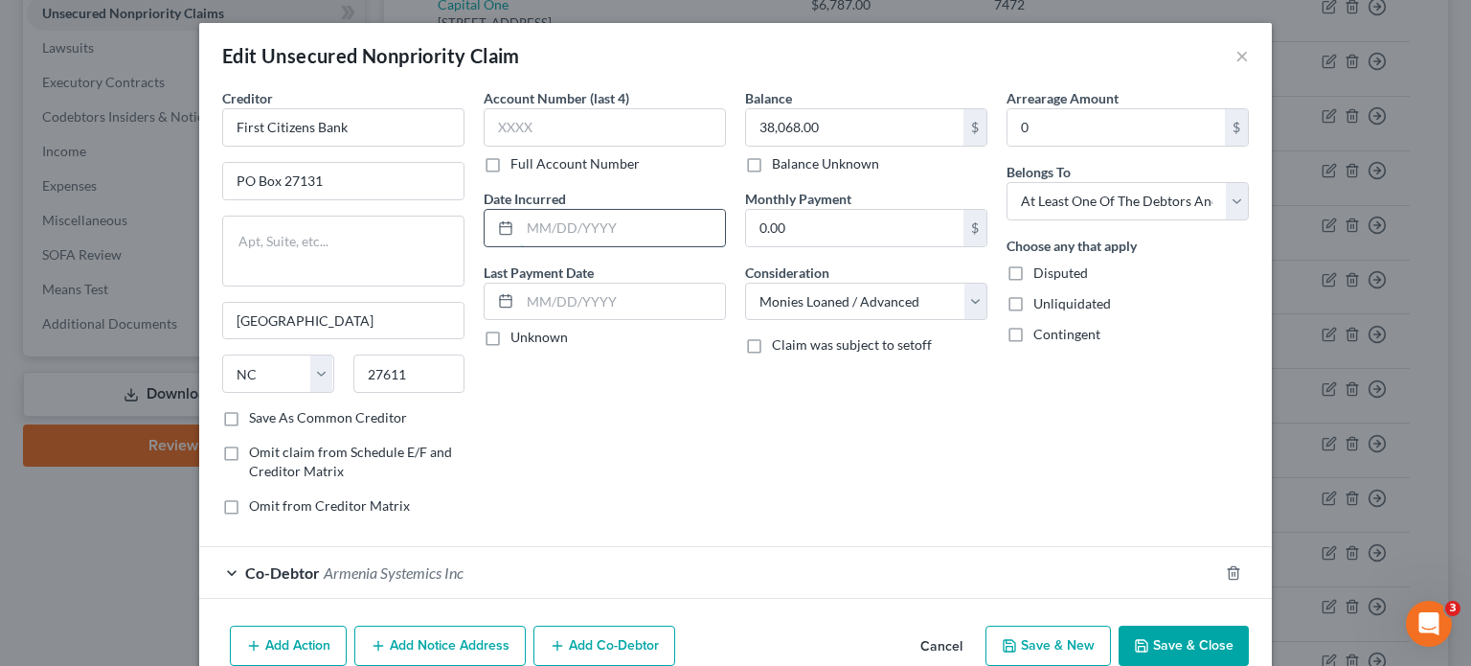
click at [614, 233] on input "text" at bounding box center [622, 228] width 205 height 36
type input "2018"
click at [662, 415] on div "Account Number (last 4) Full Account Number Date Incurred 2018 Last Payment Dat…" at bounding box center [604, 309] width 261 height 442
click at [1184, 646] on button "Save & Close" at bounding box center [1184, 645] width 130 height 40
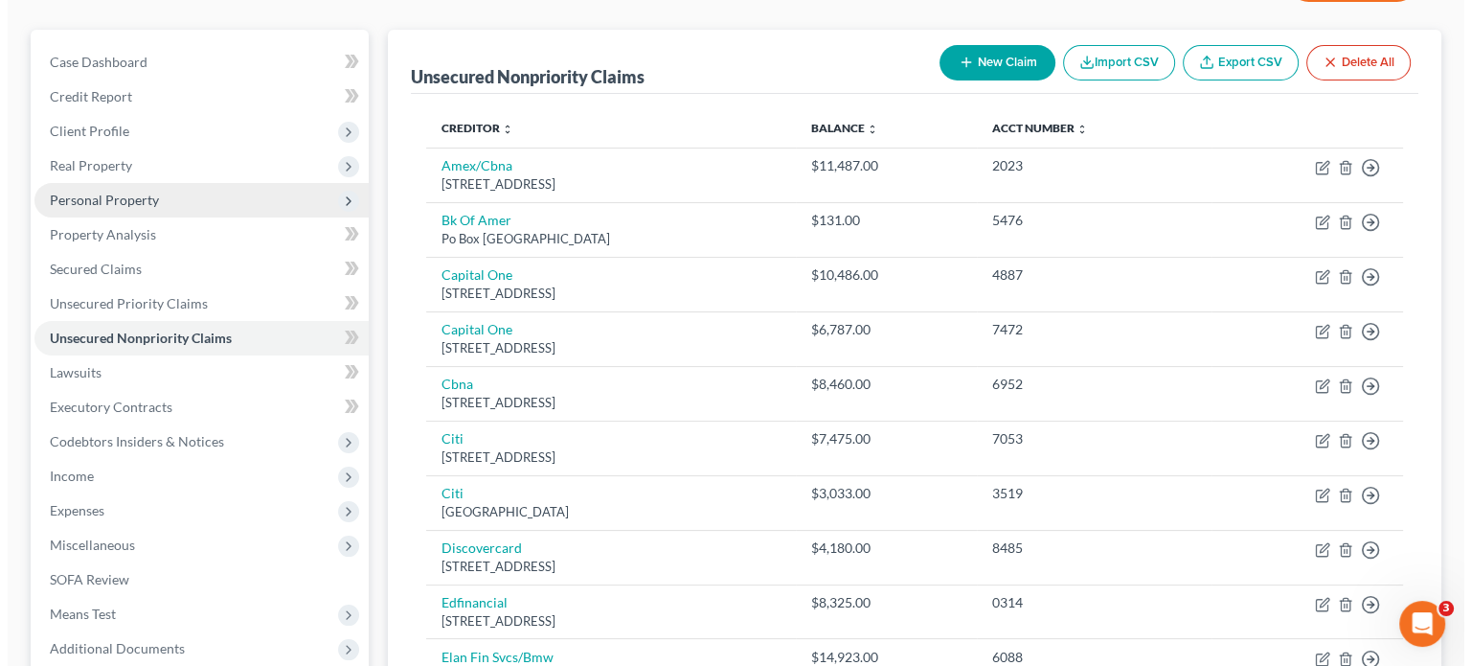
scroll to position [0, 0]
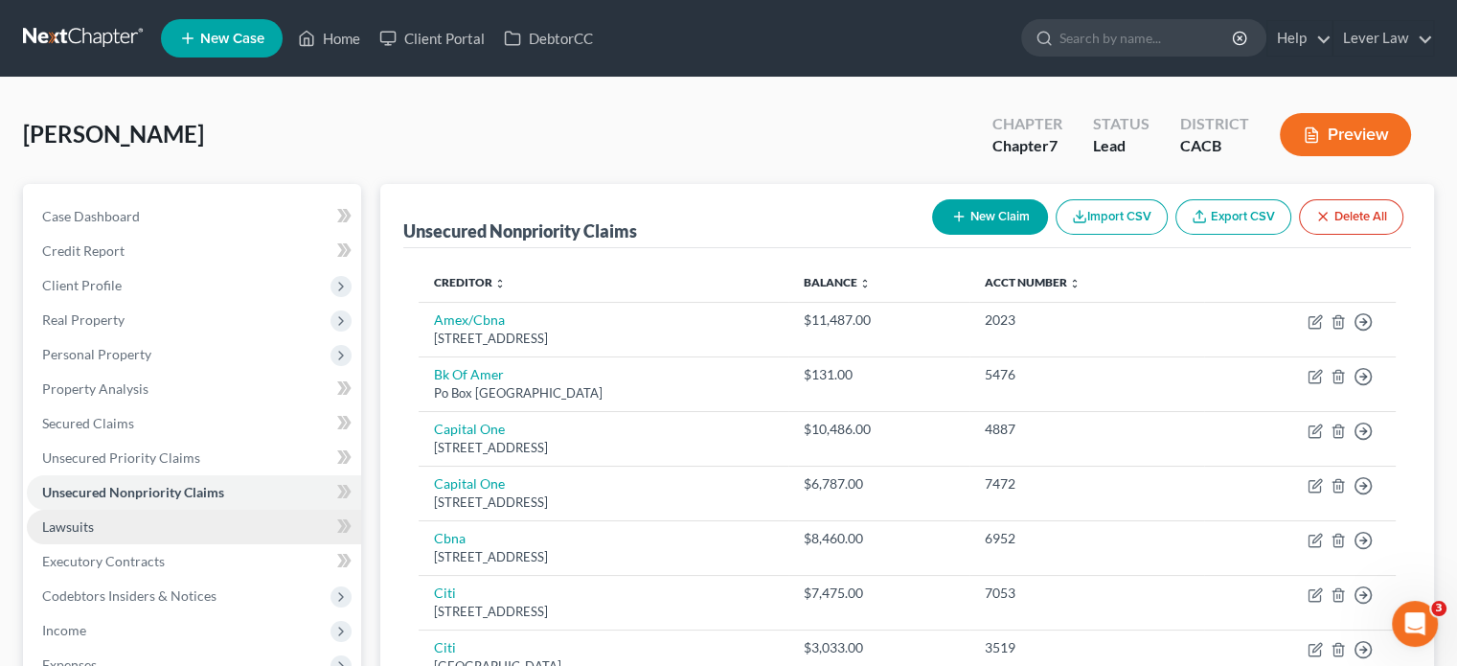
drag, startPoint x: 111, startPoint y: 535, endPoint x: 225, endPoint y: 533, distance: 114.0
click at [111, 535] on link "Lawsuits" at bounding box center [194, 527] width 334 height 34
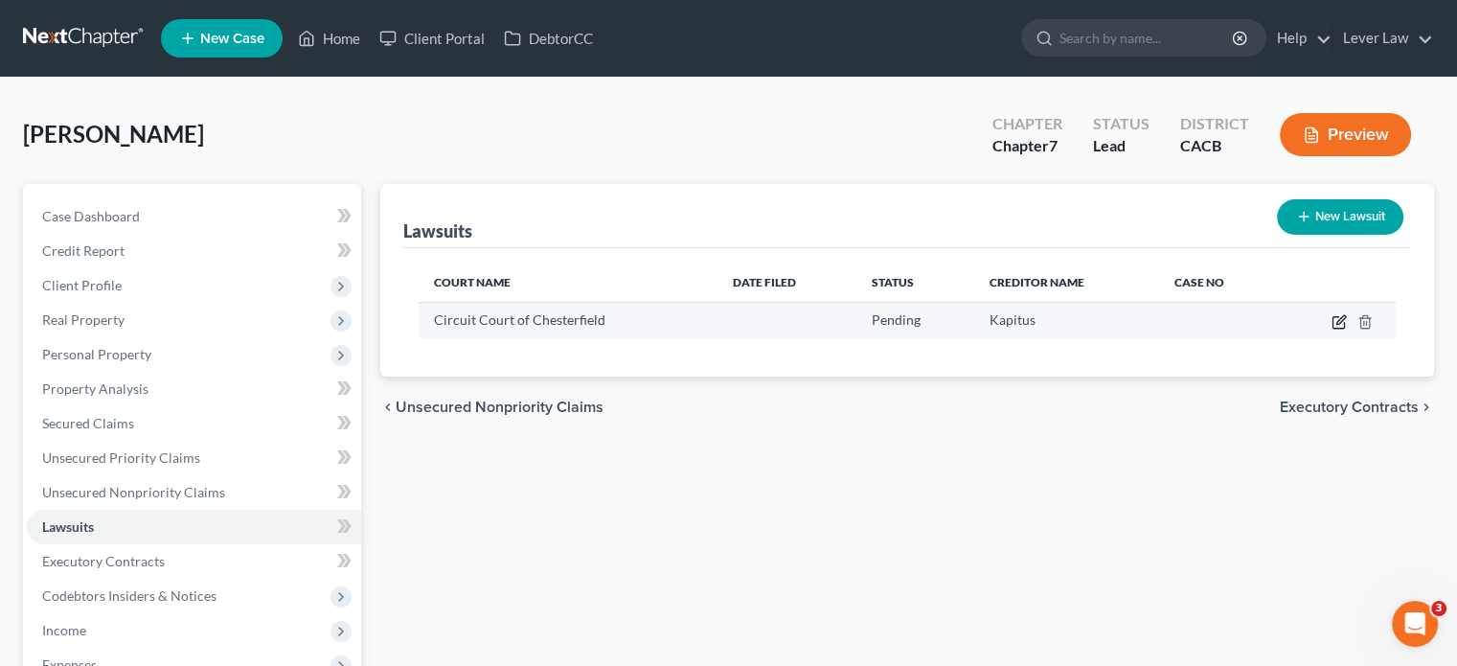
click at [1339, 321] on icon "button" at bounding box center [1340, 319] width 9 height 9
select select "0"
select select "4"
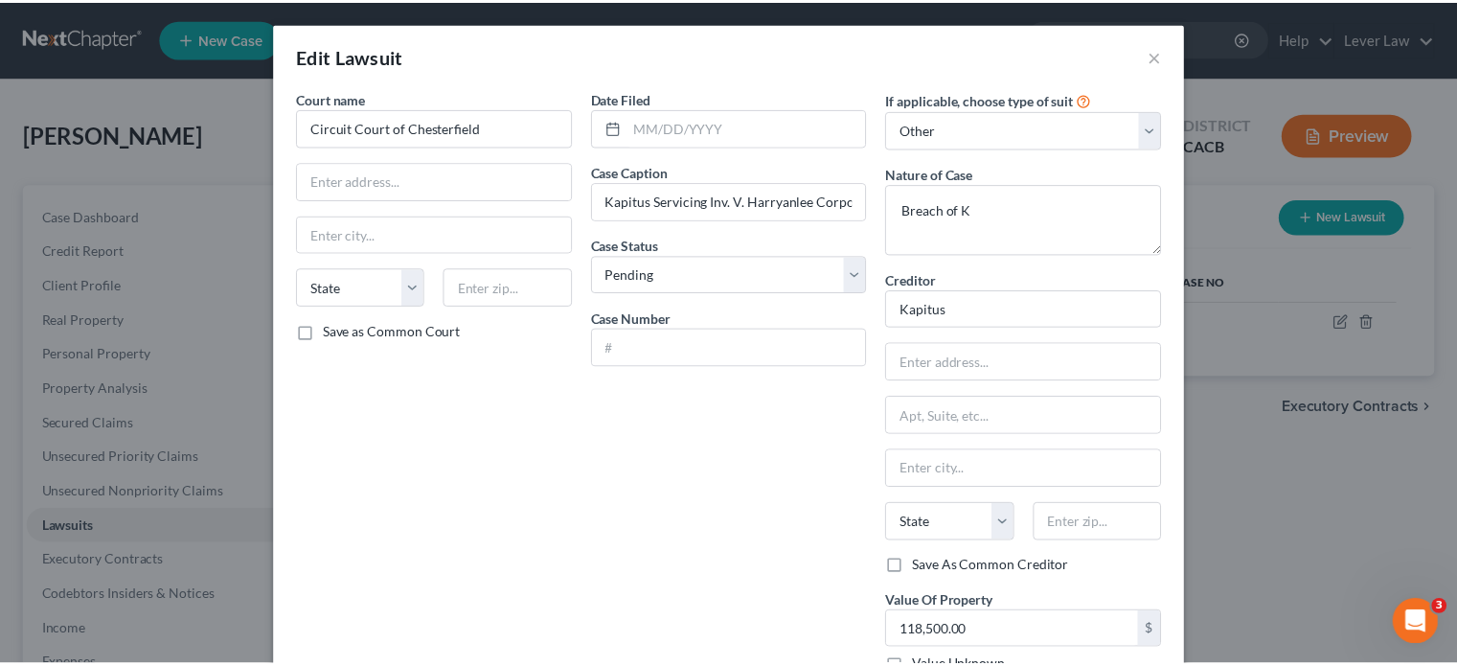
scroll to position [128, 0]
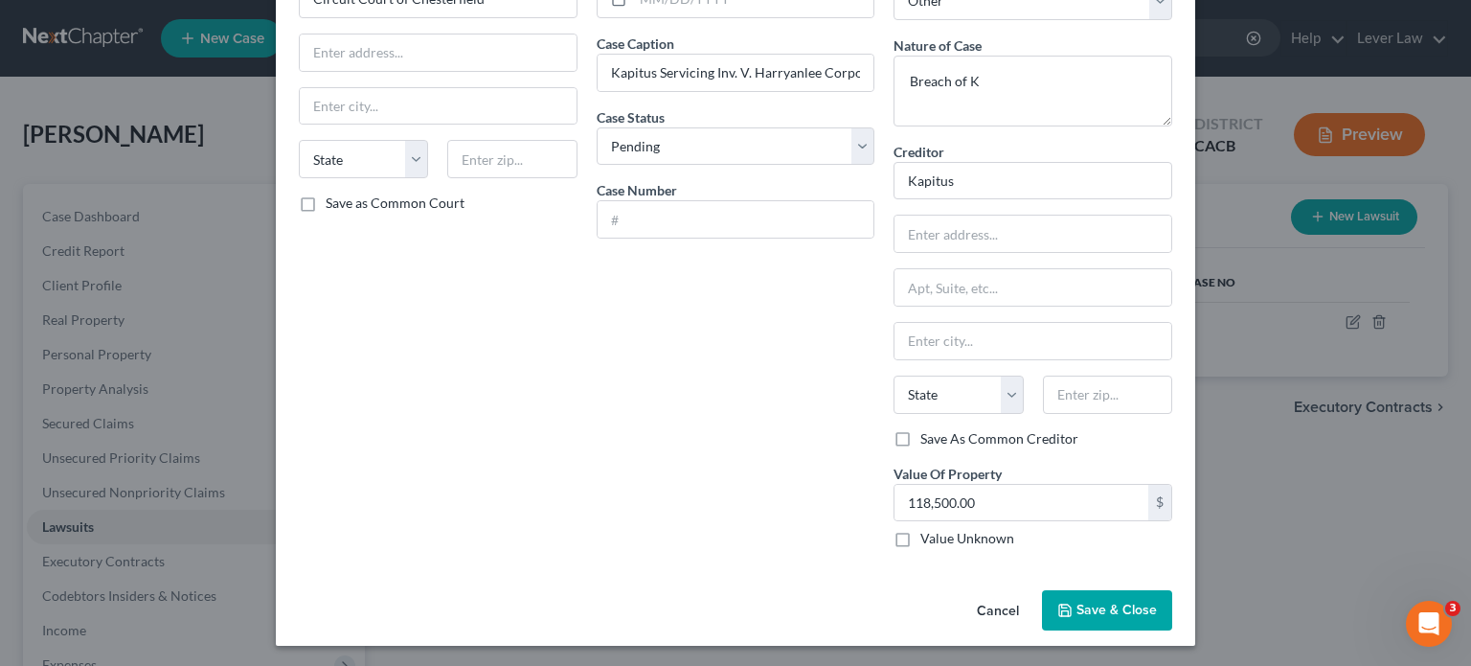
click at [1115, 618] on button "Save & Close" at bounding box center [1107, 610] width 130 height 40
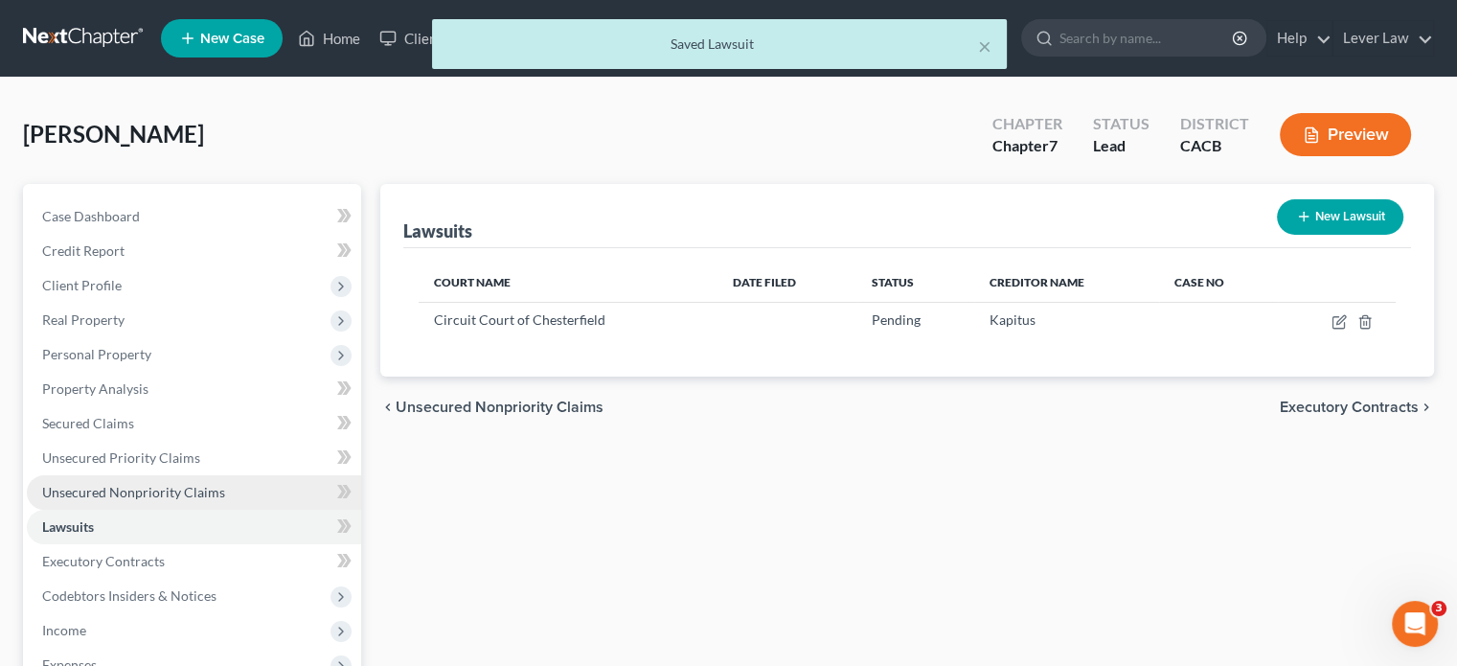
click at [65, 490] on span "Unsecured Nonpriority Claims" at bounding box center [133, 492] width 183 height 16
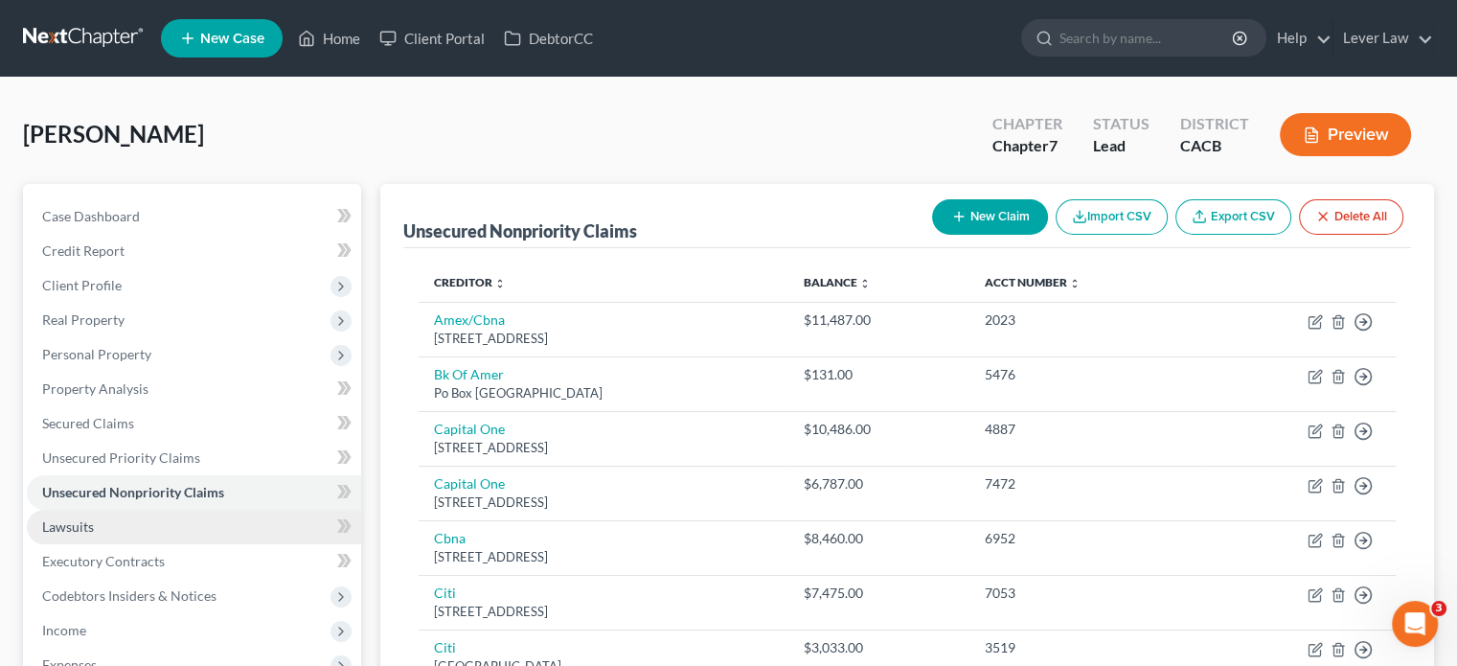
click at [57, 516] on link "Lawsuits" at bounding box center [194, 527] width 334 height 34
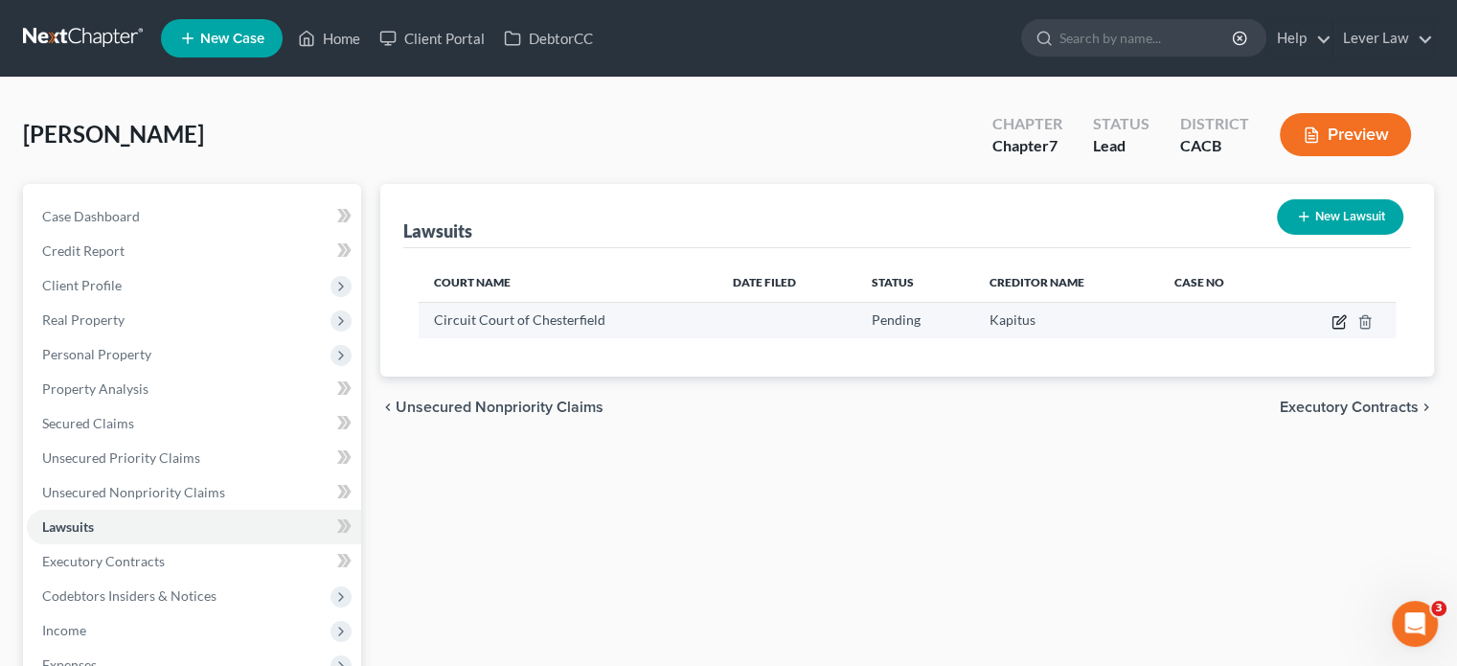
click at [1337, 325] on icon "button" at bounding box center [1338, 321] width 15 height 15
select select "0"
select select "4"
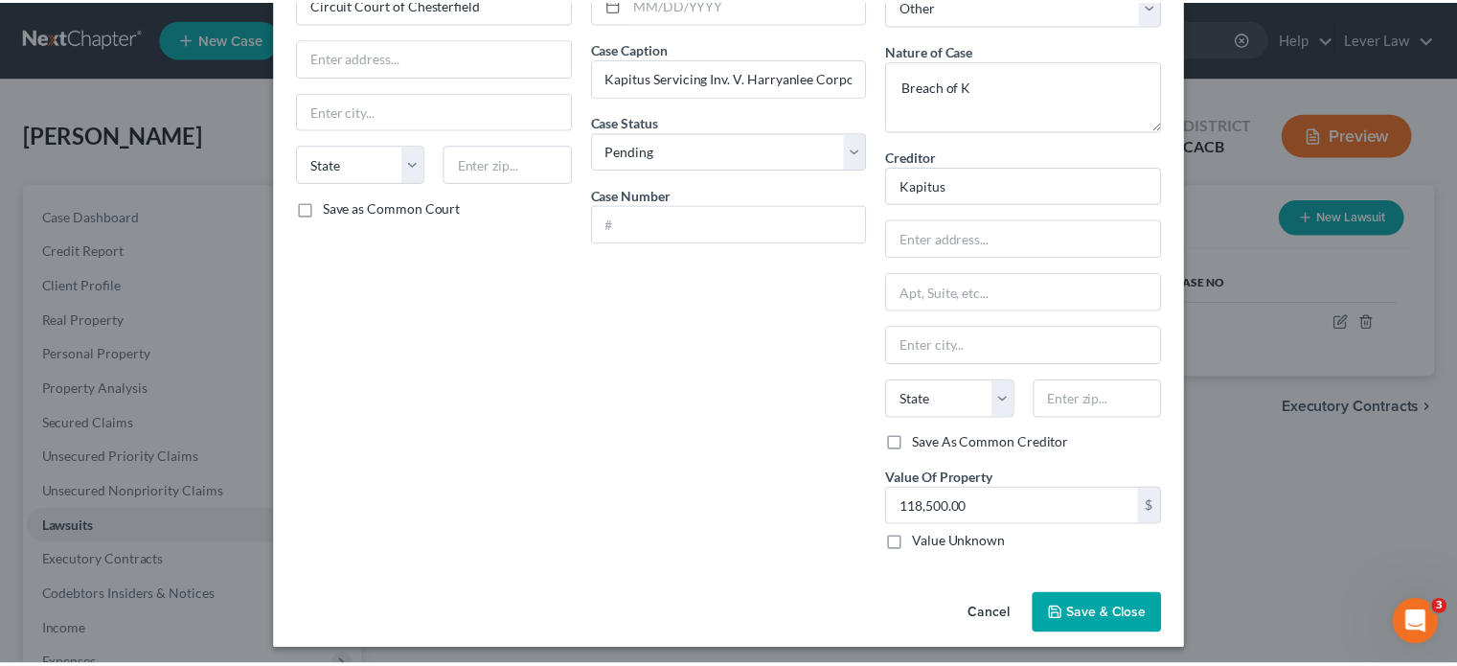
scroll to position [128, 0]
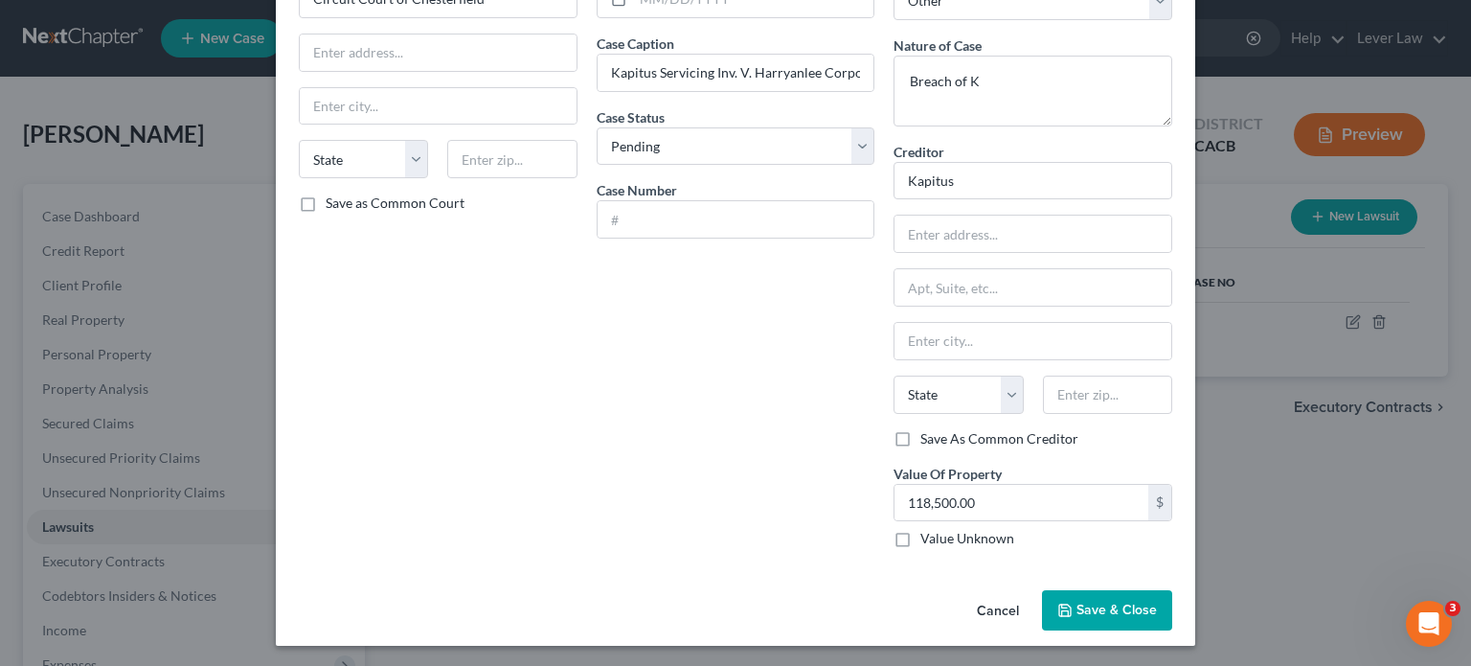
click at [1103, 597] on button "Save & Close" at bounding box center [1107, 610] width 130 height 40
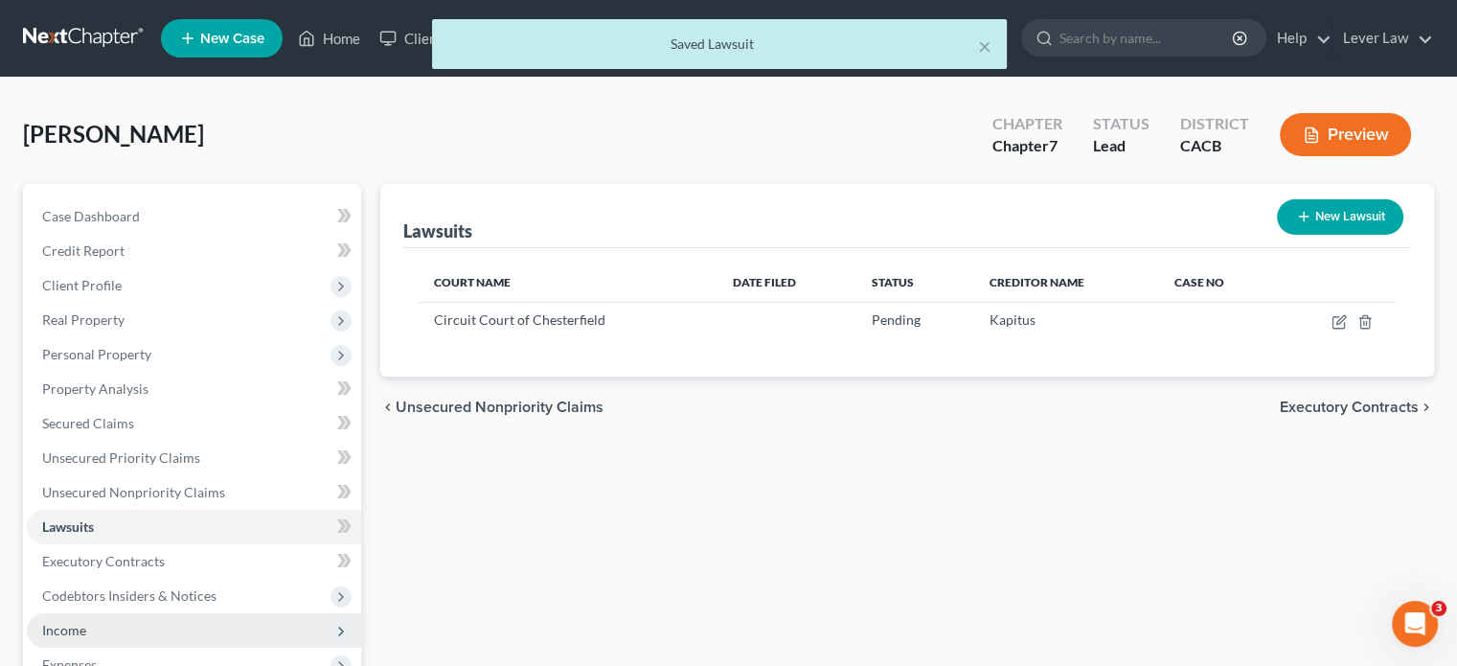
scroll to position [287, 0]
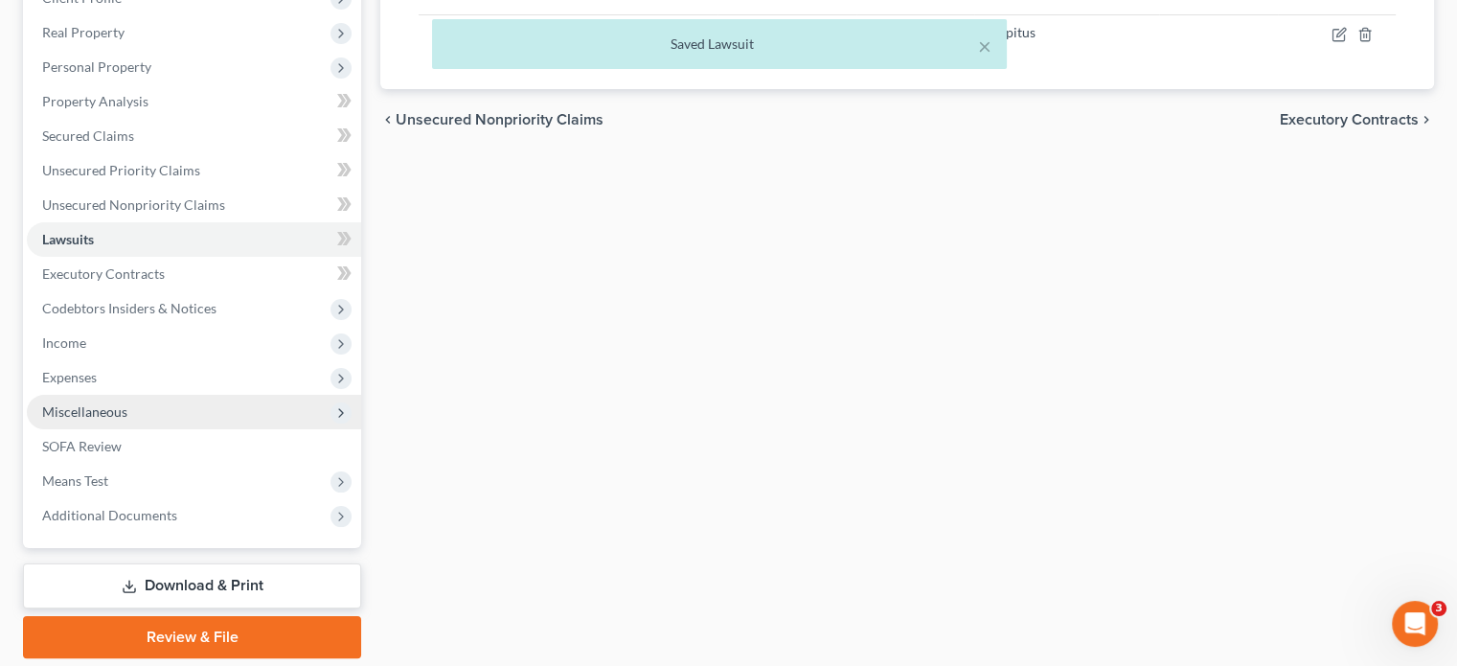
click at [126, 409] on span "Miscellaneous" at bounding box center [194, 412] width 334 height 34
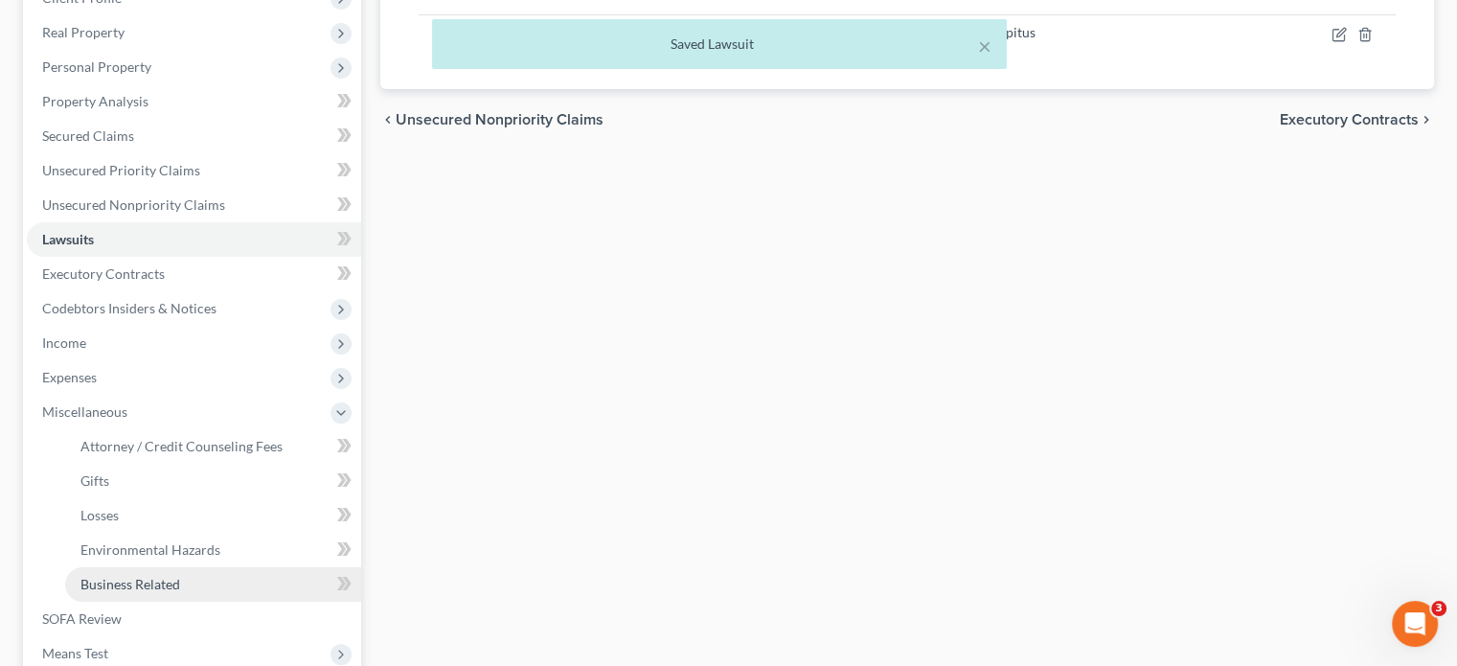
click at [97, 583] on span "Business Related" at bounding box center [130, 584] width 100 height 16
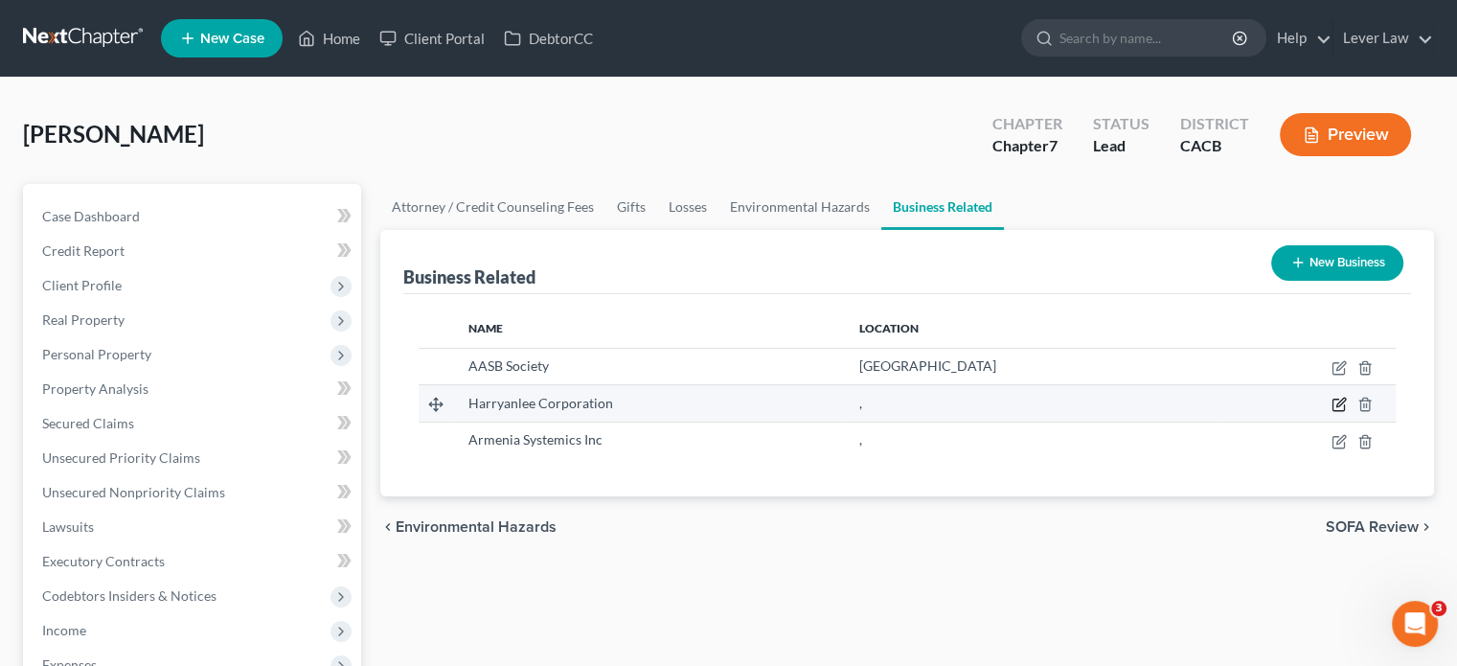
click at [1341, 401] on icon "button" at bounding box center [1338, 404] width 15 height 15
select select "officer"
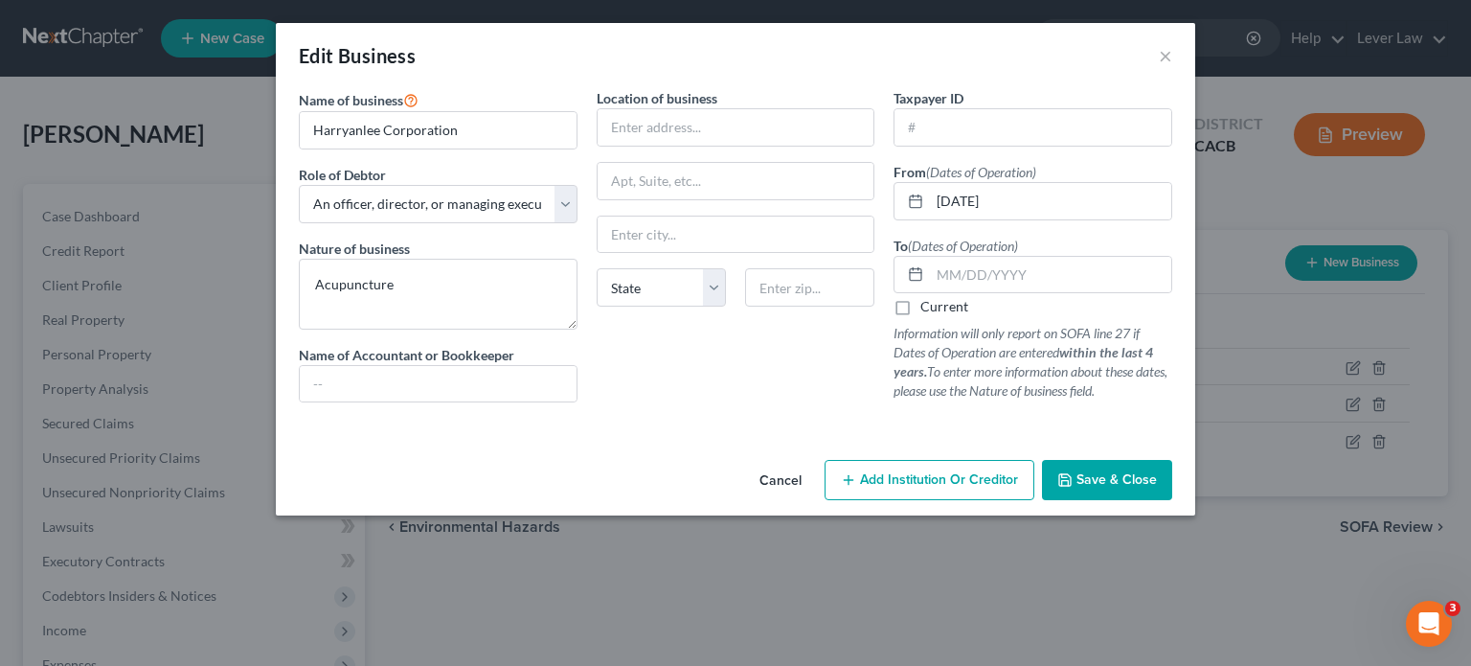
click at [1076, 481] on button "Save & Close" at bounding box center [1107, 480] width 130 height 40
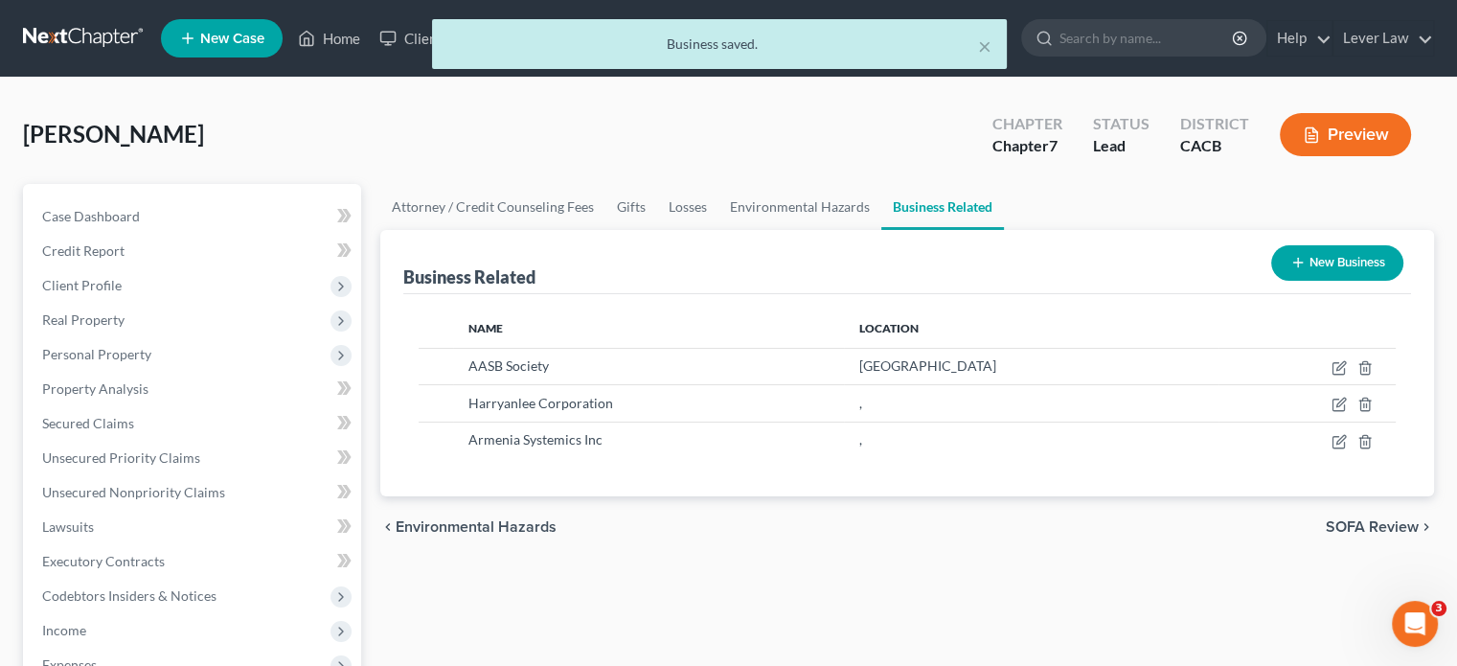
click at [992, 469] on div "Name Location AASB Society 5451 La Palma, 90623 Harryanlee Corporation , Armeni…" at bounding box center [907, 395] width 1008 height 202
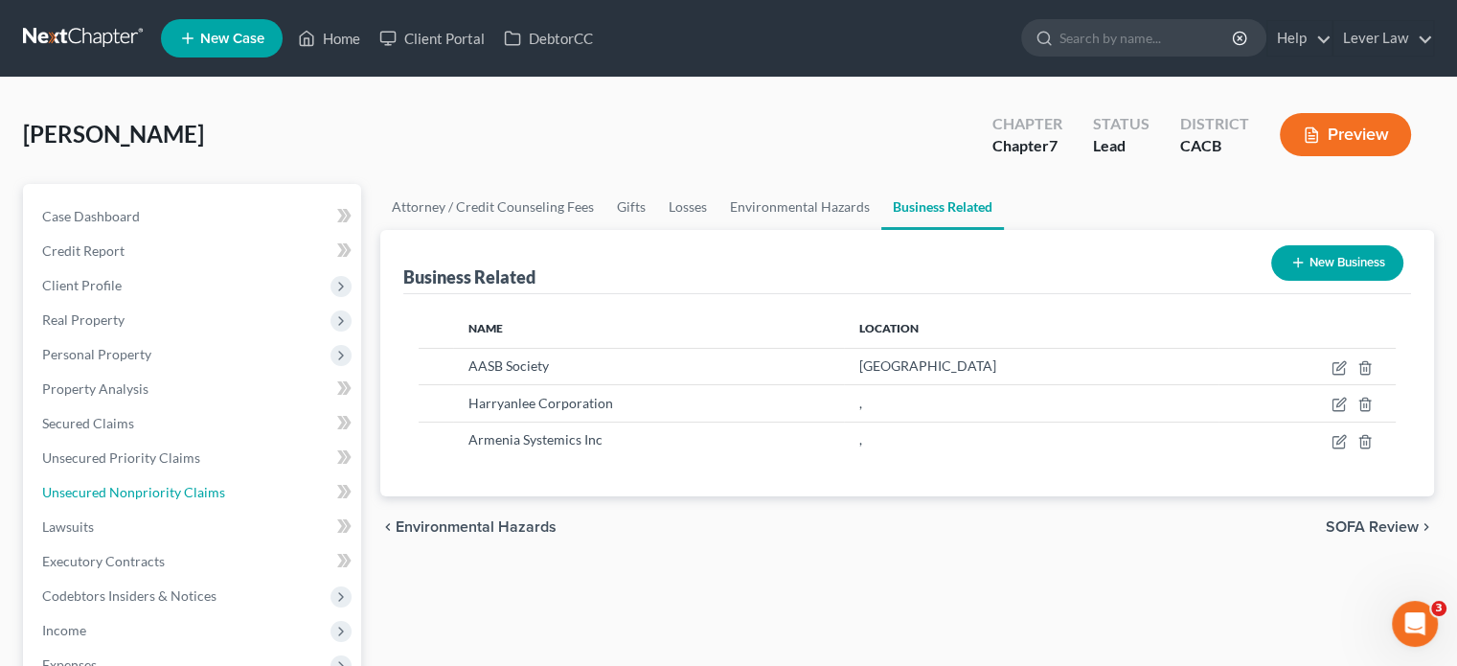
drag, startPoint x: 105, startPoint y: 484, endPoint x: 605, endPoint y: 475, distance: 500.0
click at [105, 484] on span "Unsecured Nonpriority Claims" at bounding box center [133, 492] width 183 height 16
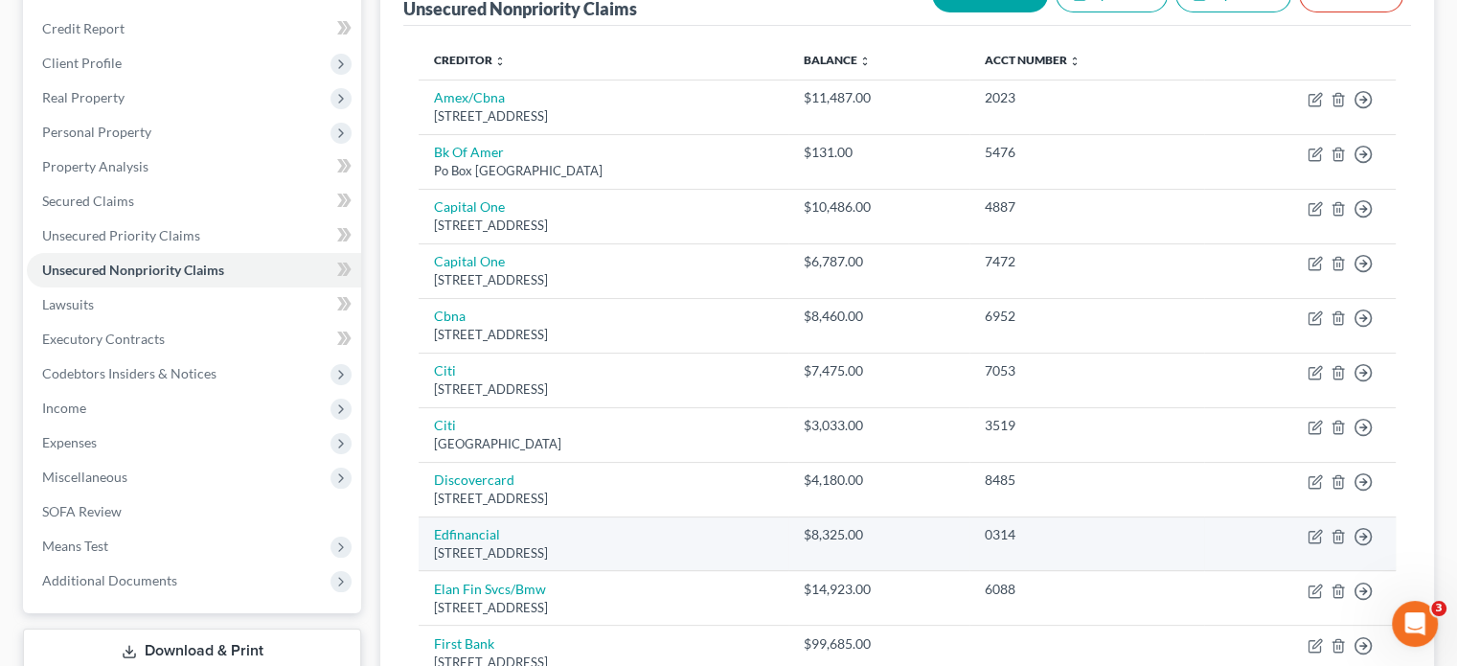
scroll to position [192, 0]
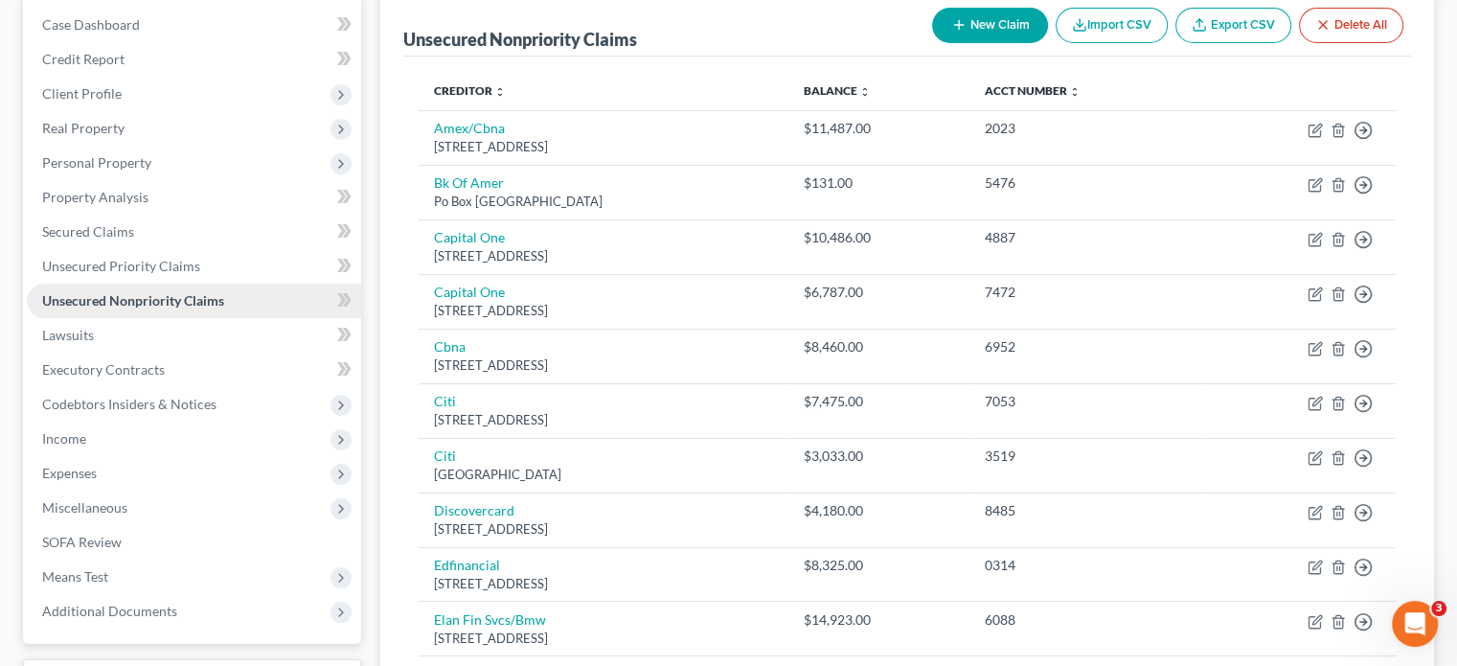
drag, startPoint x: 78, startPoint y: 302, endPoint x: 297, endPoint y: 297, distance: 219.4
click at [78, 302] on span "Unsecured Nonpriority Claims" at bounding box center [133, 300] width 182 height 16
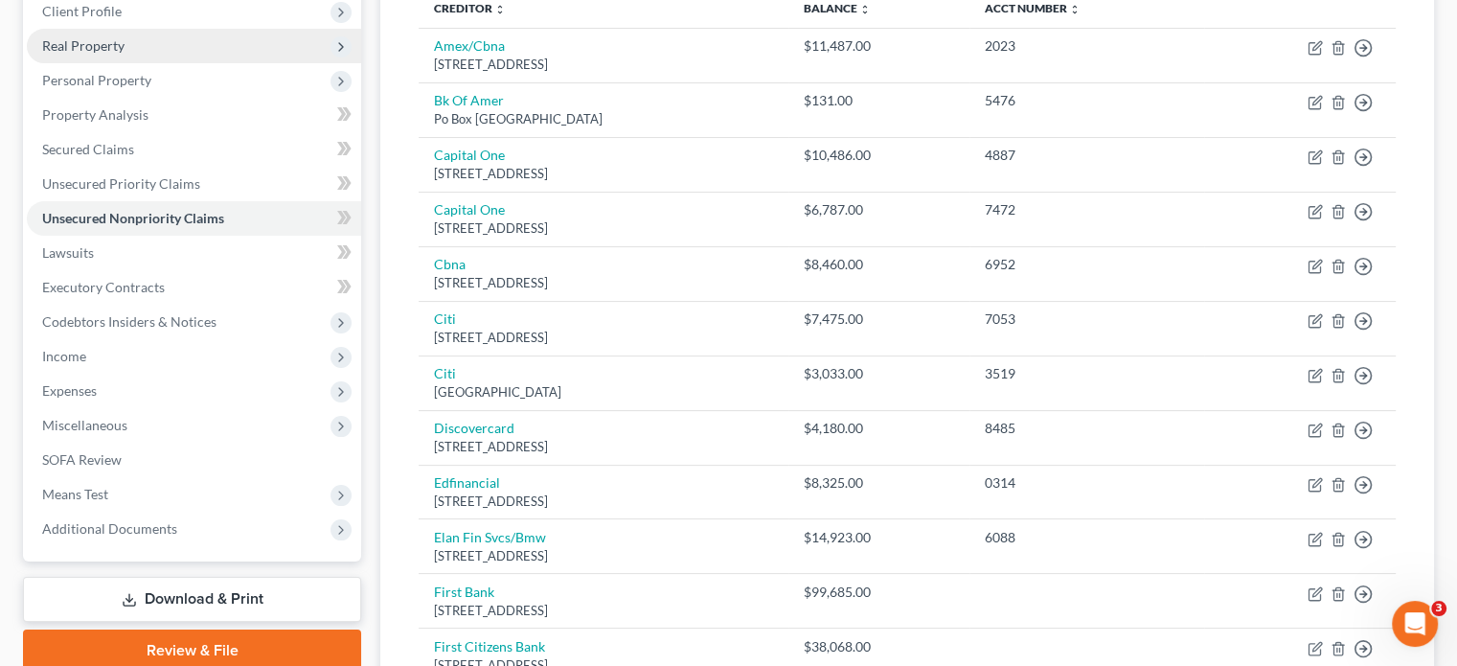
scroll to position [234, 0]
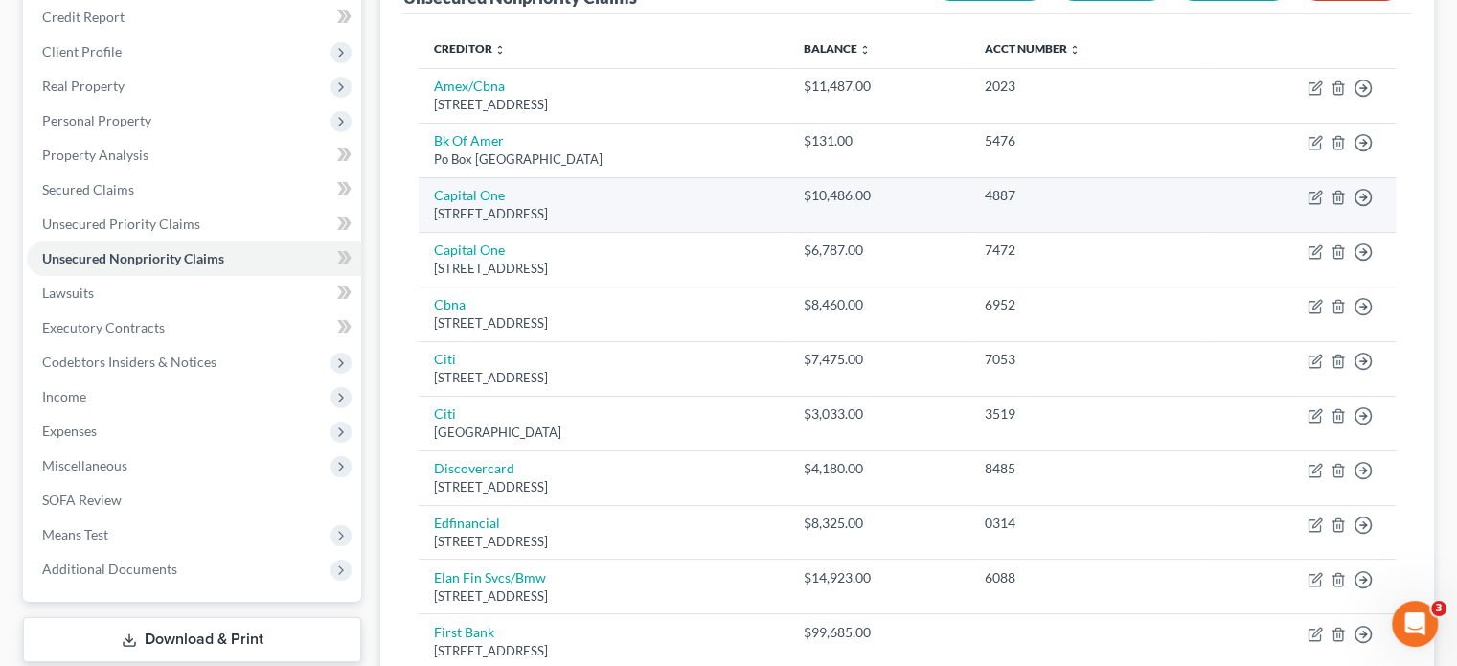
drag, startPoint x: 123, startPoint y: 119, endPoint x: 582, endPoint y: 183, distance: 464.2
click at [123, 119] on span "Personal Property" at bounding box center [96, 120] width 109 height 16
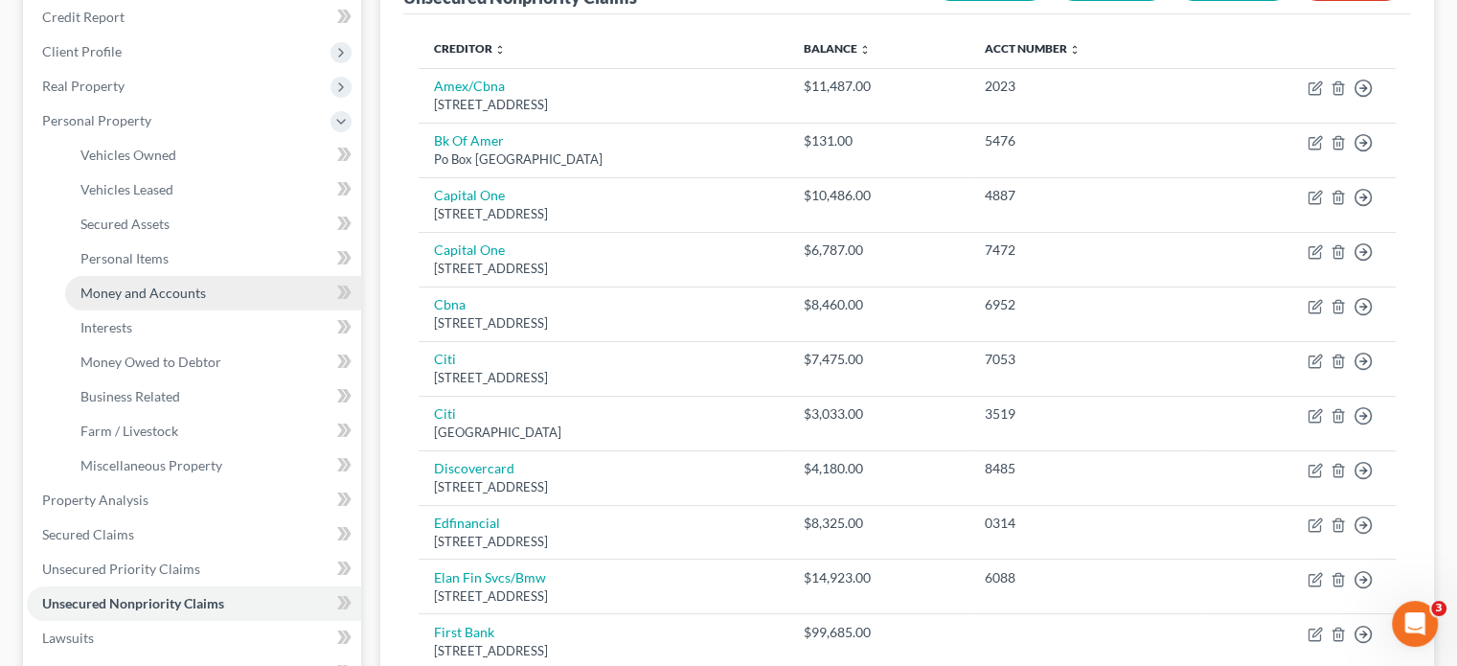
click at [121, 287] on span "Money and Accounts" at bounding box center [142, 292] width 125 height 16
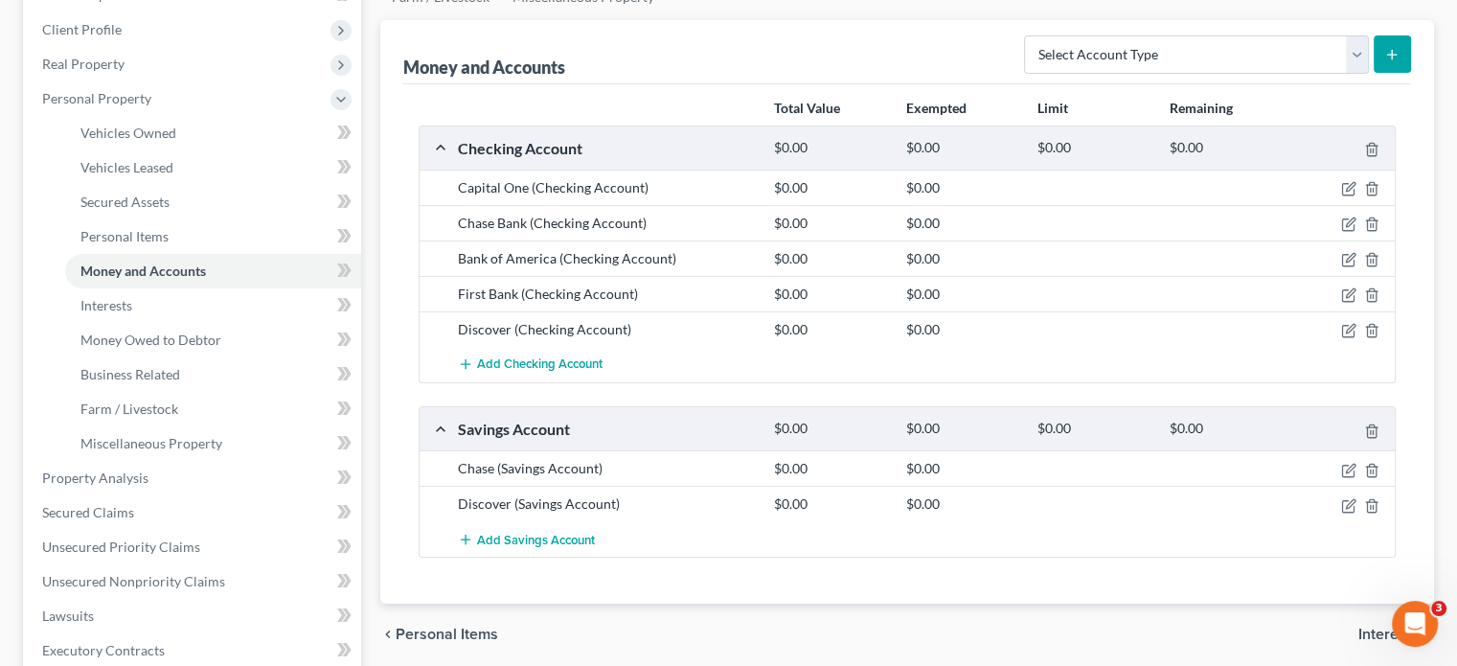
scroll to position [287, 0]
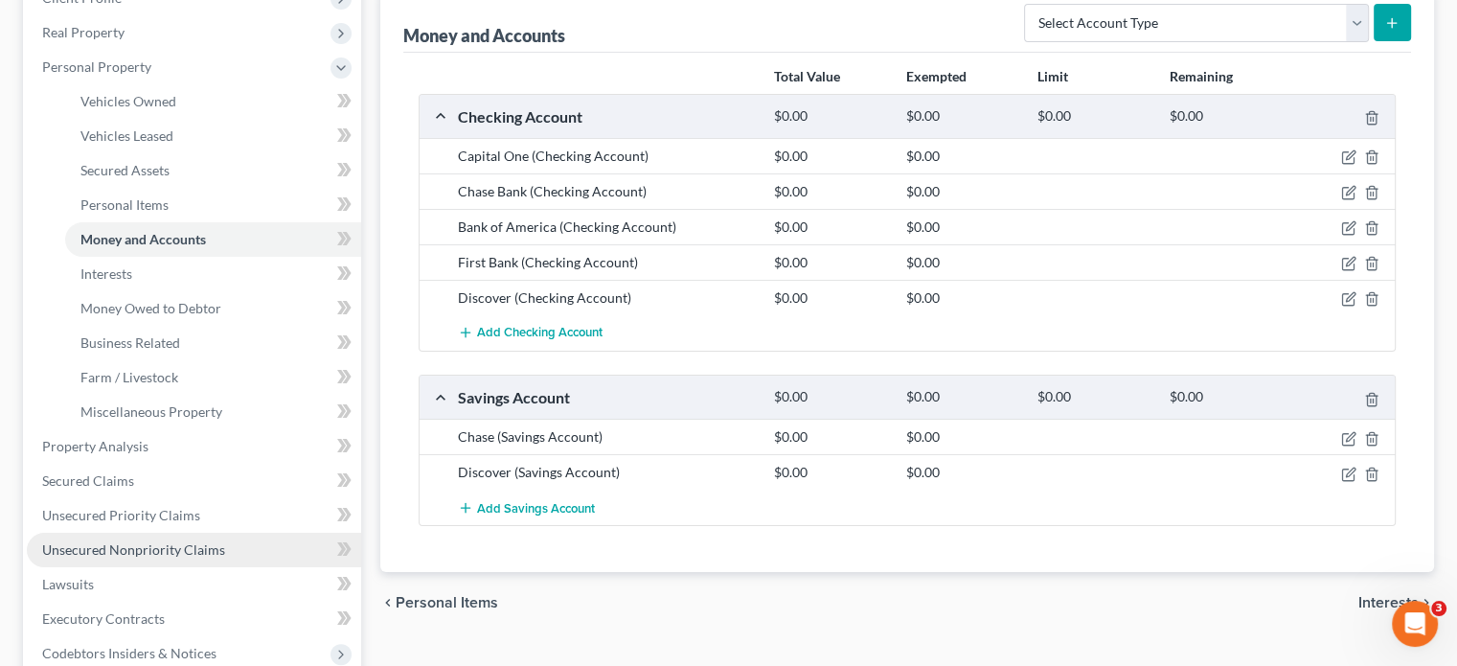
click at [120, 552] on span "Unsecured Nonpriority Claims" at bounding box center [133, 549] width 183 height 16
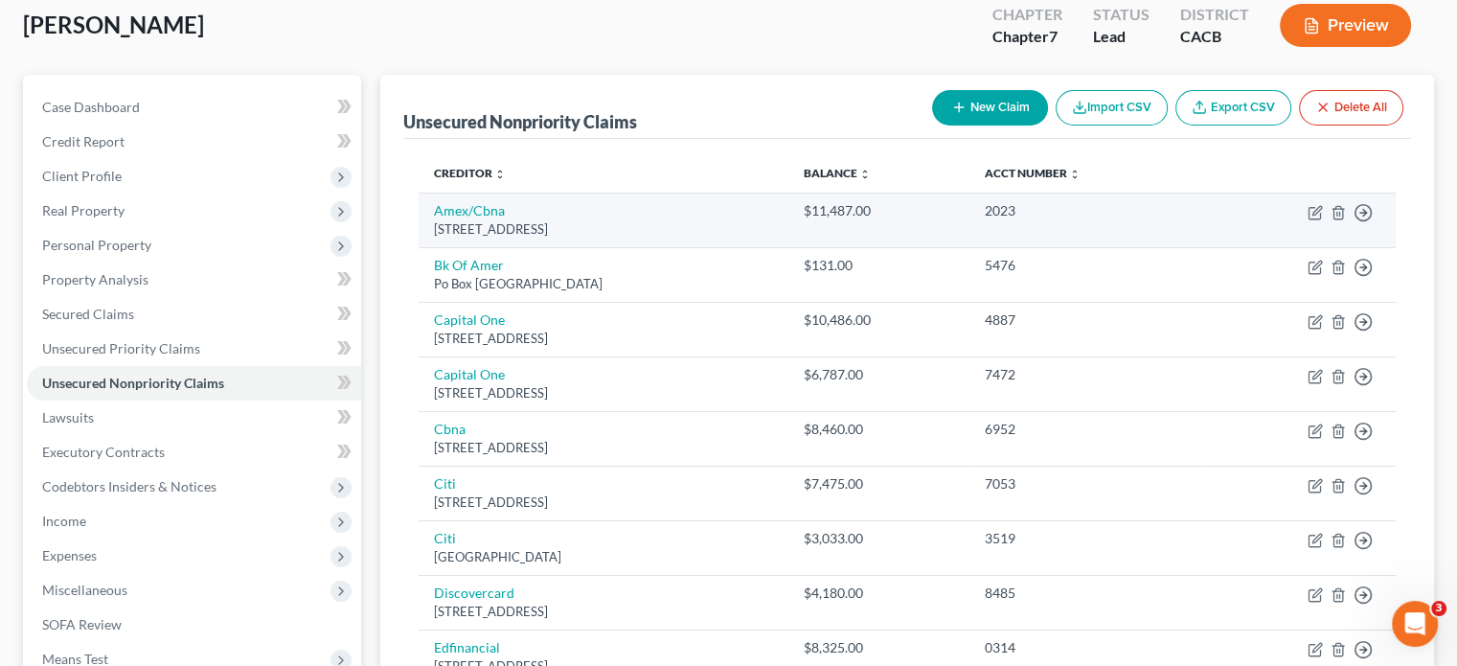
scroll to position [96, 0]
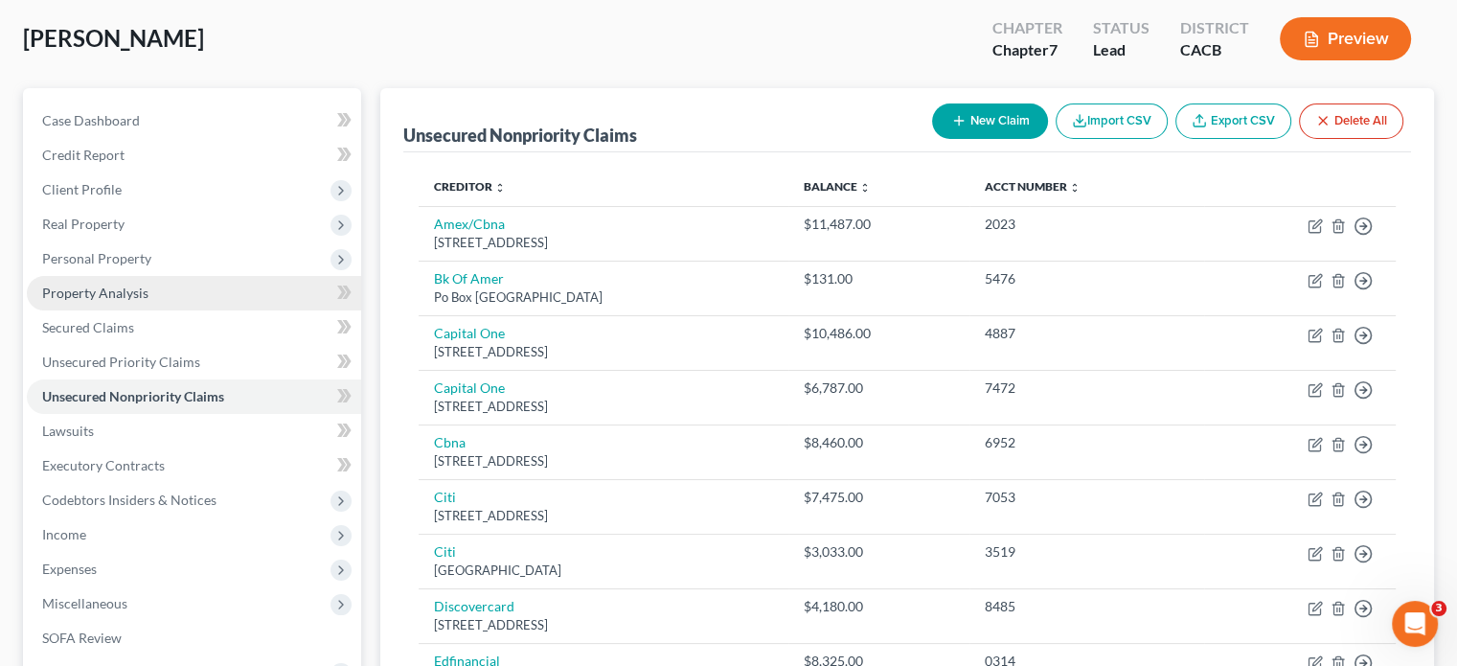
click at [146, 305] on link "Property Analysis" at bounding box center [194, 293] width 334 height 34
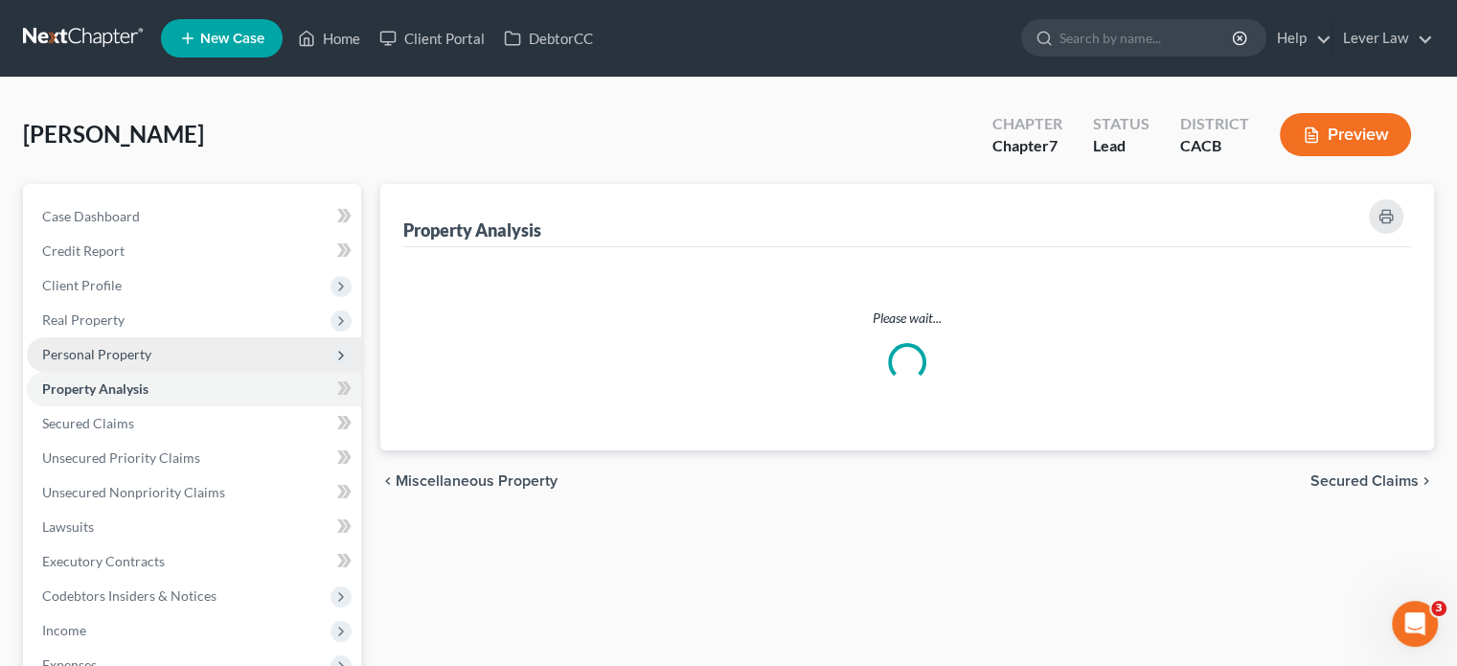
drag, startPoint x: 153, startPoint y: 267, endPoint x: 137, endPoint y: 355, distance: 89.6
click at [153, 268] on span "Client Profile" at bounding box center [194, 285] width 334 height 34
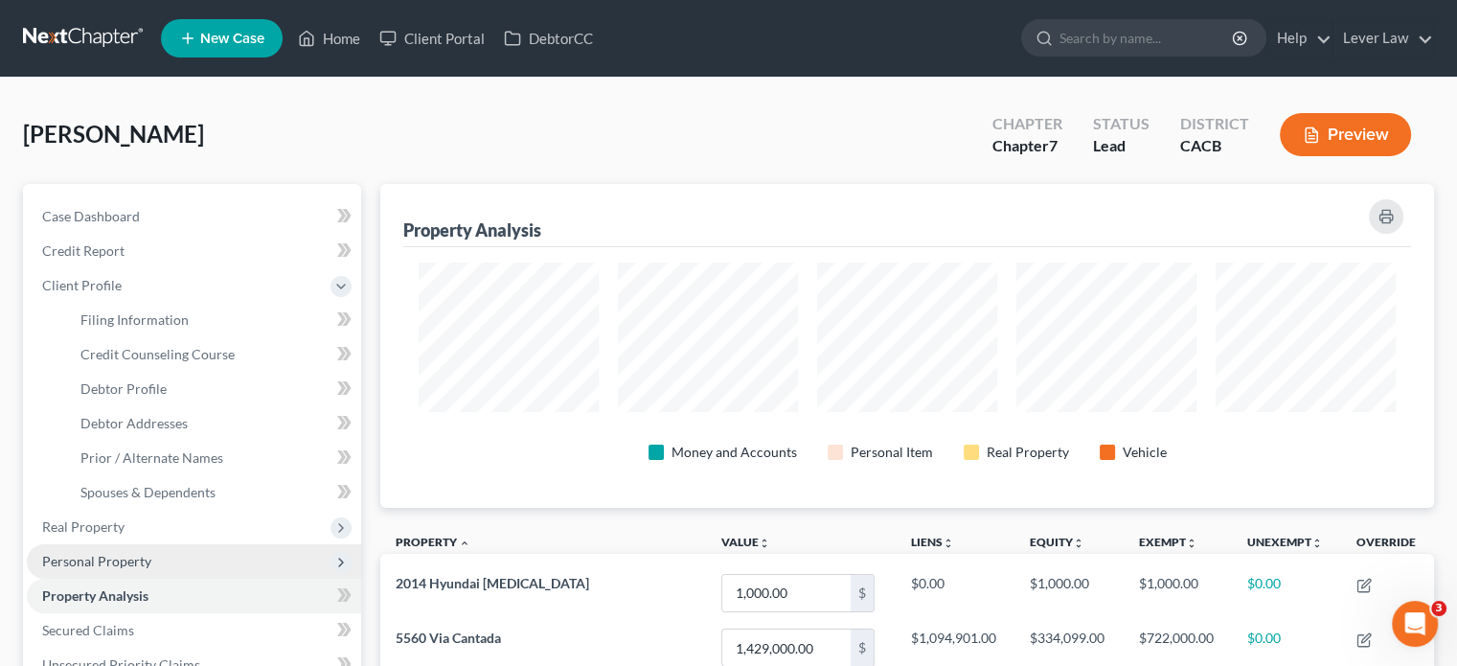
click at [137, 355] on ul "Case Dashboard Payments Invoices Payments Payments Credit Report Client Profile" at bounding box center [194, 612] width 334 height 827
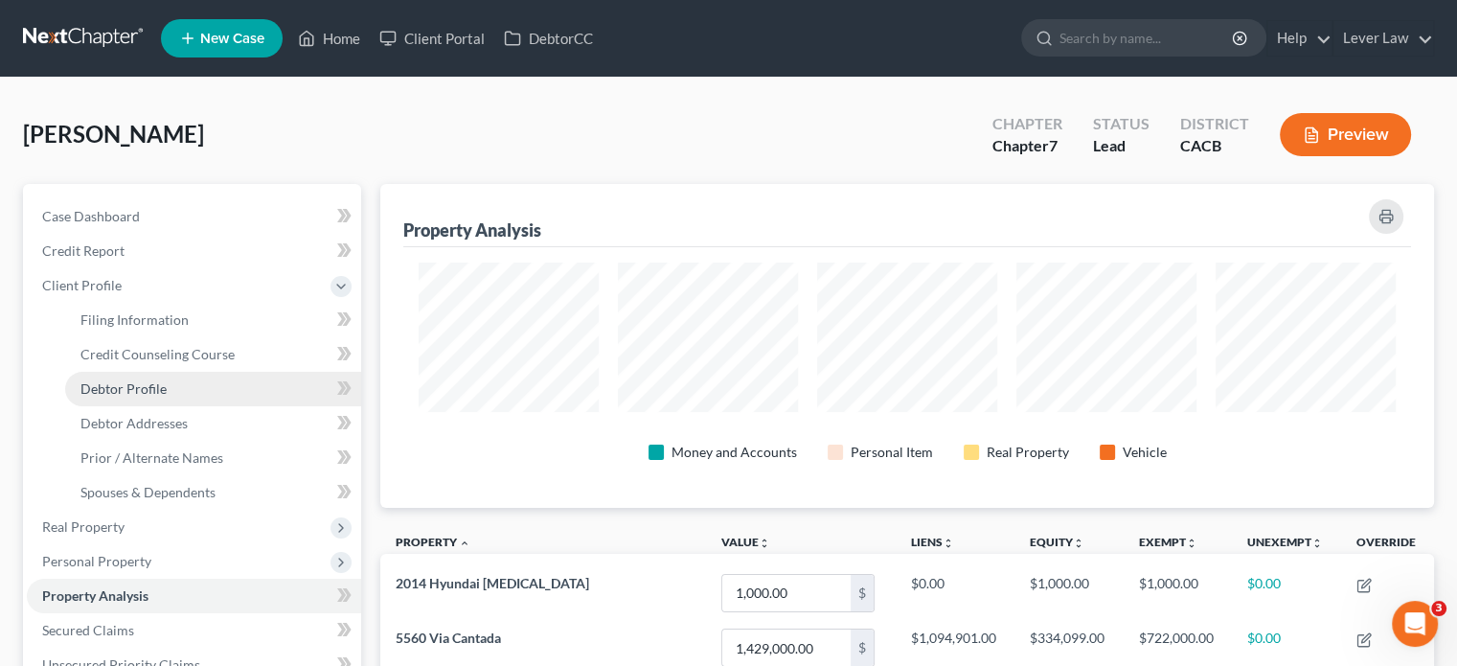
scroll to position [324, 1053]
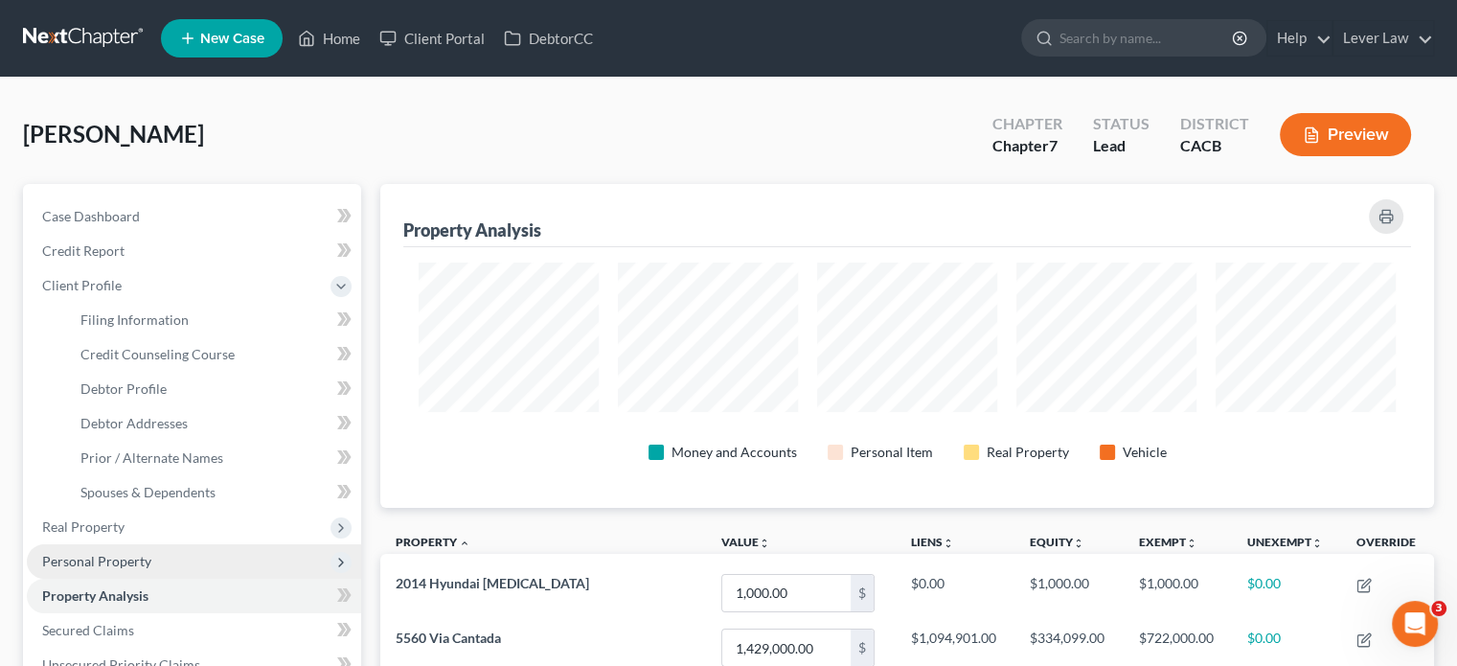
click at [133, 560] on span "Personal Property" at bounding box center [96, 561] width 109 height 16
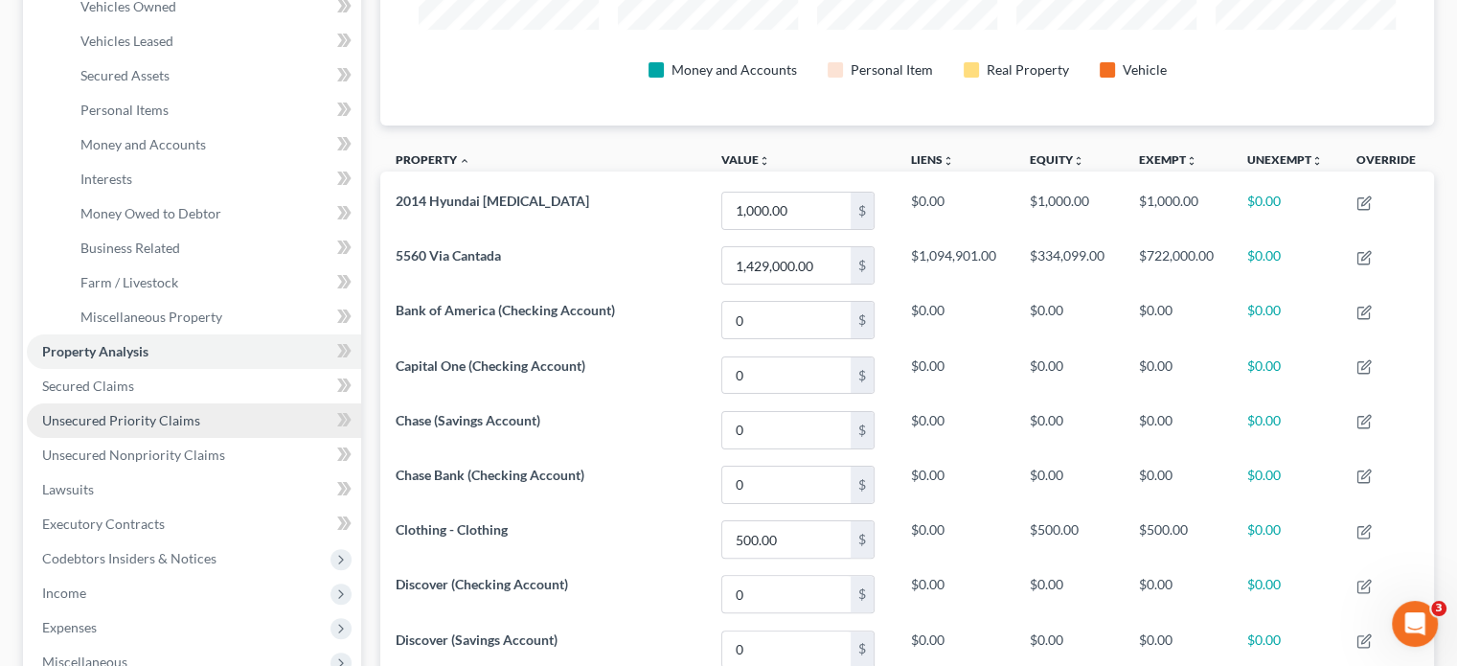
scroll to position [383, 0]
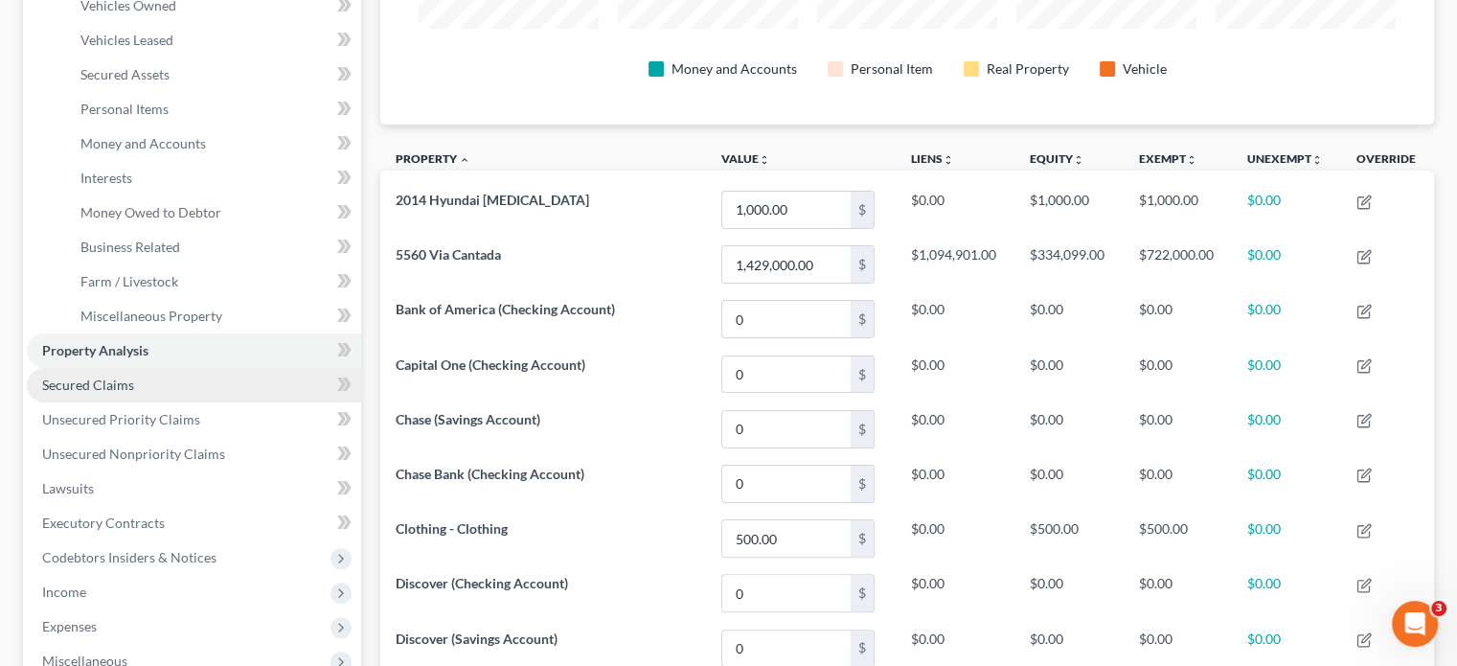
click at [101, 394] on link "Secured Claims" at bounding box center [194, 385] width 334 height 34
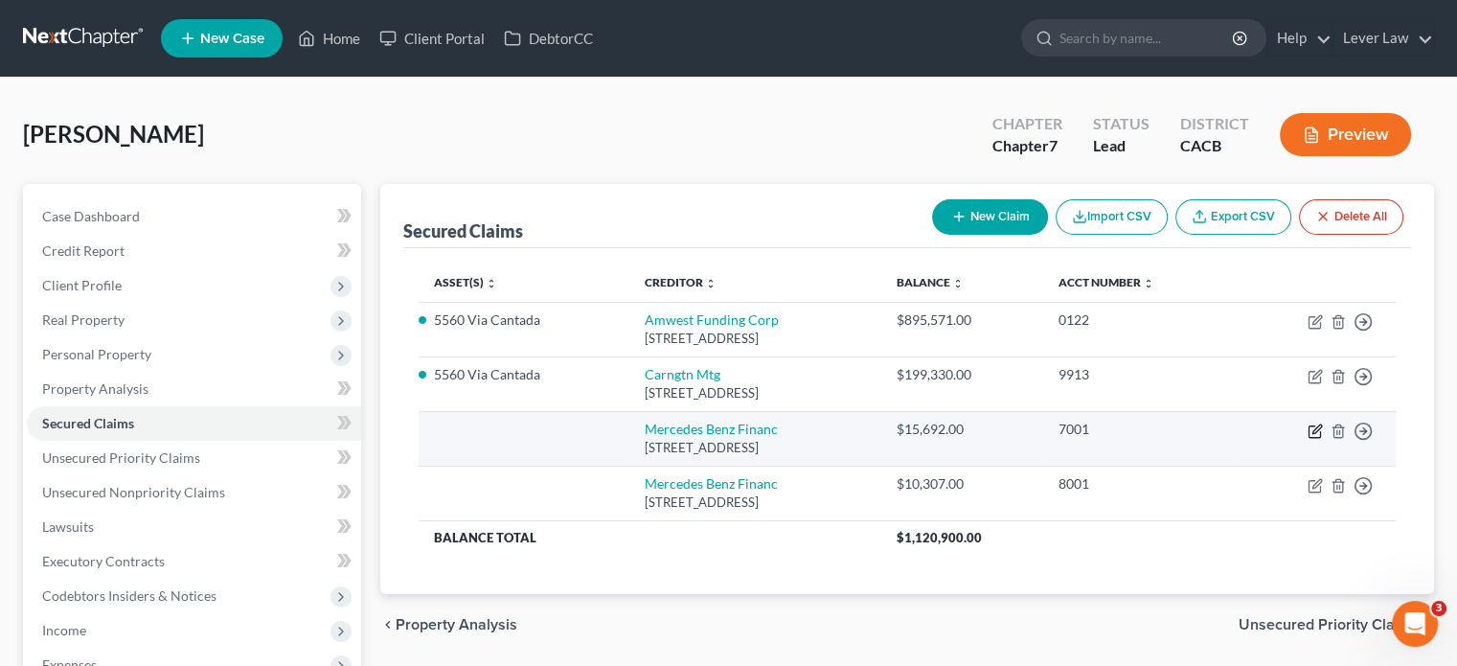
click at [1315, 432] on icon "button" at bounding box center [1314, 430] width 15 height 15
select select "45"
select select "0"
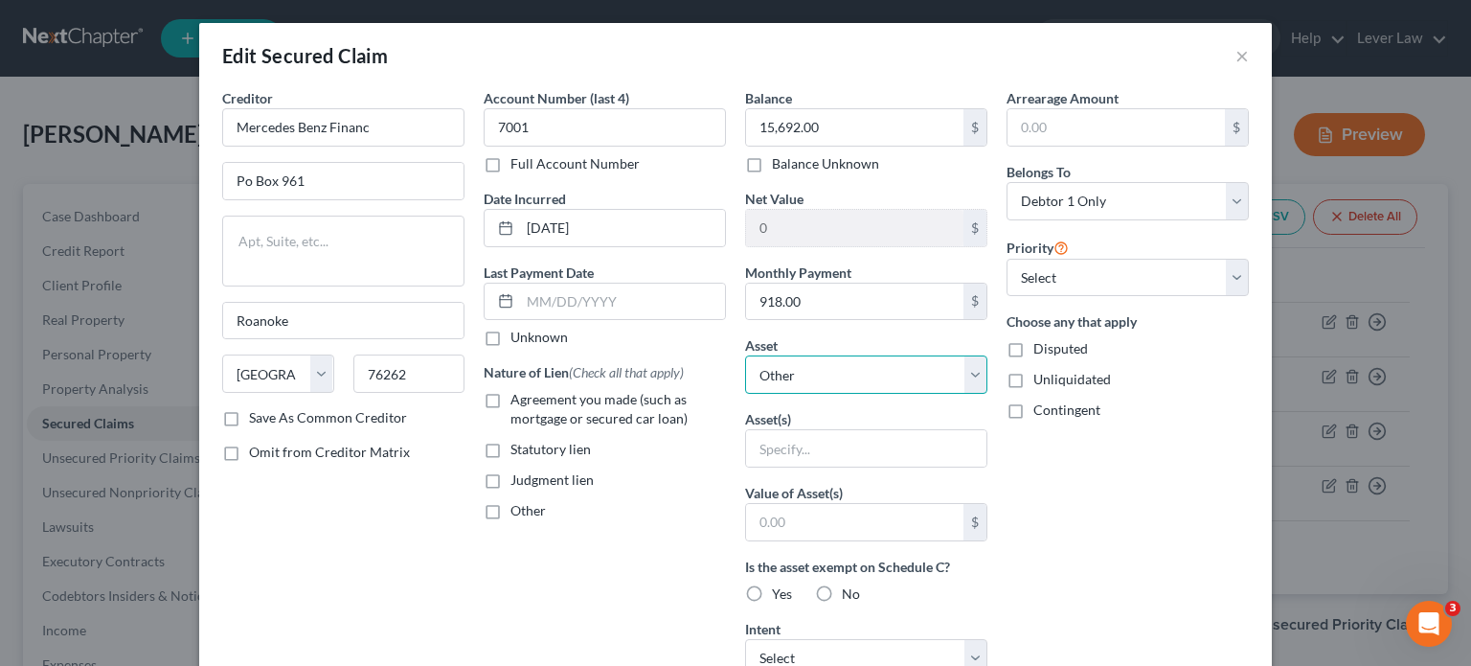
click at [889, 379] on select "Select Other Multiple Assets Capital One (Checking Account) - $0.0 Chase Bank (…" at bounding box center [866, 374] width 242 height 38
click at [745, 355] on select "Select Other Multiple Assets Capital One (Checking Account) - $0.0 Chase Bank (…" at bounding box center [866, 374] width 242 height 38
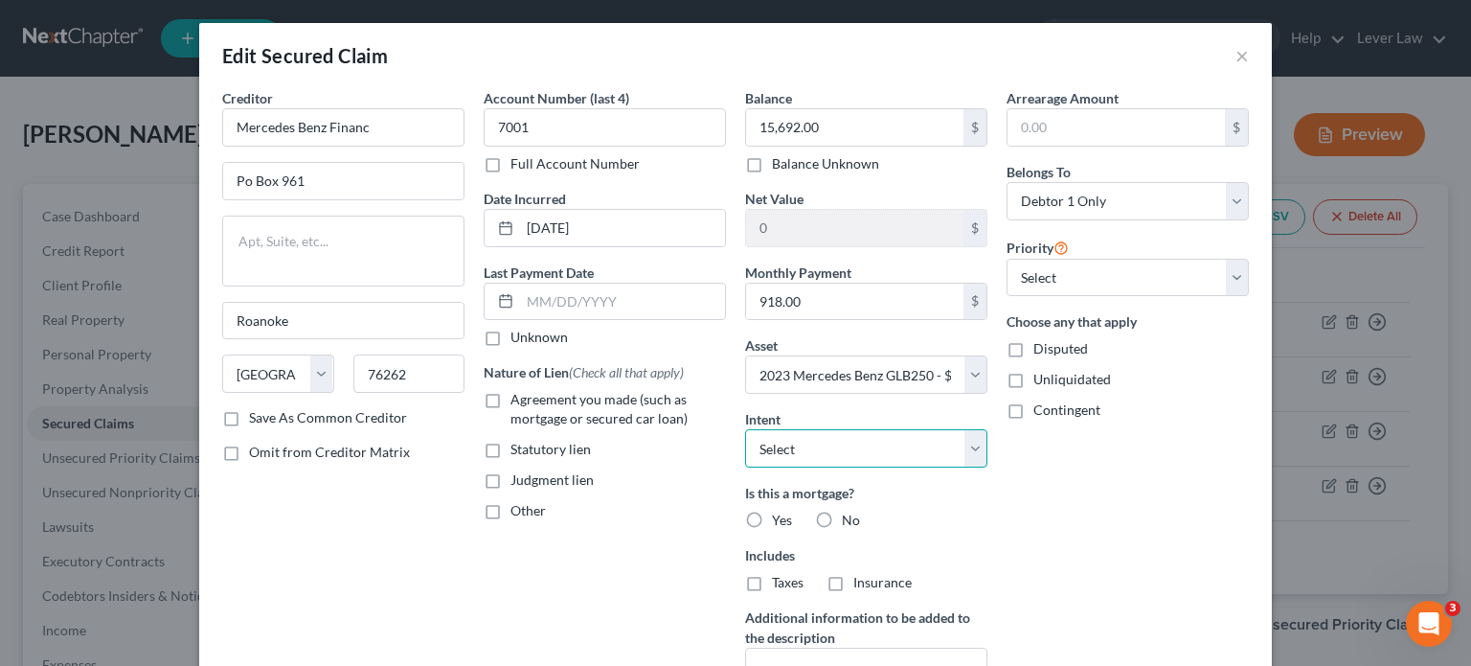
click at [850, 459] on select "Select Surrender Redeem Reaffirm Avoid Other" at bounding box center [866, 448] width 242 height 38
click at [1136, 532] on div "Arrearage Amount $ Belongs To * Select Debtor 1 Only Debtor 2 Only Debtor 1 And…" at bounding box center [1127, 411] width 261 height 646
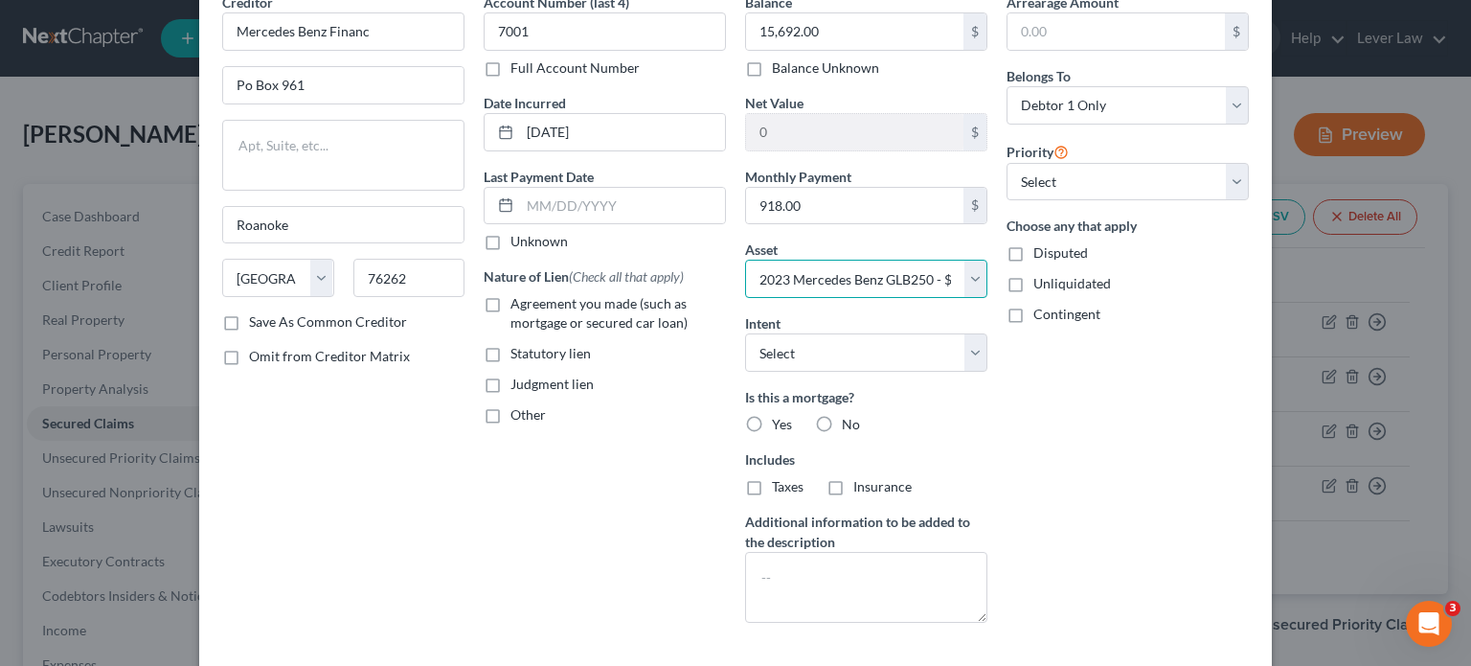
click at [977, 276] on select "Select Other Multiple Assets Capital One (Checking Account) - $0.0 Chase Bank (…" at bounding box center [866, 279] width 242 height 38
select select "11"
click at [745, 260] on select "Select Other Multiple Assets Capital One (Checking Account) - $0.0 Chase Bank (…" at bounding box center [866, 279] width 242 height 38
click at [935, 363] on select "Select Surrender Redeem Reaffirm Avoid Other" at bounding box center [866, 352] width 242 height 38
select select "4"
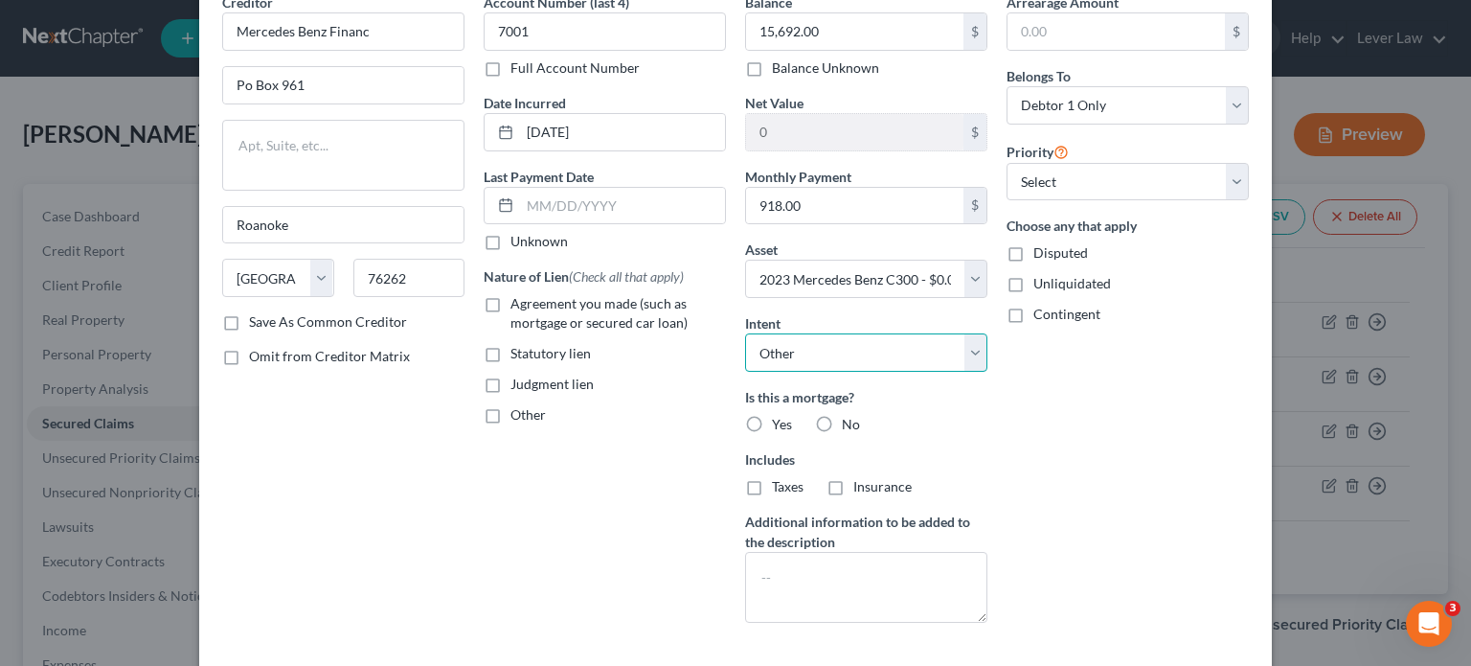
click at [745, 333] on select "Select Surrender Redeem Reaffirm Avoid Other" at bounding box center [866, 352] width 242 height 38
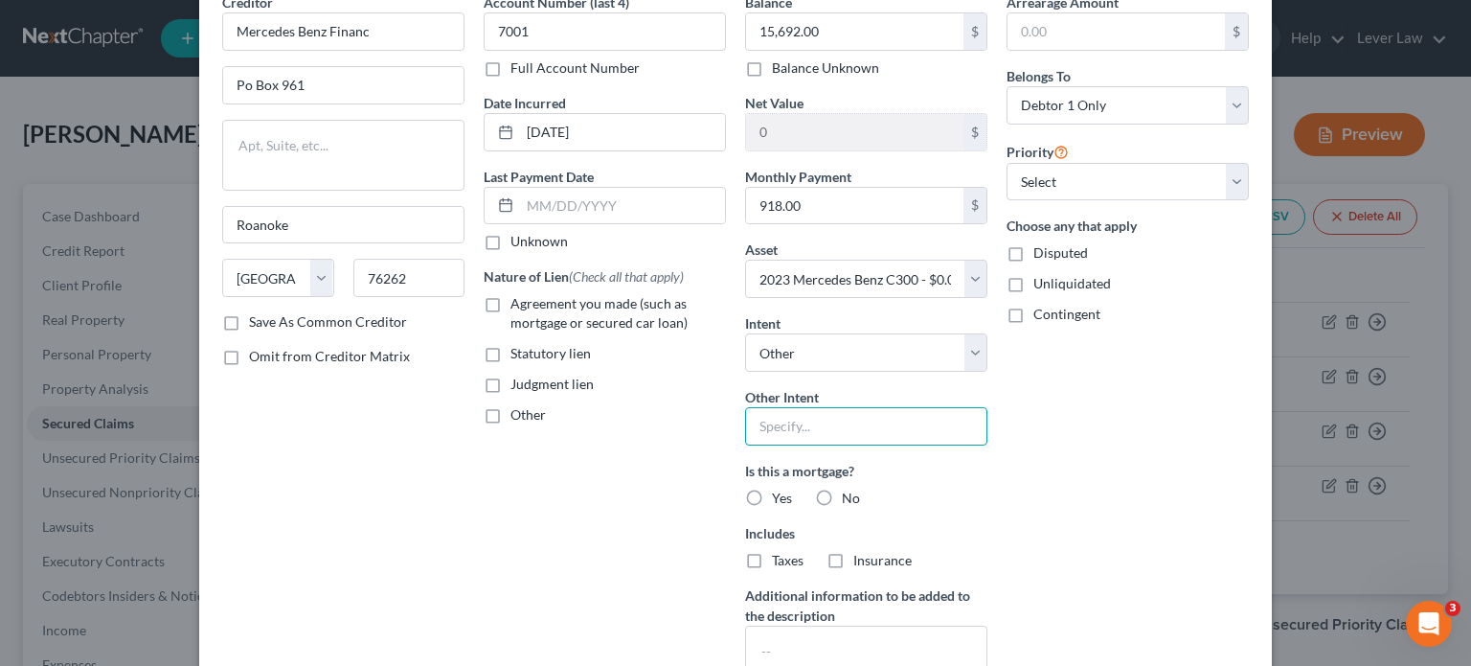
click at [831, 432] on input "text" at bounding box center [866, 426] width 242 height 38
type input "Retain and pay"
drag, startPoint x: 1023, startPoint y: 476, endPoint x: 962, endPoint y: 484, distance: 61.8
click at [1023, 476] on div "Arrearage Amount $ Belongs To * Select Debtor 1 Only Debtor 2 Only Debtor 1 And…" at bounding box center [1127, 351] width 261 height 719
click at [850, 489] on span "No" at bounding box center [851, 497] width 18 height 16
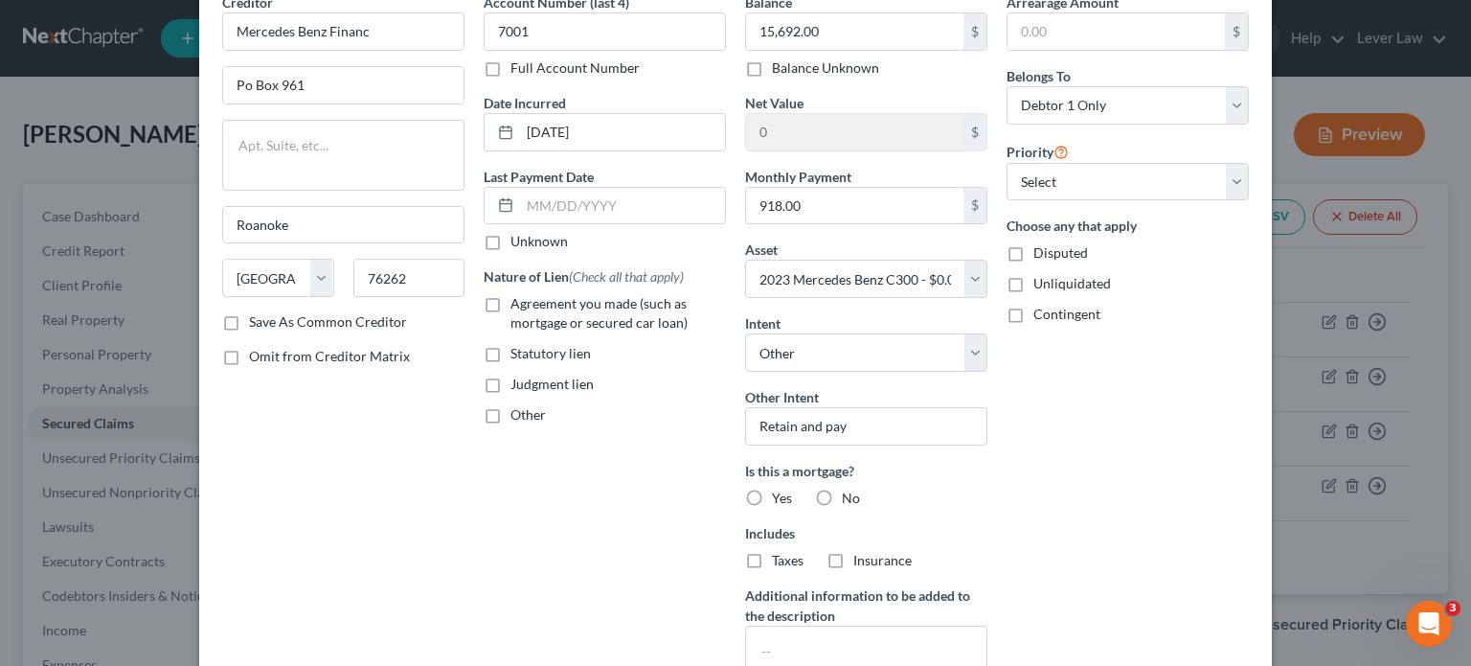
click at [850, 488] on input "No" at bounding box center [856, 494] width 12 height 12
radio input "true"
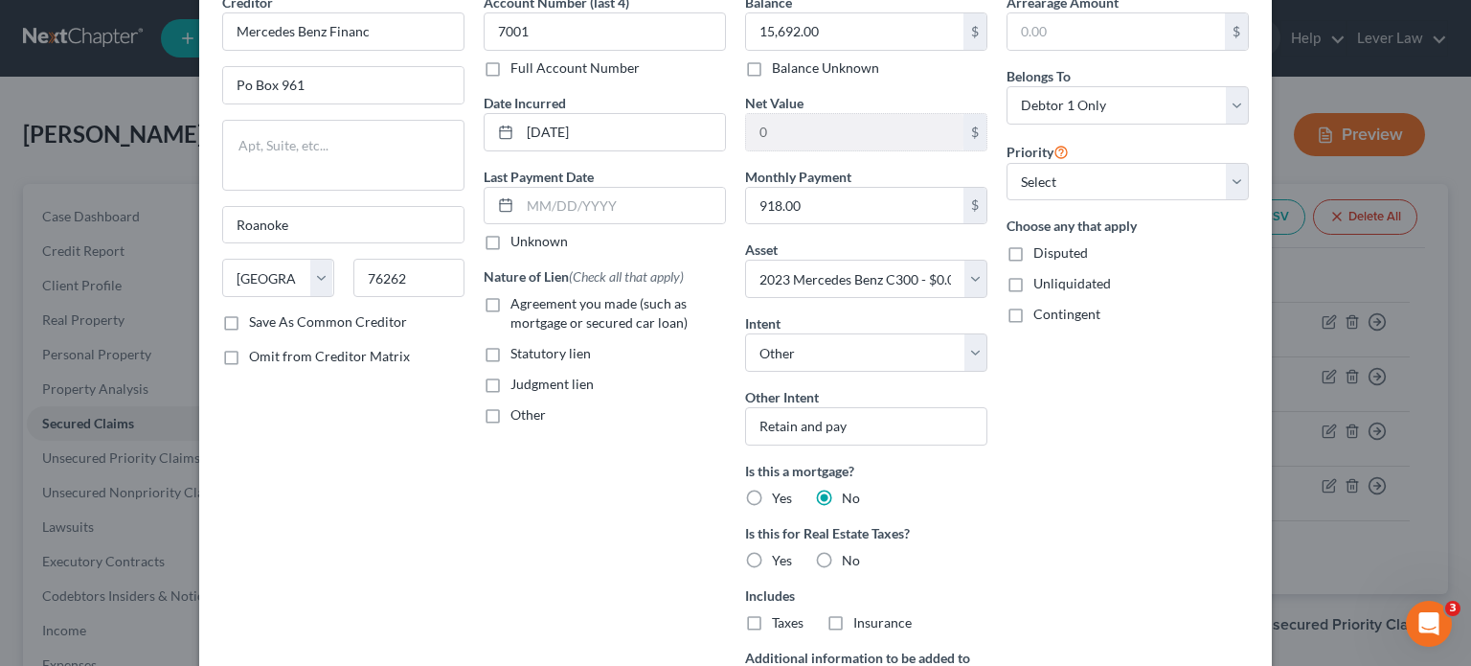
click at [584, 315] on span "Agreement you made (such as mortgage or secured car loan)" at bounding box center [598, 312] width 177 height 35
click at [531, 306] on input "Agreement you made (such as mortgage or secured car loan)" at bounding box center [524, 300] width 12 height 12
checkbox input "true"
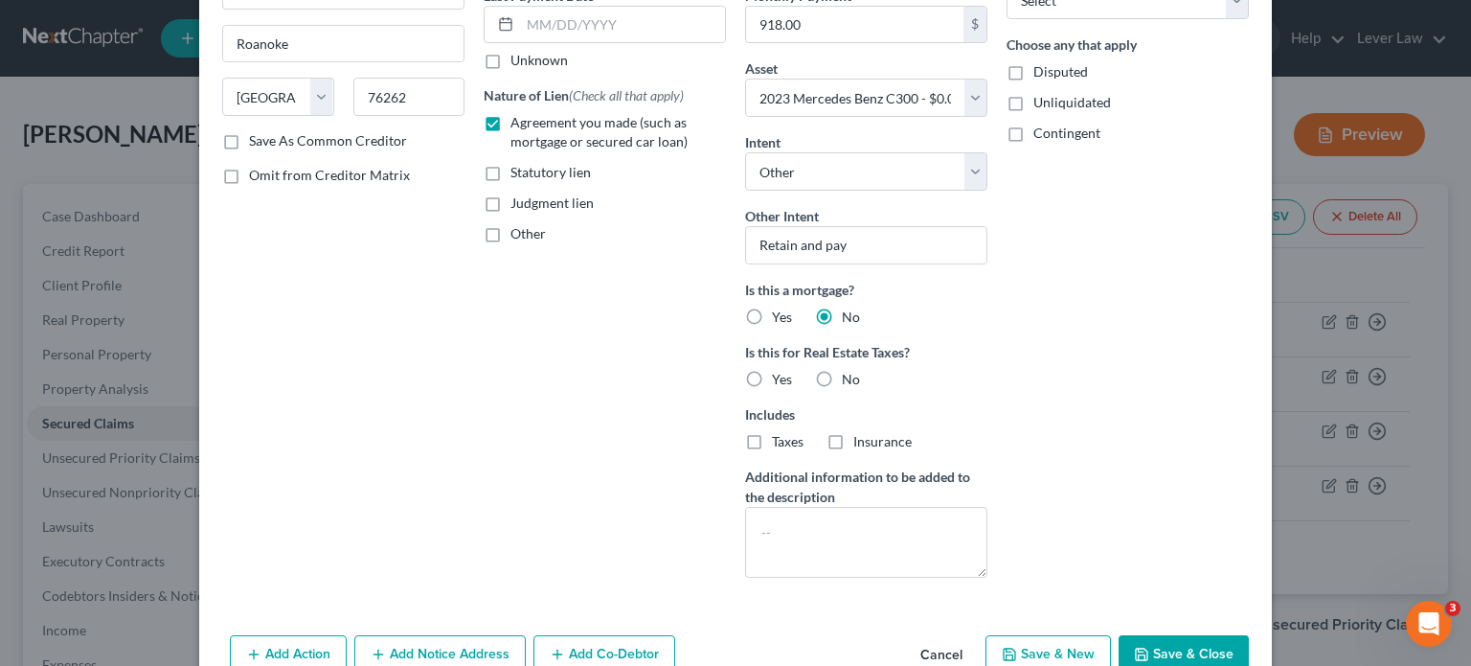
scroll to position [287, 0]
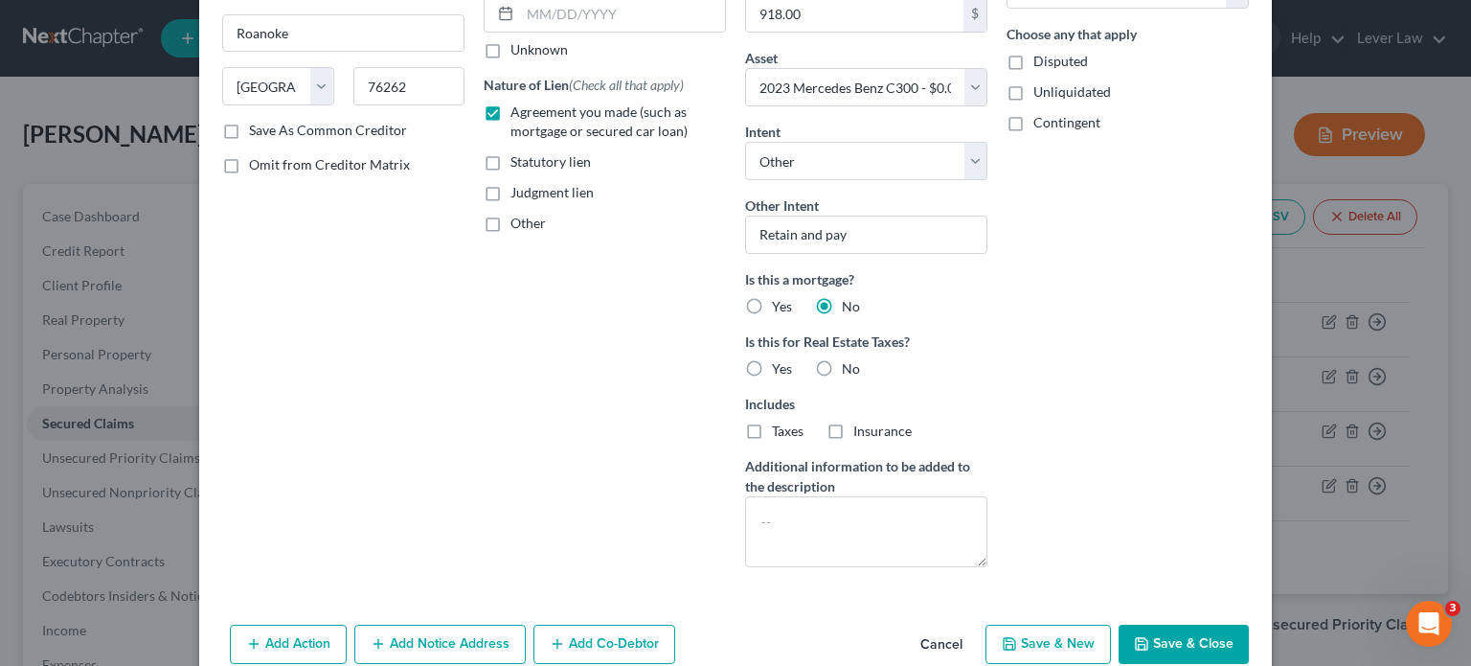
click at [842, 373] on span "No" at bounding box center [851, 368] width 18 height 16
click at [850, 372] on input "No" at bounding box center [856, 365] width 12 height 12
radio input "true"
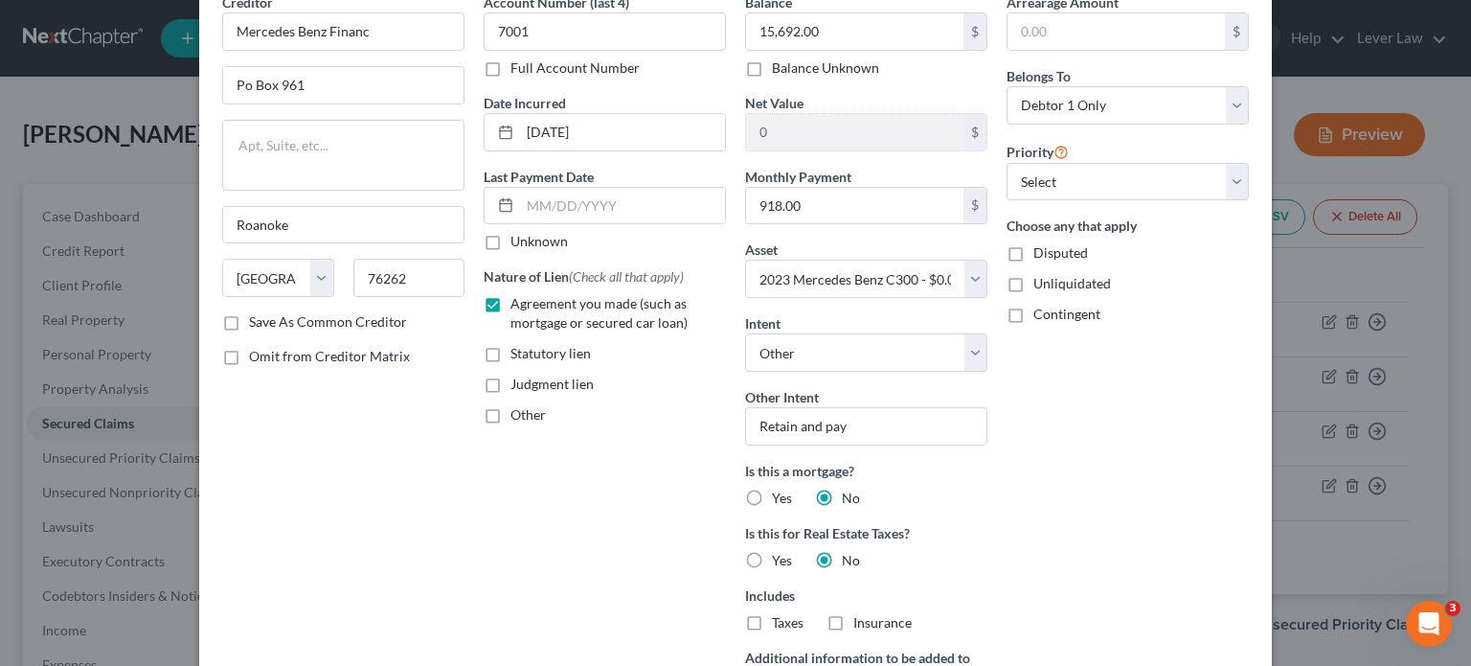
scroll to position [375, 0]
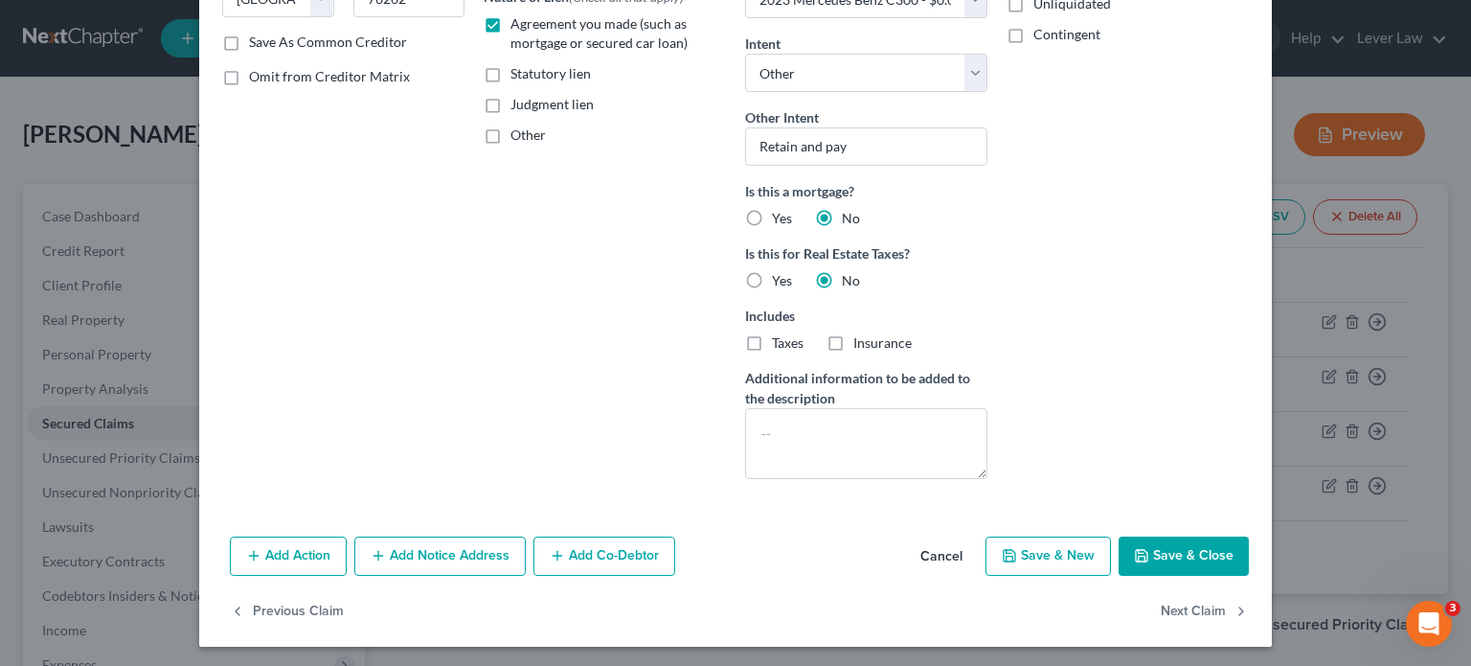
drag, startPoint x: 1170, startPoint y: 546, endPoint x: 1140, endPoint y: 554, distance: 31.6
click at [1171, 546] on button "Save & Close" at bounding box center [1184, 556] width 130 height 40
select select
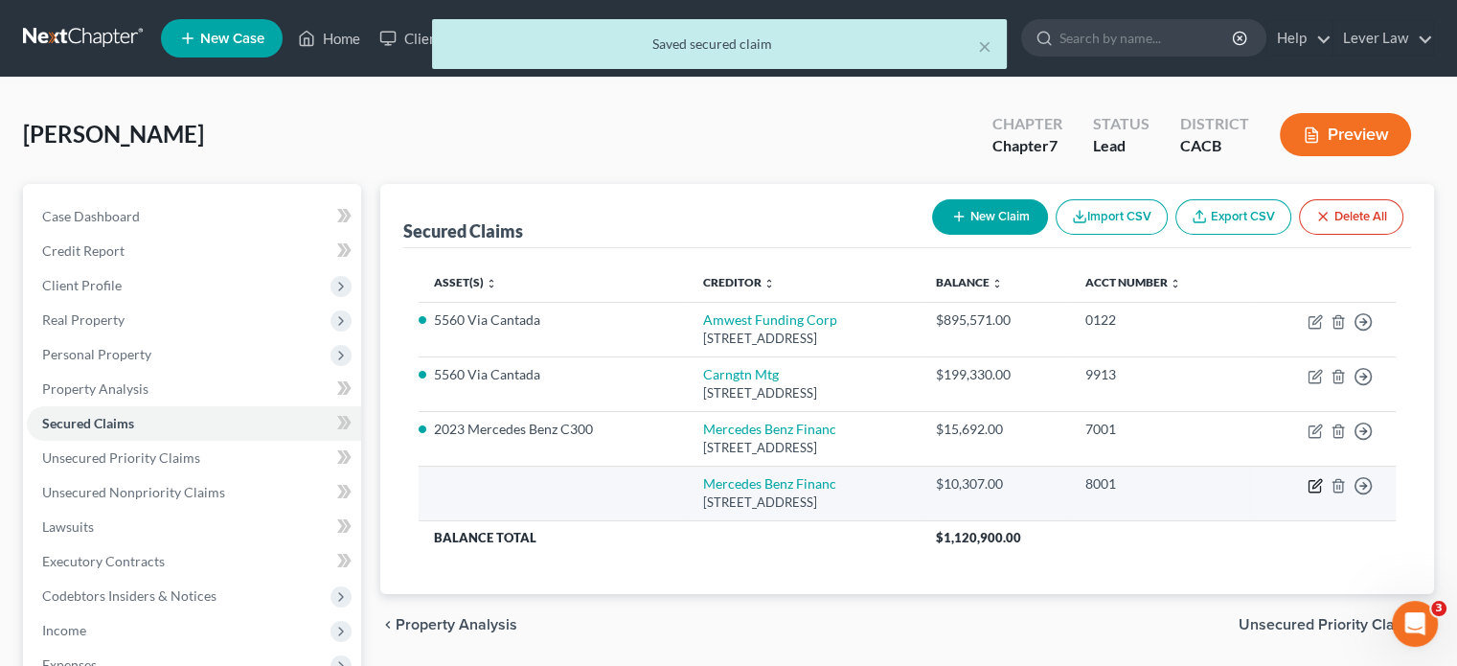
click at [1314, 486] on icon "button" at bounding box center [1316, 483] width 9 height 9
select select "45"
select select "0"
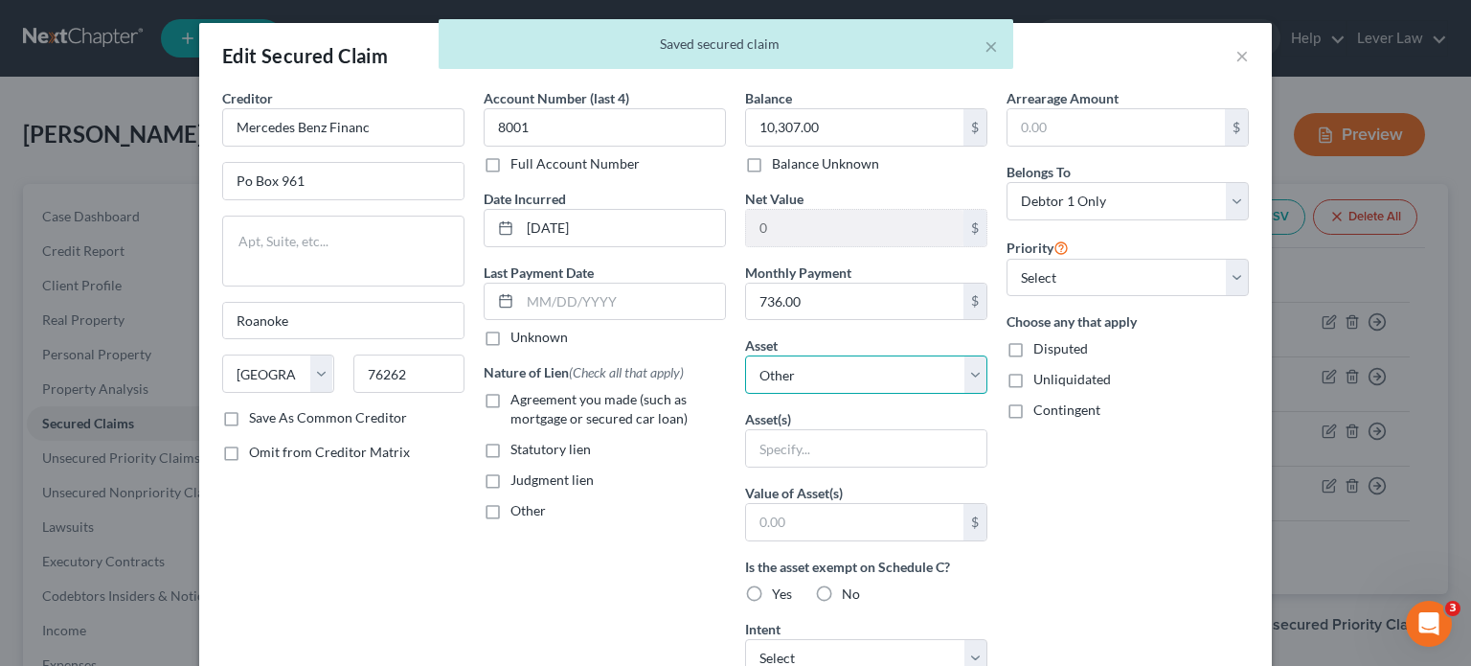
click at [857, 381] on select "Select Other Multiple Assets Capital One (Checking Account) - $0.0 Chase Bank (…" at bounding box center [866, 374] width 242 height 38
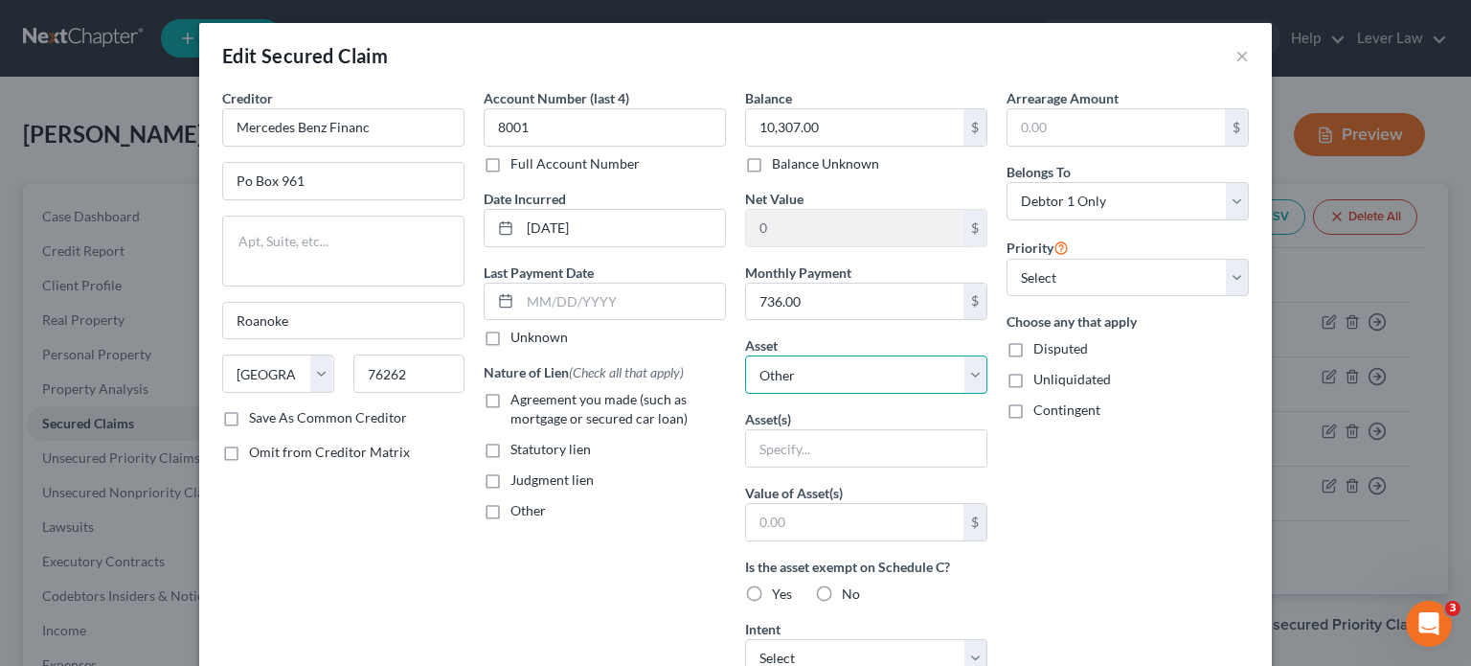
select select "10"
click at [745, 355] on select "Select Other Multiple Assets Capital One (Checking Account) - $0.0 Chase Bank (…" at bounding box center [866, 374] width 242 height 38
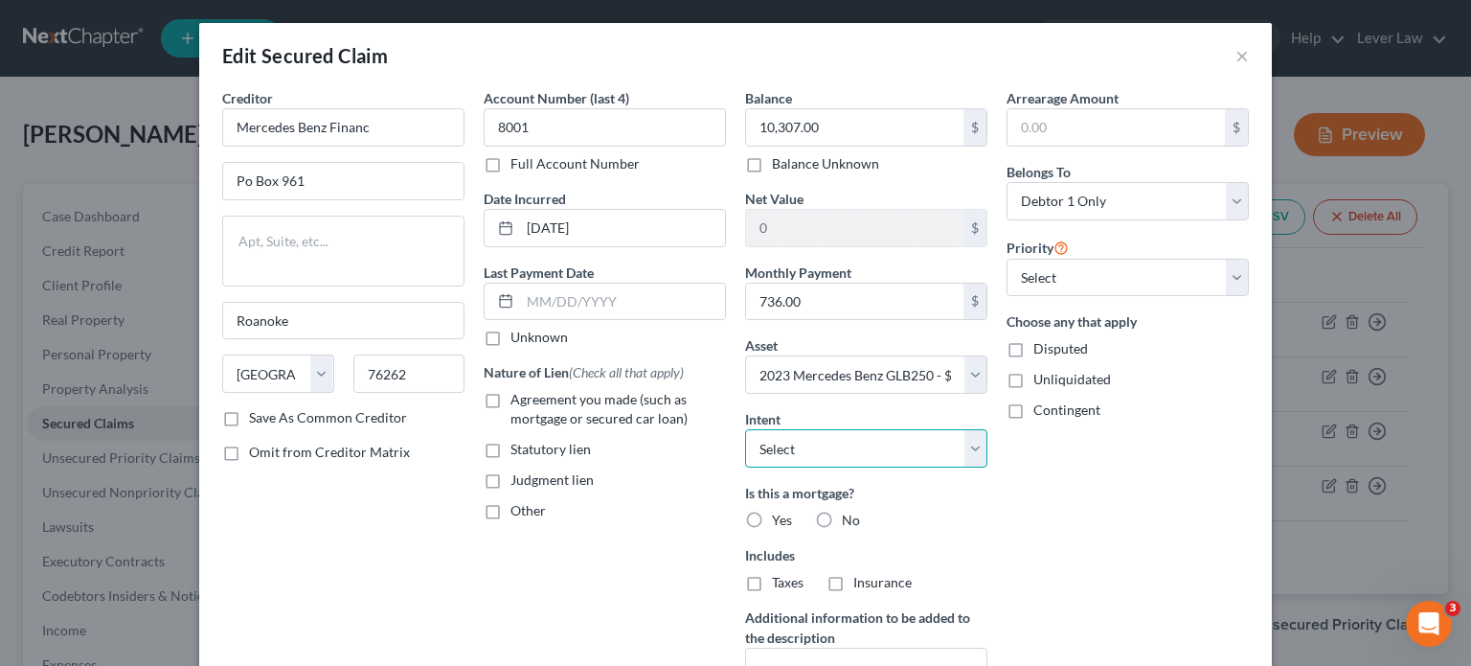
click at [881, 459] on select "Select Surrender Redeem Reaffirm Avoid Other" at bounding box center [866, 448] width 242 height 38
select select "4"
click at [745, 429] on select "Select Surrender Redeem Reaffirm Avoid Other" at bounding box center [866, 448] width 242 height 38
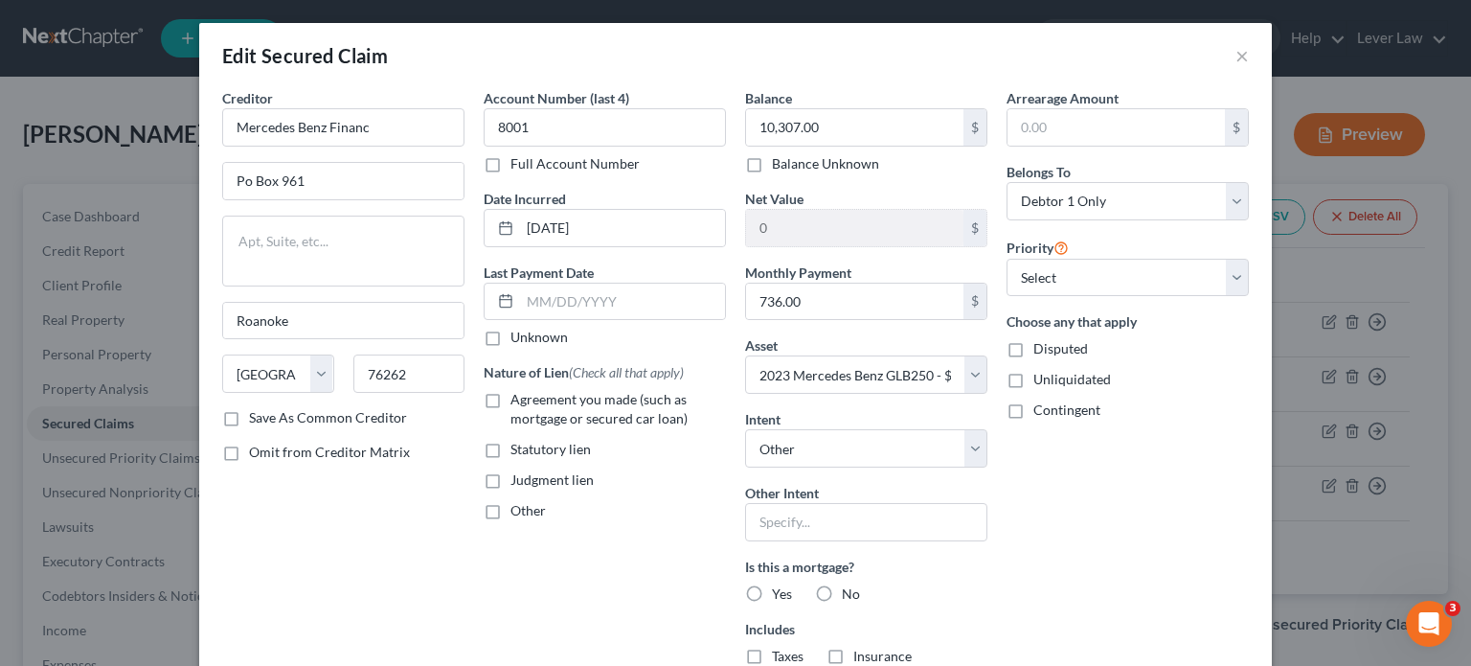
click at [559, 409] on label "Agreement you made (such as mortgage or secured car loan)" at bounding box center [617, 409] width 215 height 38
click at [531, 402] on input "Agreement you made (such as mortgage or secured car loan)" at bounding box center [524, 396] width 12 height 12
checkbox input "true"
click at [797, 520] on input "text" at bounding box center [866, 522] width 242 height 38
type input "Retain and pay"
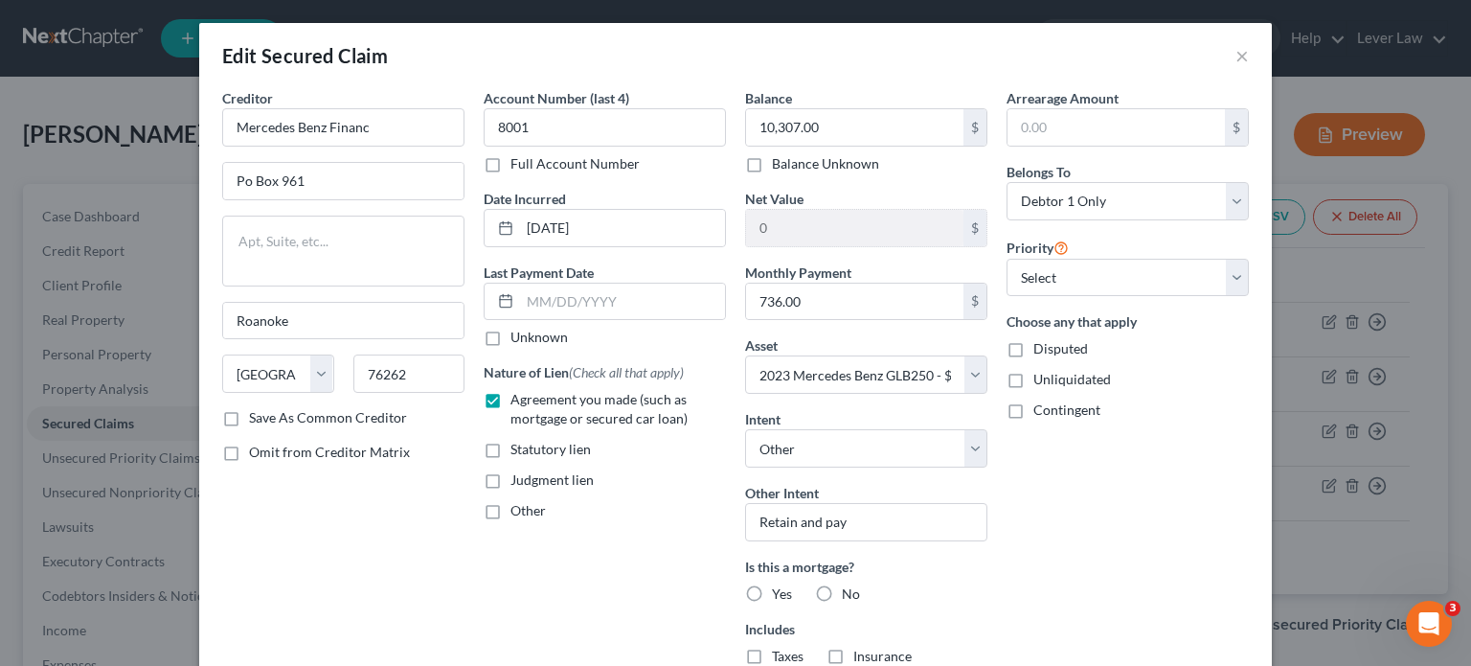
click at [842, 593] on label "No" at bounding box center [851, 593] width 18 height 19
click at [850, 593] on input "No" at bounding box center [856, 590] width 12 height 12
radio input "true"
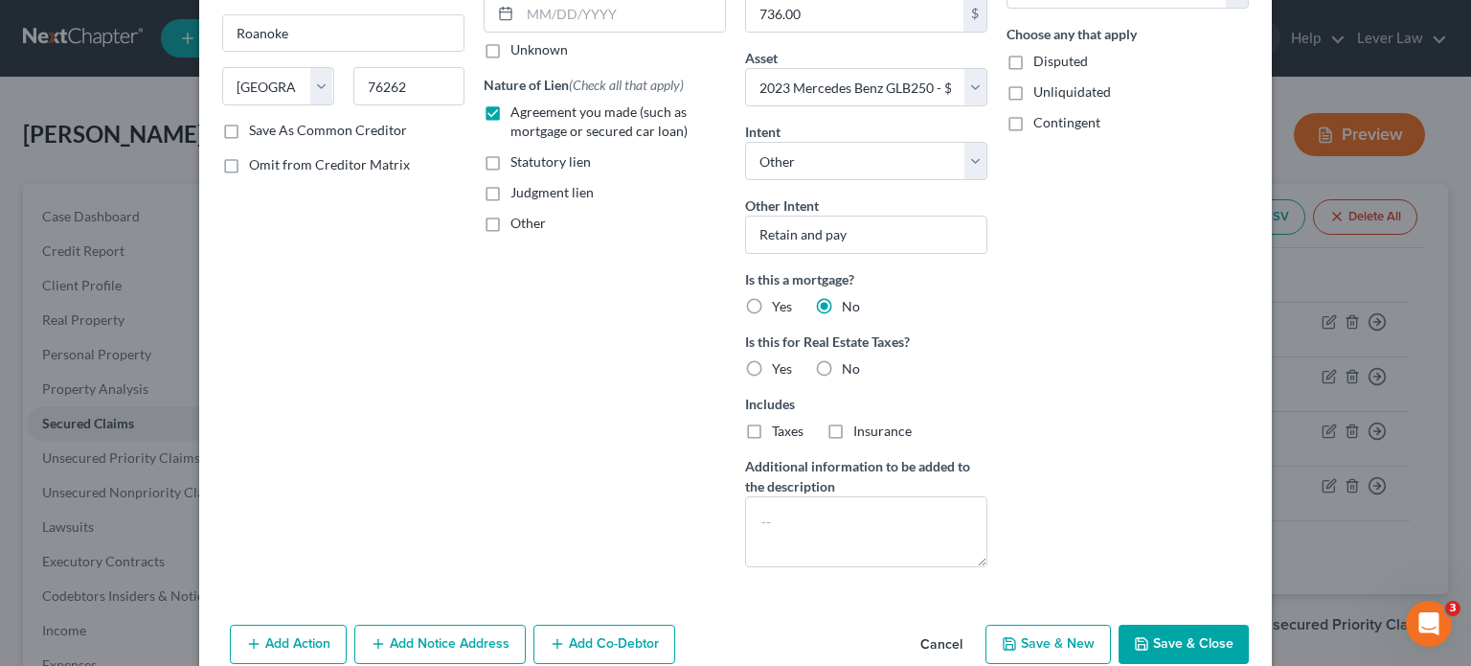
click at [848, 371] on span "No" at bounding box center [851, 368] width 18 height 16
click at [850, 371] on input "No" at bounding box center [856, 365] width 12 height 12
radio input "true"
click at [1189, 644] on button "Save & Close" at bounding box center [1184, 644] width 130 height 40
select select
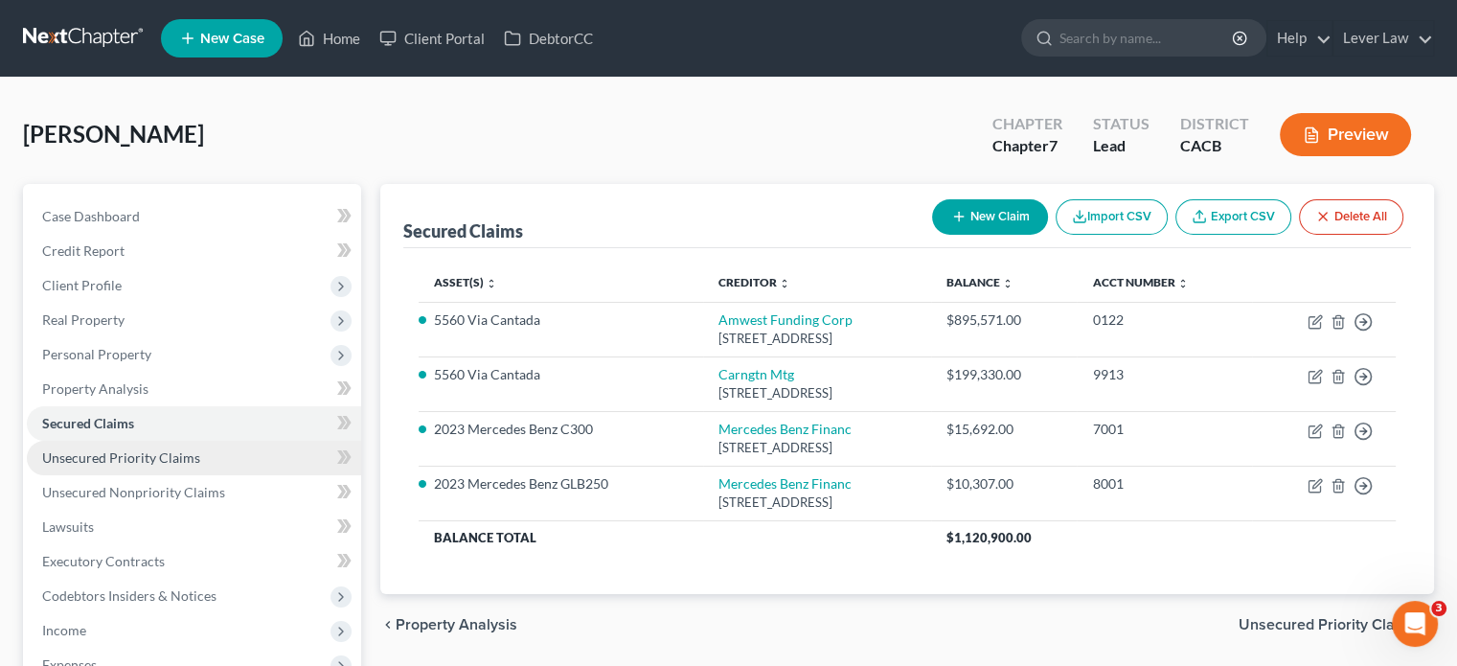
click at [159, 463] on span "Unsecured Priority Claims" at bounding box center [121, 457] width 158 height 16
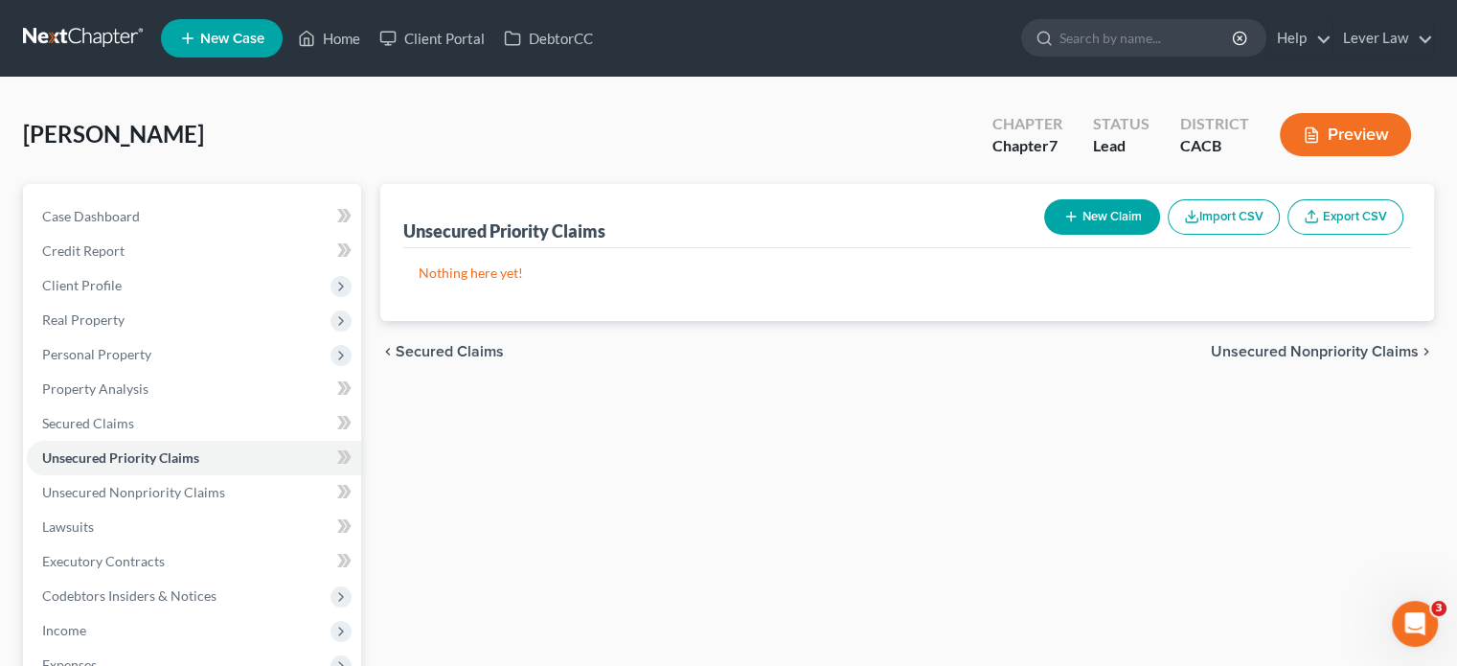
click at [1120, 205] on button "New Claim" at bounding box center [1102, 216] width 116 height 35
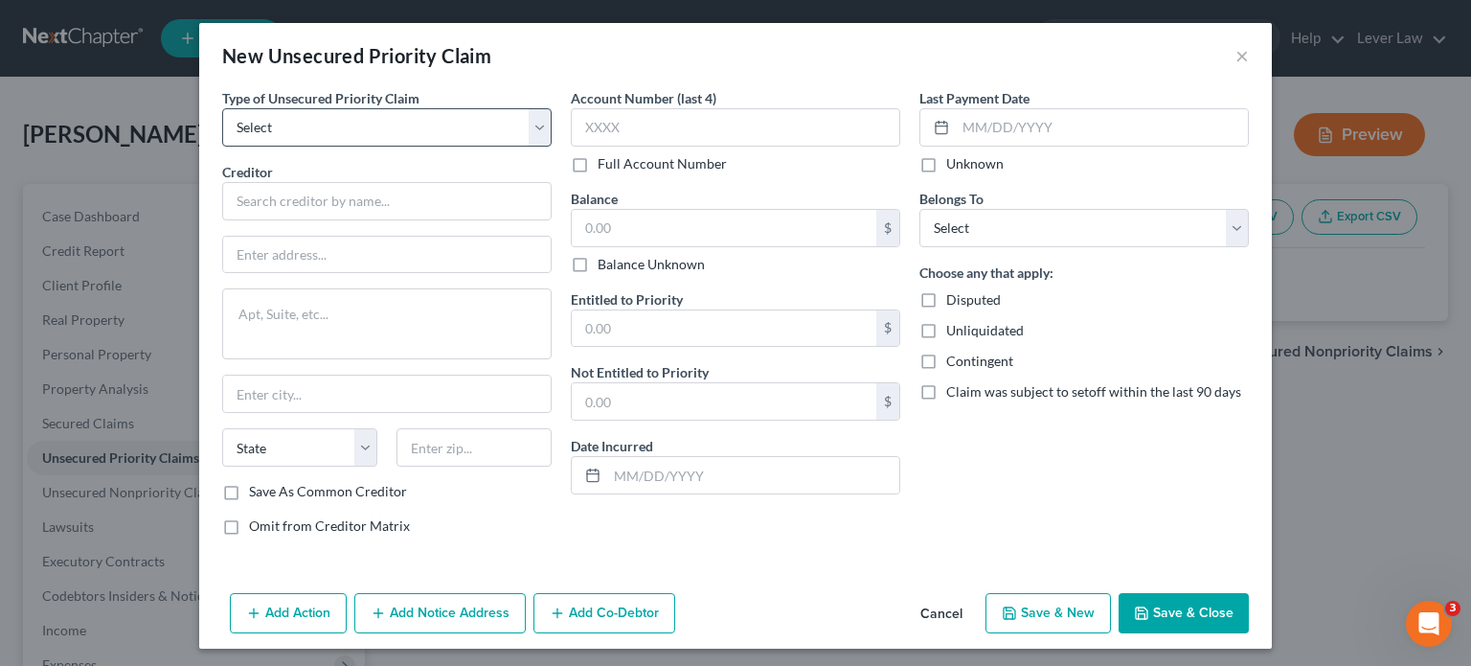
drag, startPoint x: 352, startPoint y: 148, endPoint x: 354, endPoint y: 135, distance: 13.5
click at [352, 145] on div "Type of Unsecured Priority Claim * Select Taxes & Other Government Units Domest…" at bounding box center [387, 319] width 349 height 463
click at [354, 135] on select "Select Taxes & Other Government Units Domestic Support Obligations Extensions o…" at bounding box center [386, 127] width 329 height 38
select select "0"
click at [222, 108] on select "Select Taxes & Other Government Units Domestic Support Obligations Extensions o…" at bounding box center [386, 127] width 329 height 38
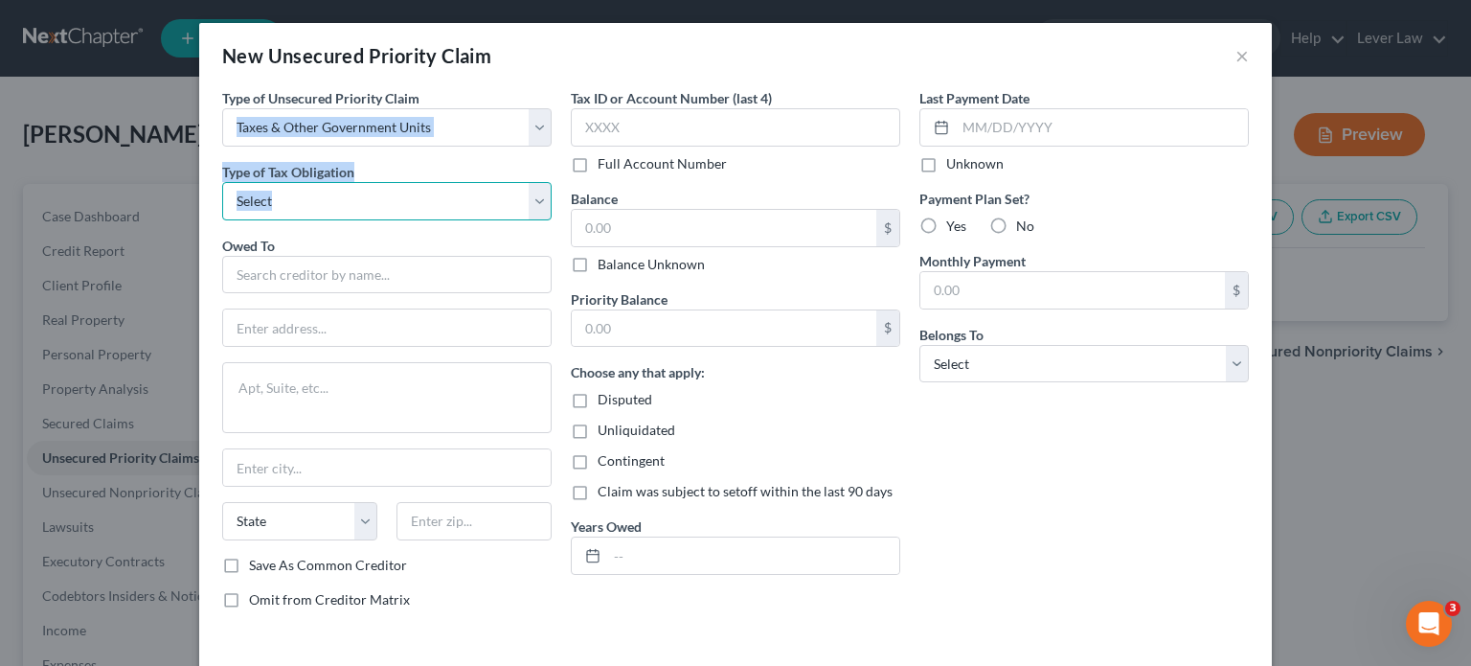
click at [338, 207] on select "Select Federal City State Franchise Tax Board Other" at bounding box center [386, 201] width 329 height 38
select select "3"
click at [222, 182] on select "Select Federal City State Franchise Tax Board Other" at bounding box center [386, 201] width 329 height 38
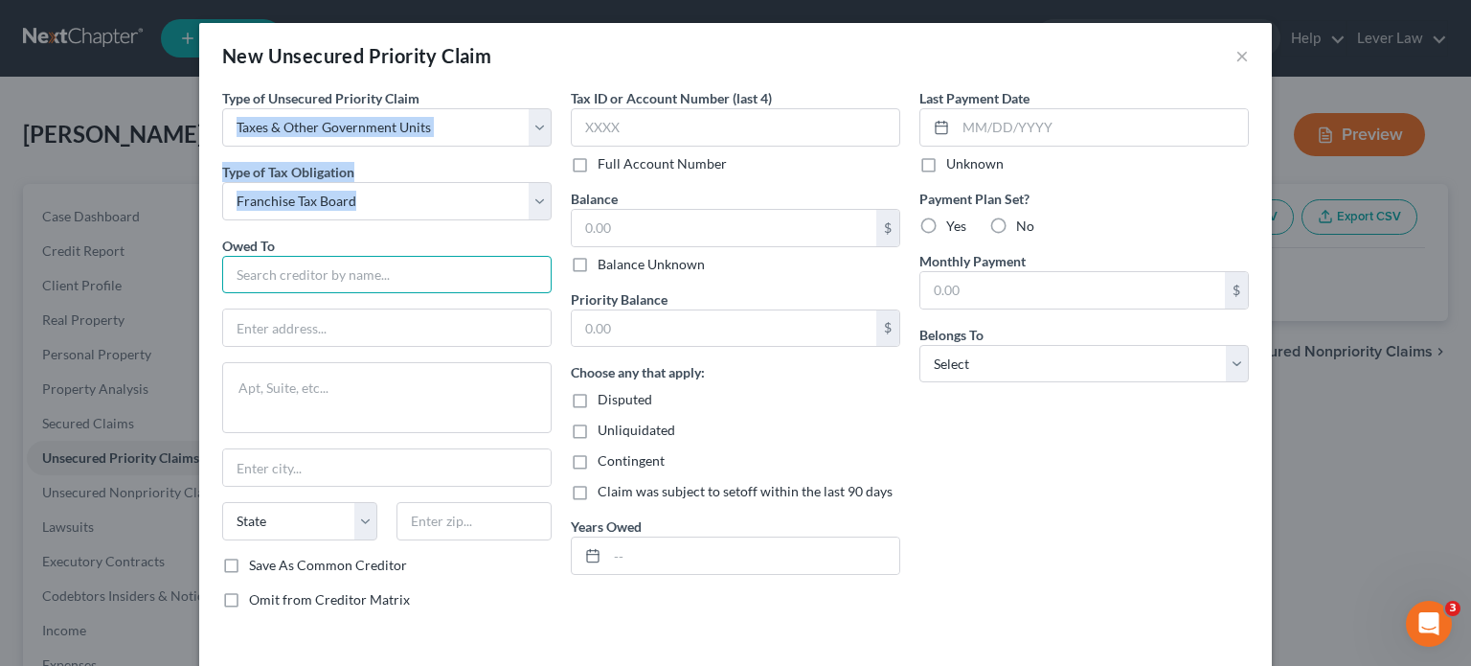
click at [322, 283] on input "text" at bounding box center [386, 275] width 329 height 38
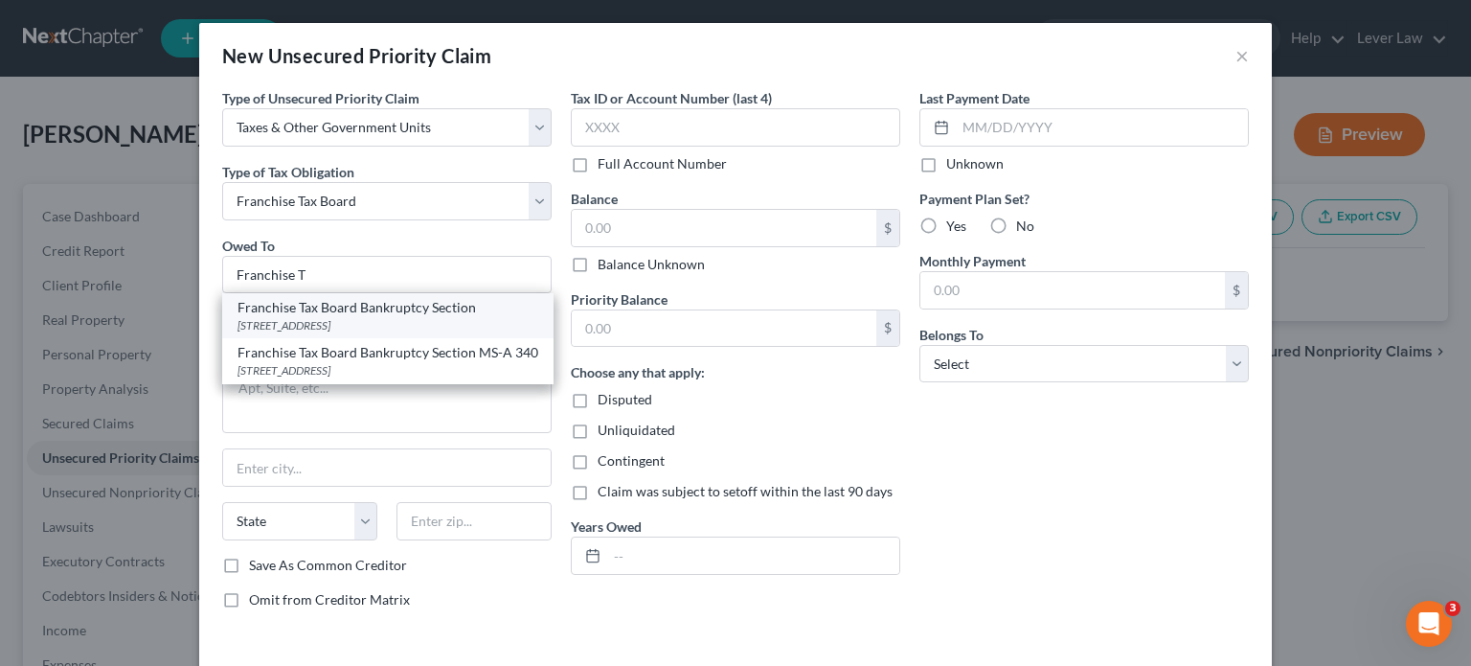
click at [384, 313] on div "Franchise Tax Board Bankruptcy Section" at bounding box center [388, 307] width 301 height 19
type input "Franchise Tax Board Bankruptcy Section"
type input "A-340 PO Box 2952"
type input "Sacramento"
select select "4"
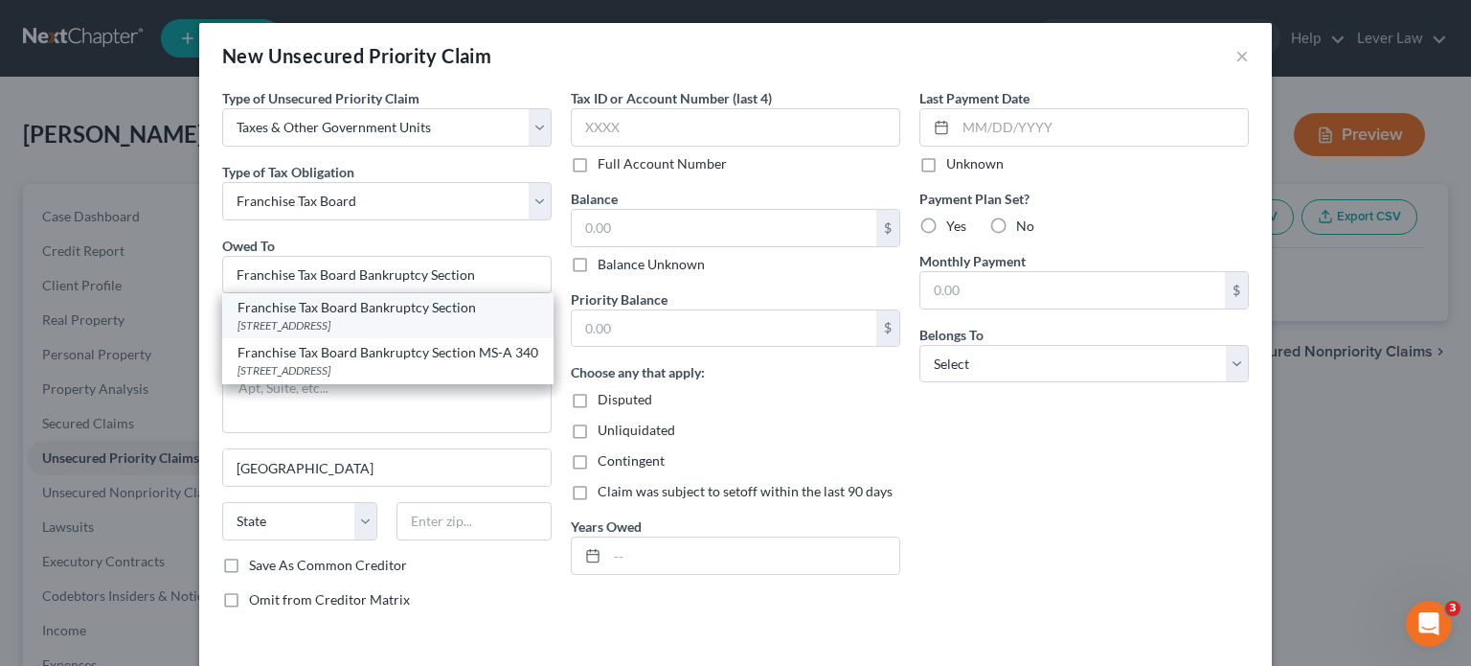
type input "95812"
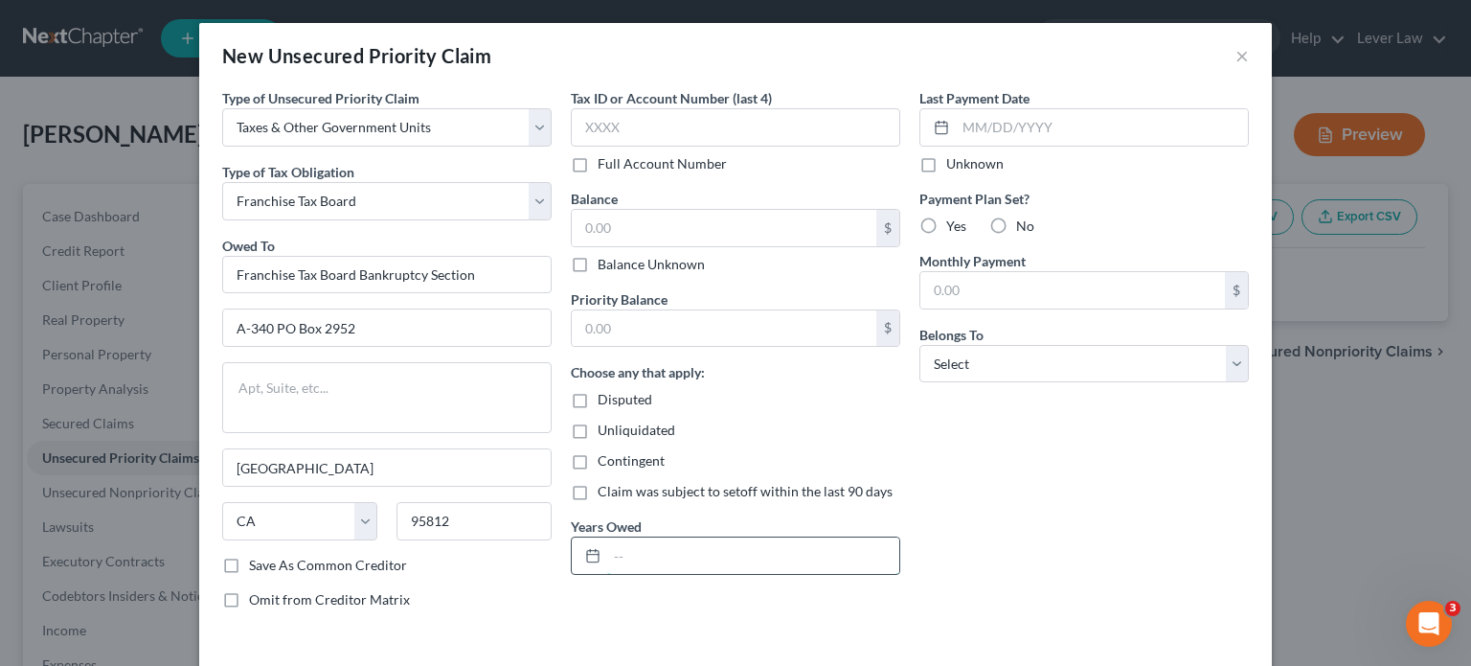
drag, startPoint x: 626, startPoint y: 566, endPoint x: 696, endPoint y: 568, distance: 69.9
click at [628, 566] on input "text" at bounding box center [753, 555] width 292 height 36
drag, startPoint x: 1065, startPoint y: 359, endPoint x: 1065, endPoint y: 370, distance: 10.5
click at [1065, 361] on select "Select Debtor 1 Only Debtor 2 Only Debtor 1 And Debtor 2 Only At Least One Of T…" at bounding box center [1083, 364] width 329 height 38
select select "3"
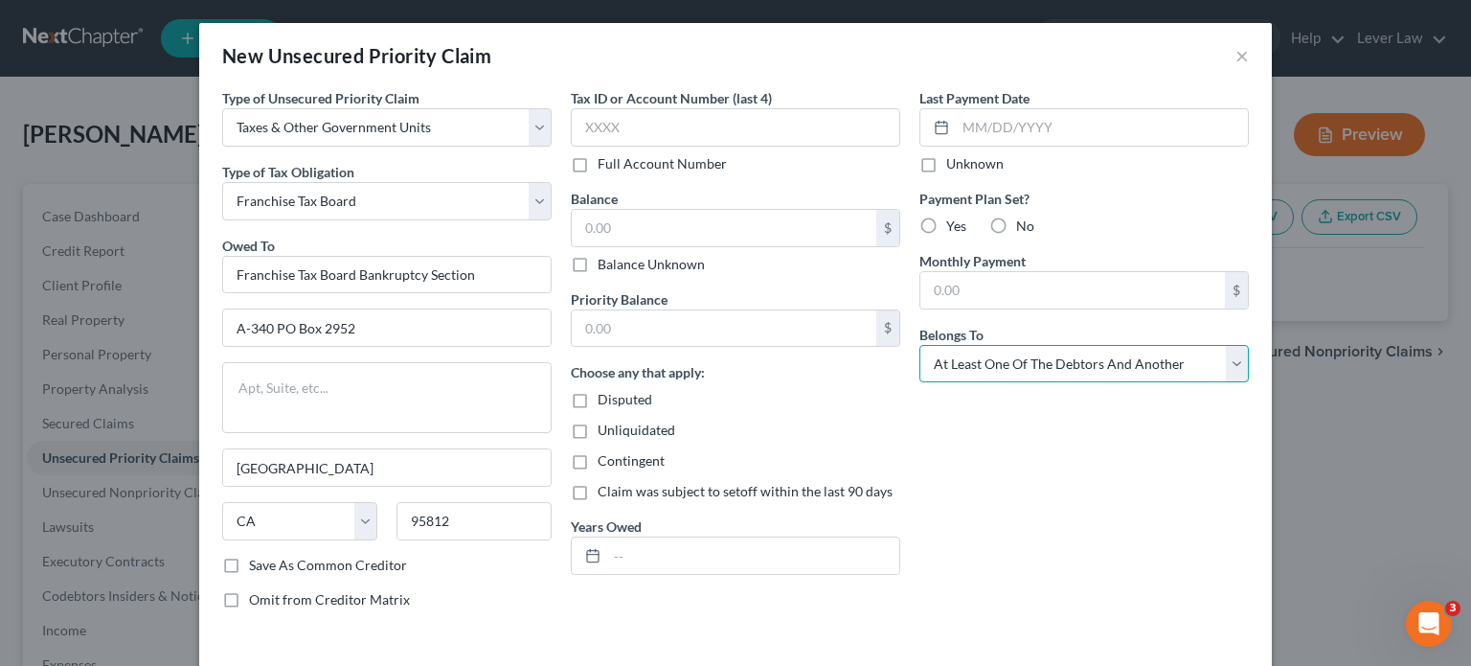
click at [919, 345] on select "Select Debtor 1 Only Debtor 2 Only Debtor 1 And Debtor 2 Only At Least One Of T…" at bounding box center [1083, 364] width 329 height 38
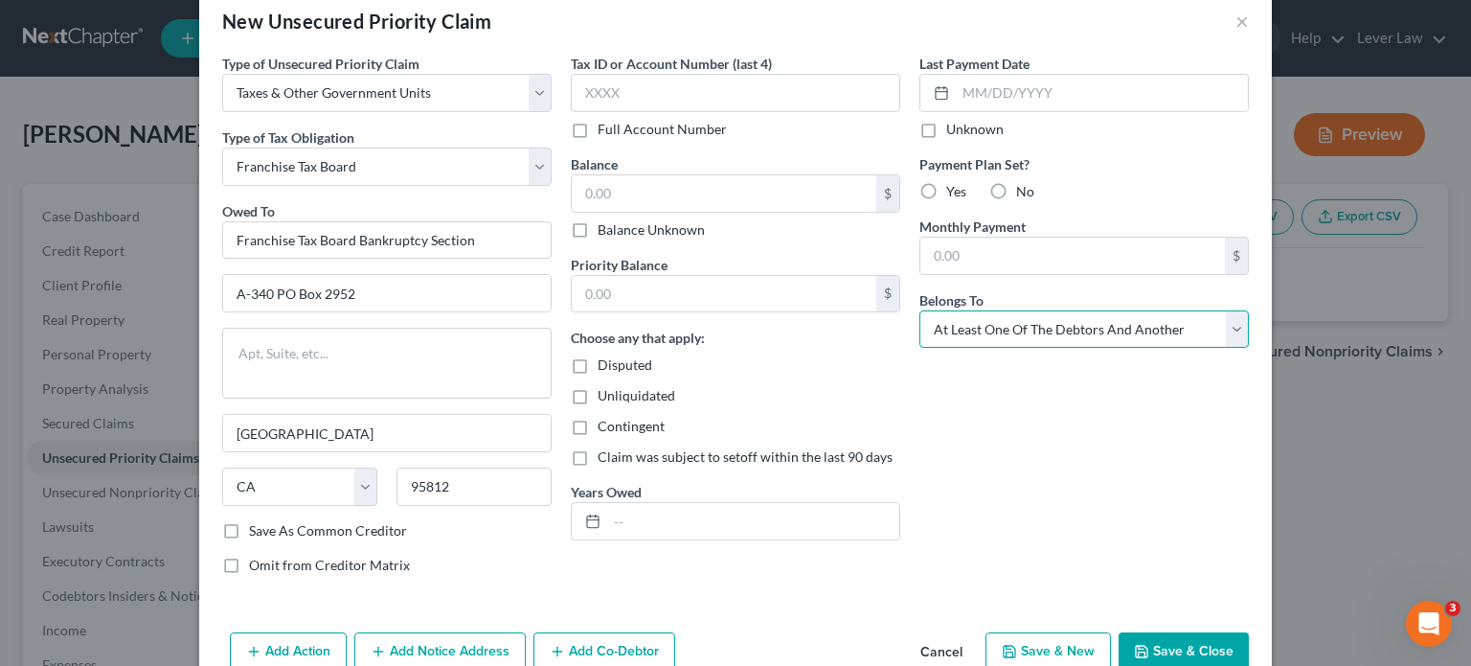
scroll to position [76, 0]
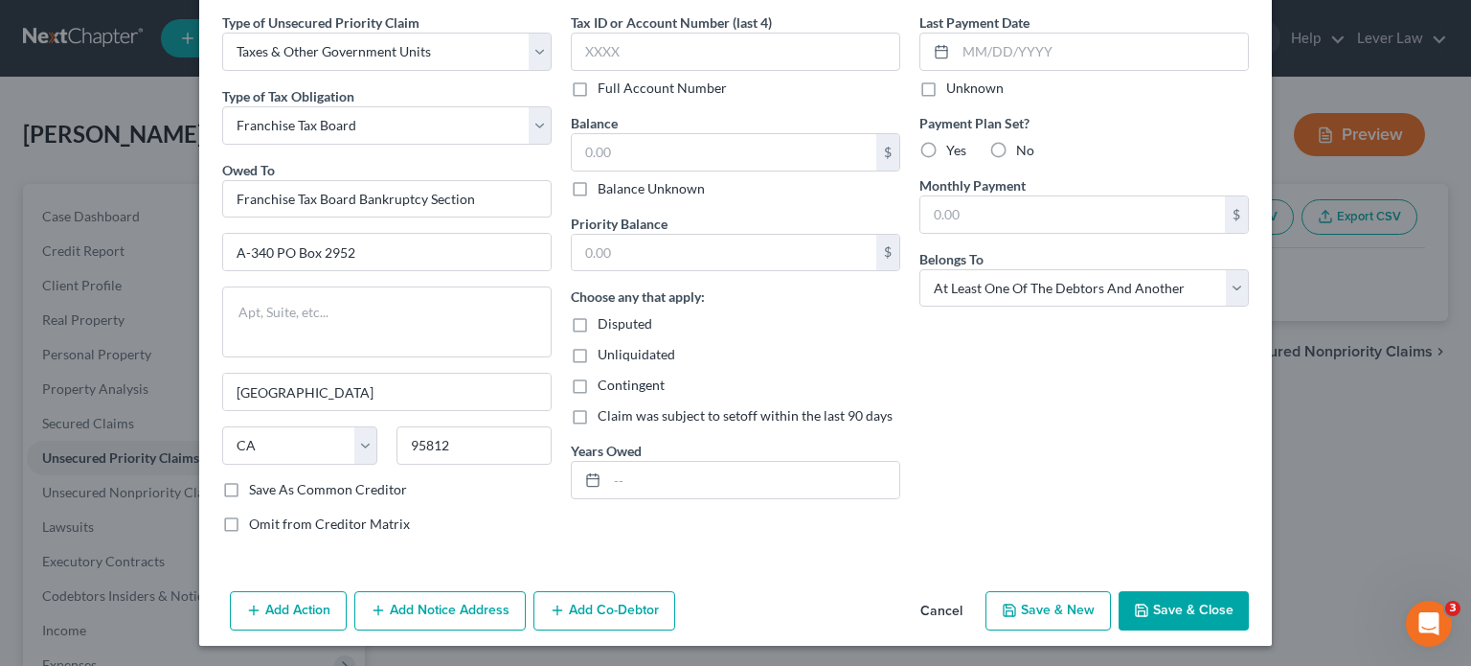
click at [591, 614] on button "Add Co-Debtor" at bounding box center [604, 611] width 142 height 40
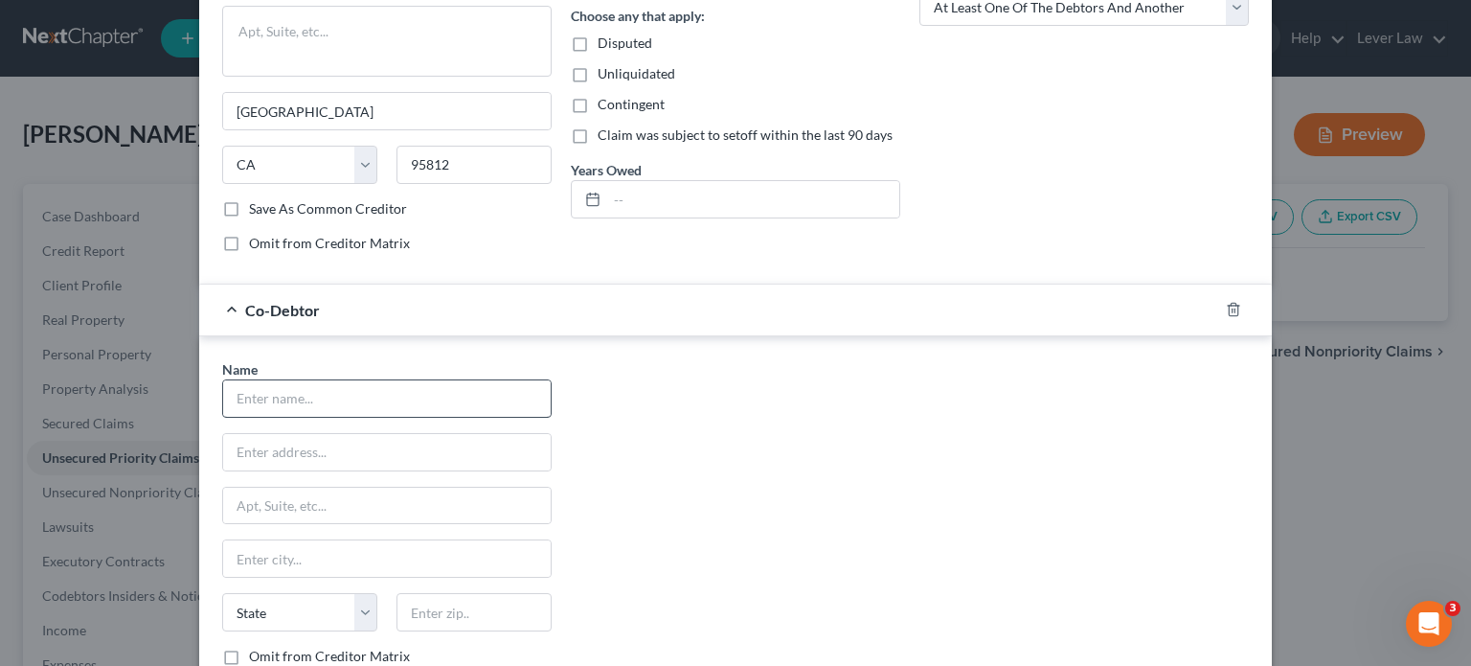
scroll to position [363, 0]
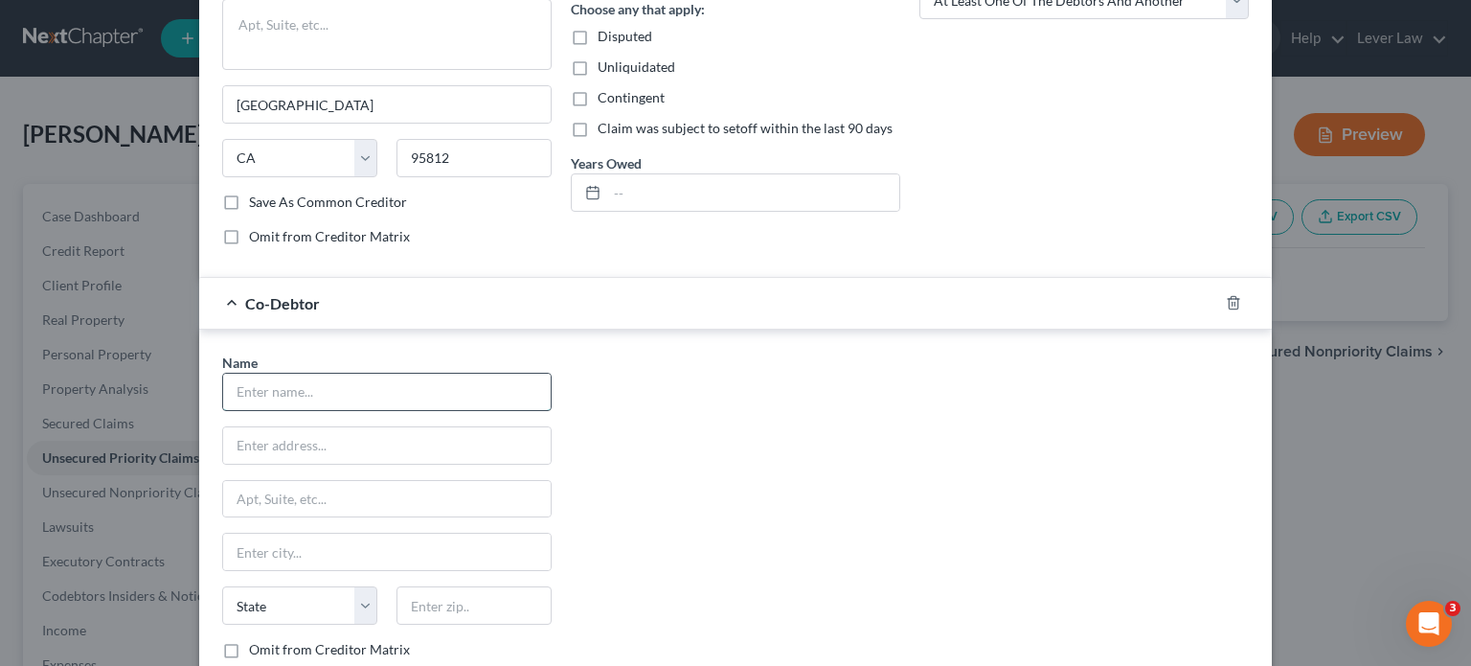
click at [345, 382] on input "text" at bounding box center [387, 392] width 328 height 36
type input "Harryanlee Corporation"
click at [882, 436] on div "Name * Harryanlee Corporation State AL AK AR AZ CA CO CT DE DC FL GA GU HI ID I…" at bounding box center [736, 530] width 1046 height 356
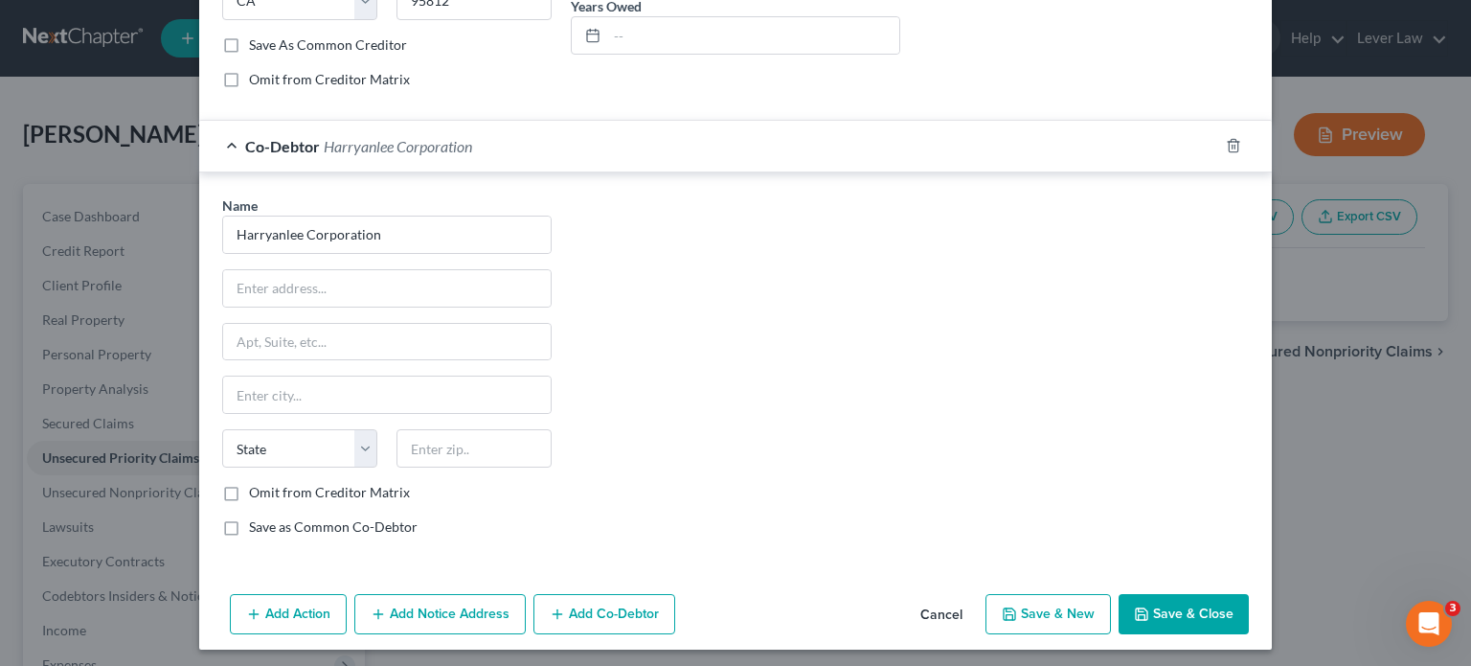
scroll to position [521, 0]
click at [1167, 601] on button "Save & Close" at bounding box center [1184, 613] width 130 height 40
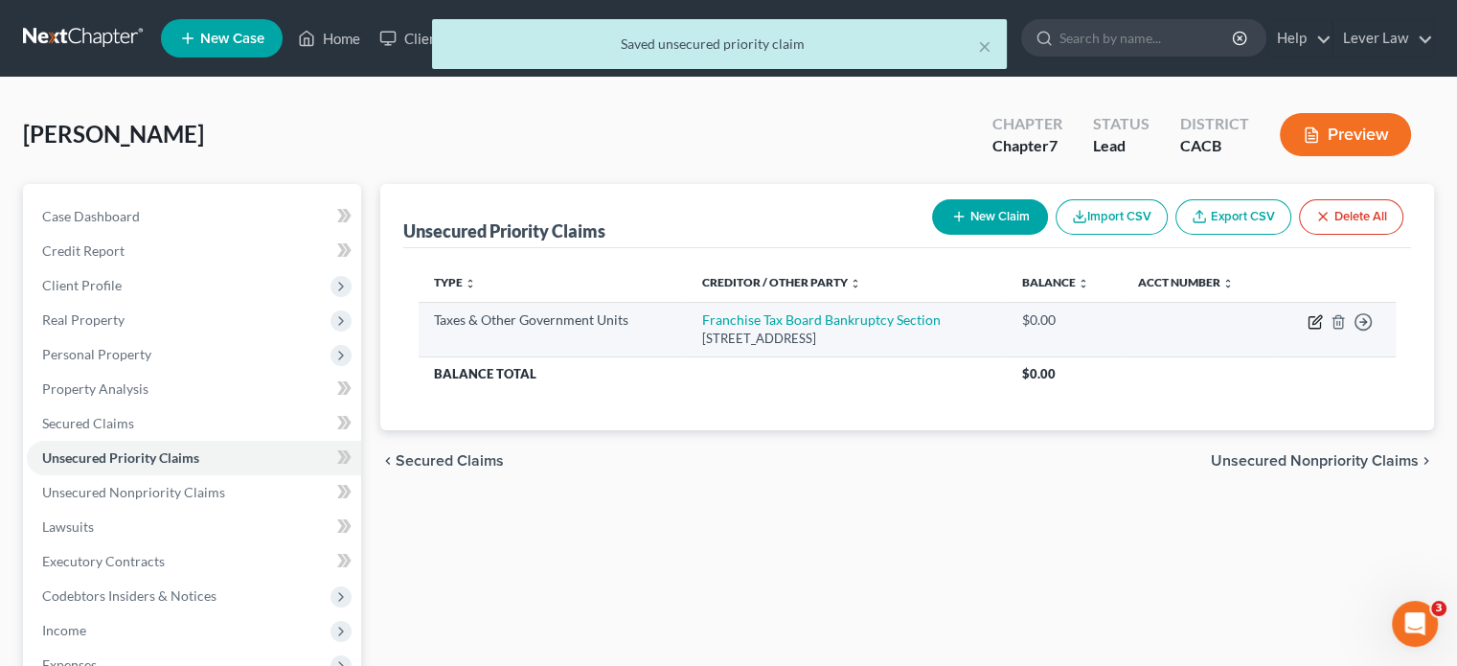
click at [1318, 323] on icon "button" at bounding box center [1314, 321] width 15 height 15
select select "3"
select select "4"
select select "3"
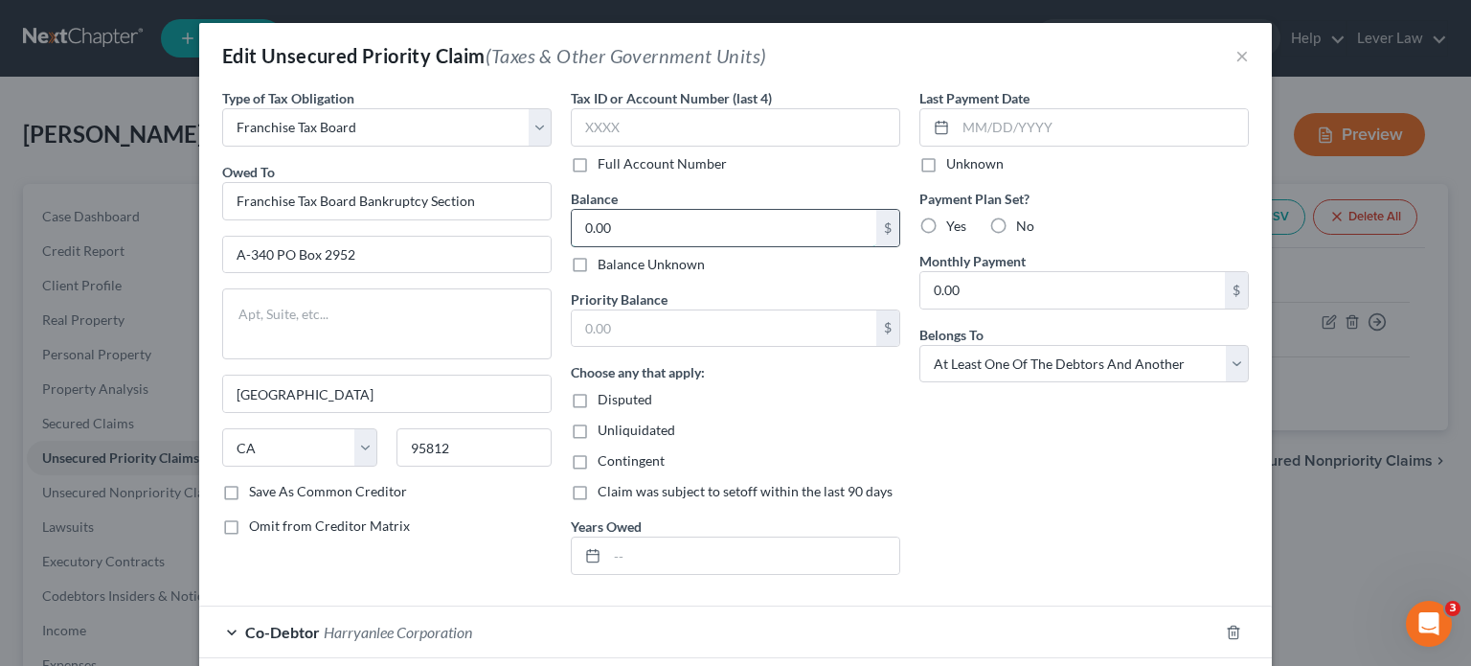
click at [721, 237] on input "0.00" at bounding box center [724, 228] width 305 height 36
type input "26,744"
drag, startPoint x: 614, startPoint y: 398, endPoint x: 943, endPoint y: 410, distance: 329.7
click at [614, 400] on span "Disputed" at bounding box center [625, 399] width 55 height 16
click at [614, 400] on input "Disputed" at bounding box center [611, 396] width 12 height 12
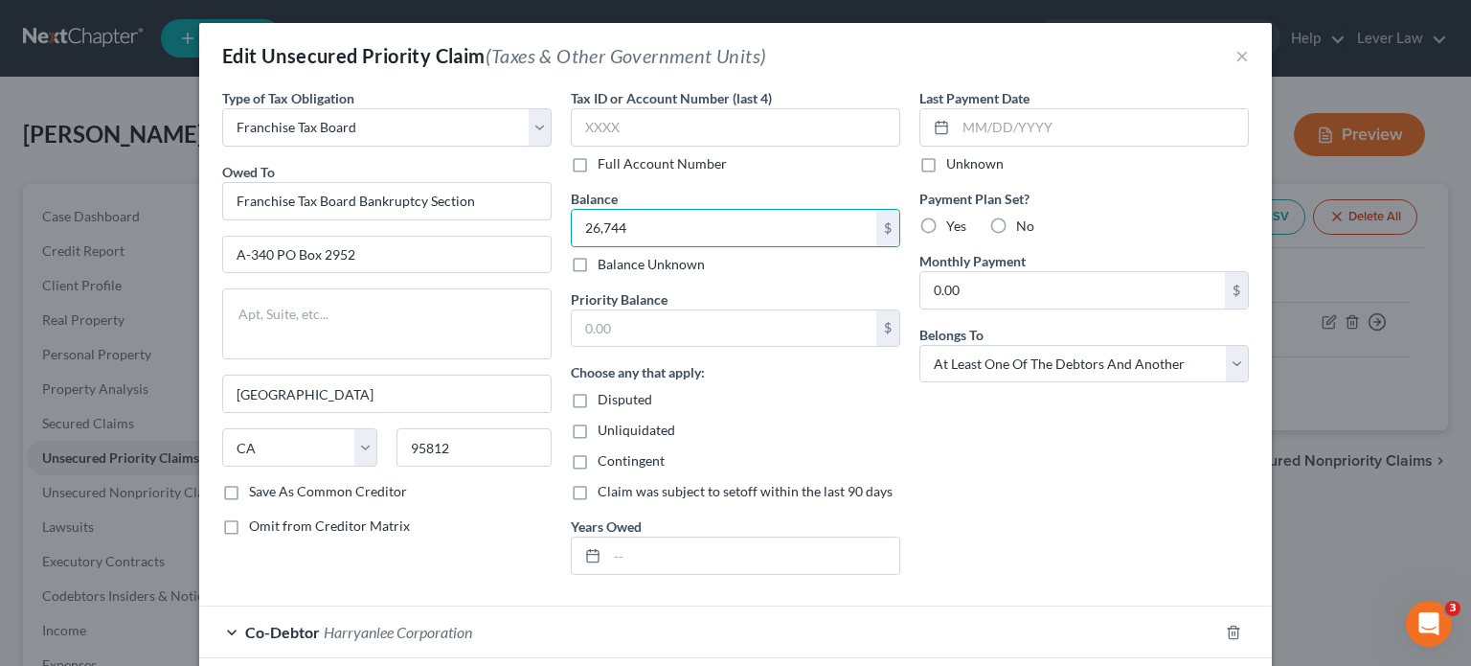
checkbox input "true"
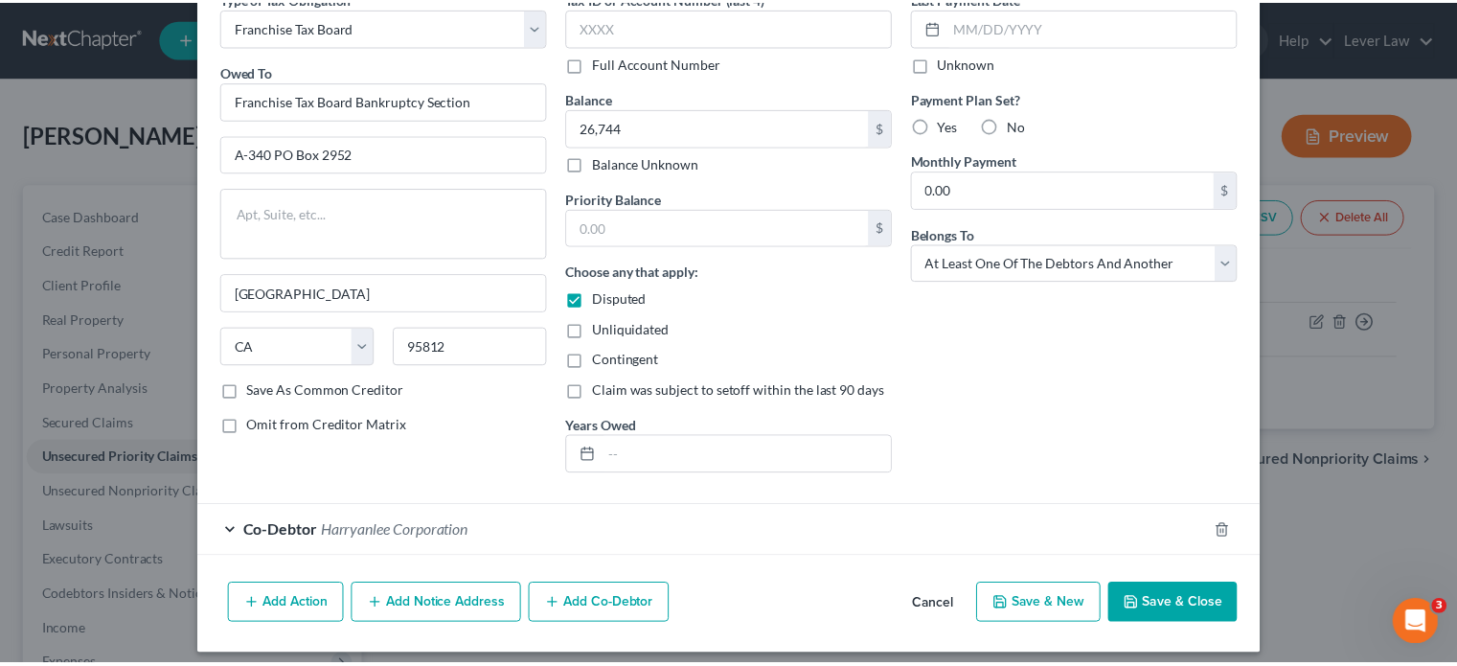
scroll to position [111, 0]
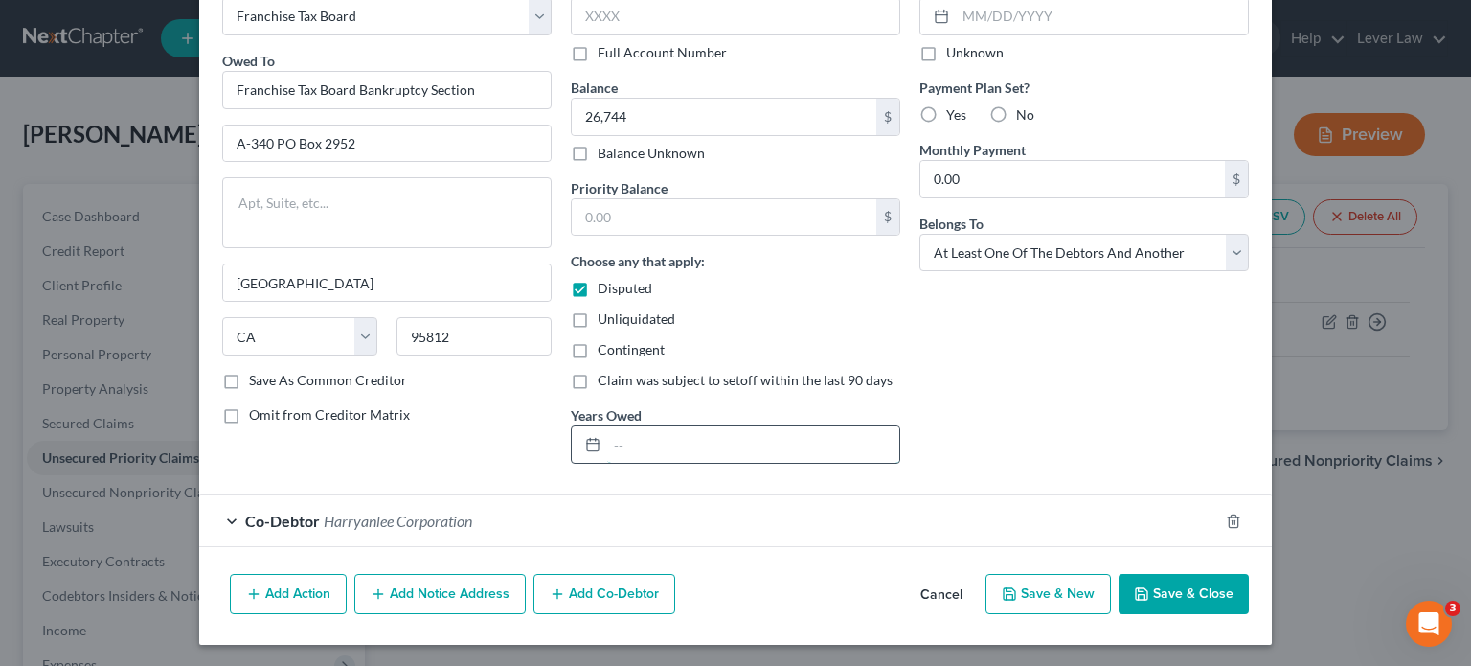
drag, startPoint x: 646, startPoint y: 444, endPoint x: 637, endPoint y: 455, distance: 13.6
click at [646, 444] on input "text" at bounding box center [753, 444] width 292 height 36
type input "2021"
drag, startPoint x: 1027, startPoint y: 465, endPoint x: 1033, endPoint y: 562, distance: 97.9
click at [1027, 465] on div "Last Payment Date Unknown Payment Plan Set? Yes No Monthly Payment 0.00 $ Belon…" at bounding box center [1084, 228] width 349 height 502
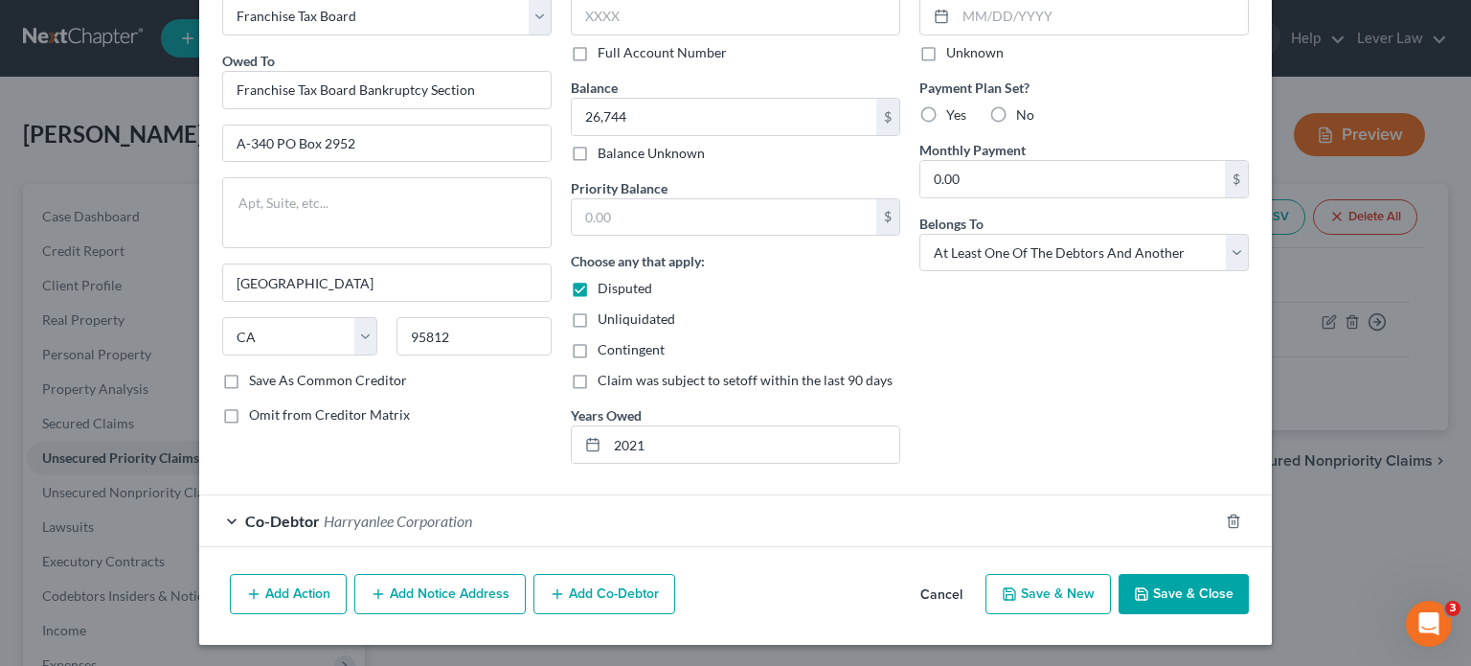
click at [1152, 595] on button "Save & Close" at bounding box center [1184, 594] width 130 height 40
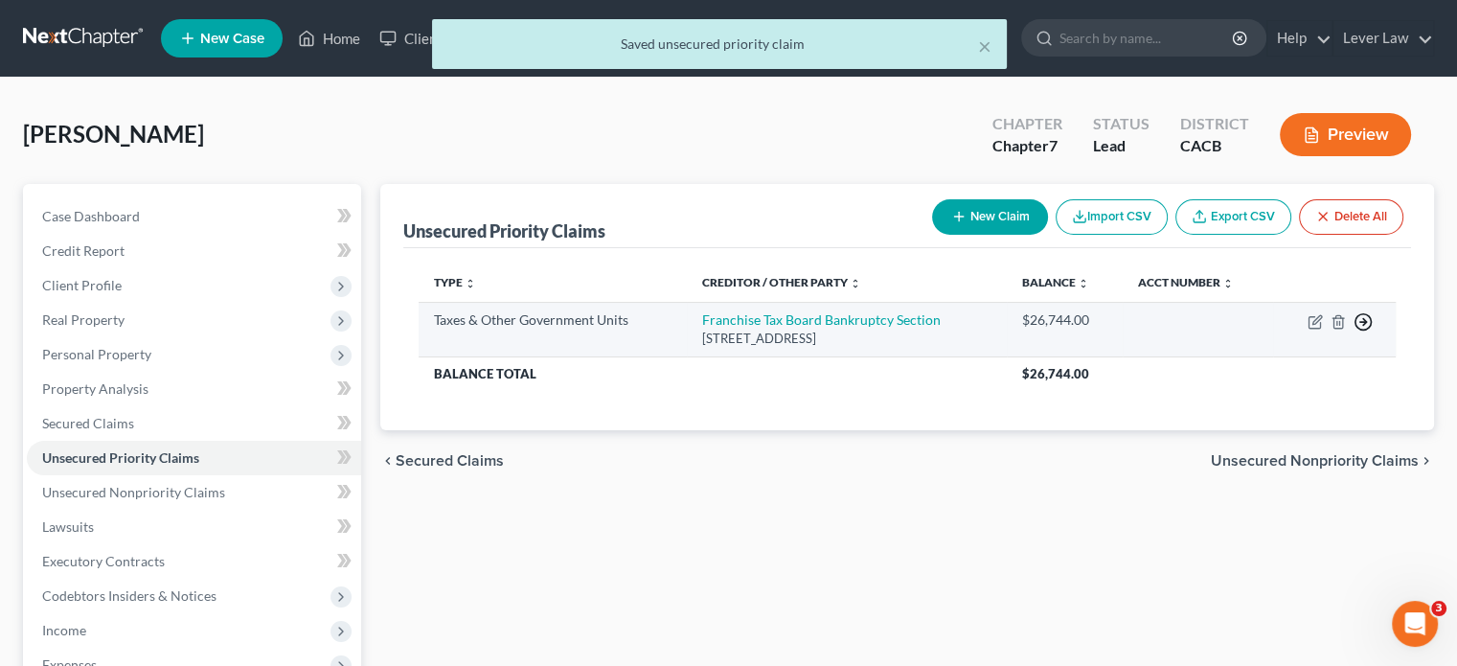
click at [1364, 319] on polyline "button" at bounding box center [1364, 322] width 3 height 7
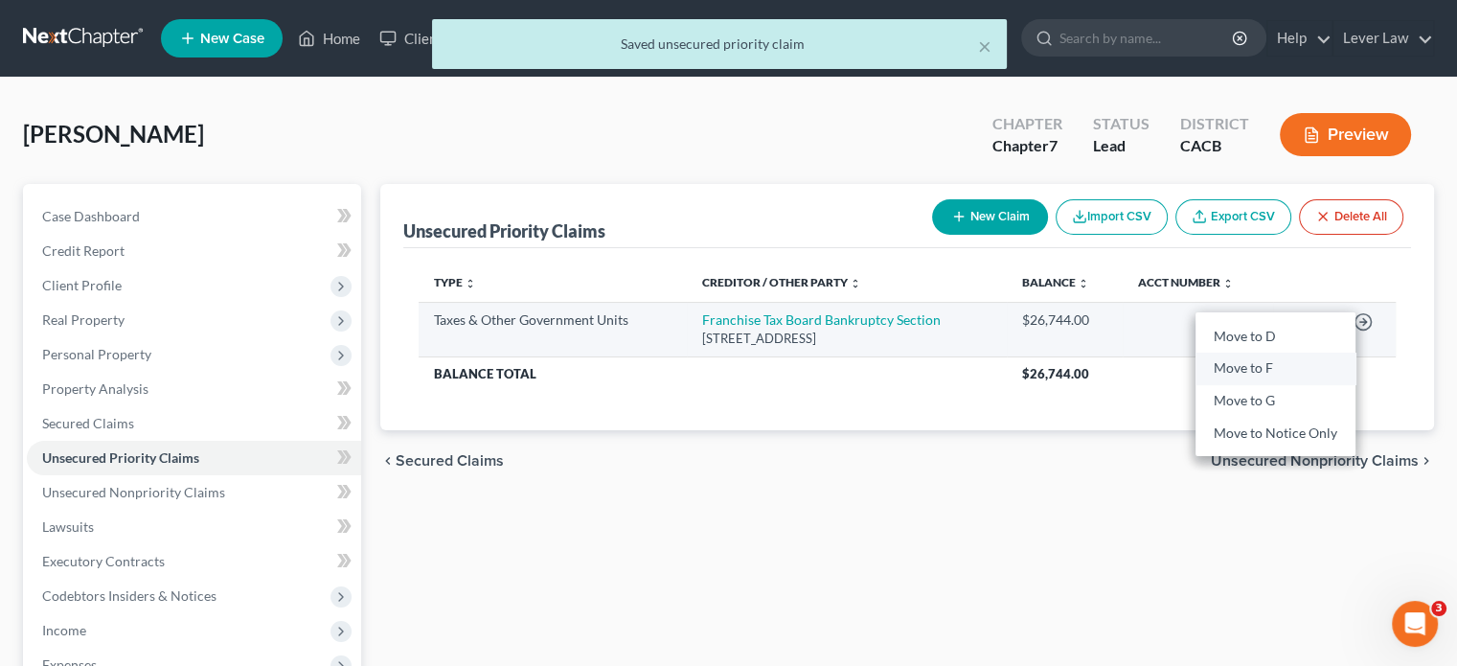
click at [1293, 371] on link "Move to F" at bounding box center [1275, 368] width 160 height 33
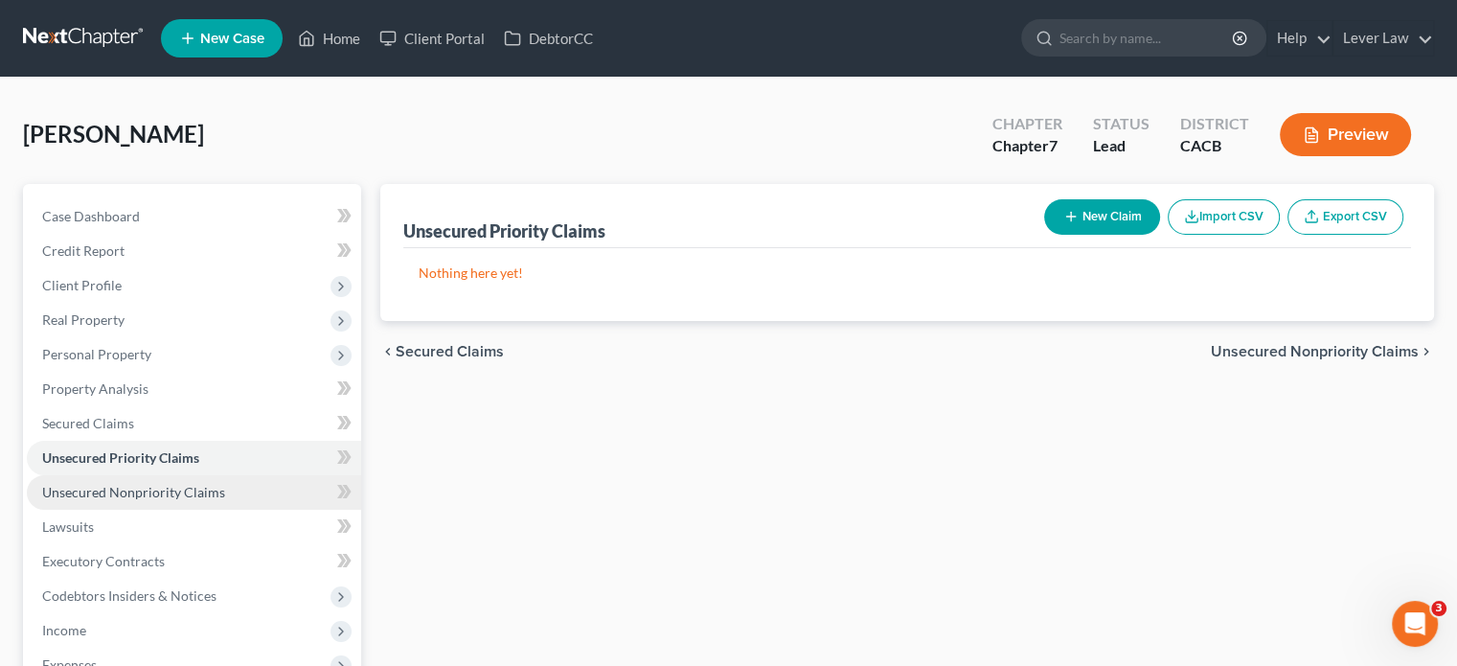
click at [188, 500] on link "Unsecured Nonpriority Claims" at bounding box center [194, 492] width 334 height 34
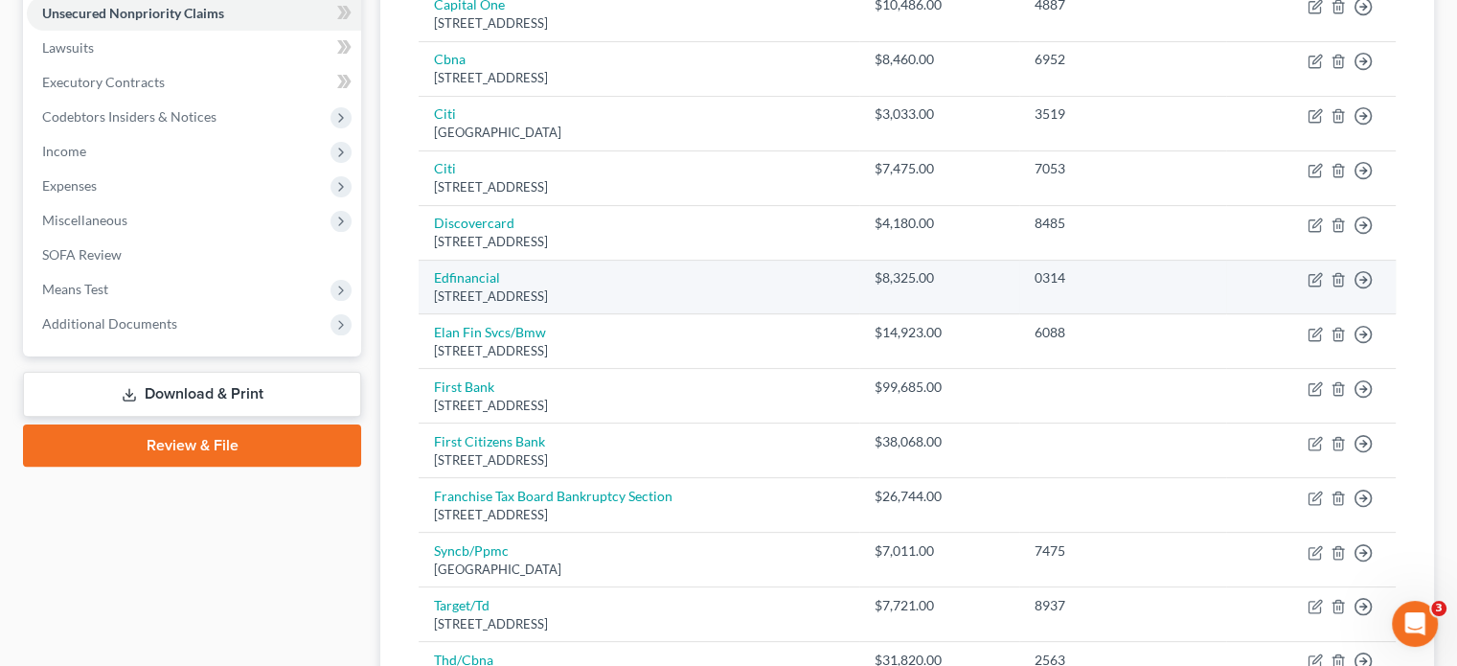
scroll to position [575, 0]
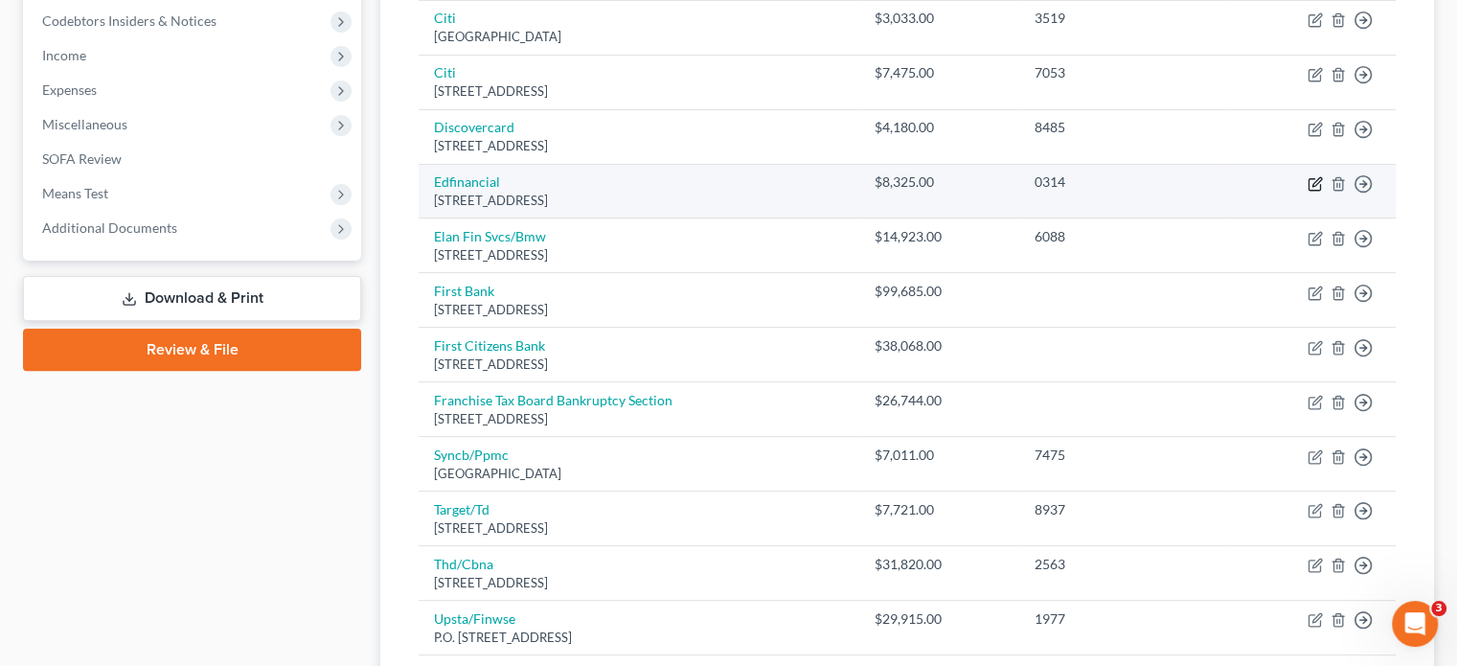
click at [1314, 186] on icon "button" at bounding box center [1314, 183] width 15 height 15
select select "44"
select select "17"
select select "0"
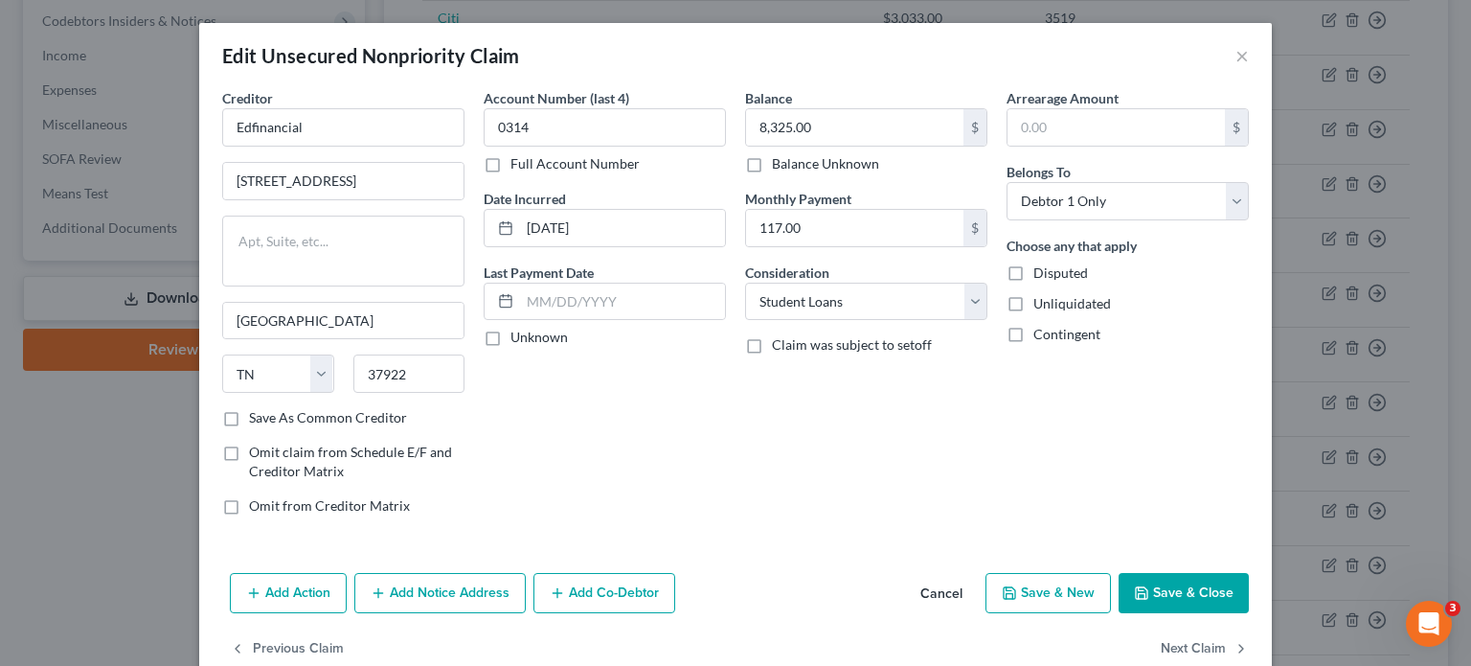
click at [1200, 597] on button "Save & Close" at bounding box center [1184, 593] width 130 height 40
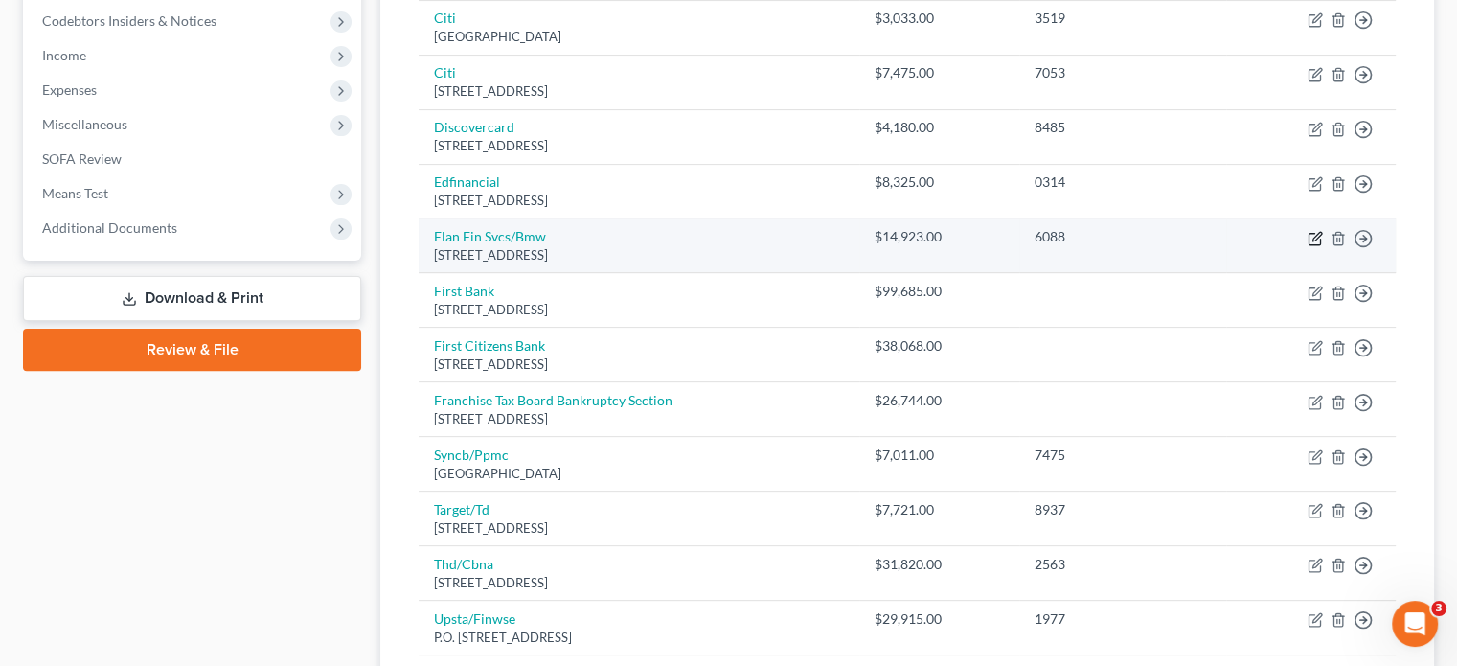
click at [1310, 237] on icon "button" at bounding box center [1314, 238] width 15 height 15
select select "29"
select select "0"
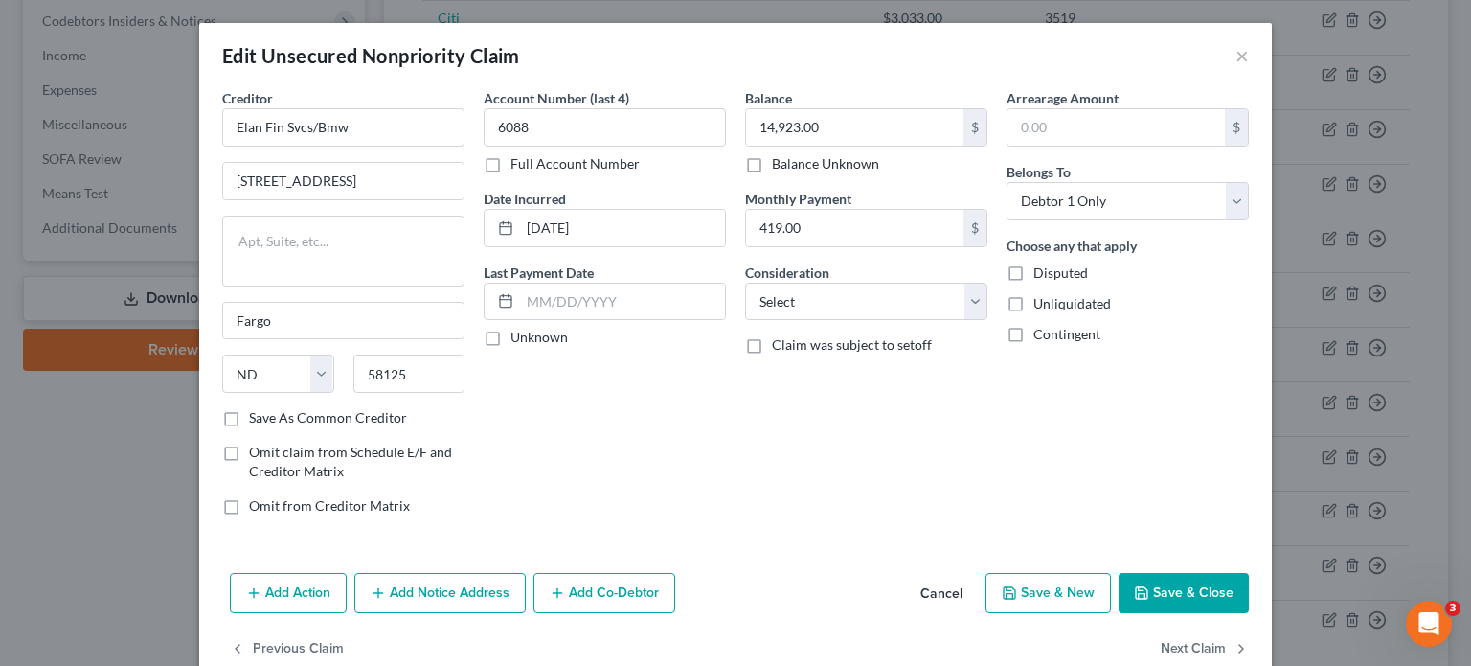
click at [1136, 587] on icon "button" at bounding box center [1141, 592] width 11 height 11
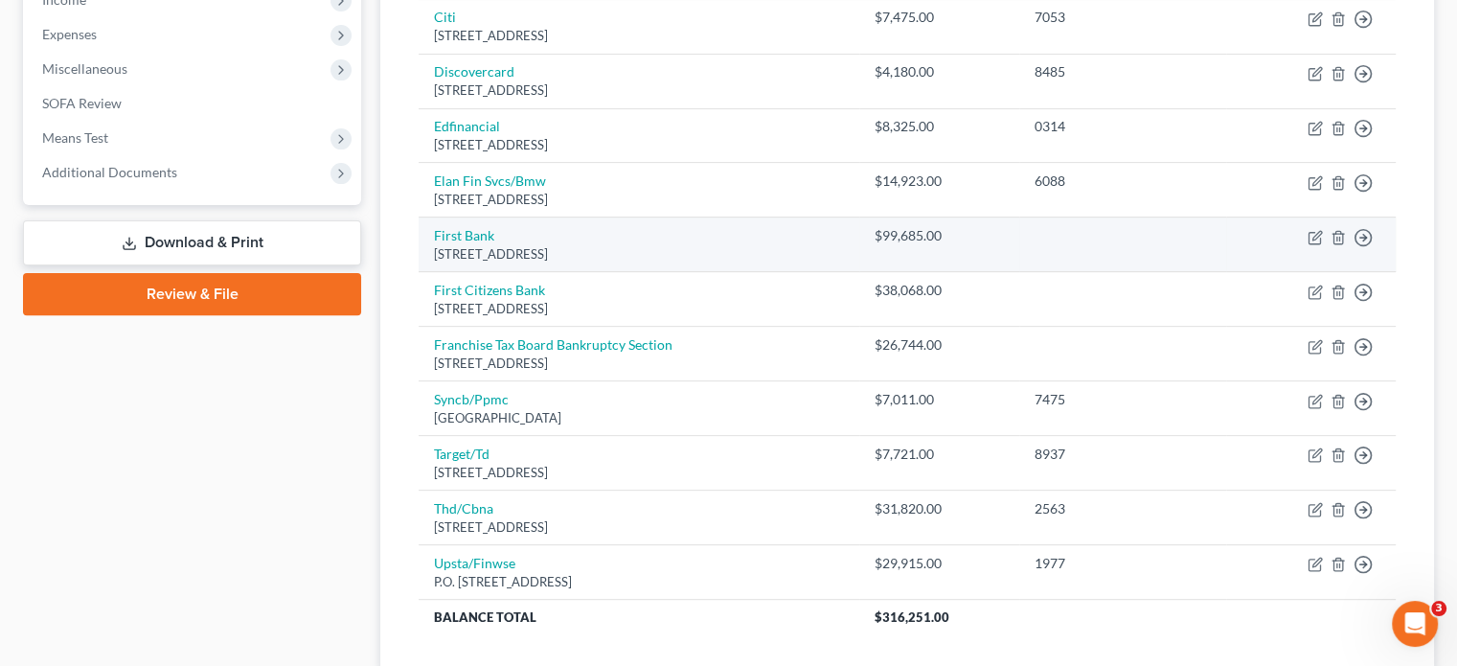
scroll to position [670, 0]
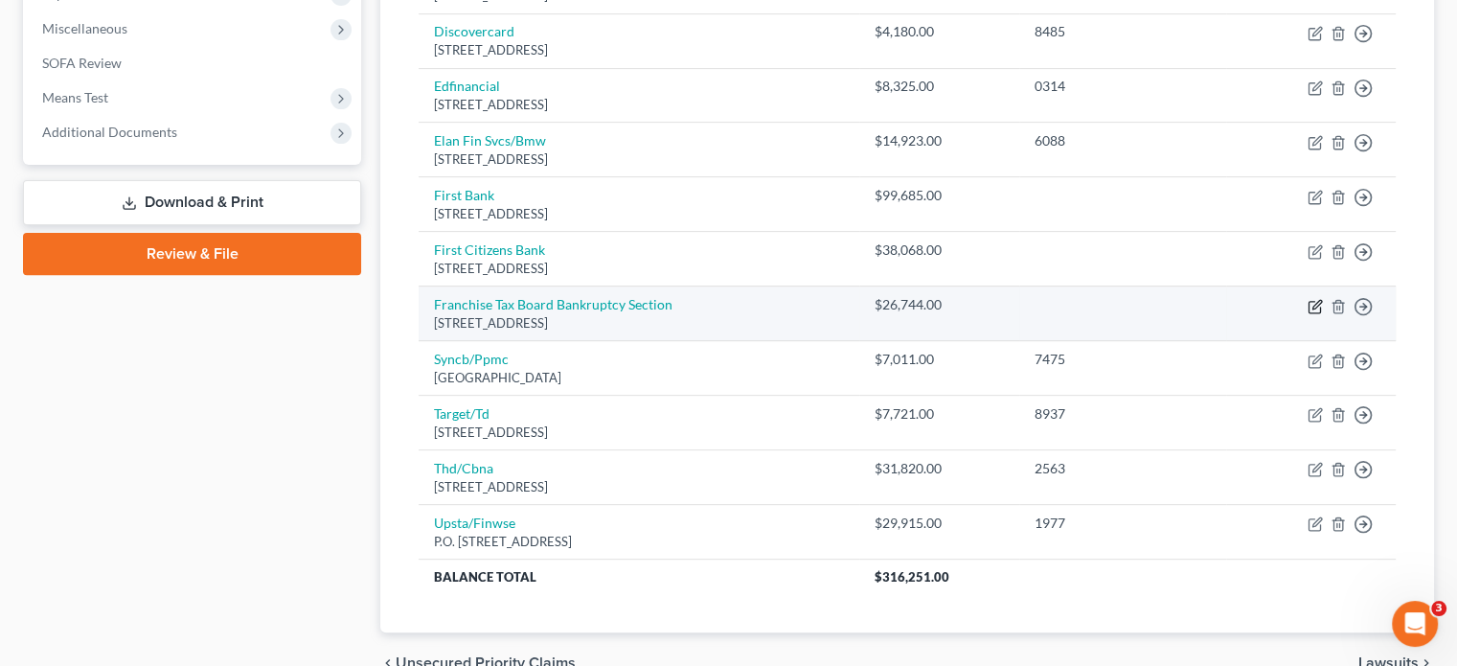
click at [1315, 302] on icon "button" at bounding box center [1314, 306] width 15 height 15
select select "4"
select select "3"
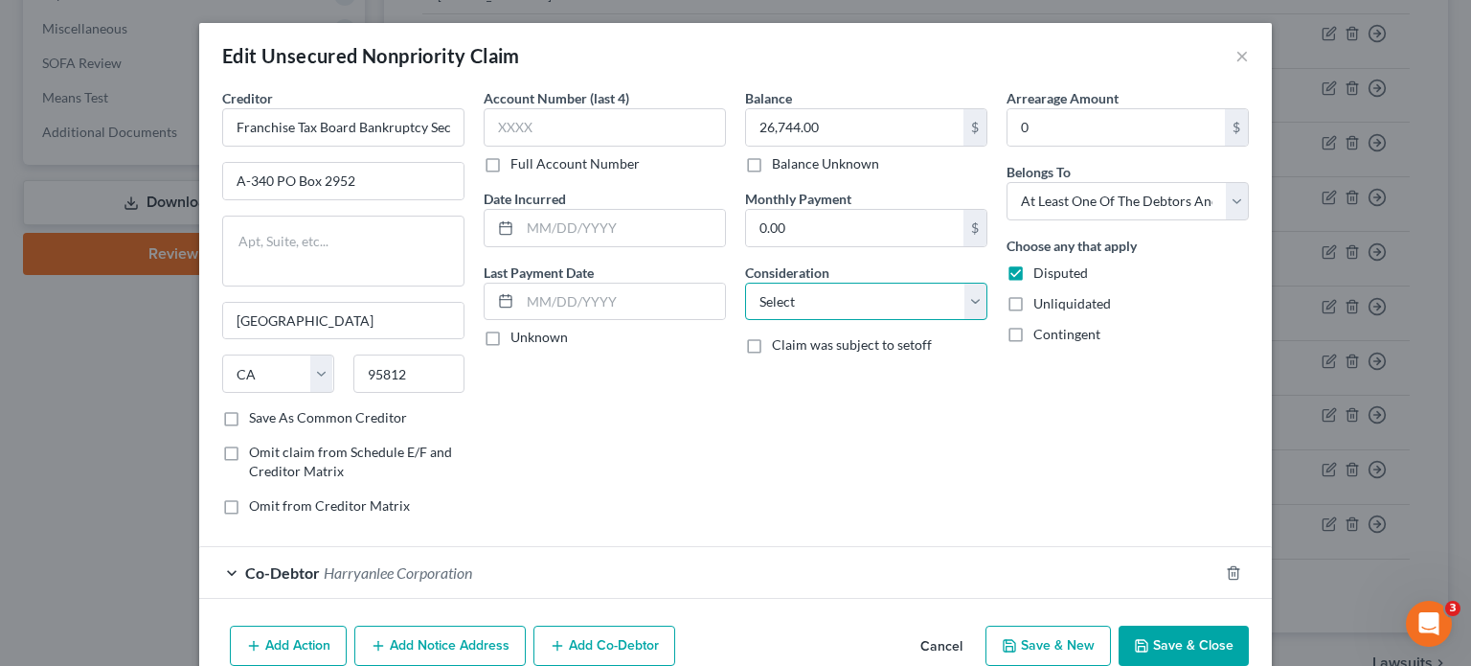
click at [858, 302] on select "Select Cable / Satellite Services Collection Agency Credit Card Debt Debt Couns…" at bounding box center [866, 302] width 242 height 38
select select "14"
click at [745, 283] on select "Select Cable / Satellite Services Collection Agency Credit Card Debt Debt Couns…" at bounding box center [866, 302] width 242 height 38
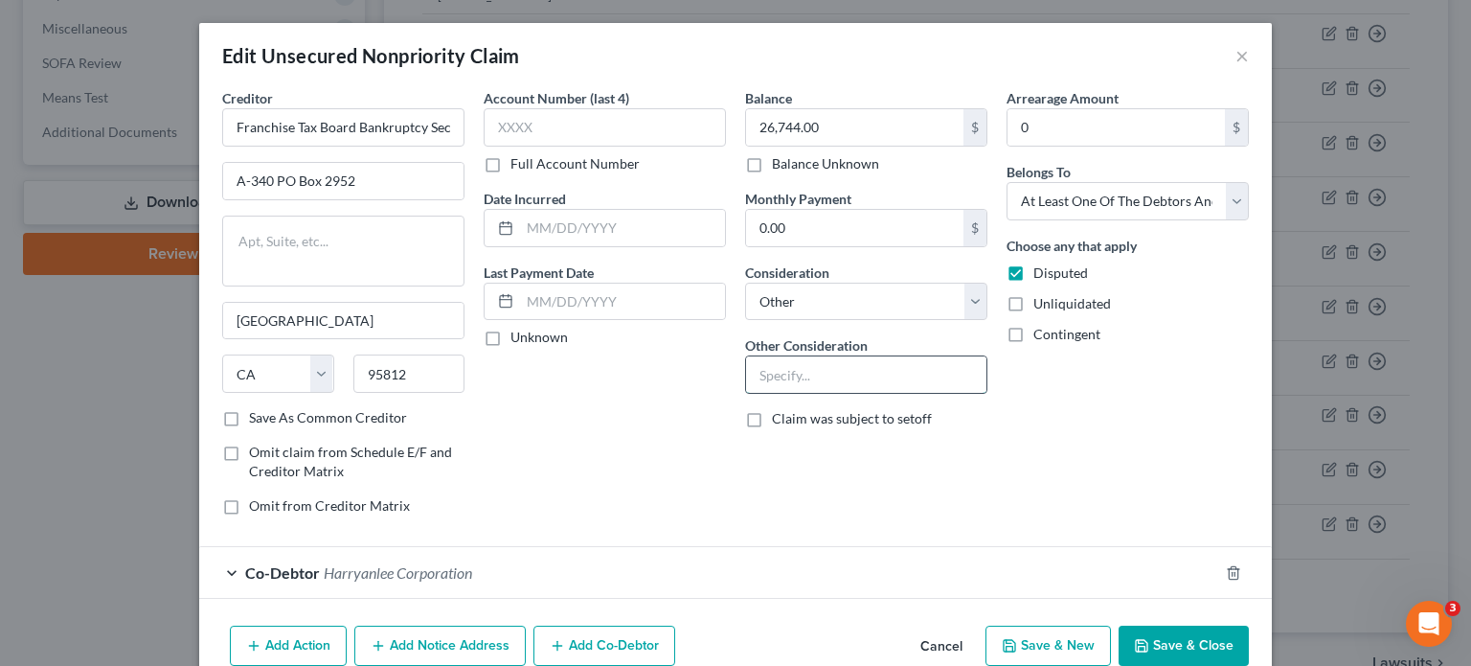
click at [849, 389] on input "text" at bounding box center [866, 374] width 240 height 36
type input "Estimated"
click at [1162, 643] on button "Save & Close" at bounding box center [1184, 645] width 130 height 40
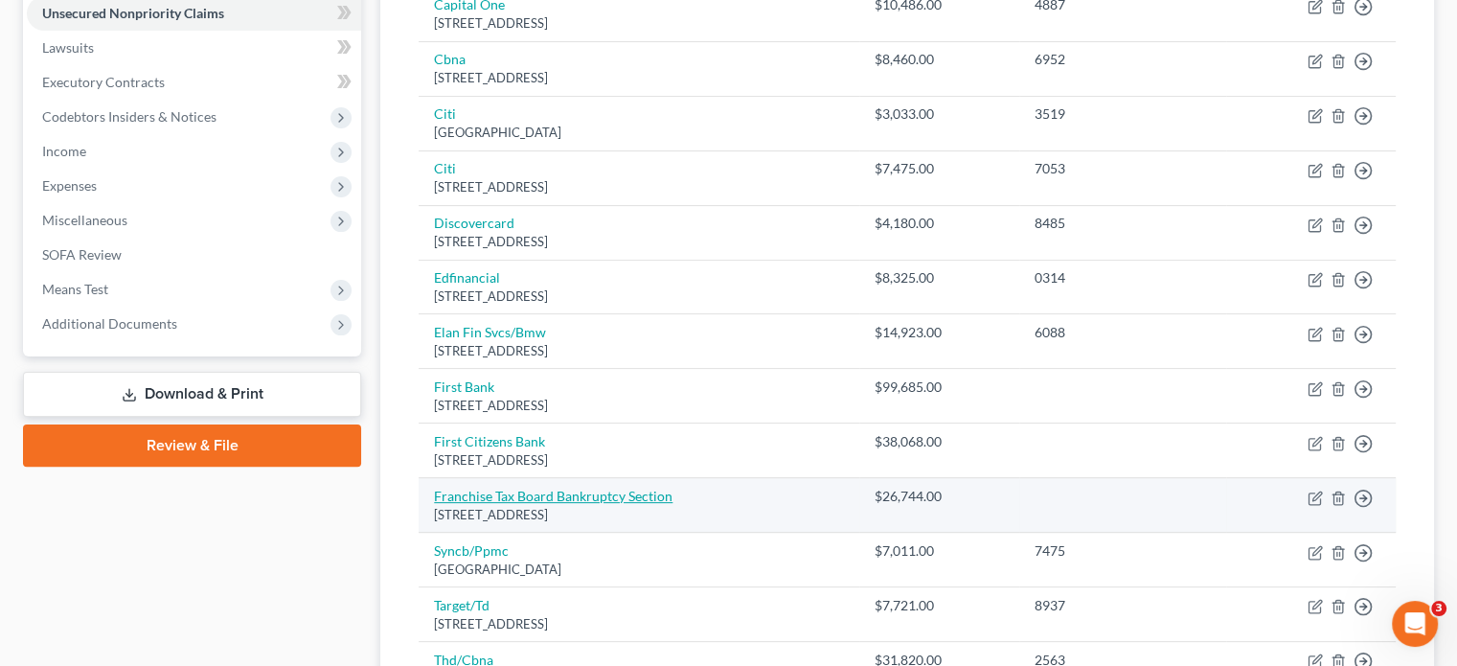
scroll to position [96, 0]
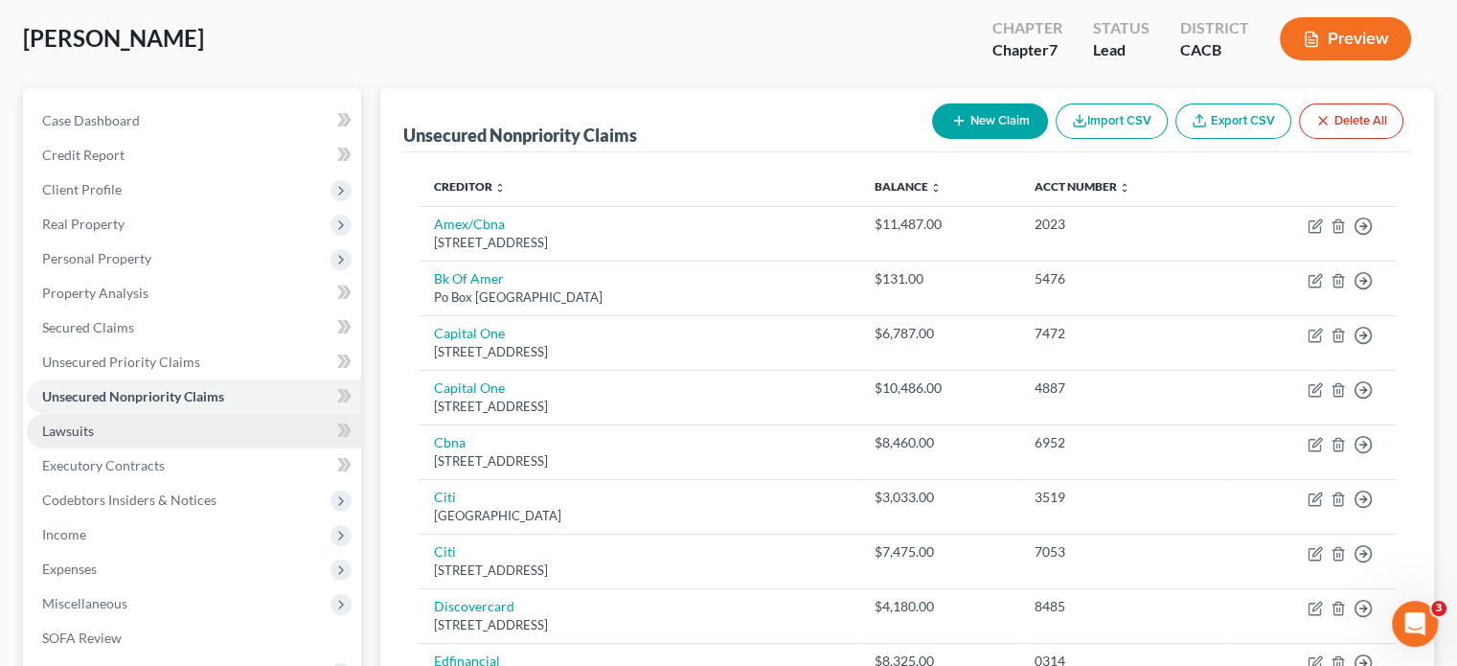
click at [89, 427] on span "Lawsuits" at bounding box center [68, 430] width 52 height 16
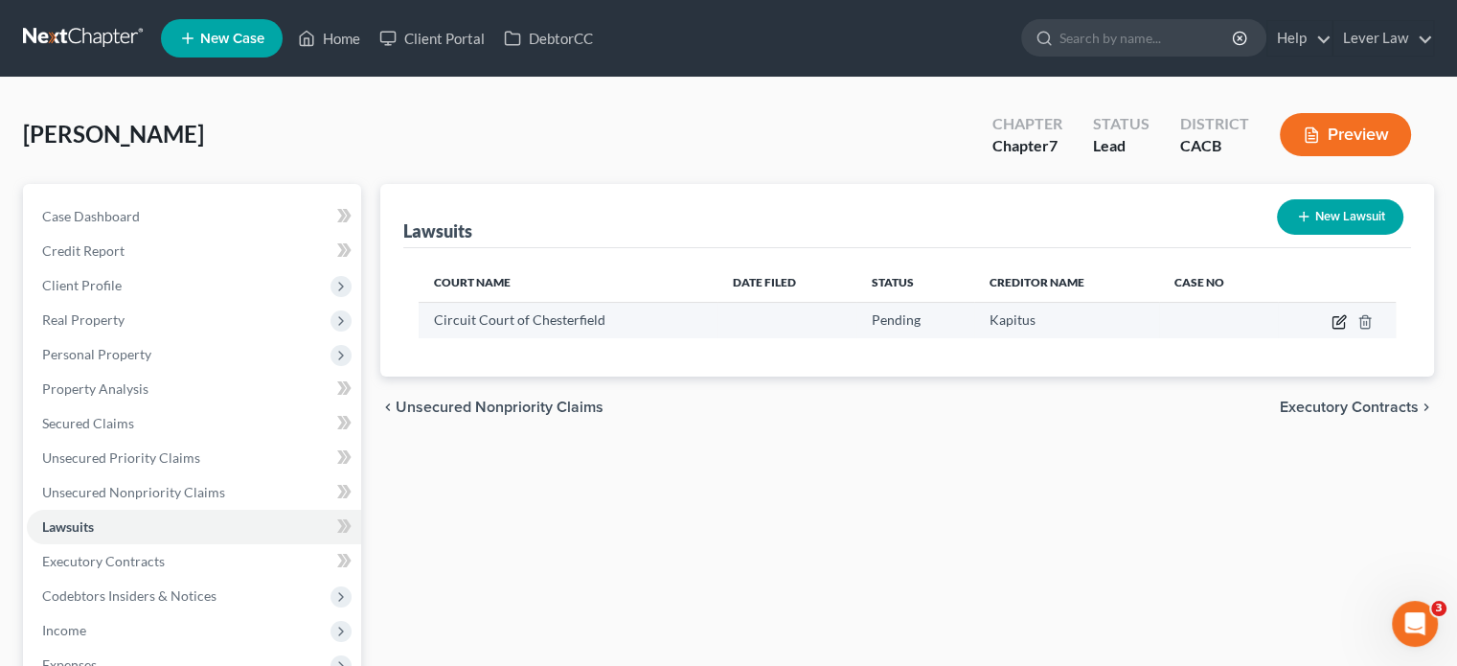
click at [1343, 321] on icon "button" at bounding box center [1338, 321] width 15 height 15
select select "0"
select select "4"
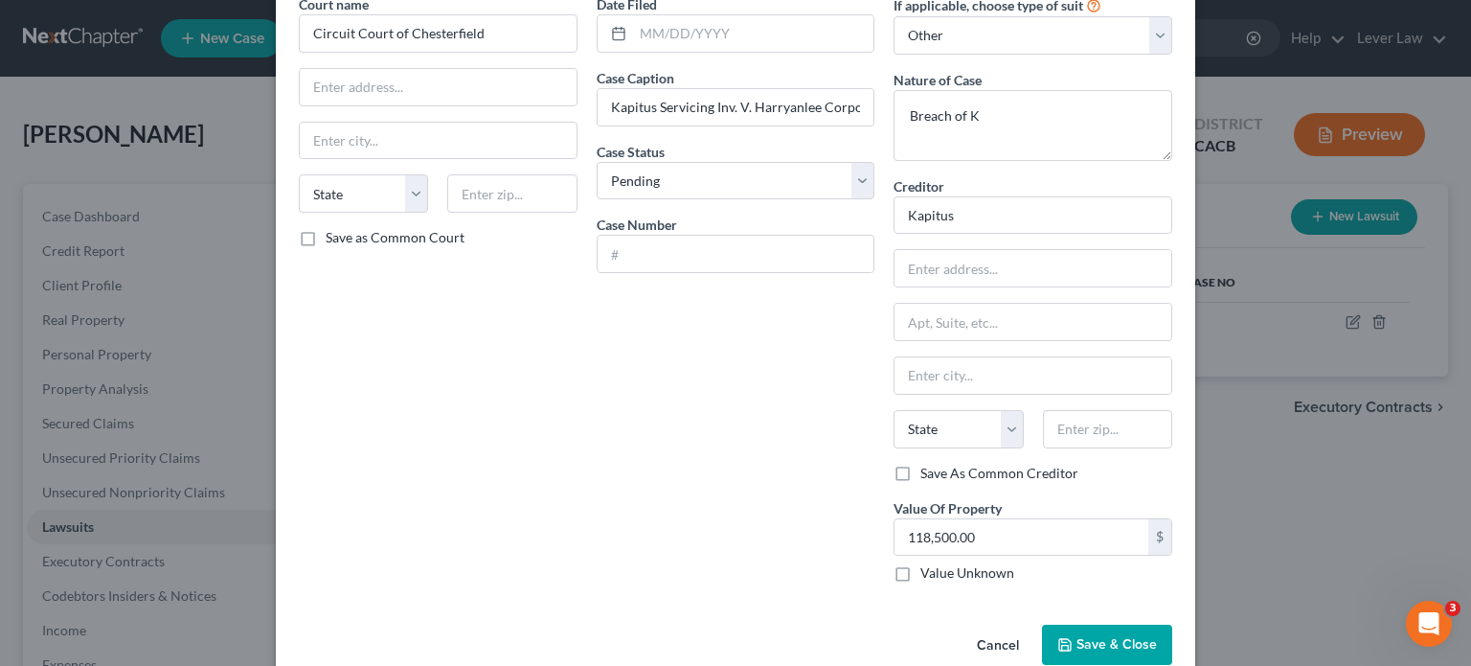
scroll to position [128, 0]
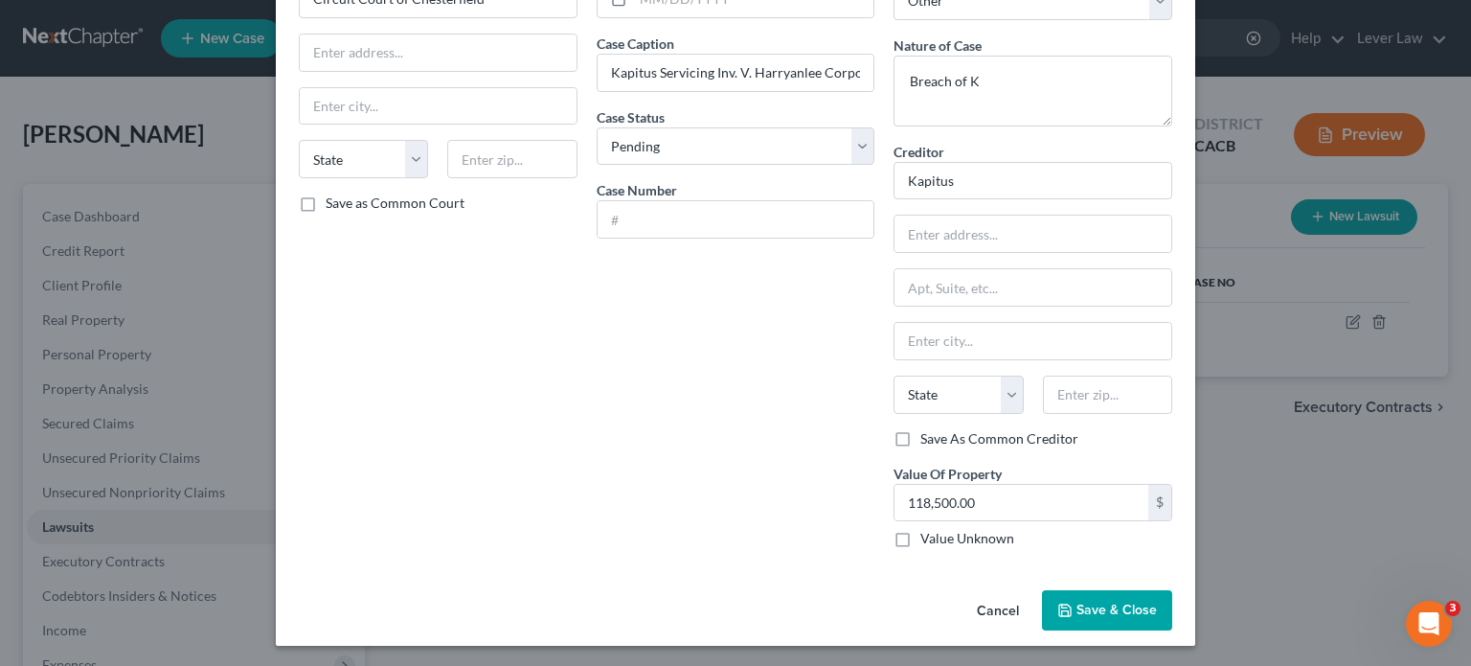
drag, startPoint x: 1107, startPoint y: 602, endPoint x: 985, endPoint y: 581, distance: 124.4
click at [1107, 602] on span "Save & Close" at bounding box center [1116, 609] width 80 height 16
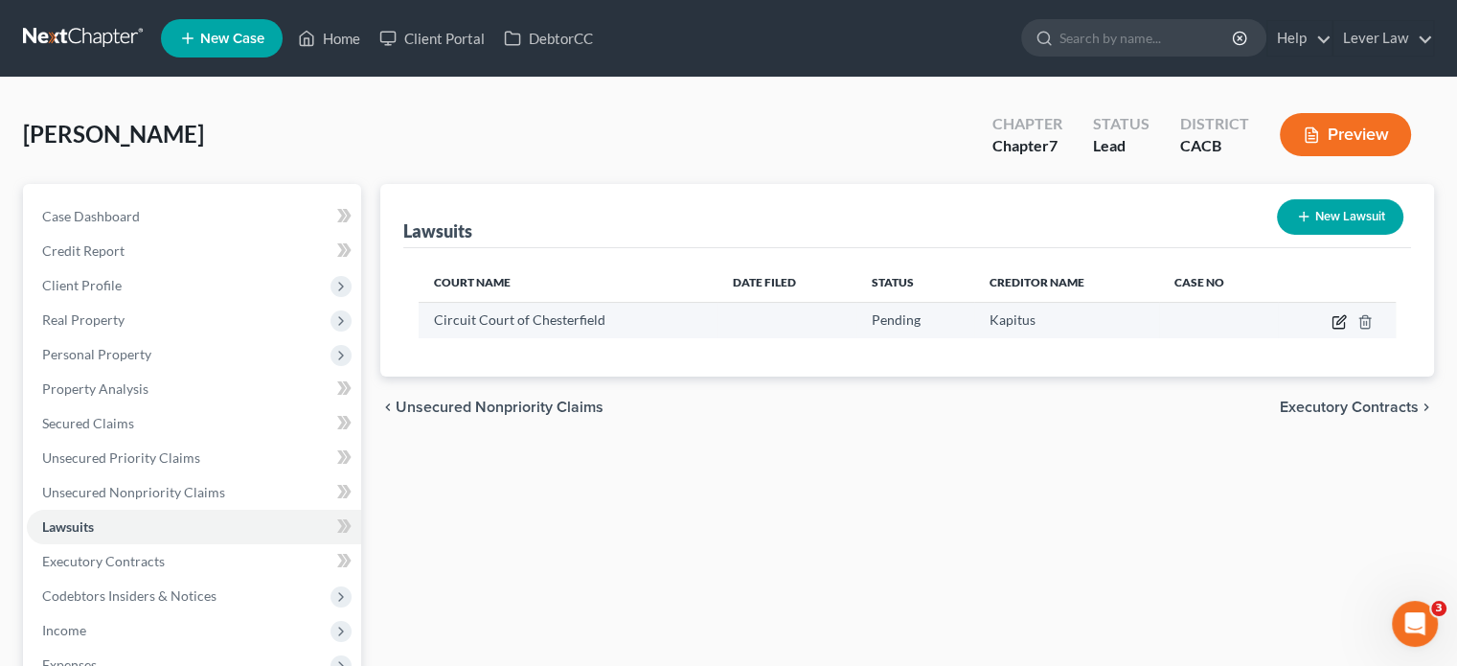
click at [1337, 324] on icon "button" at bounding box center [1338, 321] width 15 height 15
select select "0"
select select "4"
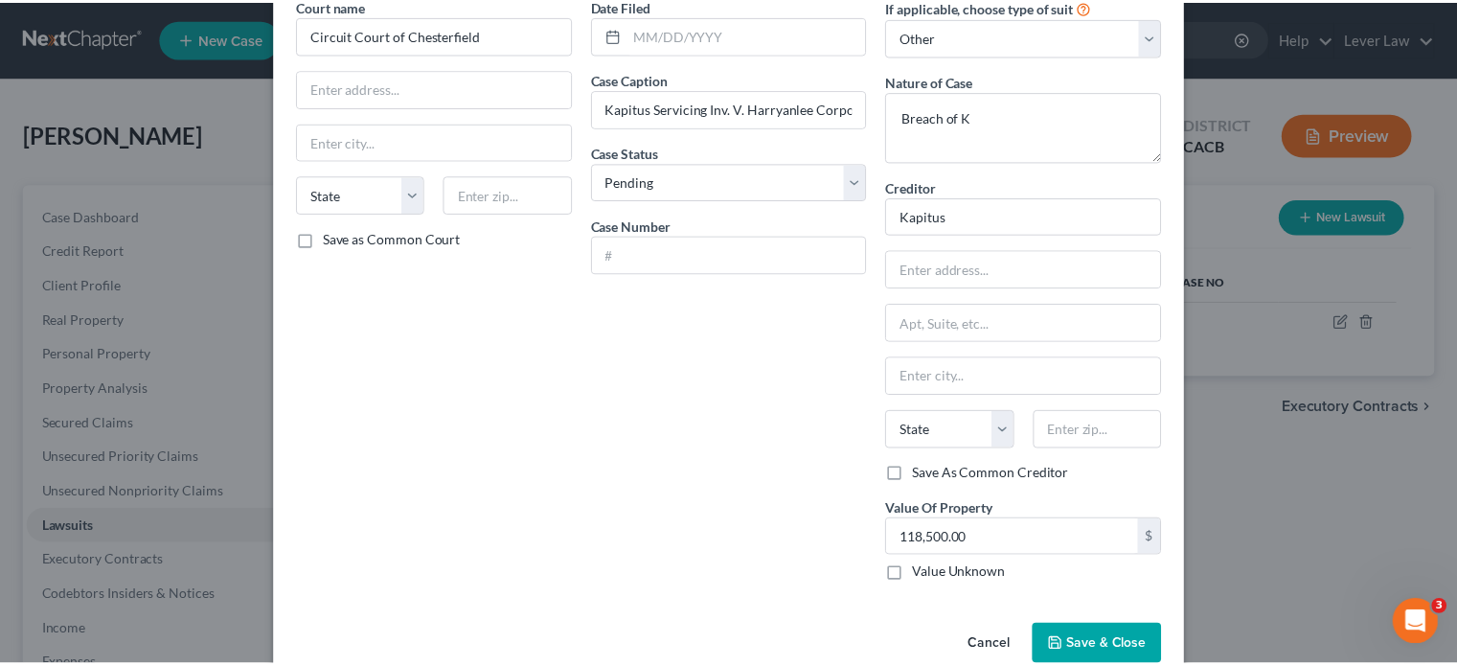
scroll to position [96, 0]
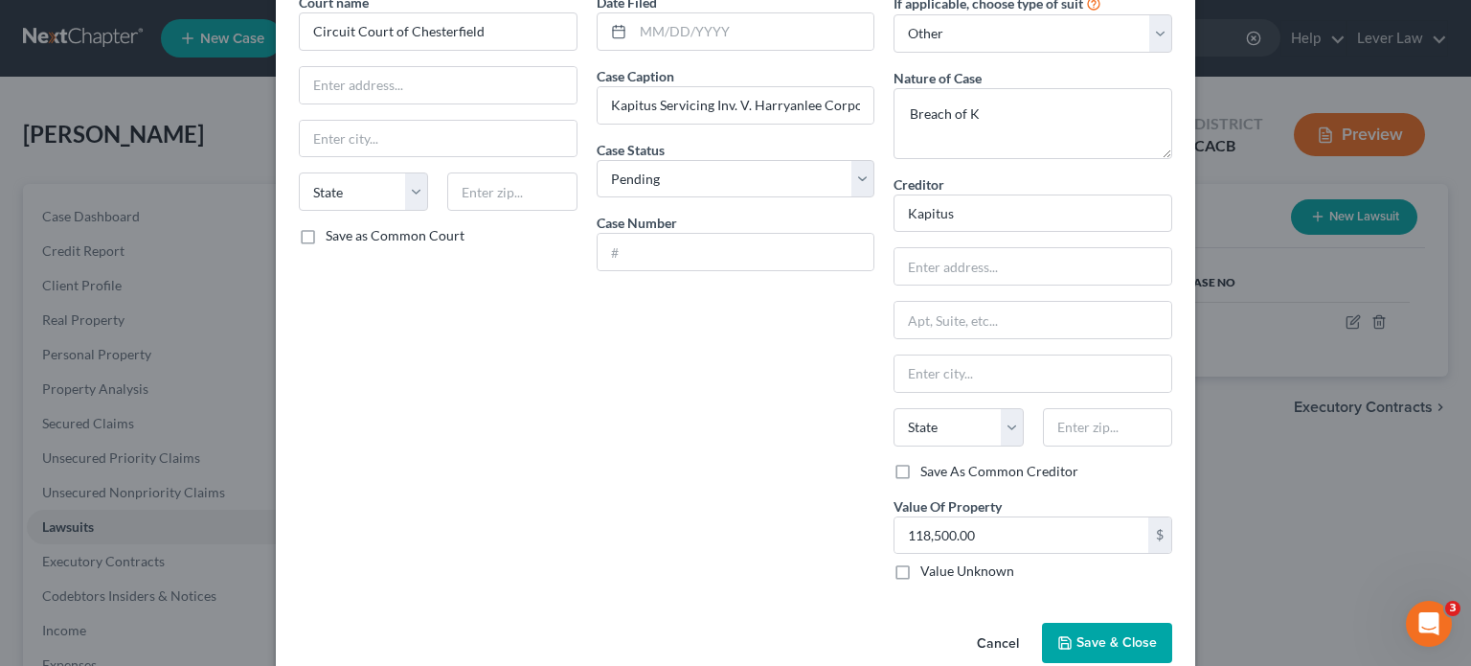
click at [1099, 634] on span "Save & Close" at bounding box center [1116, 642] width 80 height 16
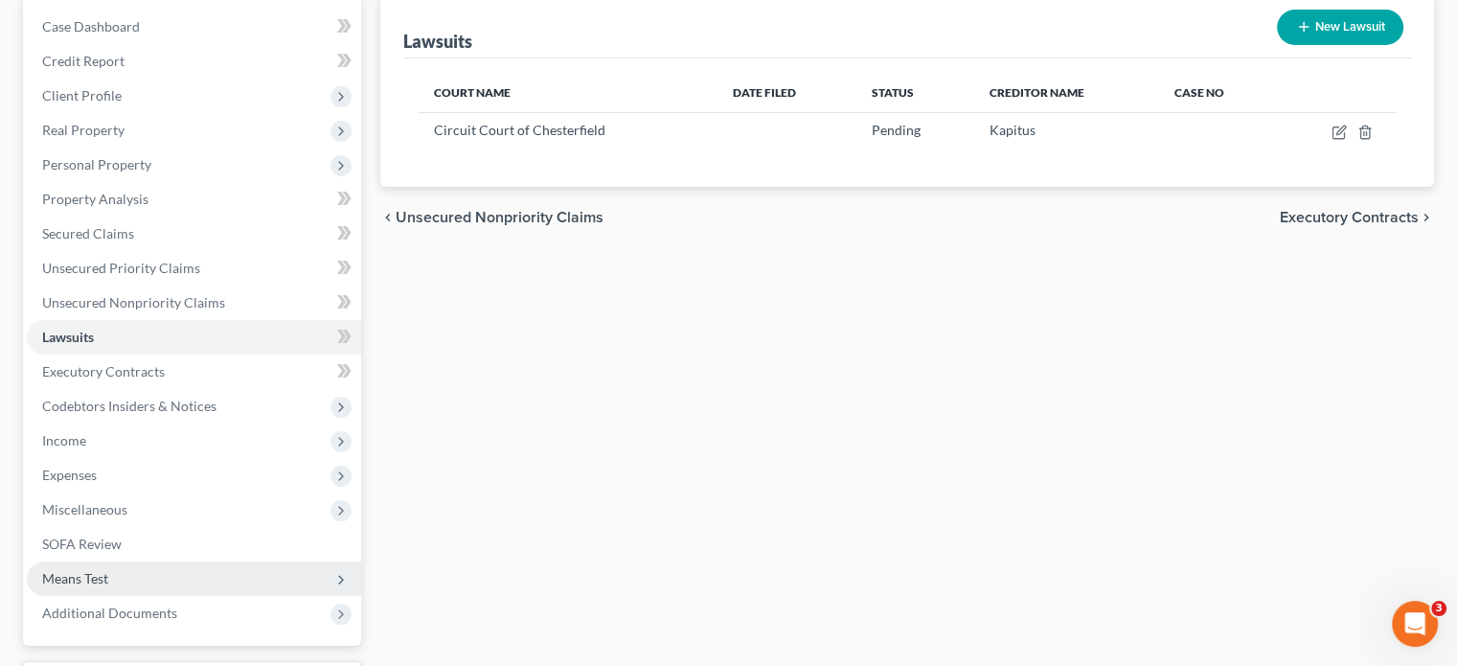
scroll to position [192, 0]
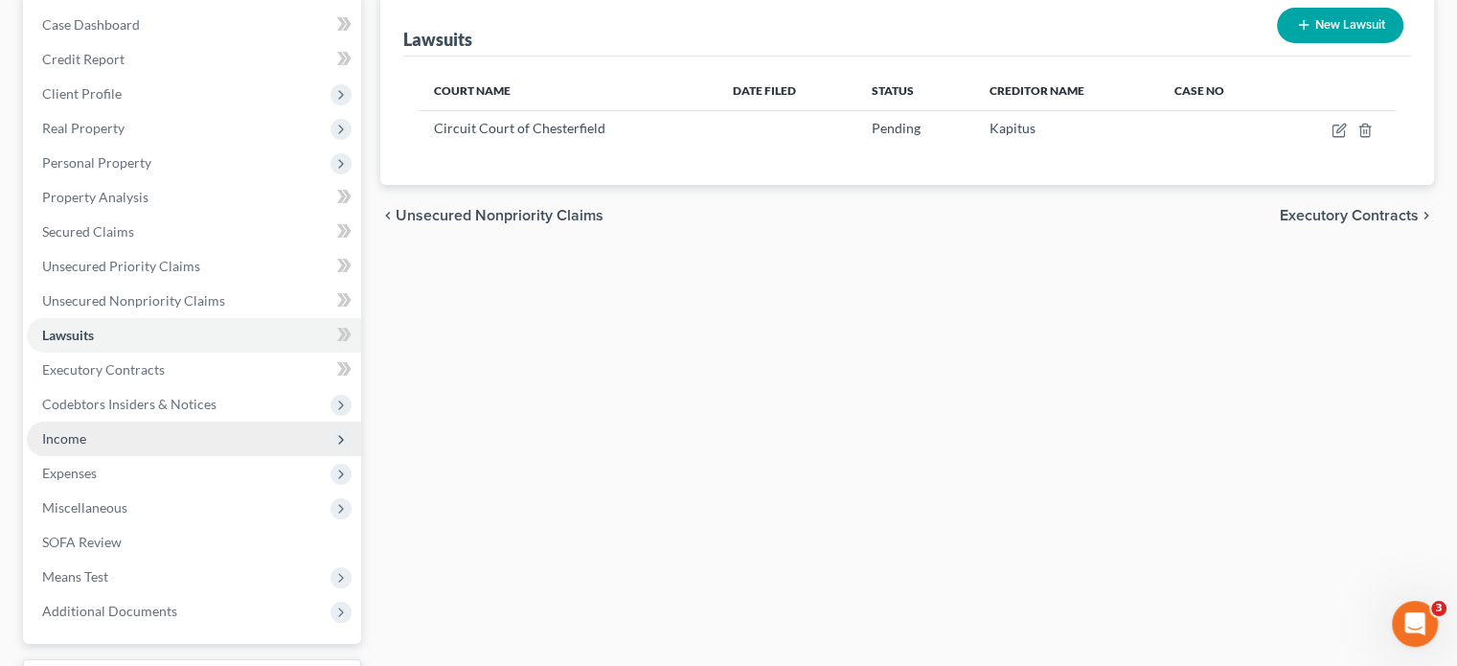
click at [203, 447] on span "Income" at bounding box center [194, 438] width 334 height 34
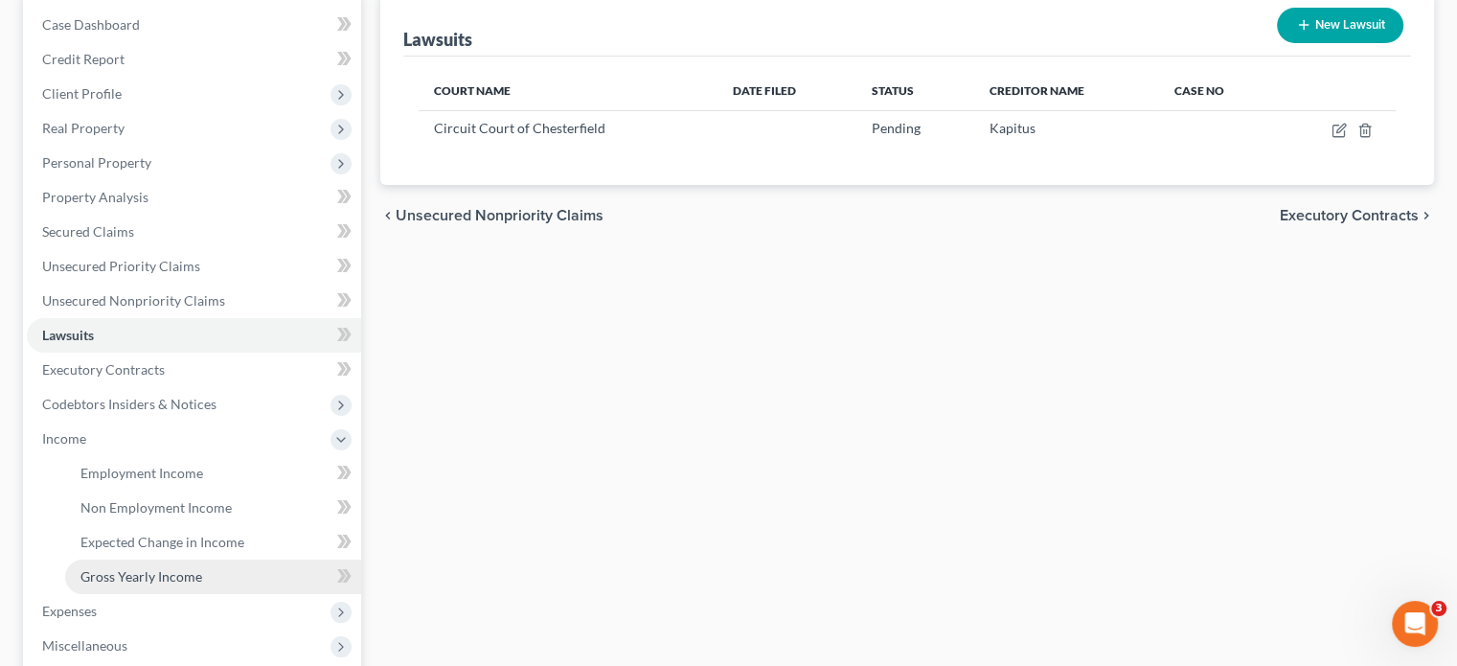
click at [244, 571] on link "Gross Yearly Income" at bounding box center [213, 576] width 296 height 34
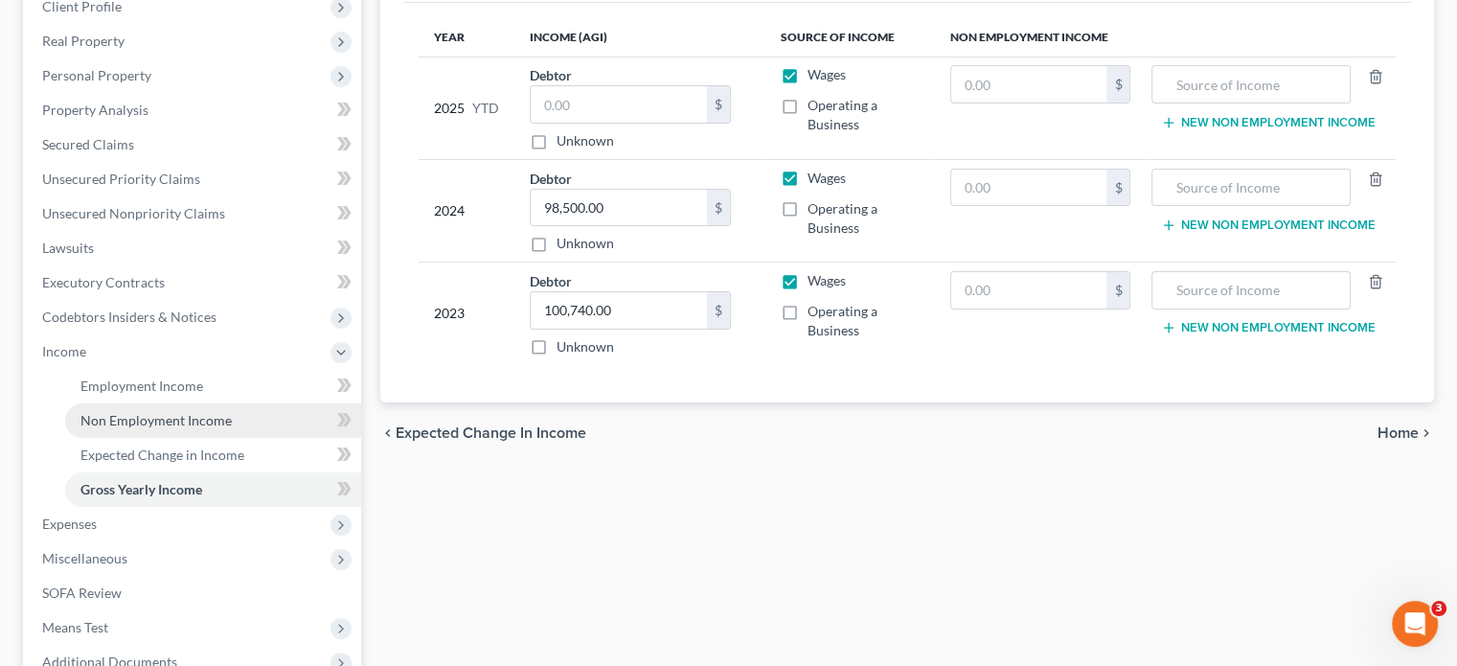
scroll to position [383, 0]
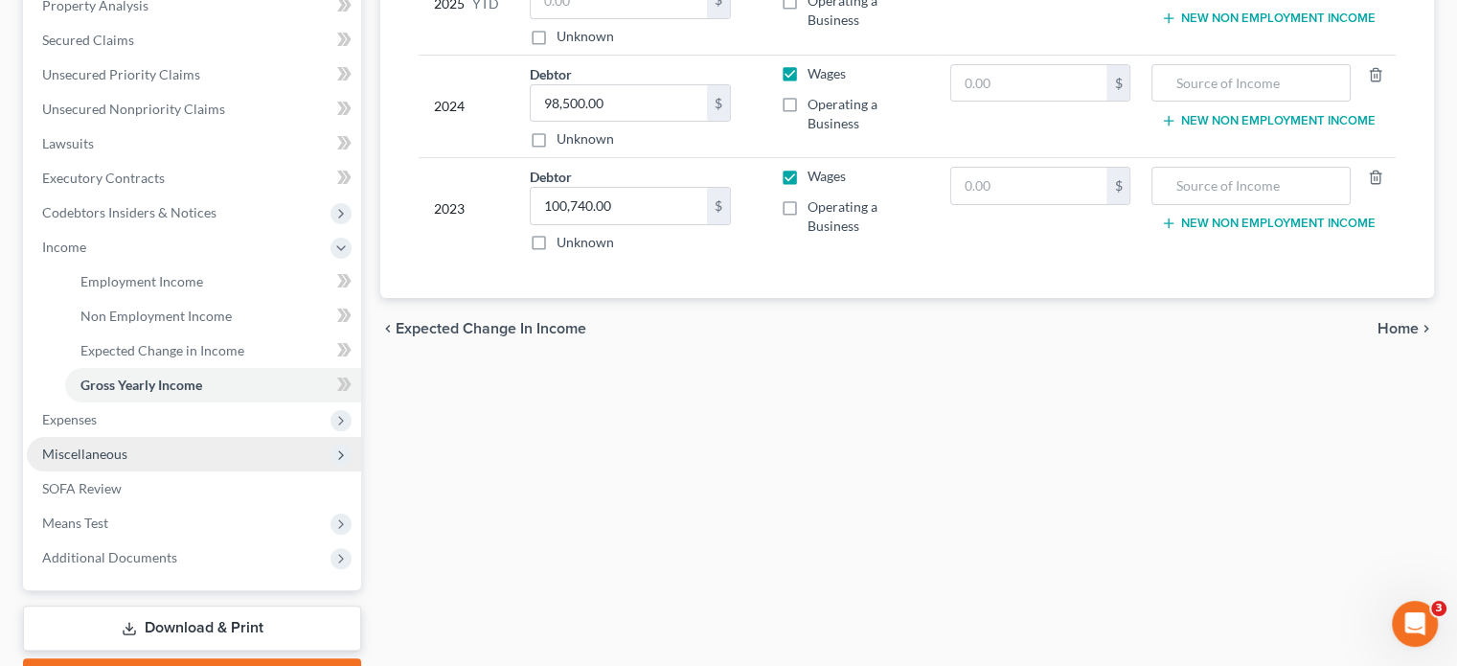
drag, startPoint x: 74, startPoint y: 456, endPoint x: 178, endPoint y: 458, distance: 104.4
click at [74, 456] on span "Miscellaneous" at bounding box center [84, 453] width 85 height 16
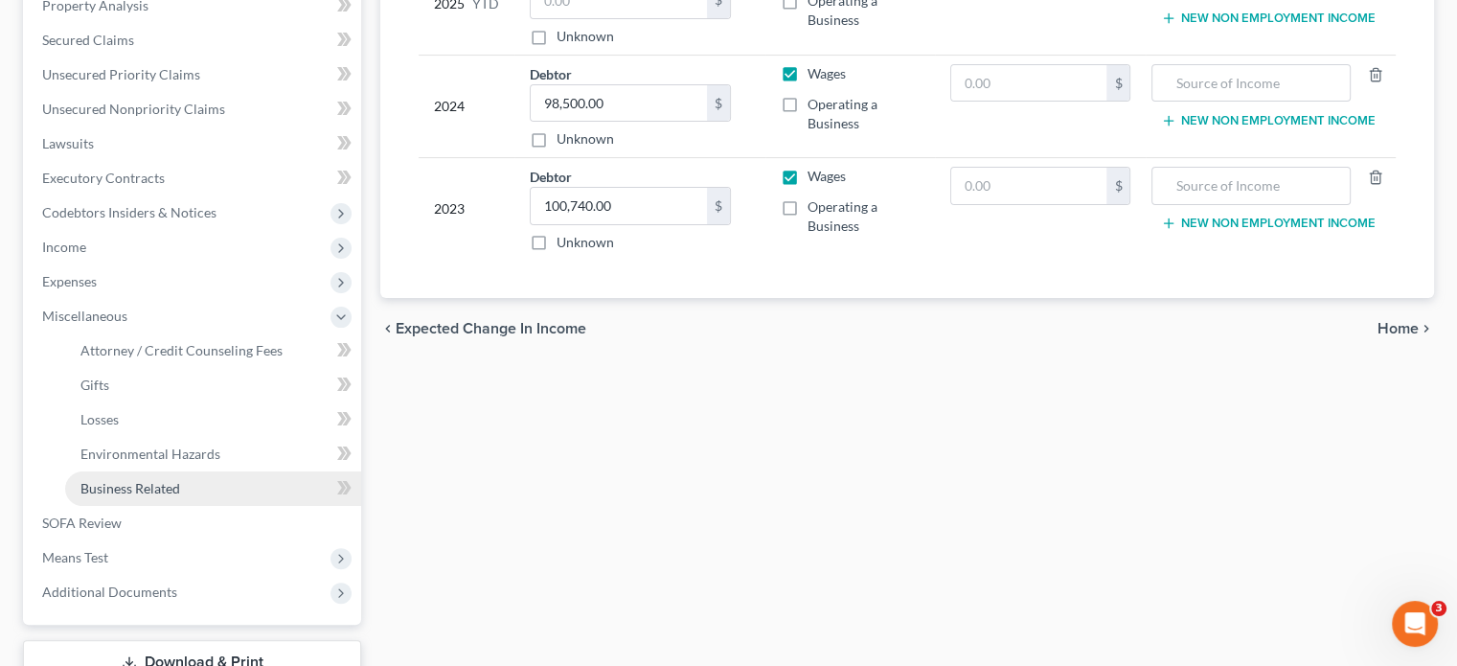
click at [162, 482] on span "Business Related" at bounding box center [130, 488] width 100 height 16
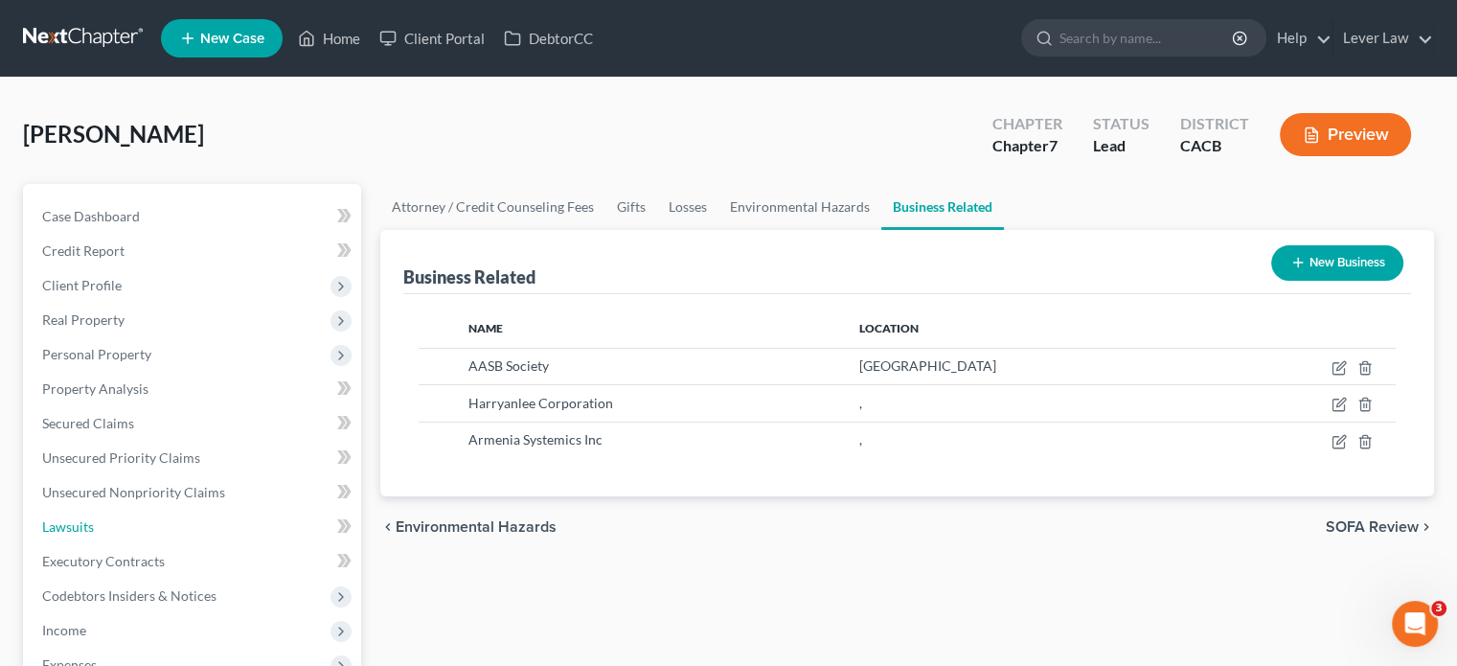
drag, startPoint x: 113, startPoint y: 538, endPoint x: 335, endPoint y: 539, distance: 222.2
click at [113, 538] on link "Lawsuits" at bounding box center [194, 527] width 334 height 34
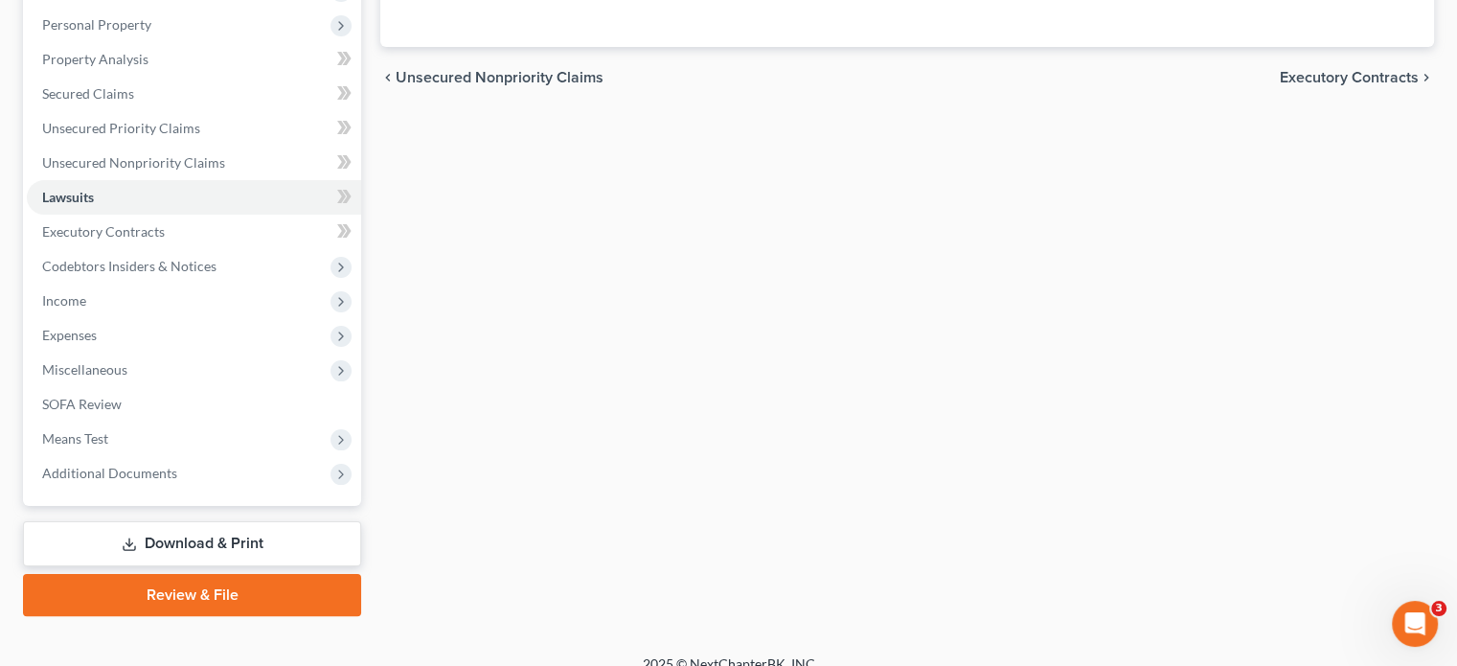
scroll to position [351, 0]
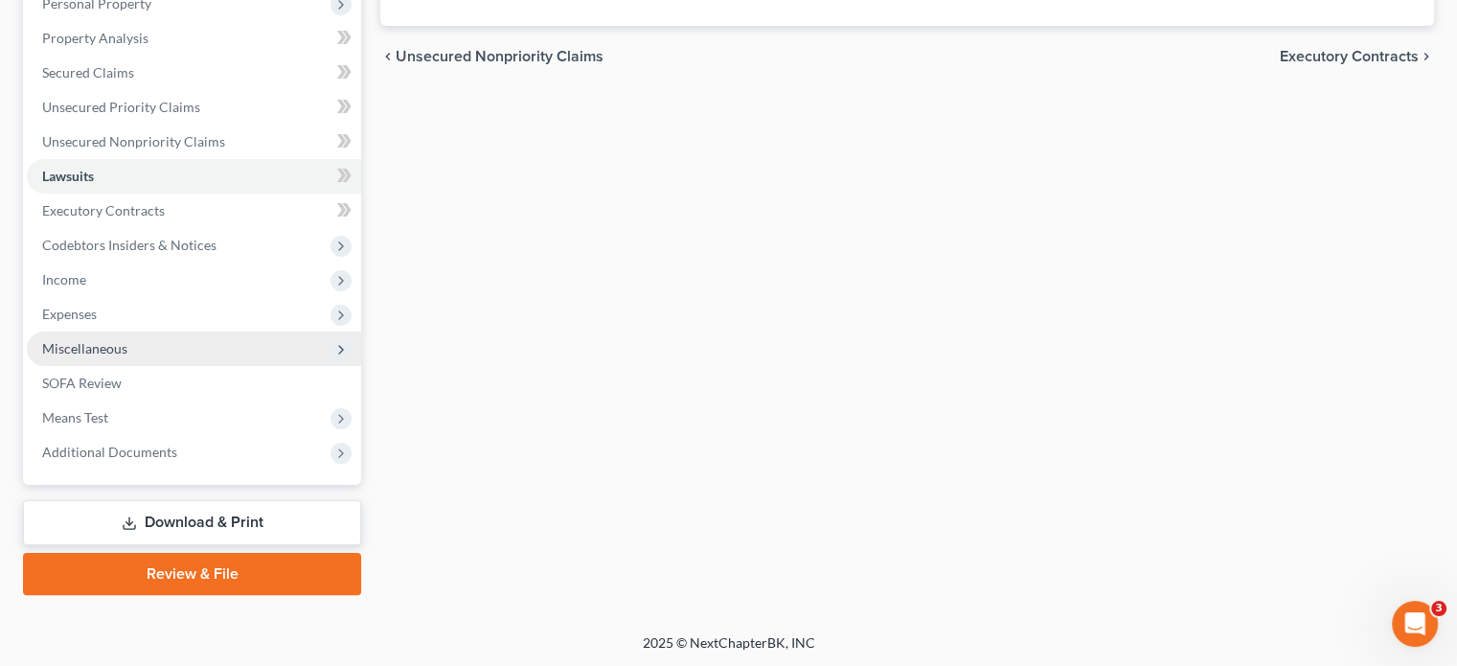
click at [99, 344] on span "Miscellaneous" at bounding box center [84, 348] width 85 height 16
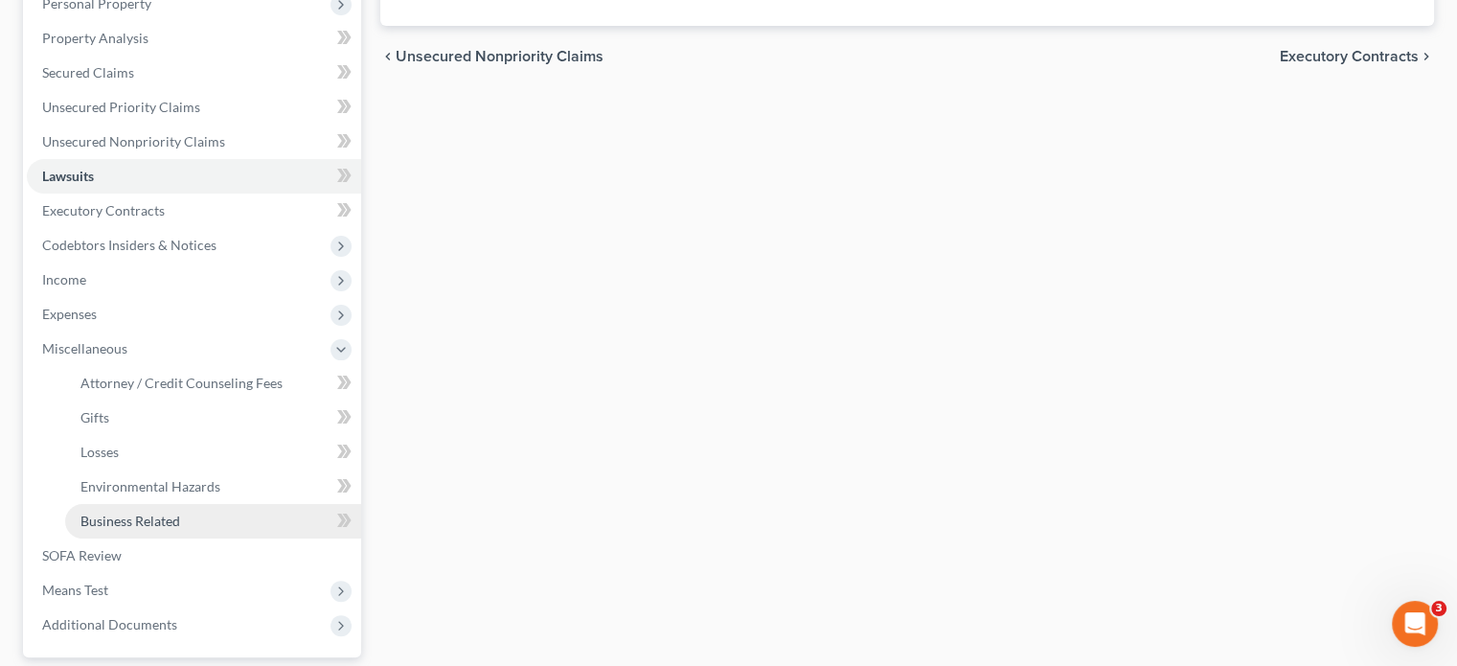
click at [104, 516] on span "Business Related" at bounding box center [130, 520] width 100 height 16
